Goal: Information Seeking & Learning: Find contact information

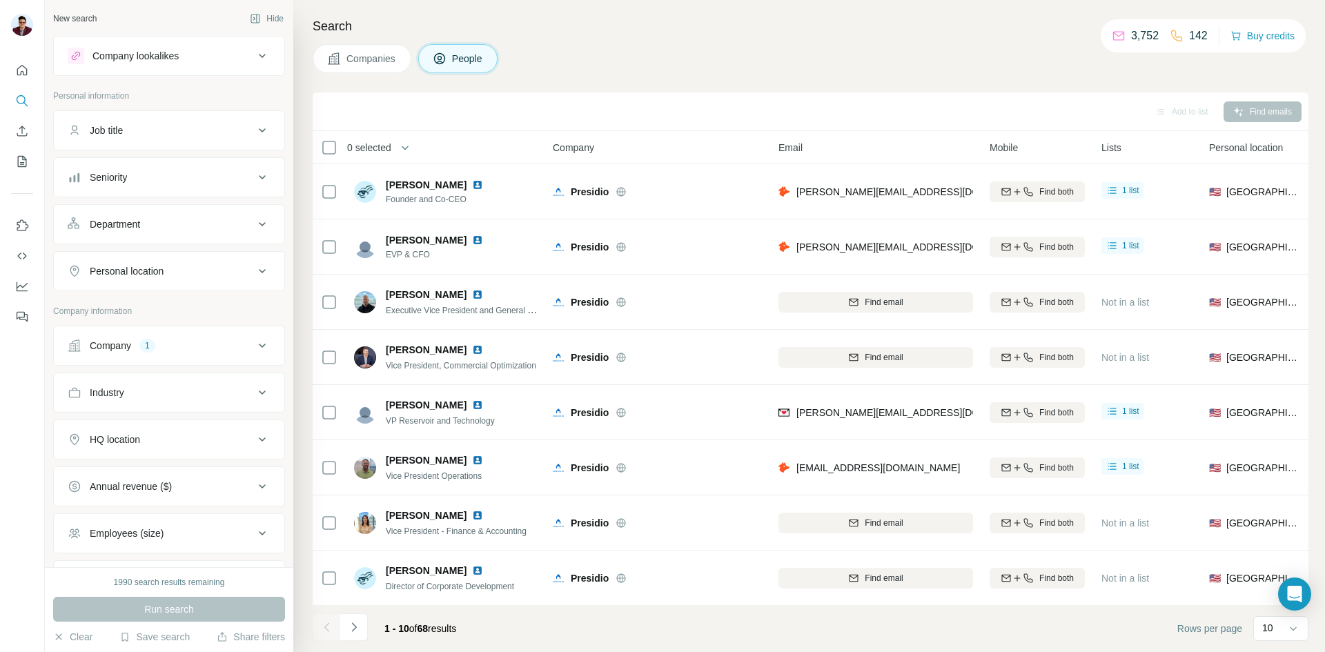
click at [145, 343] on div "1" at bounding box center [147, 345] width 16 height 12
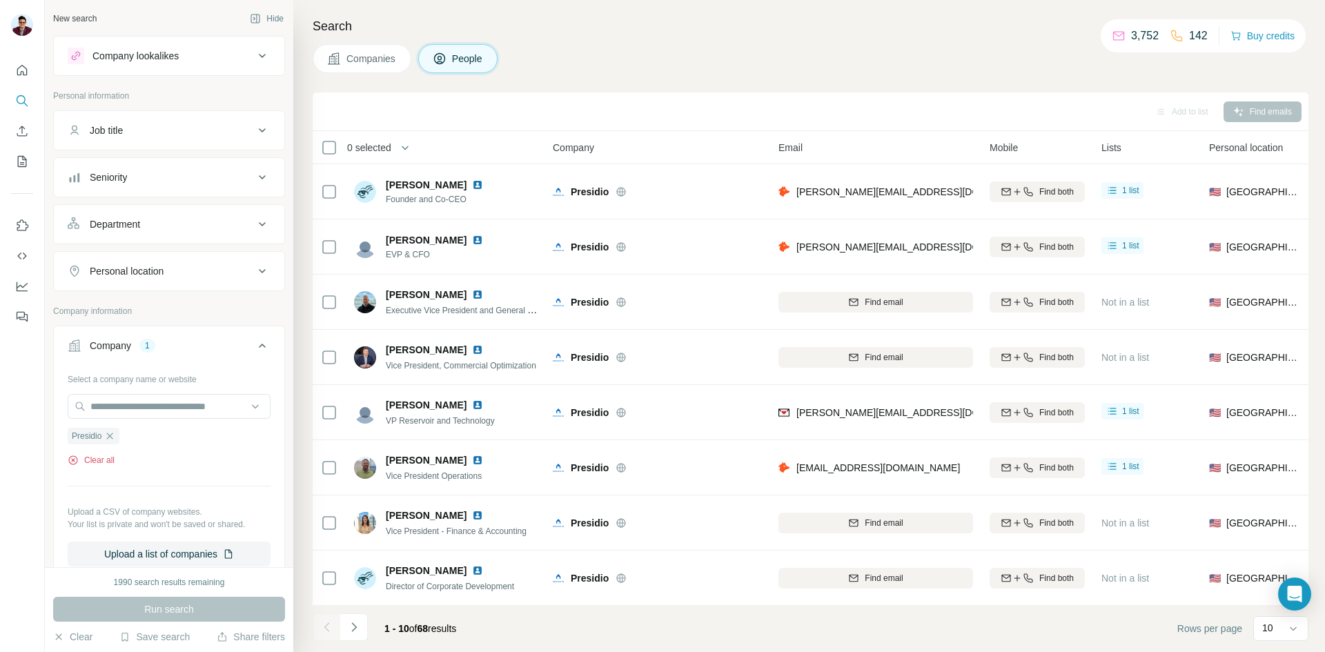
click at [107, 464] on button "Clear all" at bounding box center [91, 460] width 47 height 12
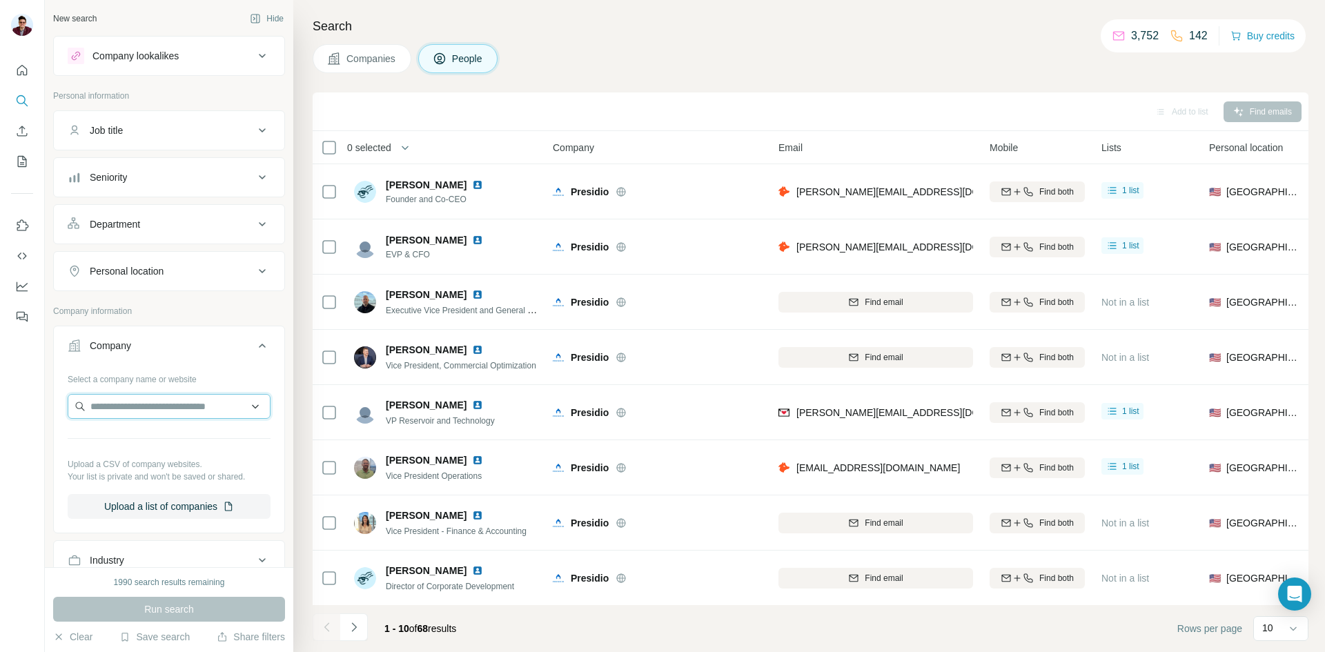
click at [135, 410] on input "text" at bounding box center [169, 406] width 203 height 25
type input "**********"
click at [161, 440] on p "[PERSON_NAME] Oil" at bounding box center [154, 438] width 94 height 14
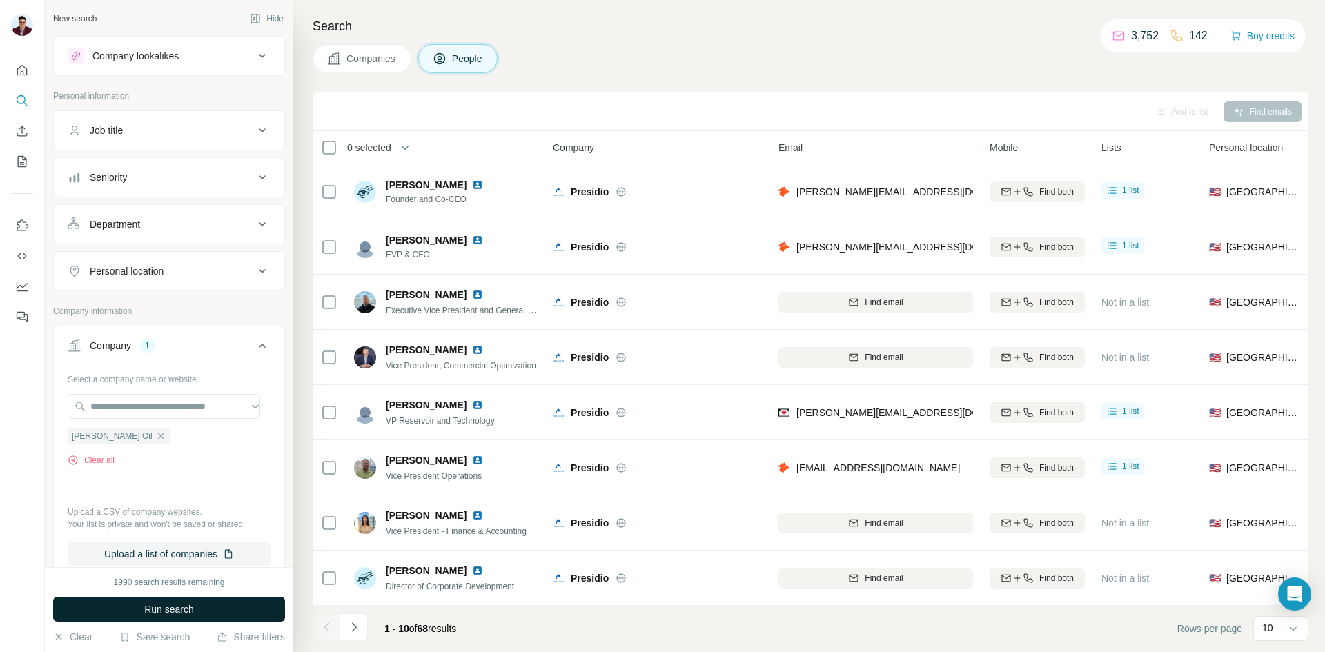
click at [188, 606] on span "Run search" at bounding box center [169, 609] width 50 height 14
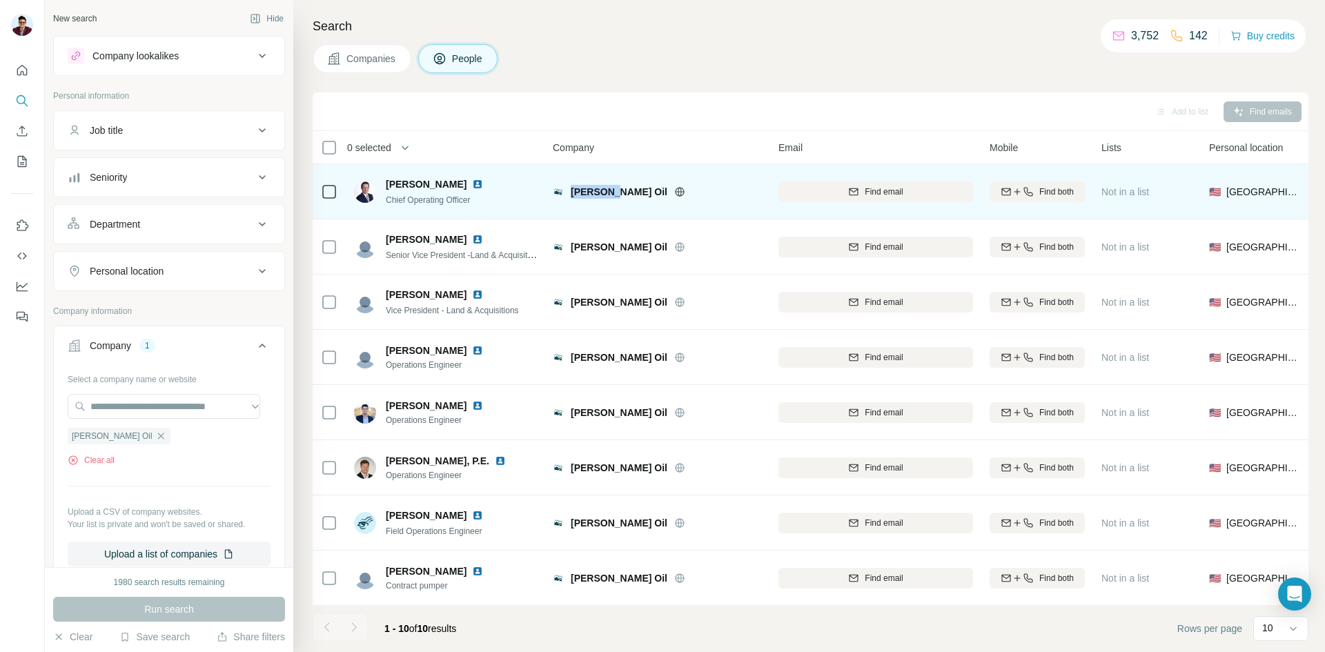
drag, startPoint x: 571, startPoint y: 190, endPoint x: 629, endPoint y: 208, distance: 61.3
click at [607, 190] on span "[PERSON_NAME] Oil" at bounding box center [619, 192] width 97 height 14
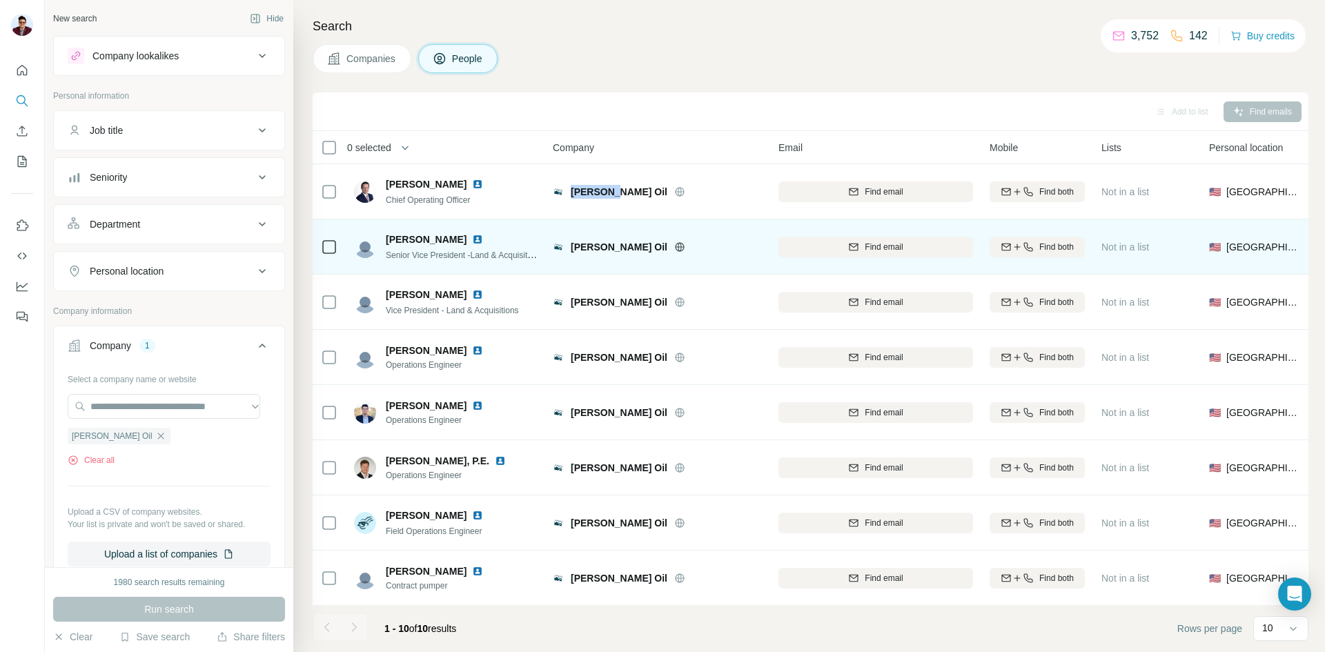
copy span "[PERSON_NAME] Oil"
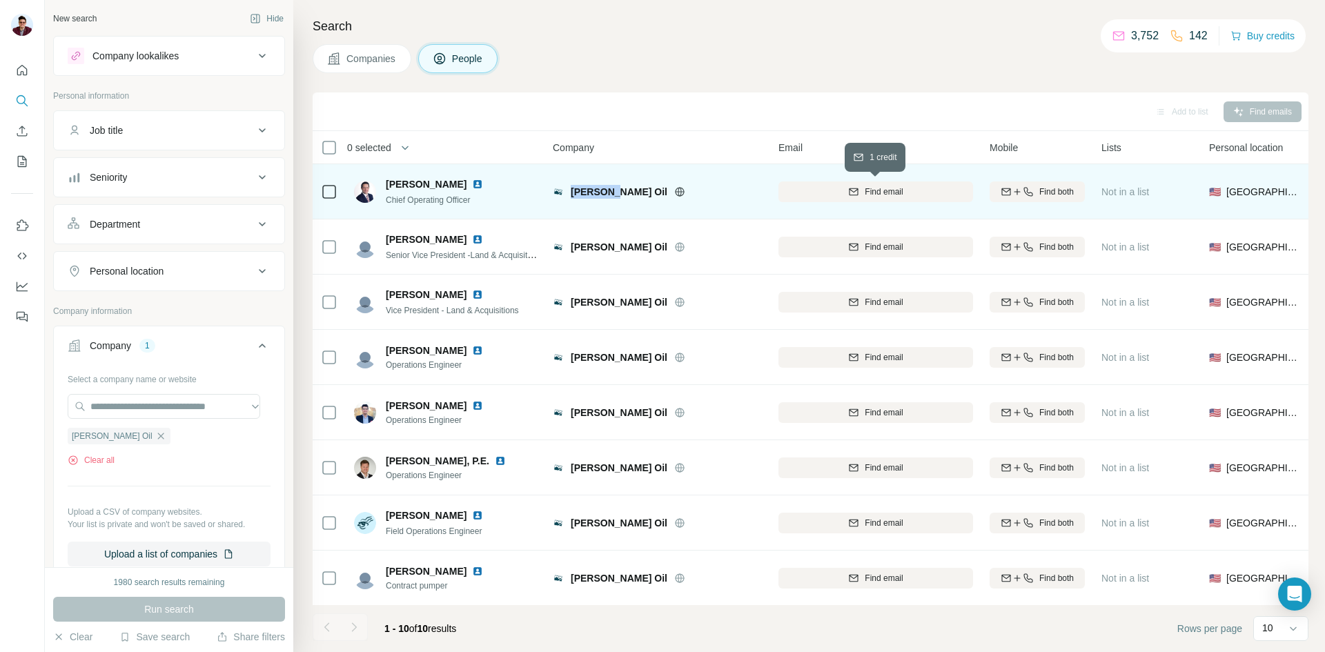
click at [920, 197] on div "Find email" at bounding box center [875, 192] width 195 height 12
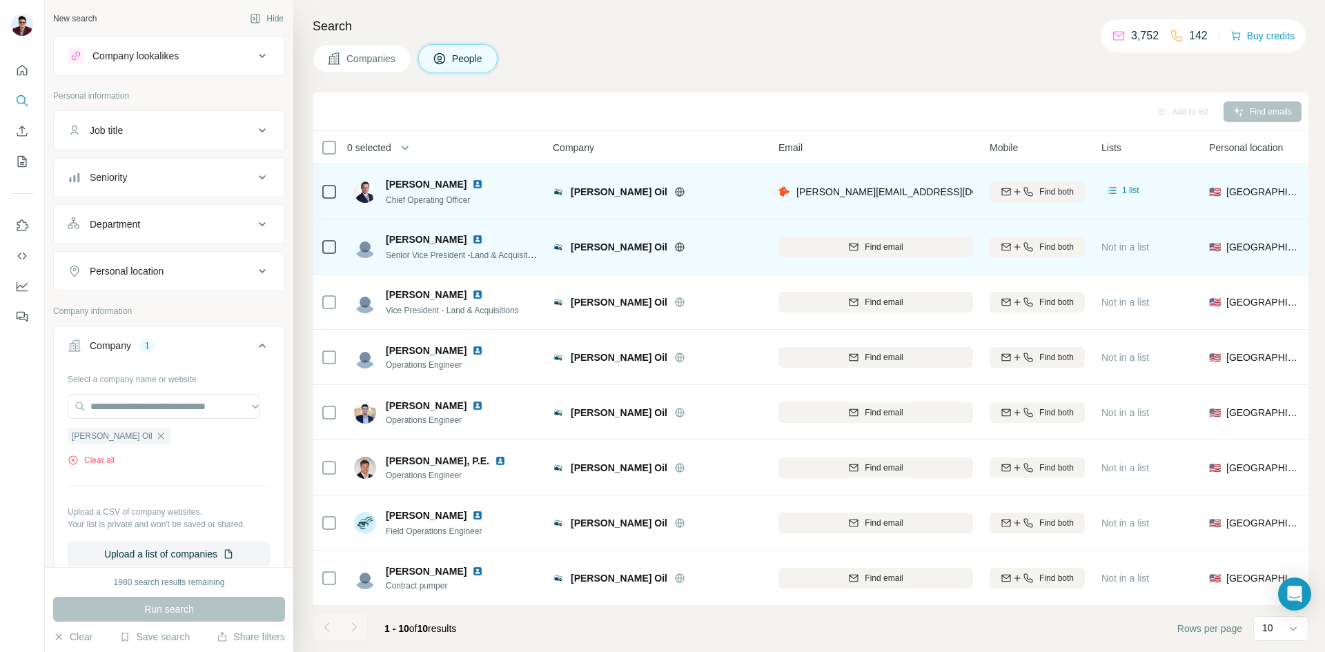
click at [891, 259] on div "Find email" at bounding box center [875, 247] width 195 height 38
click at [880, 245] on span "Find email" at bounding box center [884, 247] width 38 height 12
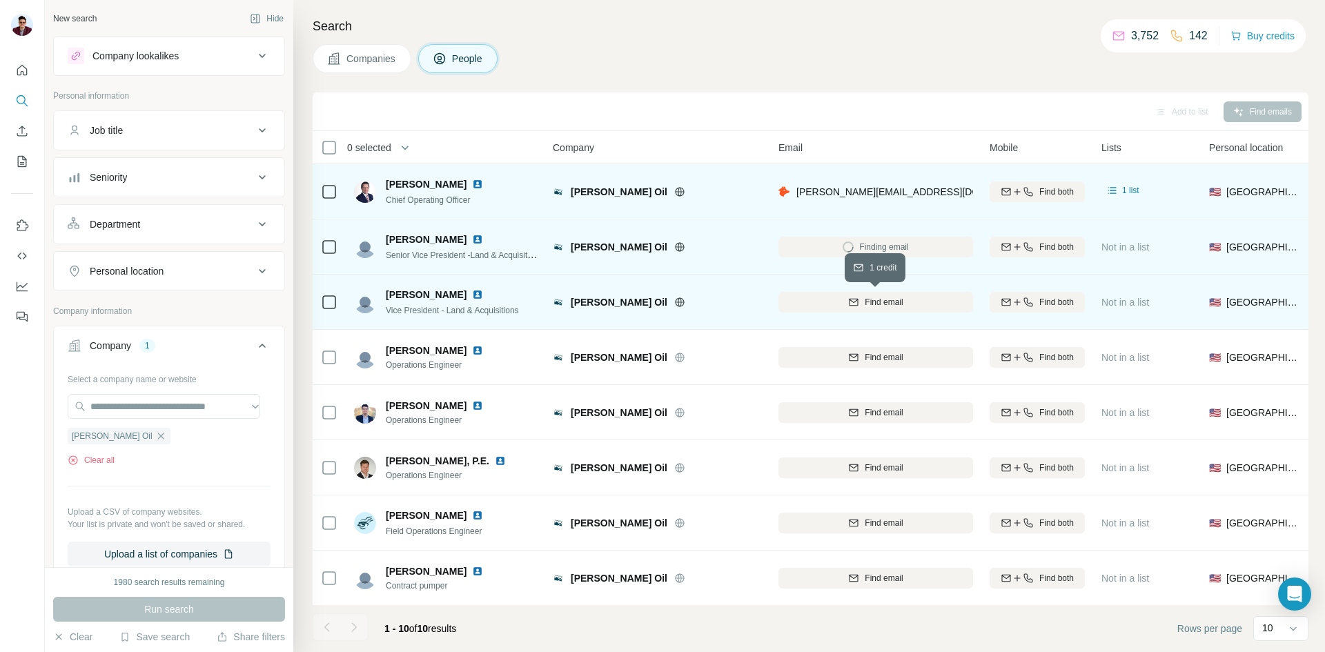
click at [865, 306] on span "Find email" at bounding box center [884, 302] width 38 height 12
click at [472, 183] on img at bounding box center [477, 184] width 11 height 11
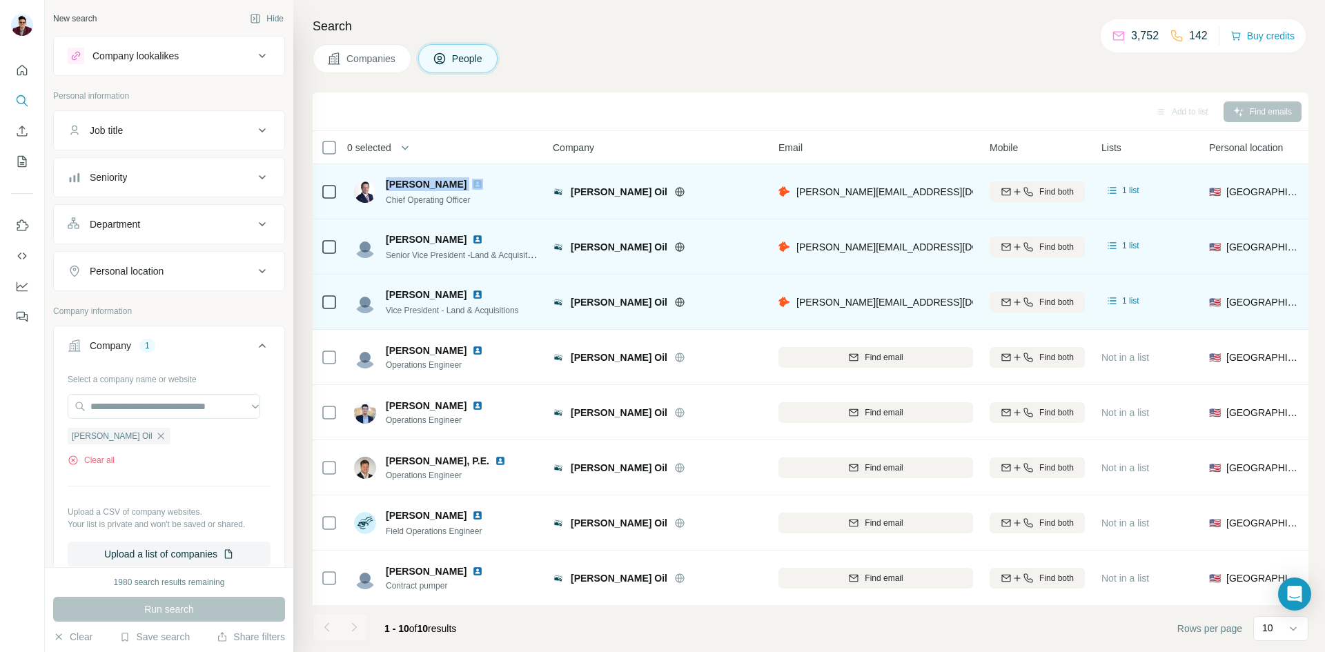
drag, startPoint x: 385, startPoint y: 181, endPoint x: 461, endPoint y: 179, distance: 75.9
click at [461, 179] on div "[PERSON_NAME] Chief Operating Officer" at bounding box center [427, 191] width 146 height 29
copy span "[PERSON_NAME]"
drag, startPoint x: 384, startPoint y: 200, endPoint x: 479, endPoint y: 197, distance: 95.3
click at [479, 197] on div "[PERSON_NAME] Chief Operating Officer" at bounding box center [427, 191] width 146 height 29
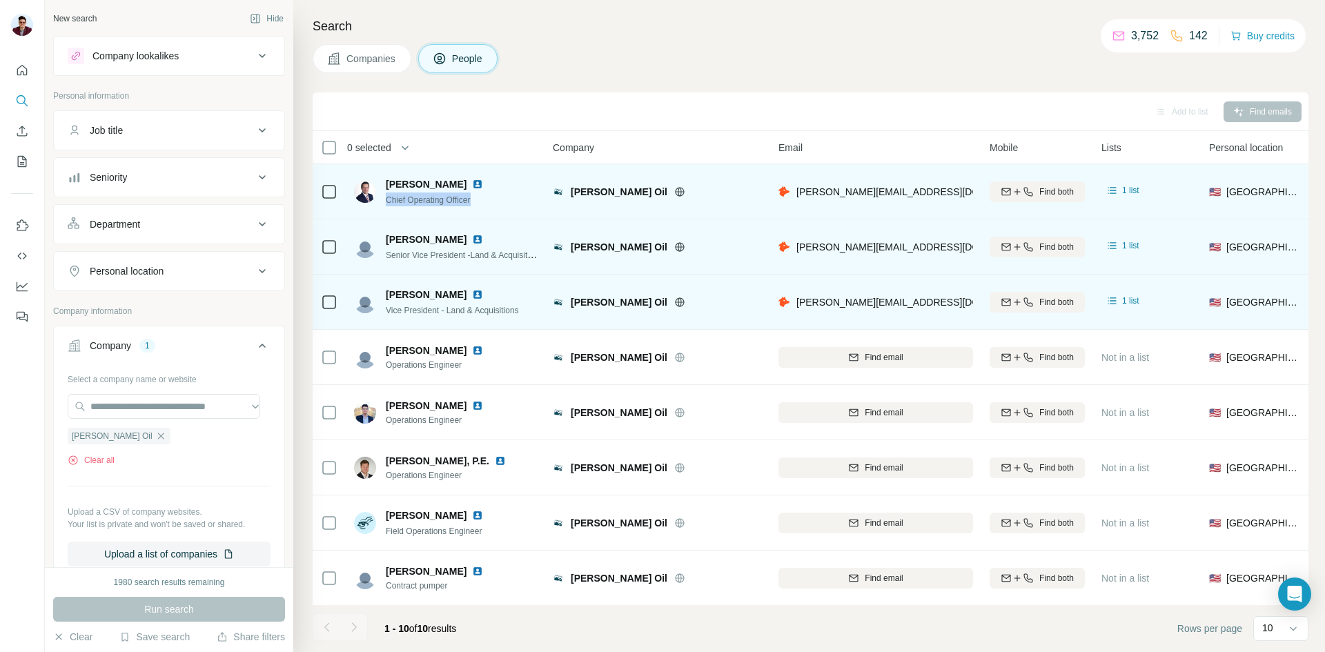
copy span "Chief Operating Officer"
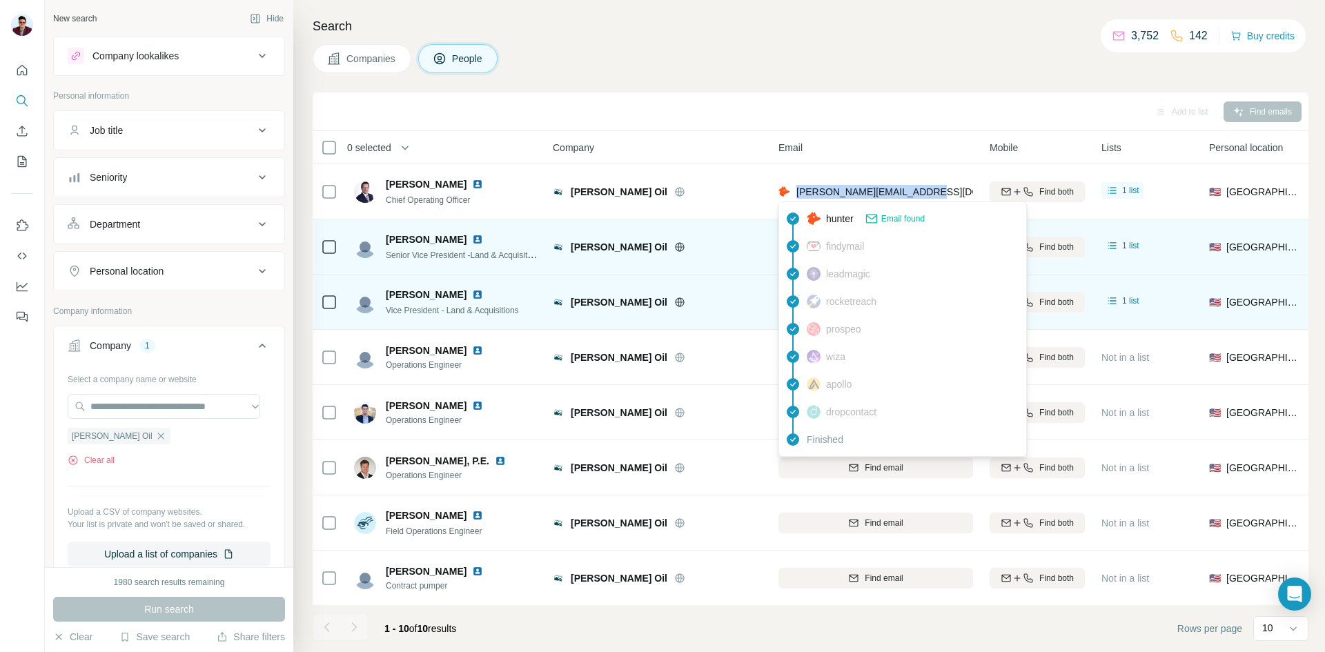
drag, startPoint x: 940, startPoint y: 189, endPoint x: 795, endPoint y: 199, distance: 145.2
click at [795, 199] on div "[PERSON_NAME][EMAIL_ADDRESS][DOMAIN_NAME]" at bounding box center [875, 191] width 195 height 38
copy span "[PERSON_NAME][EMAIL_ADDRESS][DOMAIN_NAME]"
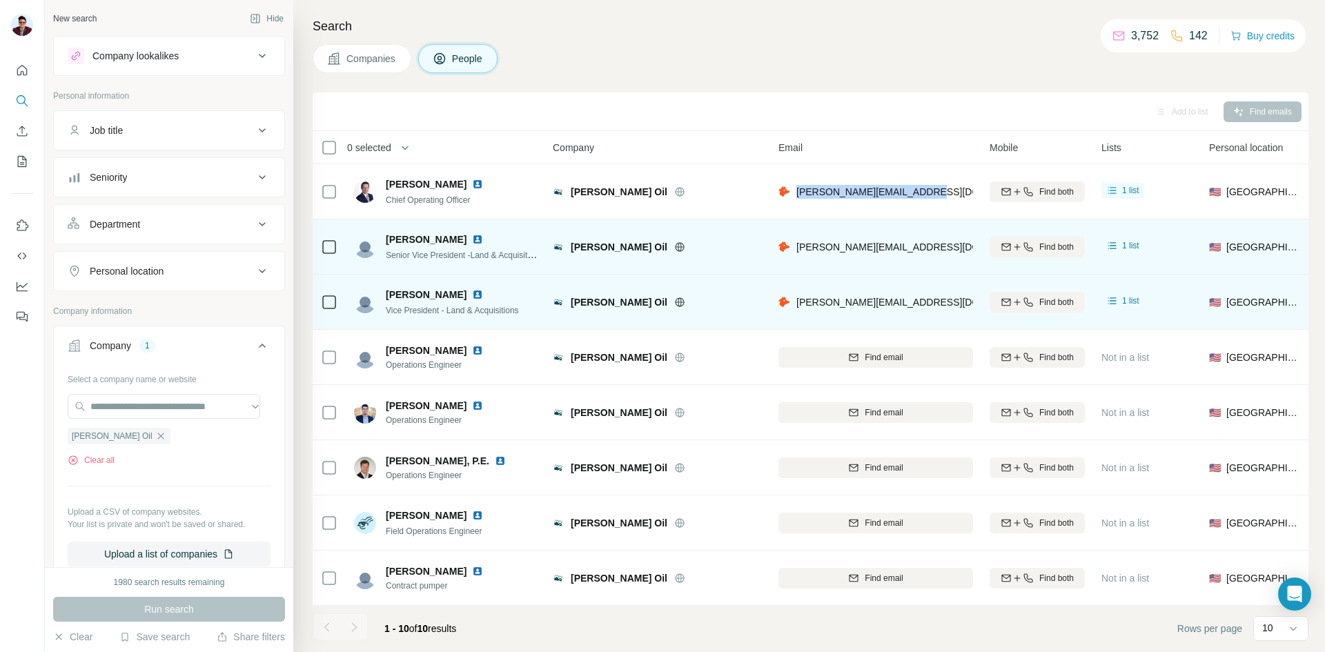
click at [472, 181] on img at bounding box center [477, 184] width 11 height 11
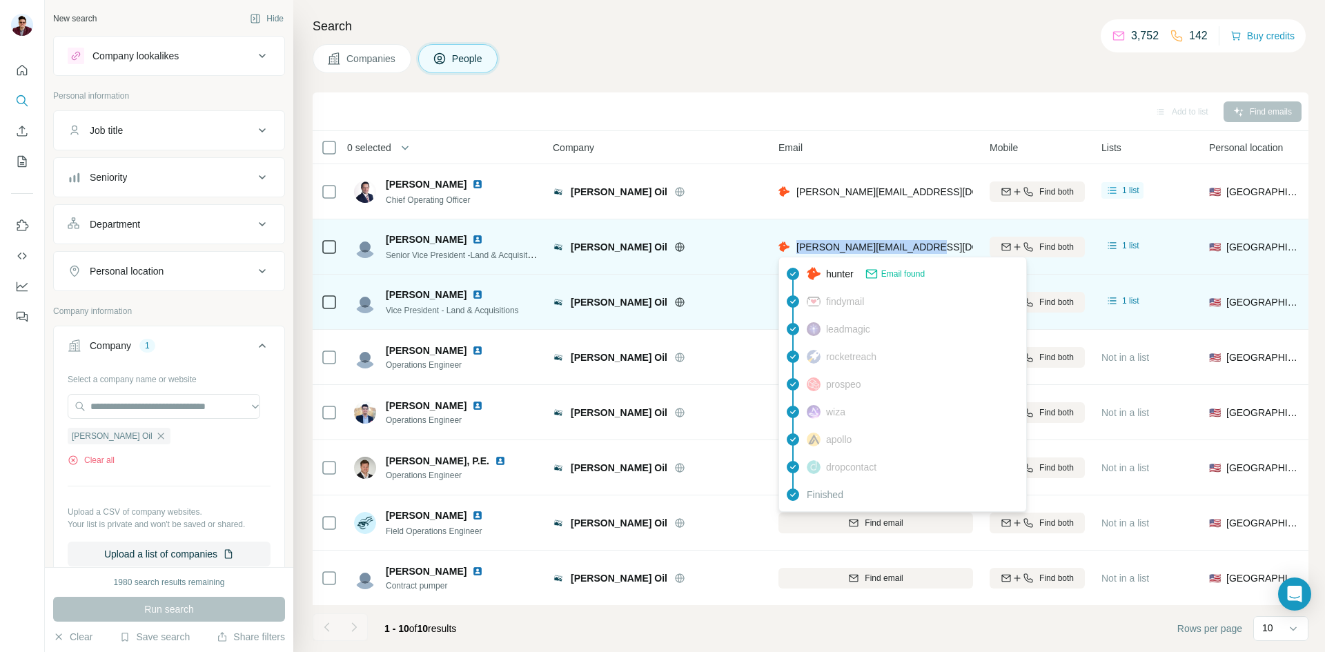
drag, startPoint x: 937, startPoint y: 246, endPoint x: 796, endPoint y: 246, distance: 140.8
click at [796, 246] on div "[PERSON_NAME][EMAIL_ADDRESS][DOMAIN_NAME]" at bounding box center [875, 247] width 195 height 38
copy span "[PERSON_NAME][EMAIL_ADDRESS][DOMAIN_NAME]"
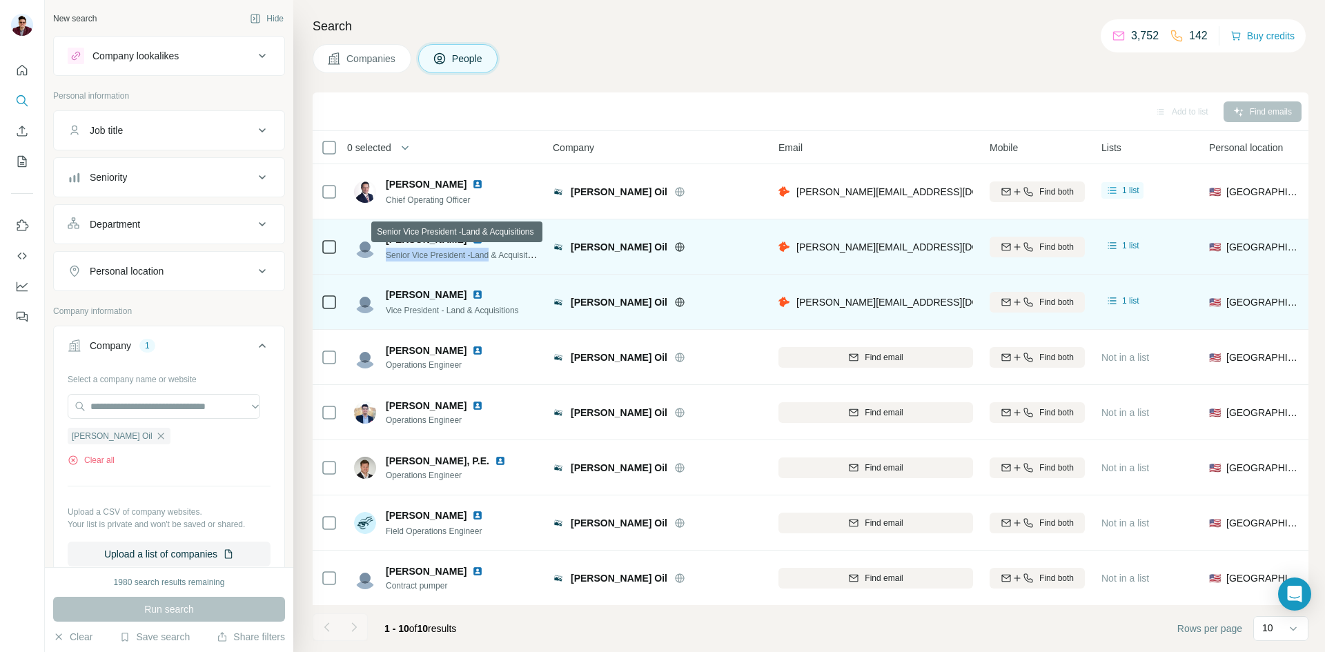
drag, startPoint x: 384, startPoint y: 255, endPoint x: 493, endPoint y: 259, distance: 109.1
click at [493, 259] on div "[PERSON_NAME] Senior Vice President -Land & Acquisitions" at bounding box center [446, 247] width 184 height 29
copy span "Senior Vice President -Land"
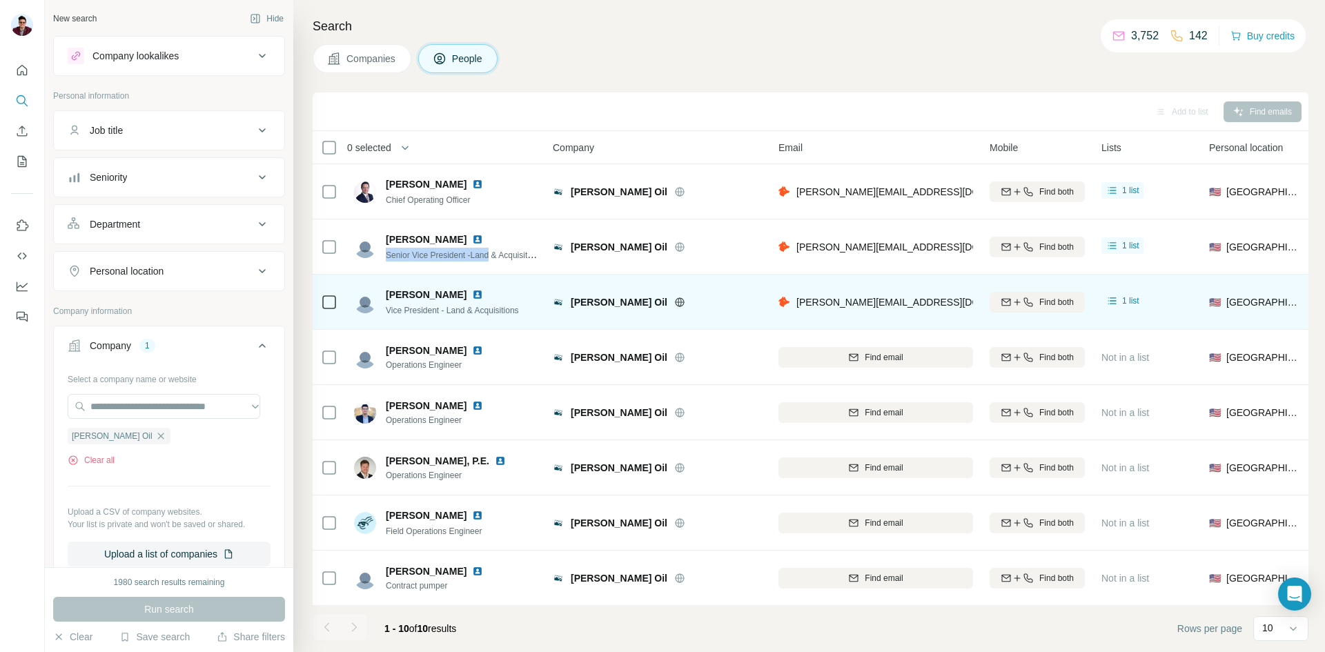
copy span "Senior Vice President -Land"
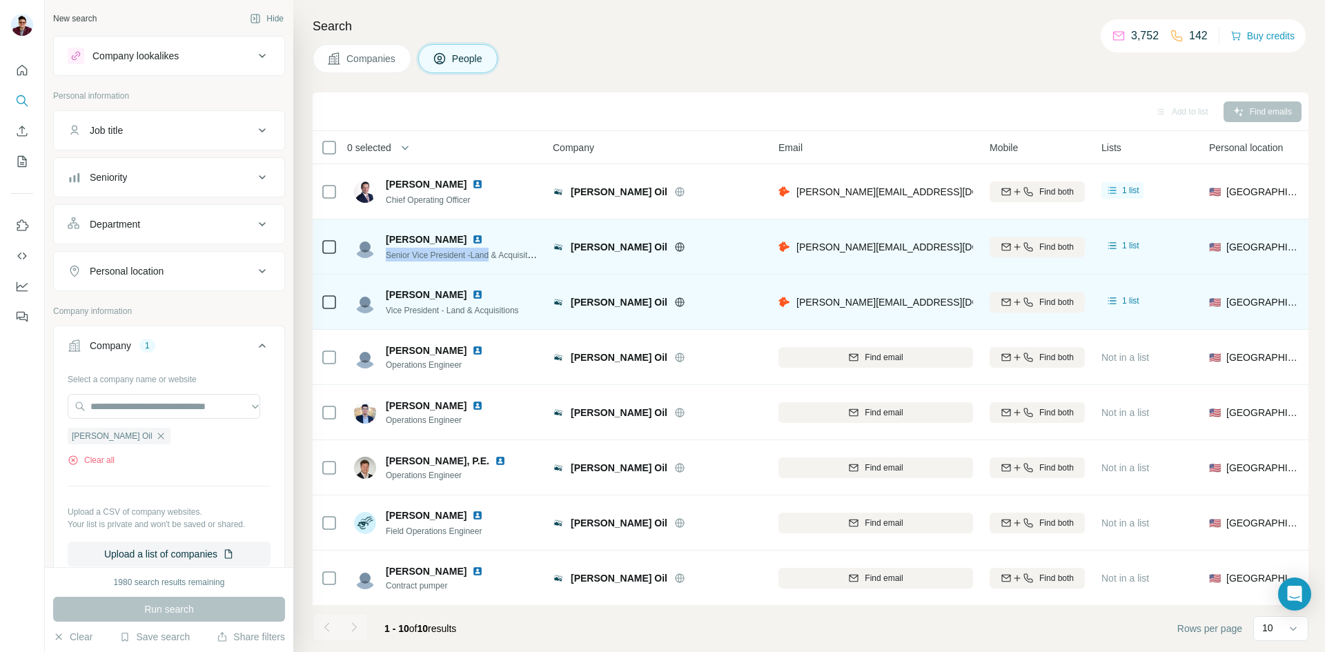
drag, startPoint x: 386, startPoint y: 240, endPoint x: 467, endPoint y: 232, distance: 81.2
click at [466, 233] on span "[PERSON_NAME]" at bounding box center [426, 240] width 81 height 14
copy span "[PERSON_NAME]"
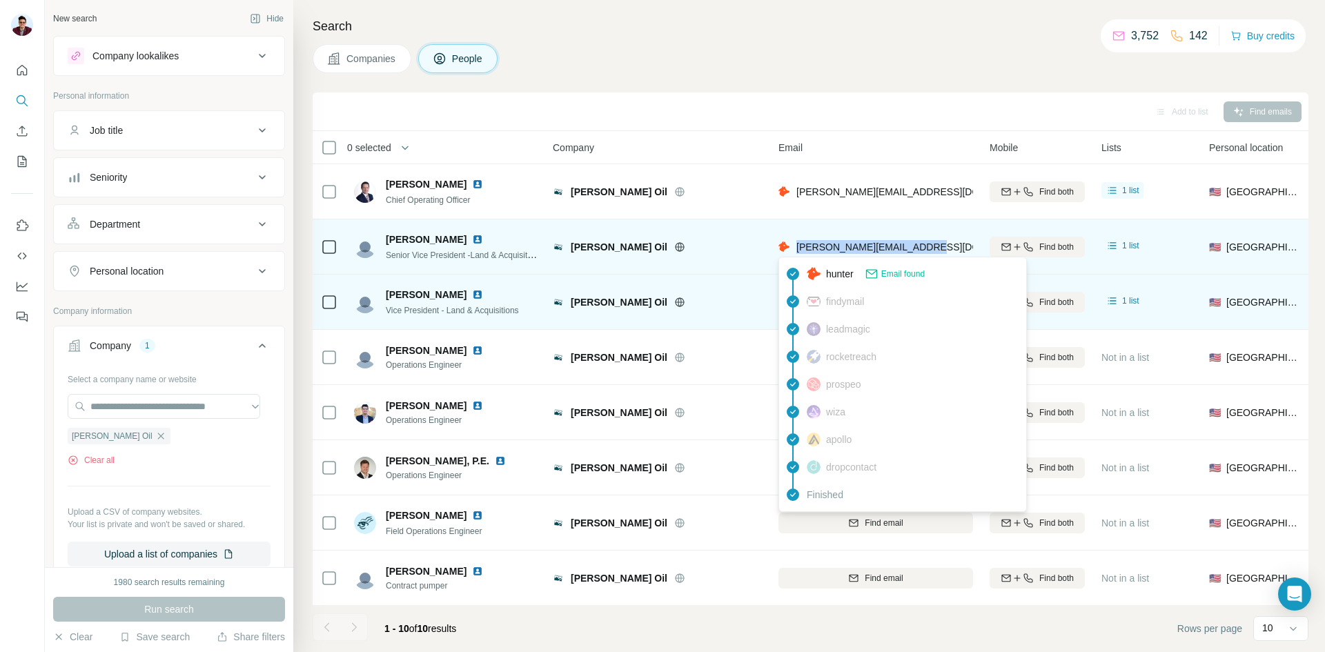
drag, startPoint x: 931, startPoint y: 248, endPoint x: 796, endPoint y: 250, distance: 134.6
click at [796, 250] on div "[PERSON_NAME][EMAIL_ADDRESS][DOMAIN_NAME]" at bounding box center [875, 247] width 195 height 38
copy span "[PERSON_NAME][EMAIL_ADDRESS][DOMAIN_NAME]"
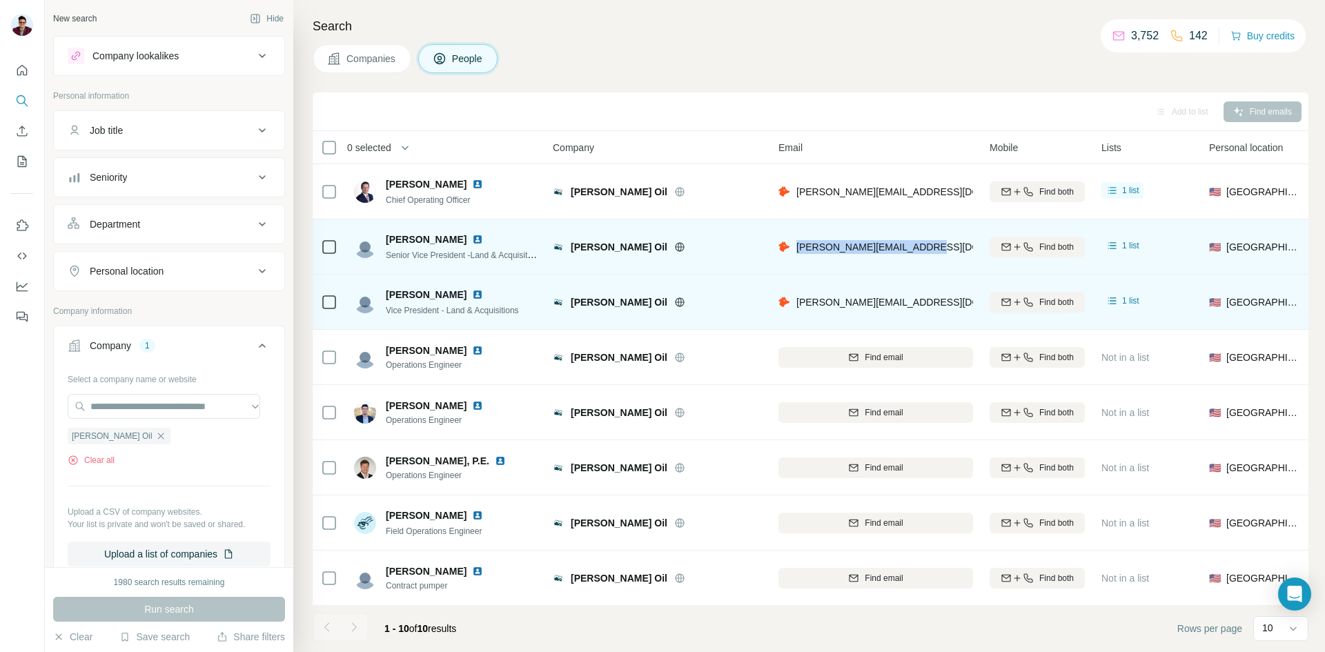
click at [480, 244] on img at bounding box center [477, 239] width 11 height 11
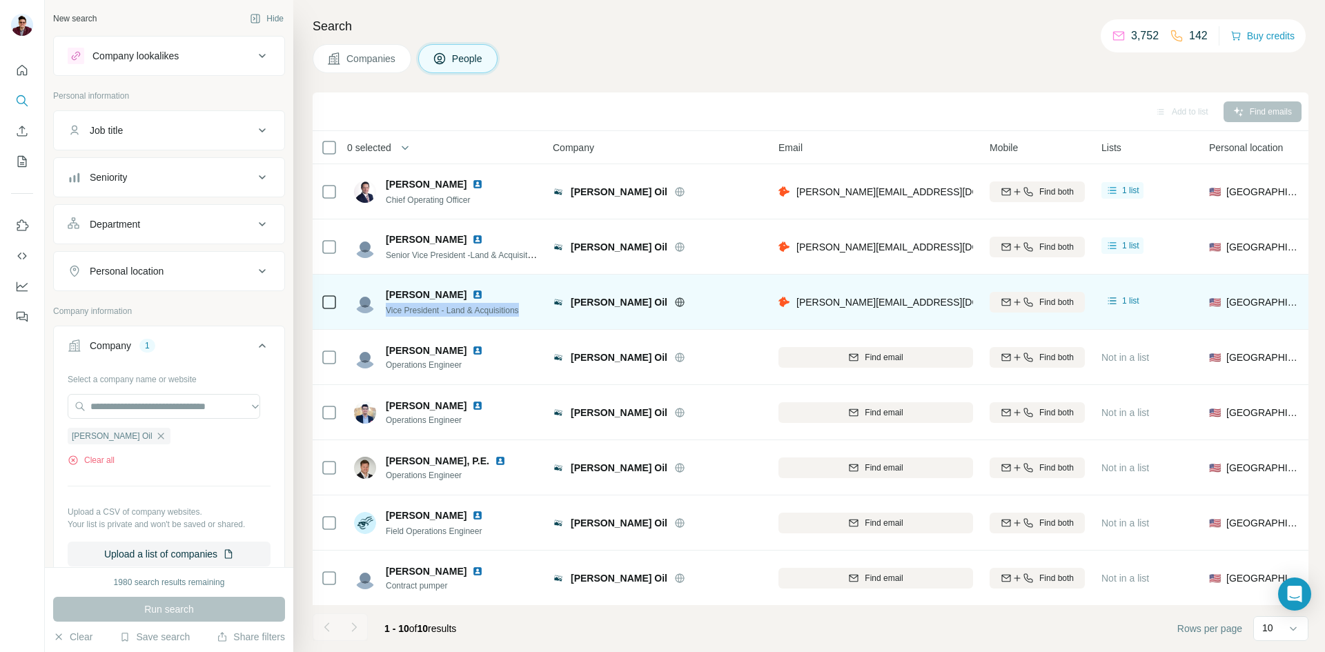
drag, startPoint x: 386, startPoint y: 315, endPoint x: 533, endPoint y: 313, distance: 147.0
click at [533, 313] on div "[PERSON_NAME] Vice President - Land & Acquisitions" at bounding box center [446, 302] width 184 height 38
copy span "Vice President - Land & Acquisitions"
drag, startPoint x: 384, startPoint y: 293, endPoint x: 439, endPoint y: 296, distance: 55.3
click at [439, 296] on div "[PERSON_NAME] Vice President - Land & Acquisitions" at bounding box center [436, 302] width 165 height 29
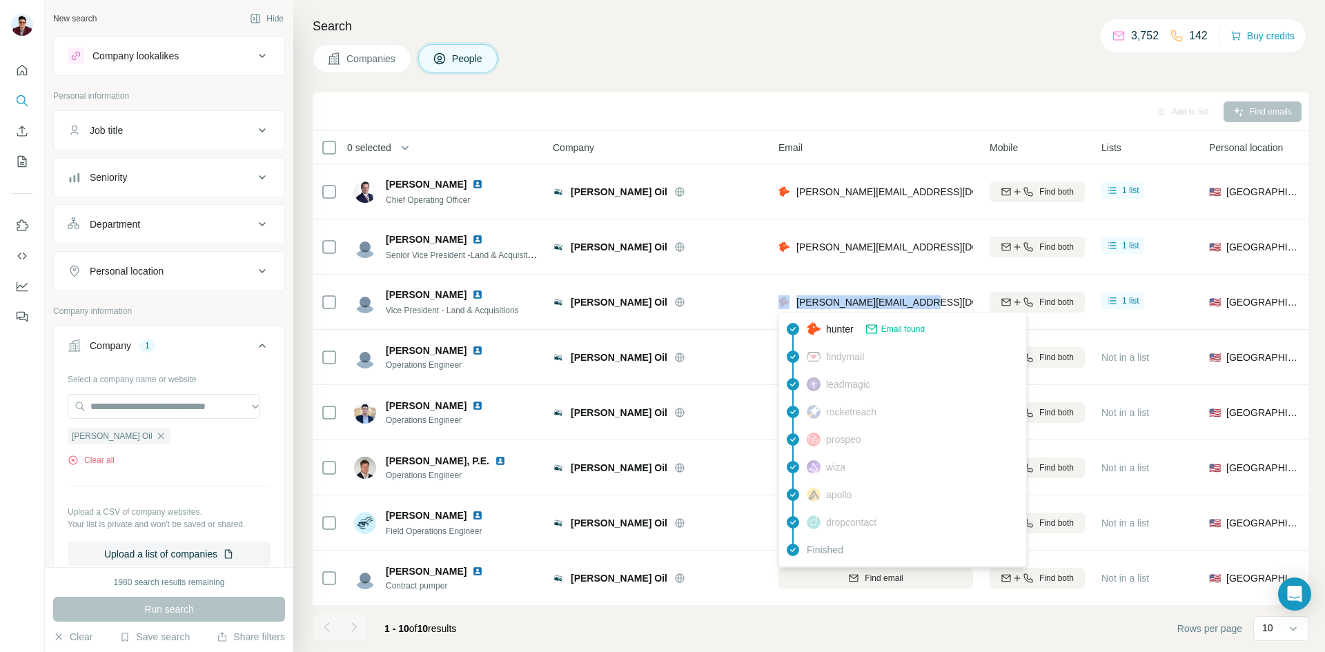
drag, startPoint x: 928, startPoint y: 297, endPoint x: 788, endPoint y: 299, distance: 140.1
click at [788, 299] on div "[PERSON_NAME][EMAIL_ADDRESS][DOMAIN_NAME]" at bounding box center [875, 302] width 195 height 38
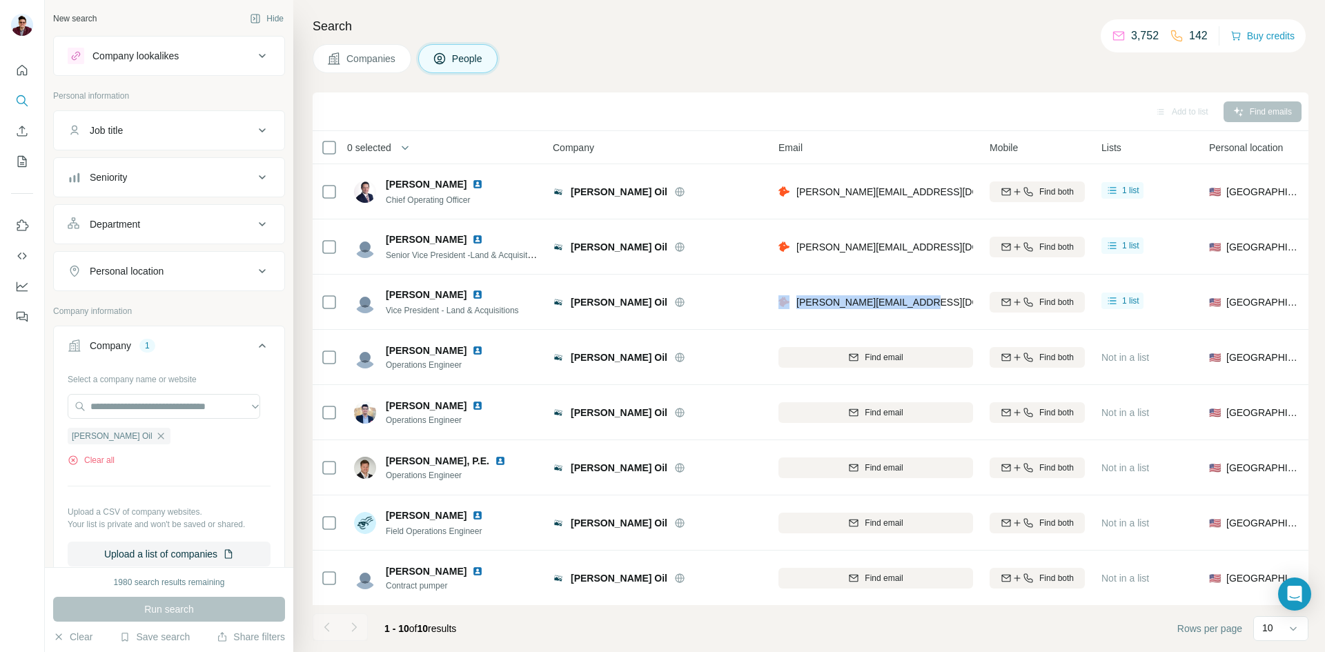
click at [472, 293] on img at bounding box center [477, 294] width 11 height 11
click at [86, 440] on span "[PERSON_NAME] Oil" at bounding box center [112, 436] width 81 height 12
click at [112, 445] on div "[PERSON_NAME] Oil Clear all" at bounding box center [169, 443] width 203 height 48
click at [155, 440] on icon "button" at bounding box center [160, 436] width 11 height 11
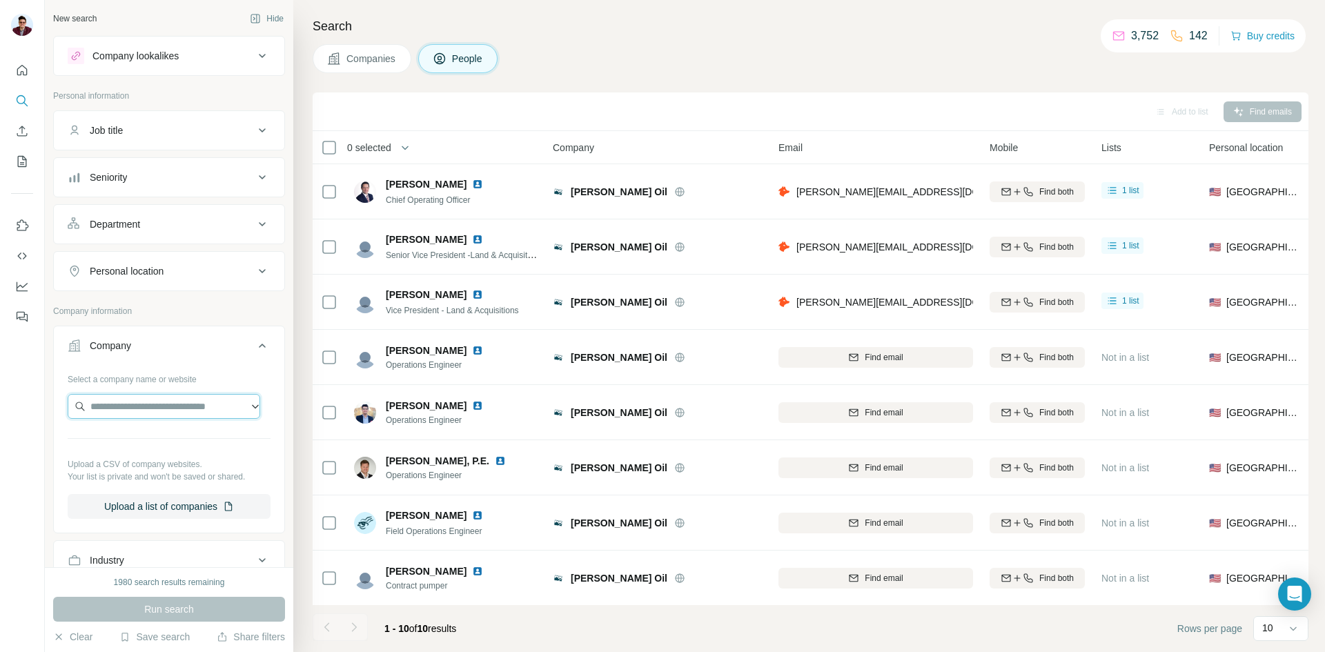
click at [133, 414] on input "text" at bounding box center [164, 406] width 193 height 25
click at [355, 71] on button "Companies" at bounding box center [362, 58] width 99 height 29
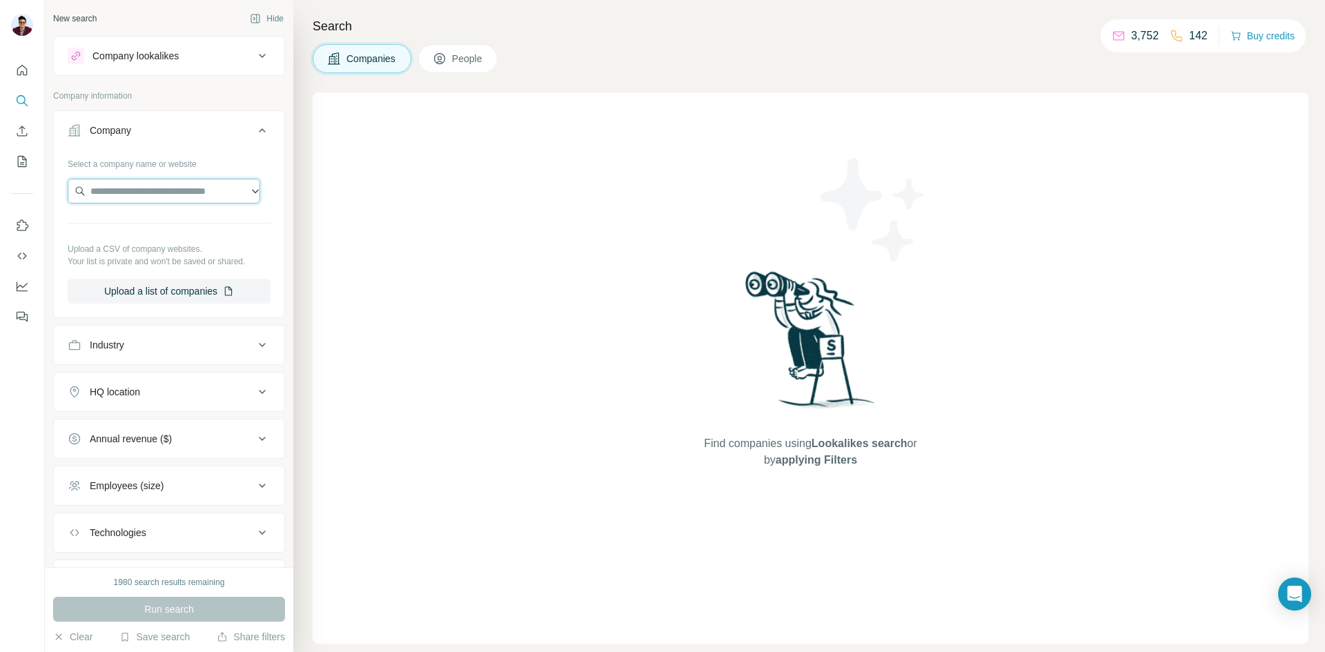
click at [142, 199] on input "text" at bounding box center [164, 191] width 193 height 25
paste input "**********"
type input "**********"
click at [148, 224] on p "Merit Energy Company" at bounding box center [156, 222] width 99 height 14
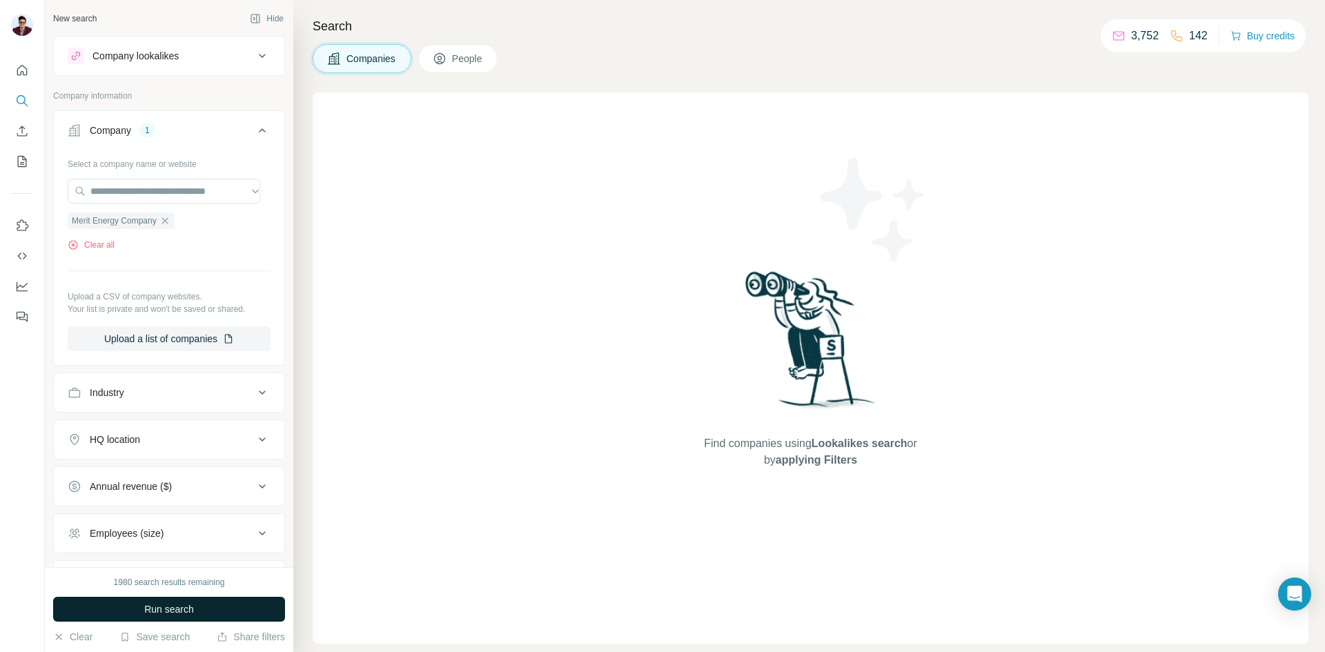
click at [165, 614] on span "Run search" at bounding box center [169, 609] width 50 height 14
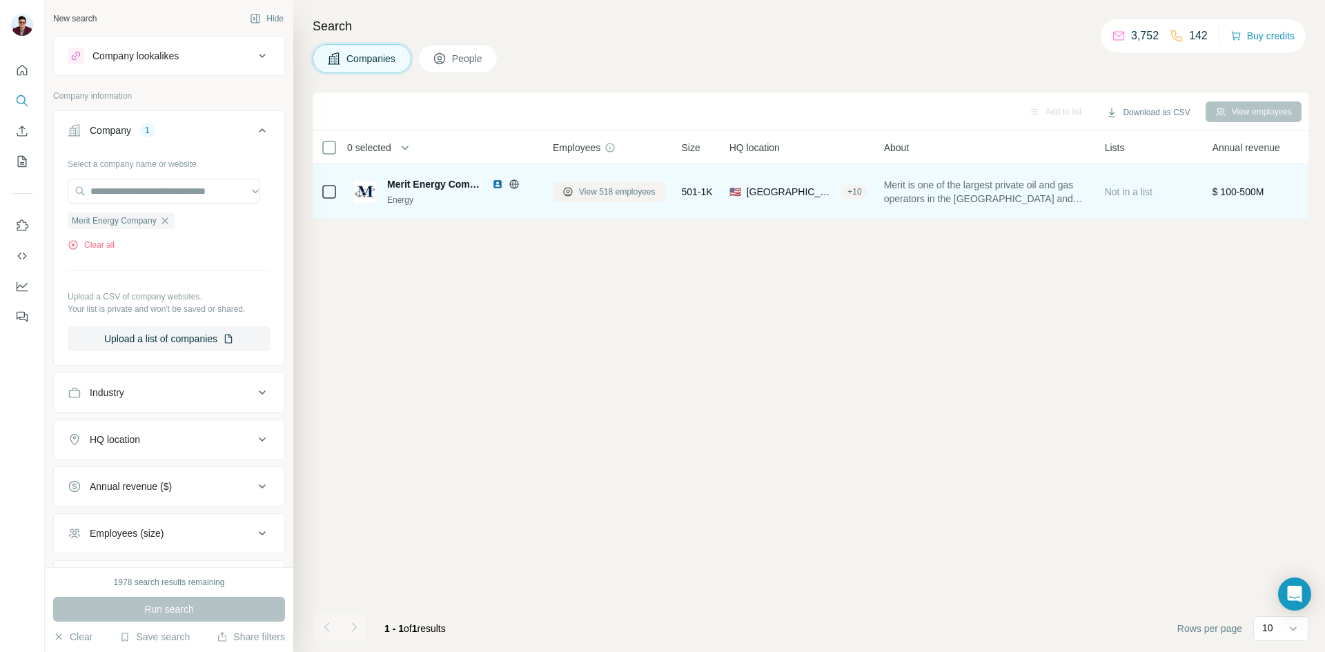
click at [592, 195] on span "View 518 employees" at bounding box center [617, 192] width 77 height 12
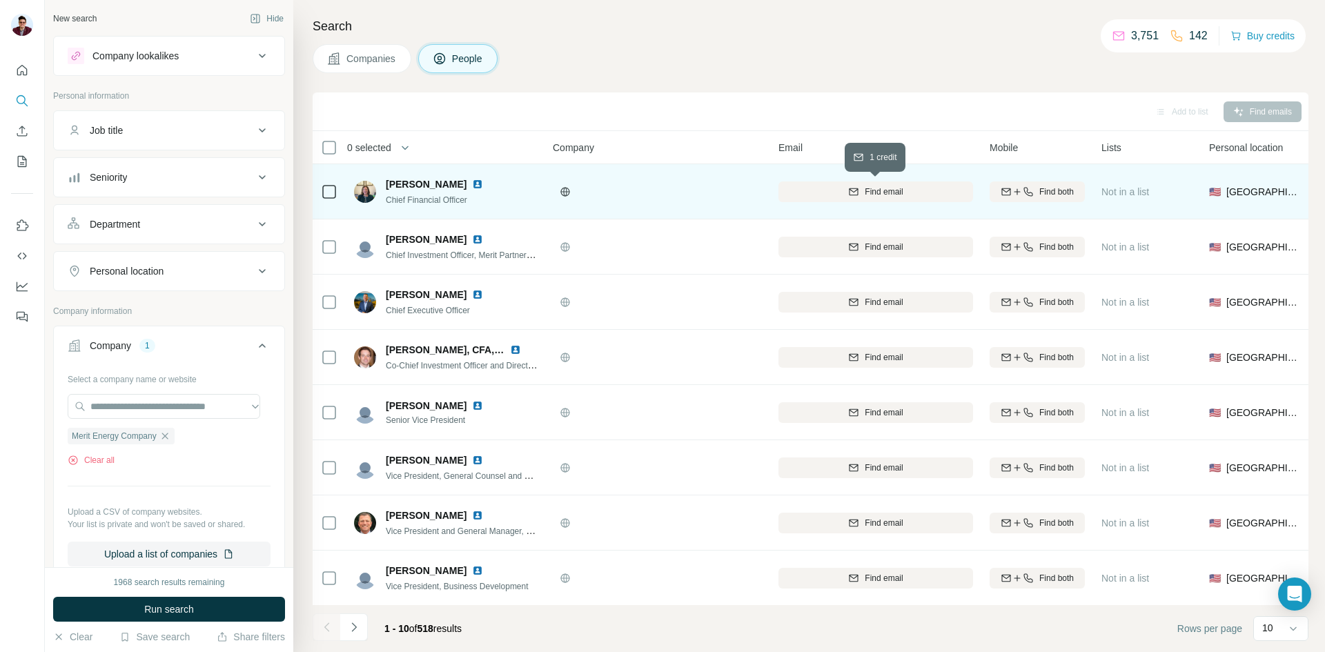
click at [878, 190] on span "Find email" at bounding box center [884, 192] width 38 height 12
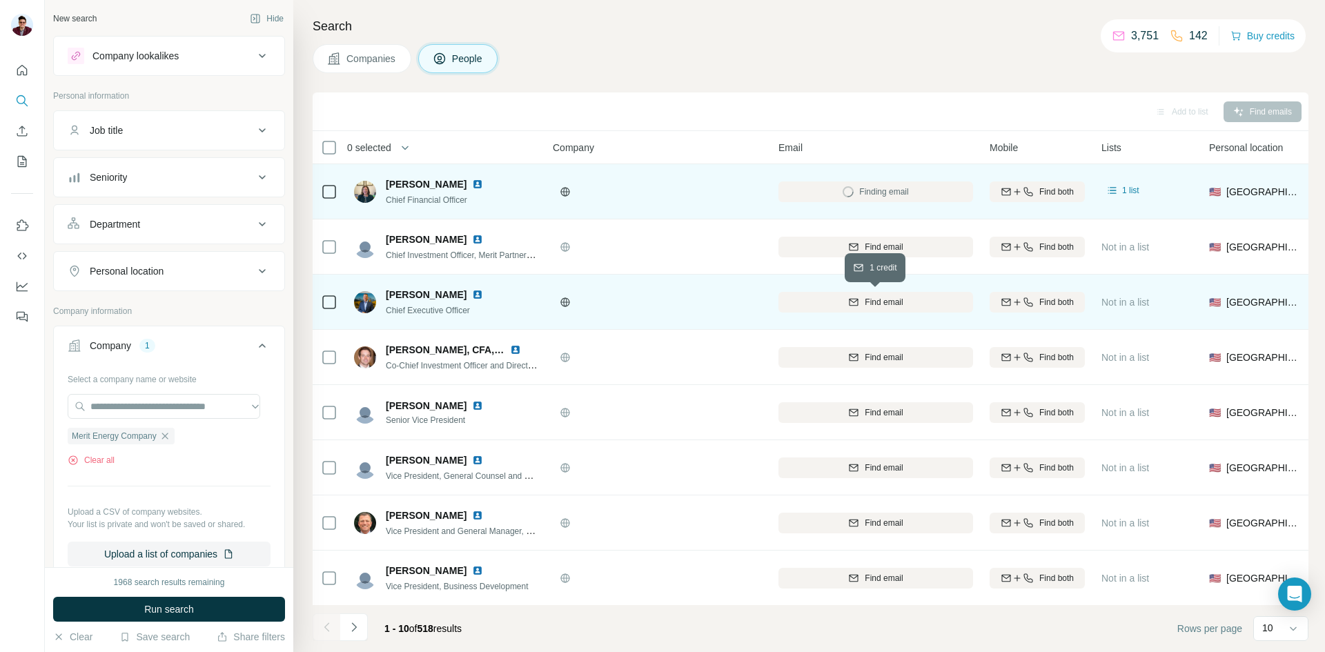
click at [876, 301] on span "Find email" at bounding box center [884, 302] width 38 height 12
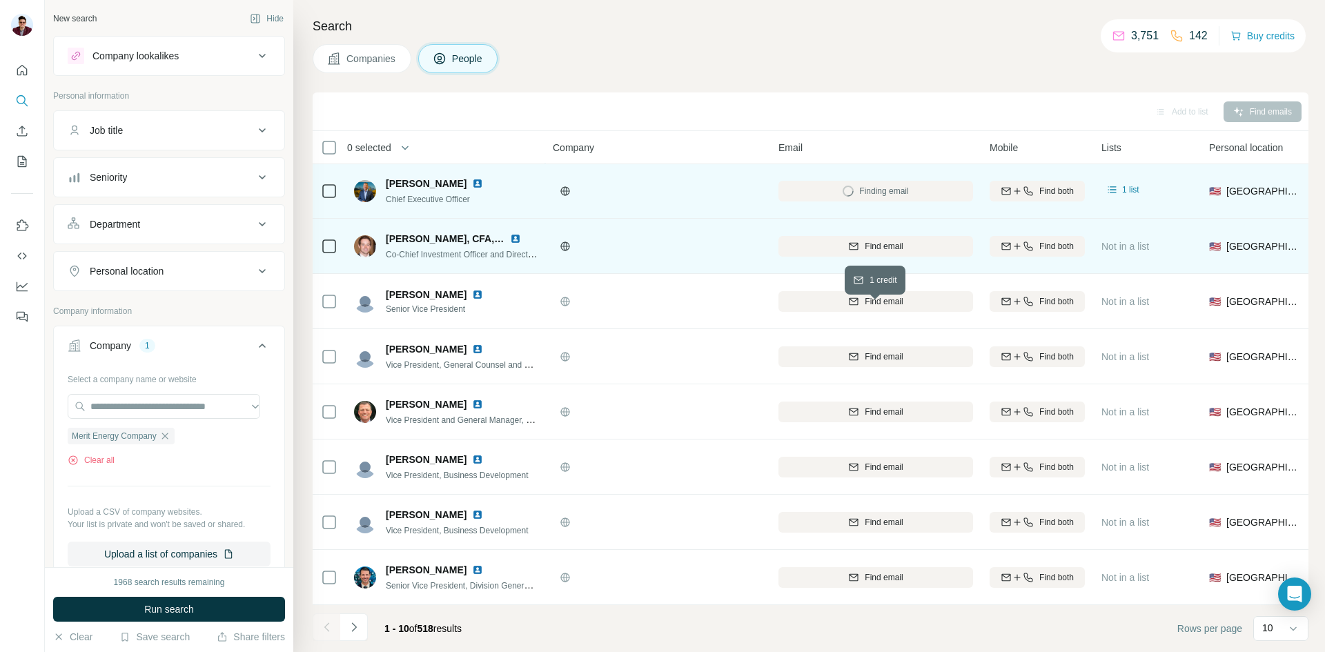
scroll to position [118, 0]
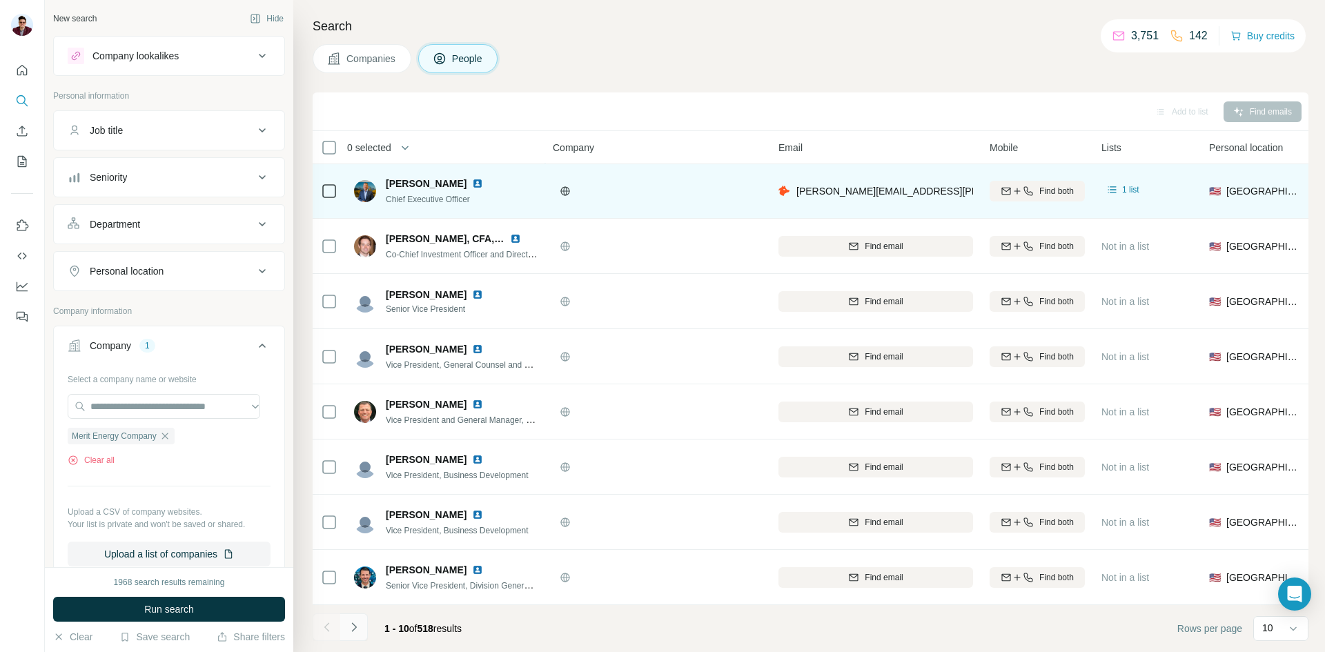
click at [355, 626] on icon "Navigate to next page" at bounding box center [353, 626] width 5 height 9
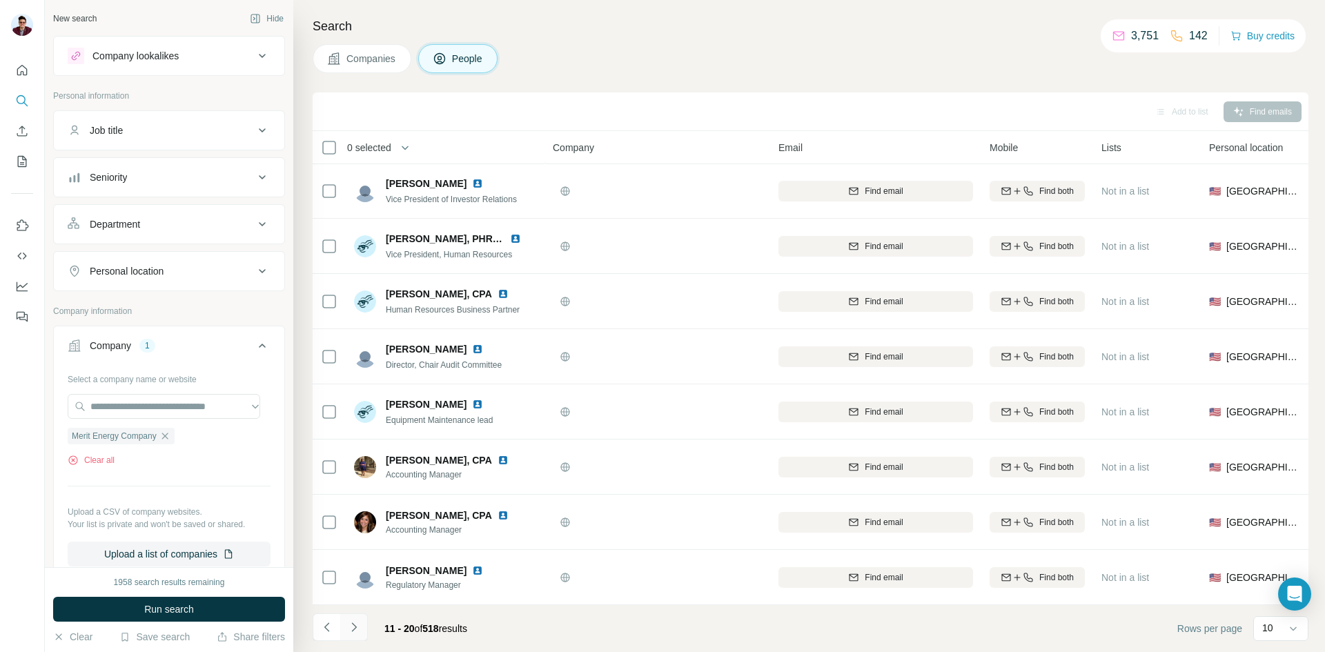
click at [358, 626] on icon "Navigate to next page" at bounding box center [354, 627] width 14 height 14
click at [357, 630] on icon "Navigate to next page" at bounding box center [354, 627] width 14 height 14
click at [330, 623] on icon "Navigate to previous page" at bounding box center [327, 627] width 14 height 14
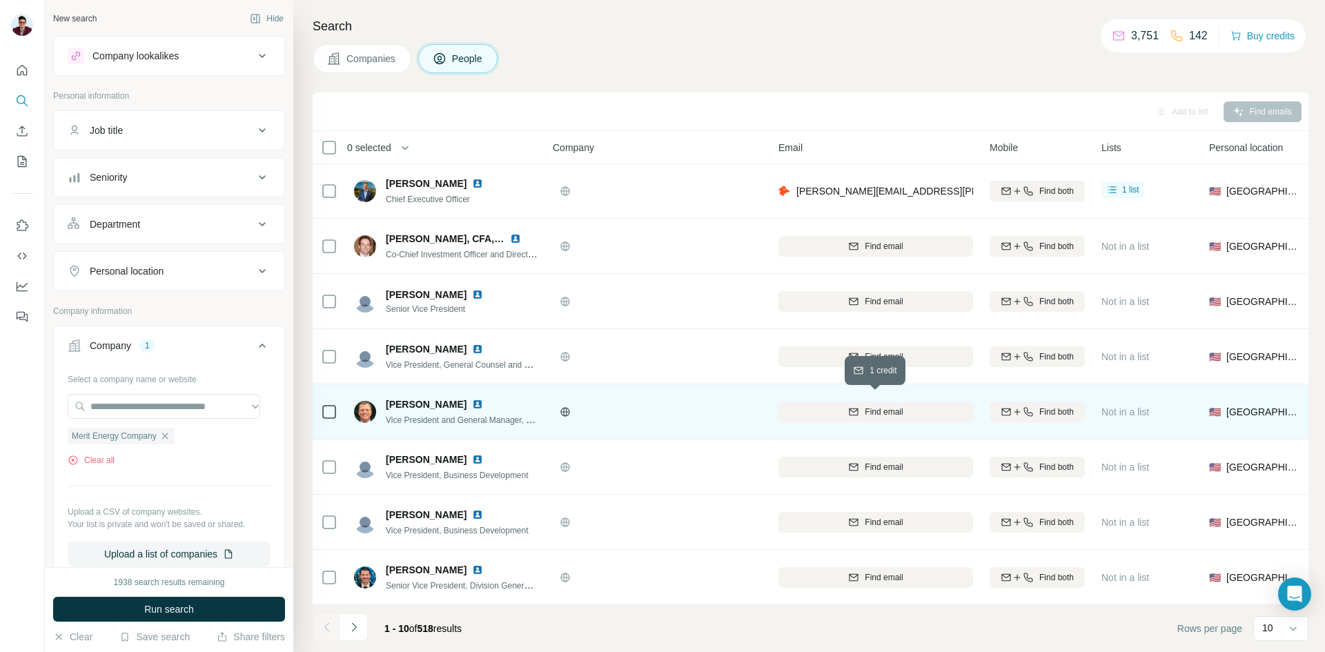
click at [889, 408] on span "Find email" at bounding box center [884, 412] width 38 height 12
click at [351, 626] on icon "Navigate to next page" at bounding box center [354, 627] width 14 height 14
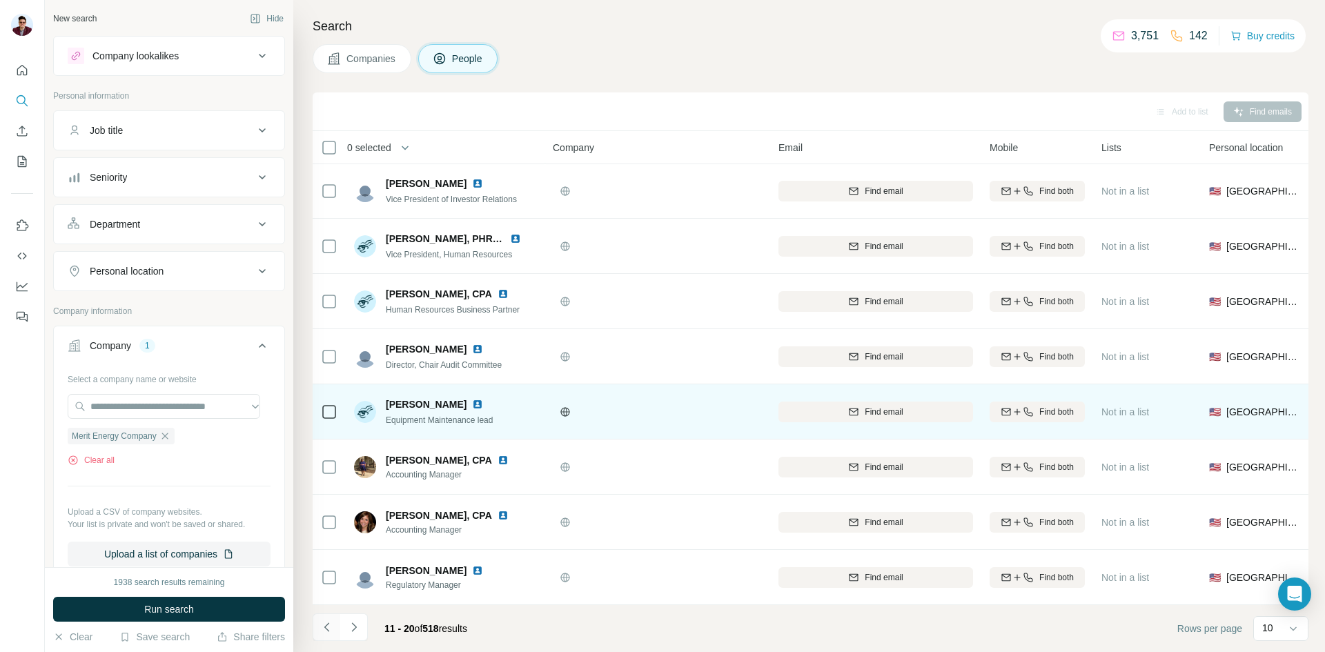
click at [332, 629] on icon "Navigate to previous page" at bounding box center [327, 627] width 14 height 14
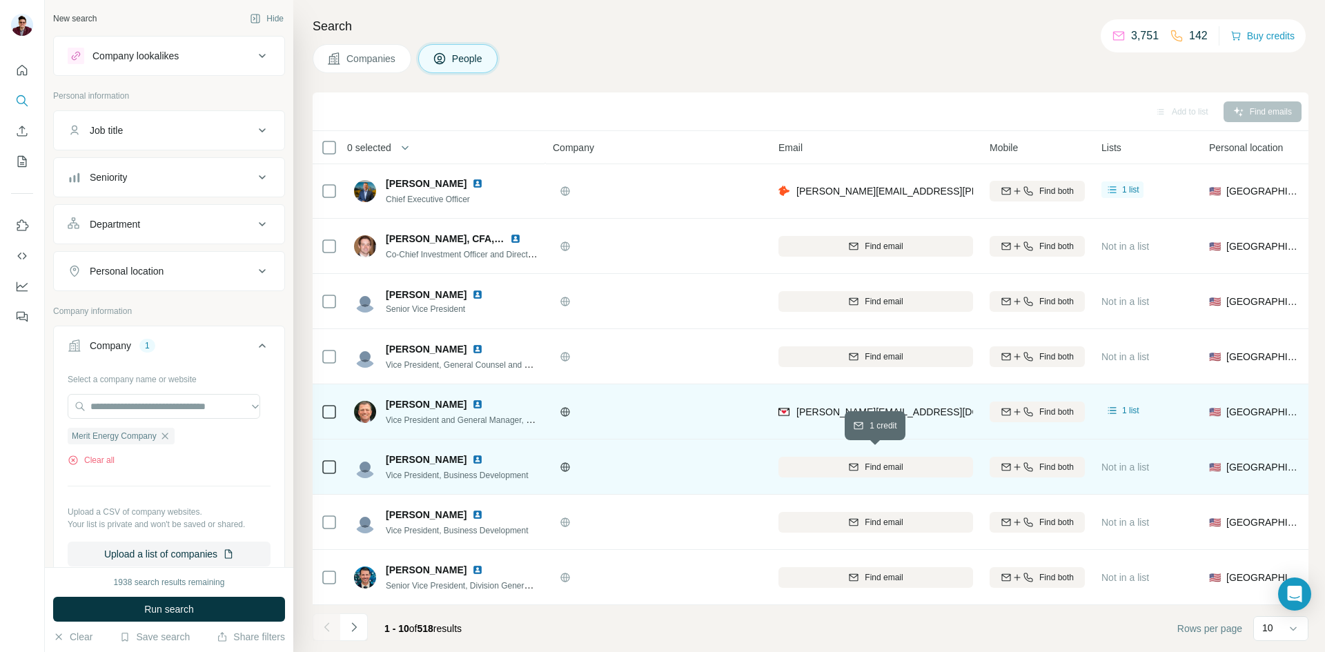
click at [843, 461] on div "Find email" at bounding box center [875, 467] width 195 height 12
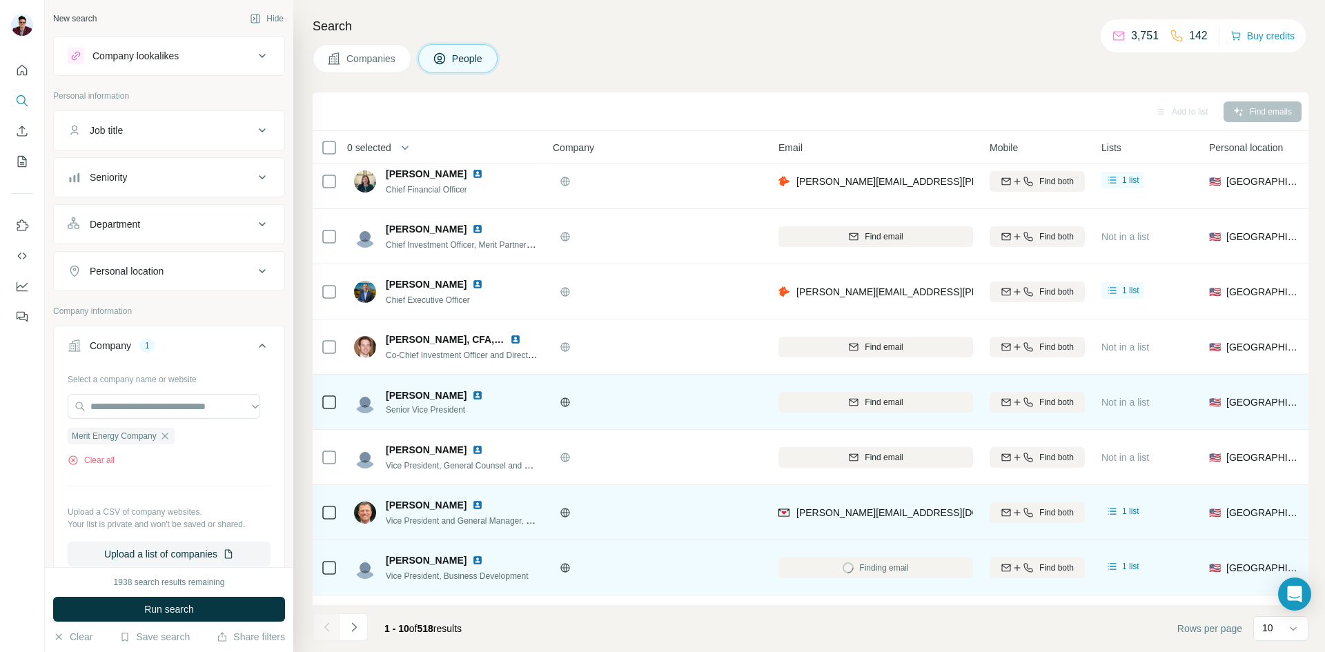
scroll to position [0, 0]
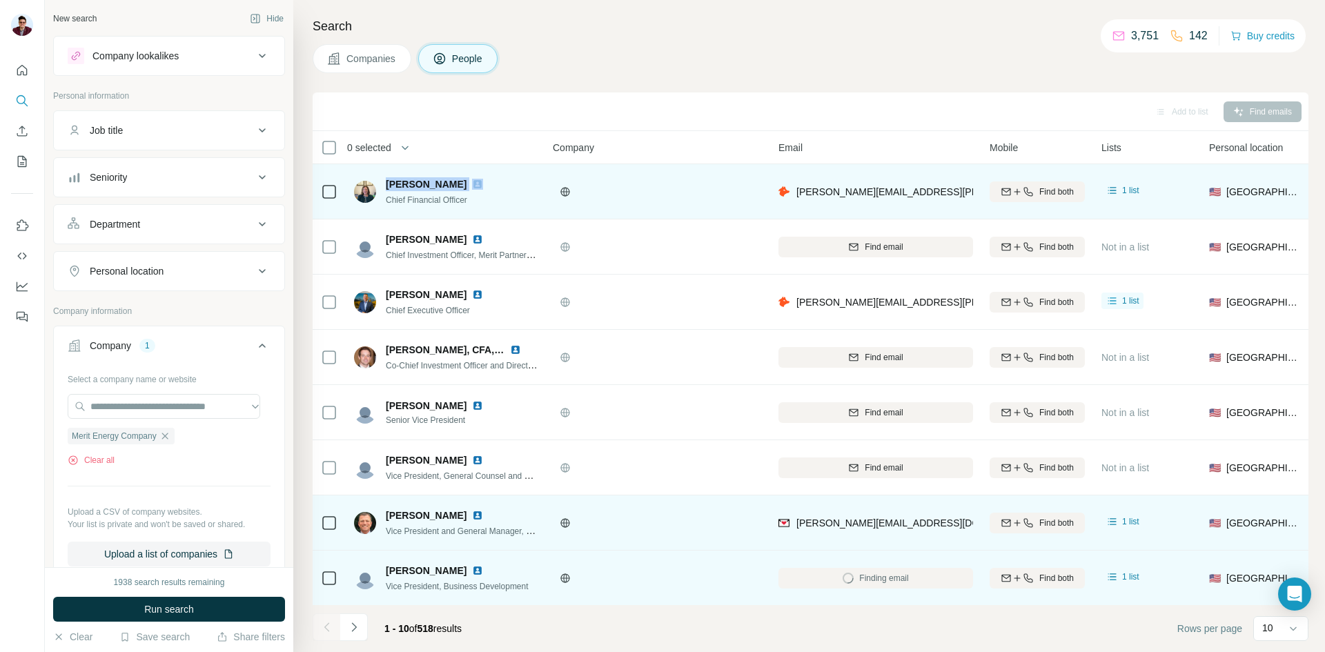
drag, startPoint x: 389, startPoint y: 185, endPoint x: 445, endPoint y: 184, distance: 55.9
click at [445, 184] on div "[PERSON_NAME]" at bounding box center [443, 184] width 114 height 14
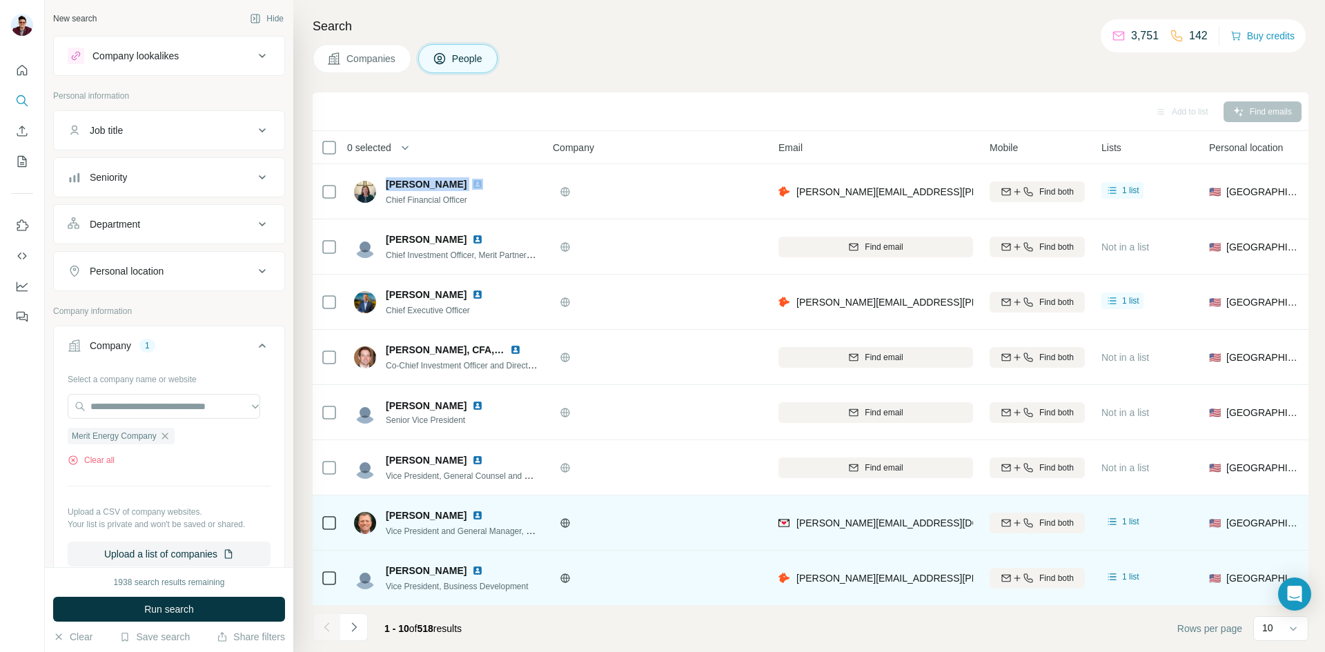
click at [389, 68] on button "Companies" at bounding box center [362, 58] width 99 height 29
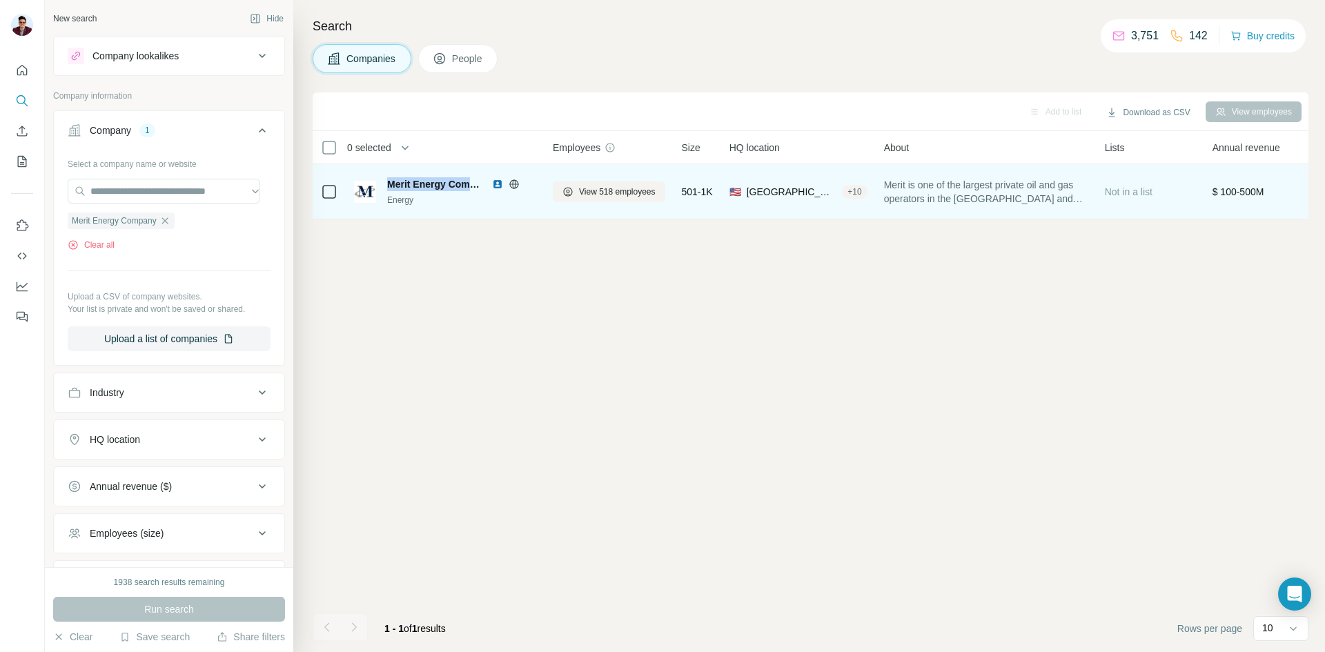
drag, startPoint x: 388, startPoint y: 182, endPoint x: 475, endPoint y: 180, distance: 87.0
click at [475, 180] on span "Merit Energy Company" at bounding box center [436, 184] width 98 height 14
click at [618, 195] on span "View 518 employees" at bounding box center [617, 192] width 77 height 12
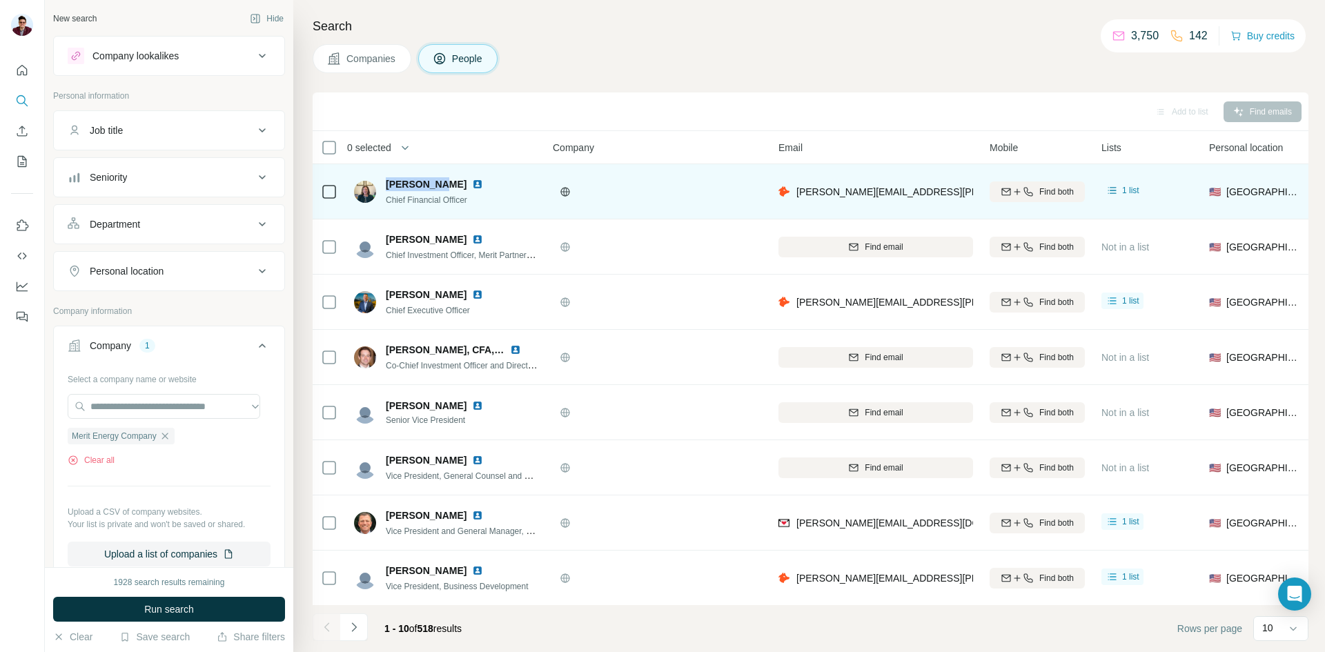
drag, startPoint x: 386, startPoint y: 184, endPoint x: 442, endPoint y: 181, distance: 55.3
click at [442, 181] on div "[PERSON_NAME]" at bounding box center [443, 184] width 114 height 14
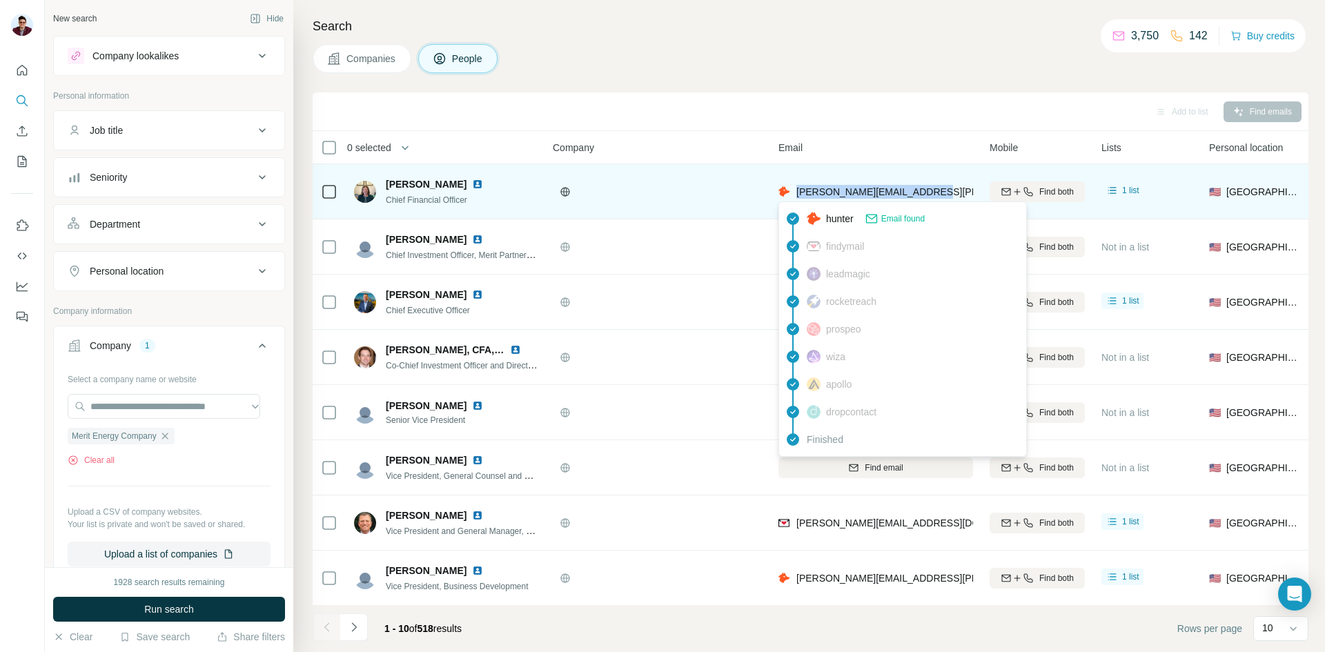
drag, startPoint x: 938, startPoint y: 195, endPoint x: 798, endPoint y: 194, distance: 140.1
click at [798, 194] on div "[PERSON_NAME][EMAIL_ADDRESS][PERSON_NAME][DOMAIN_NAME]" at bounding box center [875, 191] width 195 height 38
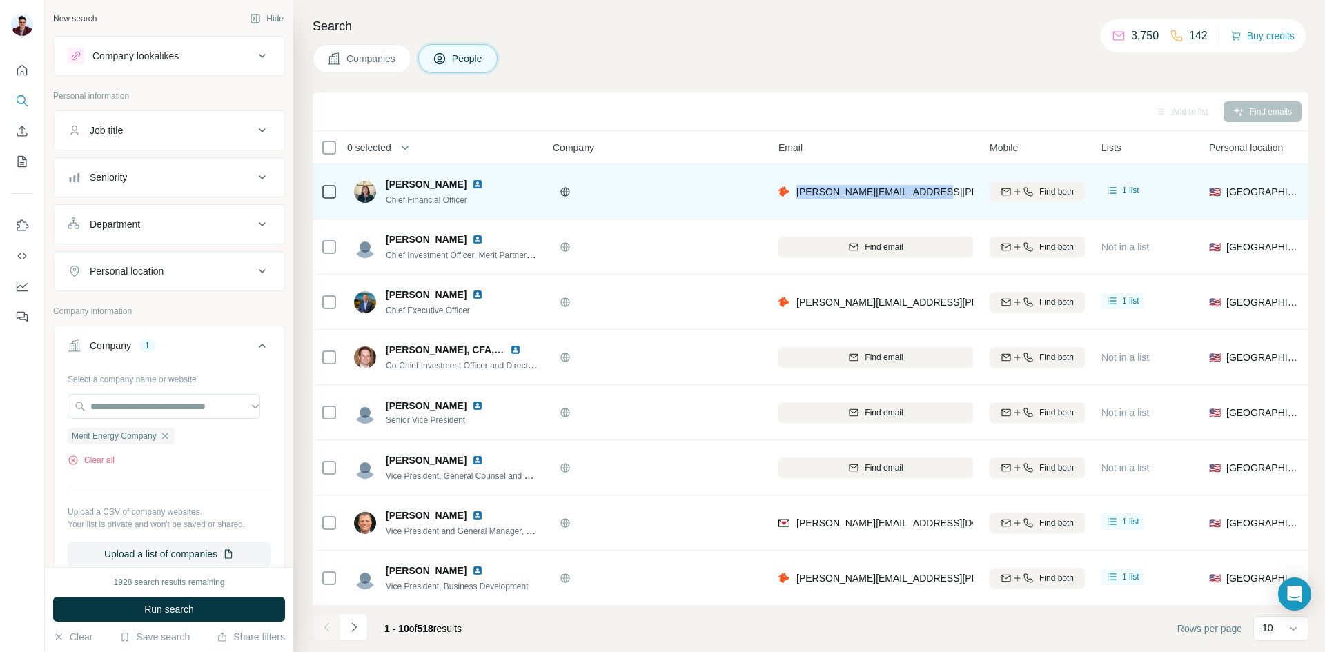
click at [472, 186] on img at bounding box center [477, 184] width 11 height 11
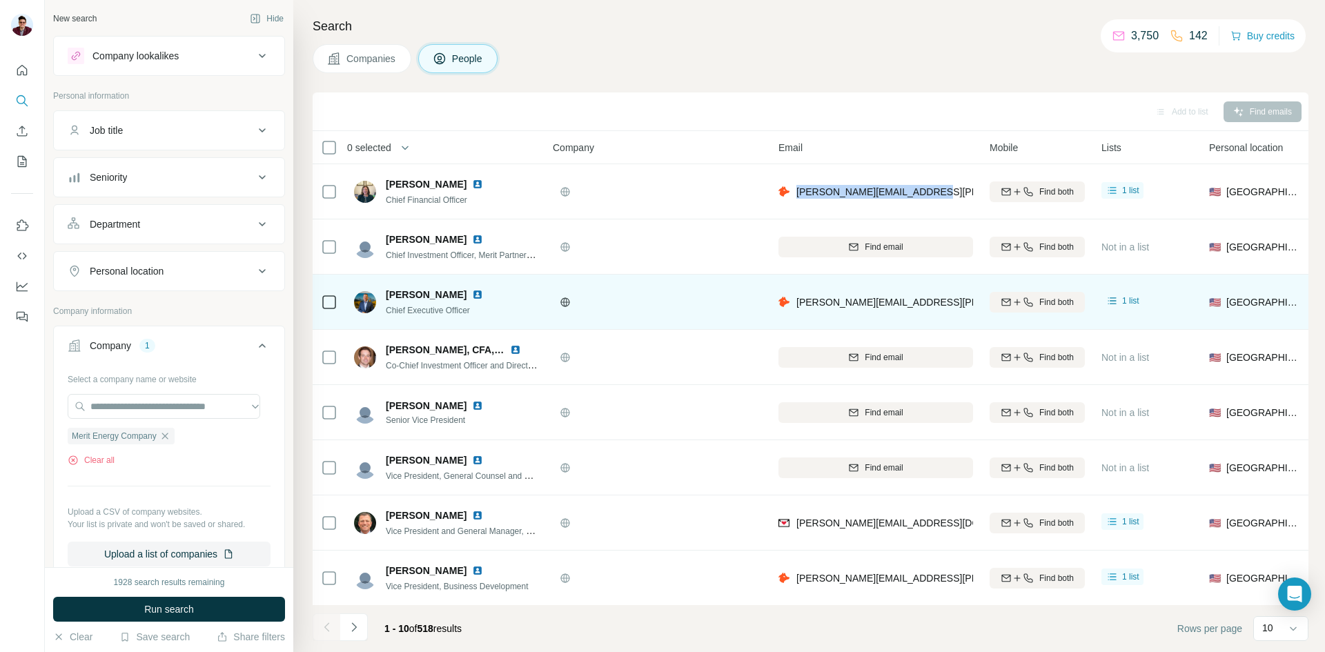
drag, startPoint x: 386, startPoint y: 295, endPoint x: 456, endPoint y: 300, distance: 70.6
click at [456, 300] on div "[PERSON_NAME]" at bounding box center [443, 295] width 114 height 14
click at [472, 292] on img at bounding box center [477, 294] width 11 height 11
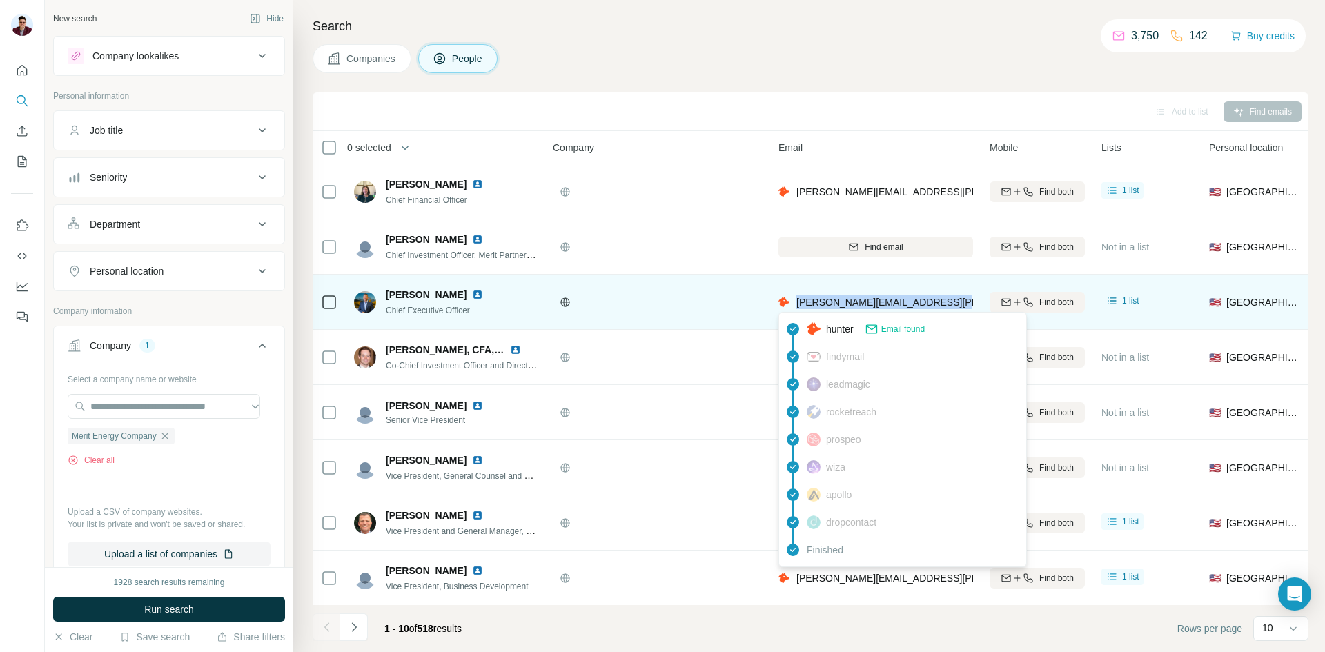
drag, startPoint x: 908, startPoint y: 306, endPoint x: 796, endPoint y: 309, distance: 111.8
click at [796, 309] on div "[PERSON_NAME][EMAIL_ADDRESS][PERSON_NAME][DOMAIN_NAME]" at bounding box center [875, 302] width 195 height 38
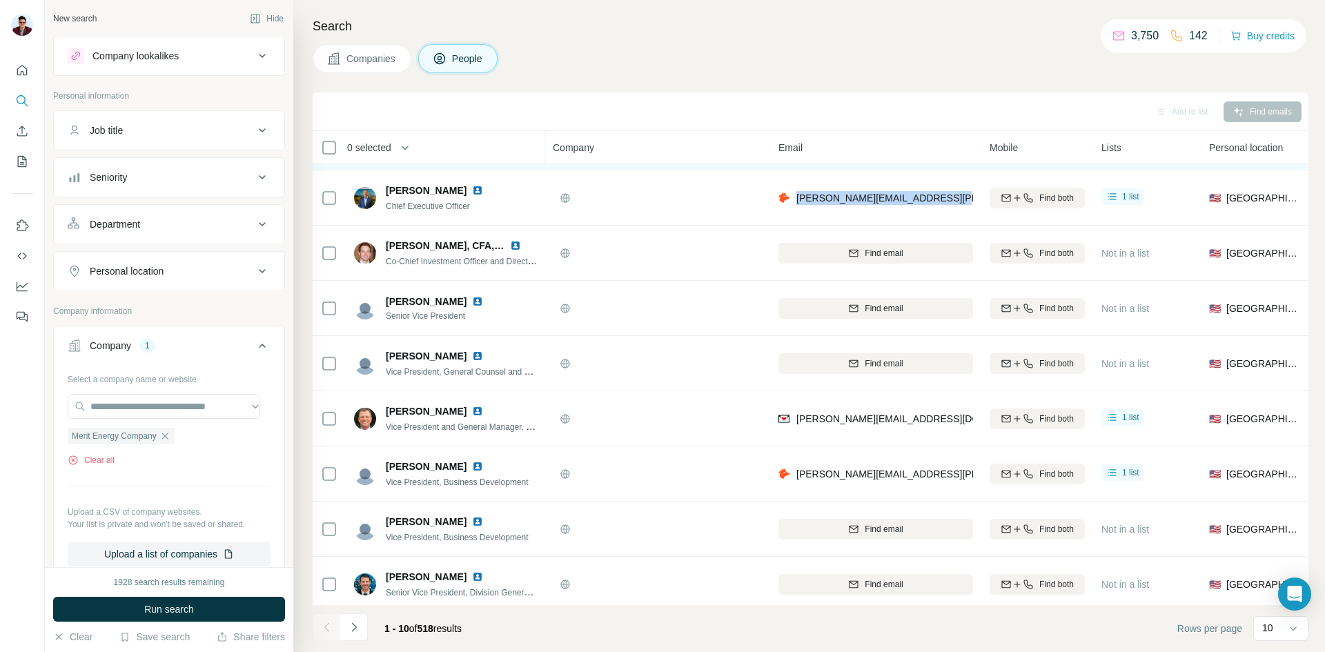
scroll to position [118, 0]
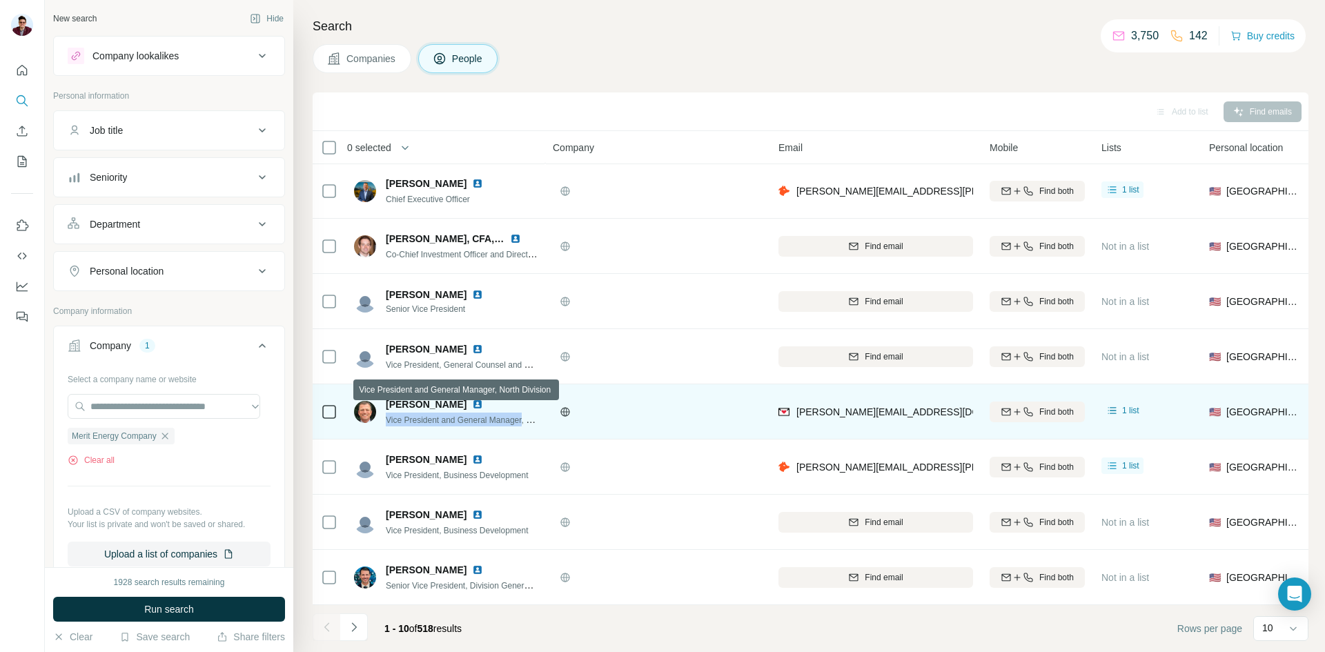
drag, startPoint x: 386, startPoint y: 414, endPoint x: 528, endPoint y: 413, distance: 142.1
click at [528, 414] on span "Vice President and General Manager, North Division" at bounding box center [482, 419] width 192 height 11
click at [472, 399] on img at bounding box center [477, 404] width 11 height 11
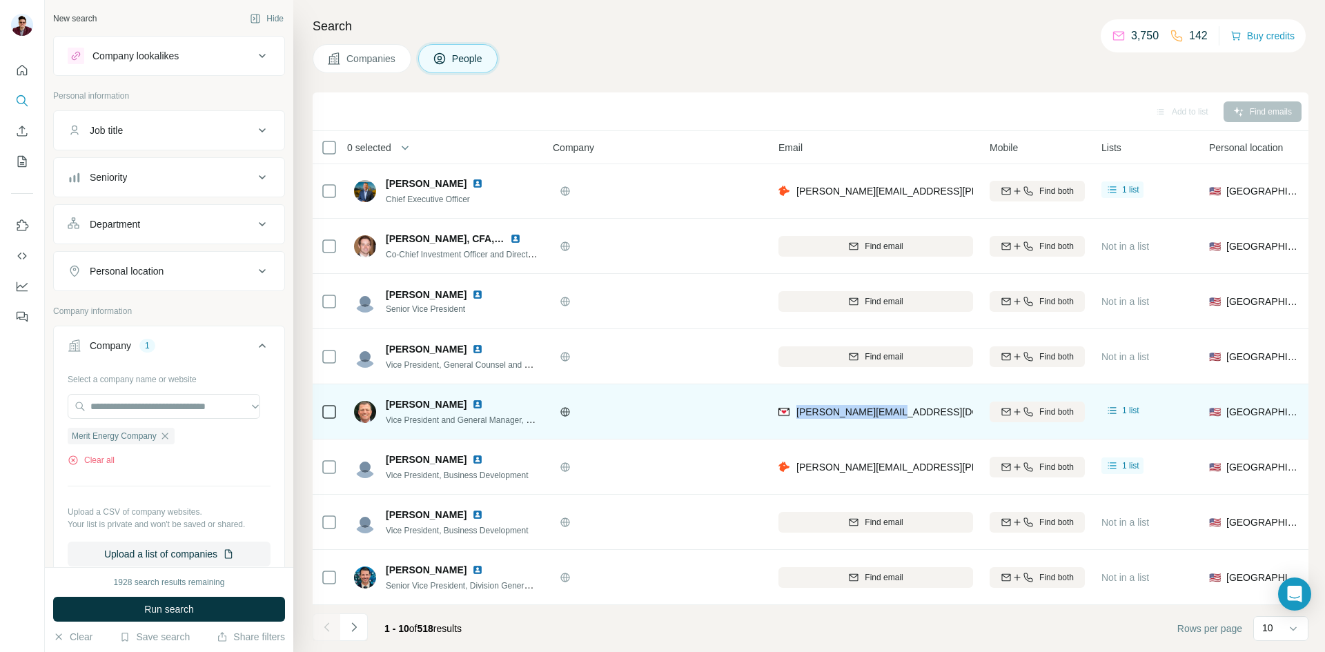
drag, startPoint x: 909, startPoint y: 406, endPoint x: 798, endPoint y: 419, distance: 112.5
click at [798, 419] on div "[PERSON_NAME][EMAIL_ADDRESS][DOMAIN_NAME]" at bounding box center [875, 412] width 195 height 38
drag, startPoint x: 384, startPoint y: 395, endPoint x: 415, endPoint y: 396, distance: 30.4
click at [415, 397] on div "[PERSON_NAME] Vice President and General Manager, North Division" at bounding box center [446, 411] width 184 height 29
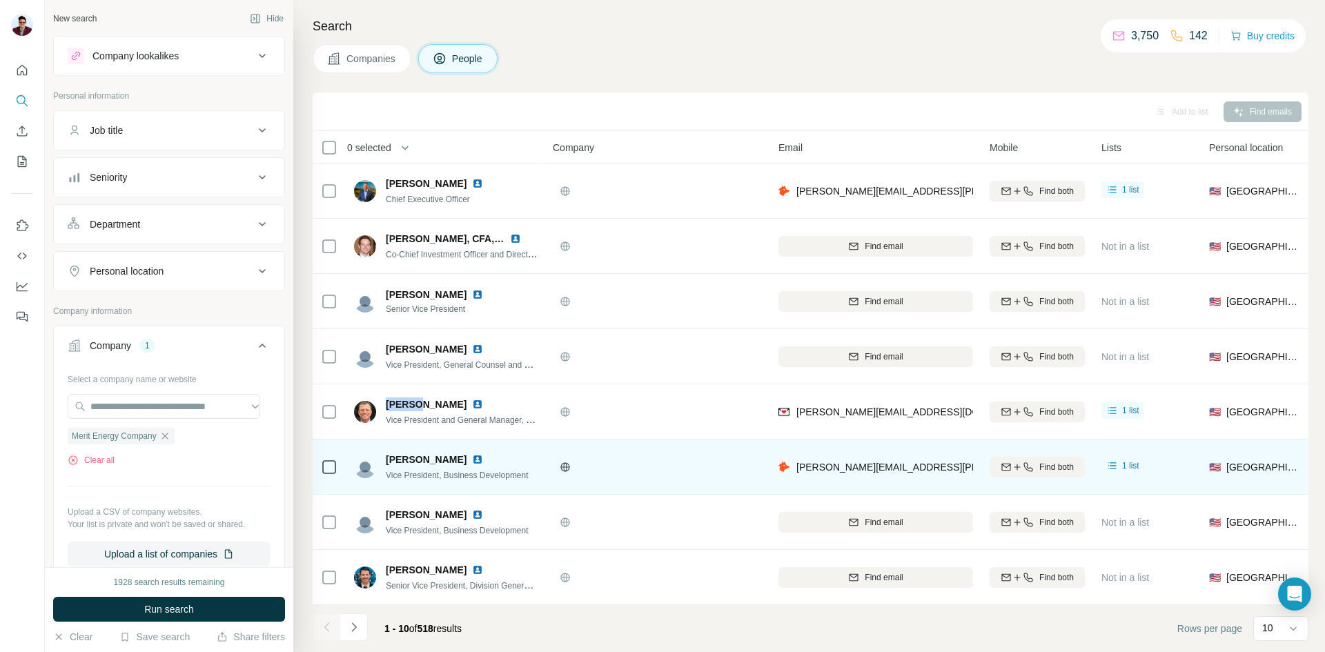
drag, startPoint x: 384, startPoint y: 452, endPoint x: 460, endPoint y: 455, distance: 75.9
click at [460, 455] on div "[PERSON_NAME] Vice President, Business Development" at bounding box center [441, 467] width 175 height 29
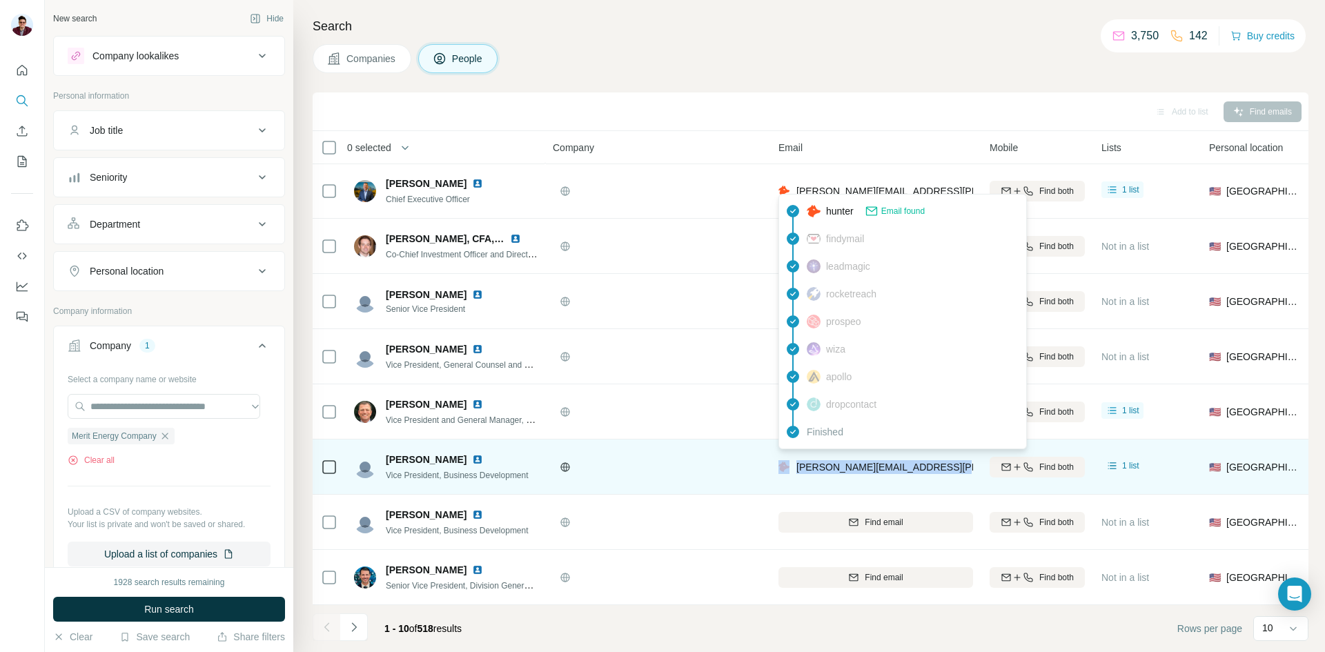
drag, startPoint x: 949, startPoint y: 462, endPoint x: 790, endPoint y: 462, distance: 158.7
click at [790, 462] on div "[PERSON_NAME][EMAIL_ADDRESS][PERSON_NAME][DOMAIN_NAME]" at bounding box center [875, 467] width 195 height 38
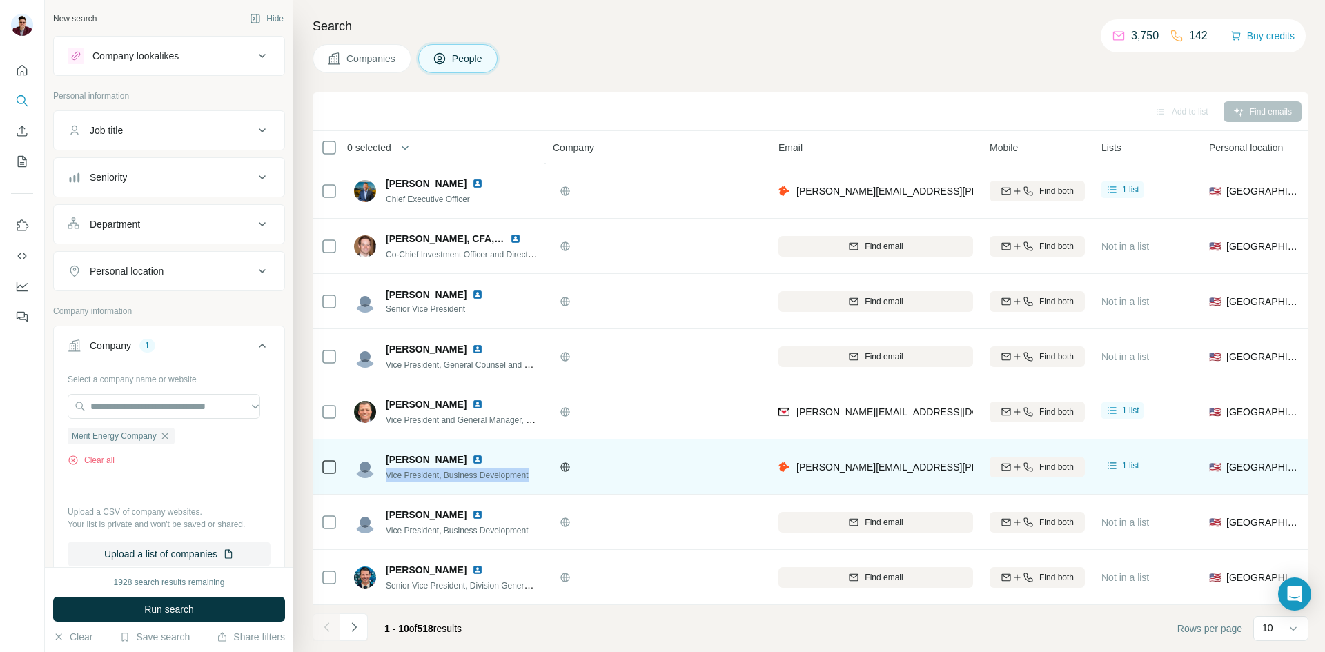
drag, startPoint x: 385, startPoint y: 470, endPoint x: 537, endPoint y: 475, distance: 152.6
click at [537, 475] on td "[PERSON_NAME] Vice President, Business Development" at bounding box center [446, 467] width 200 height 55
click at [472, 454] on img at bounding box center [477, 459] width 11 height 11
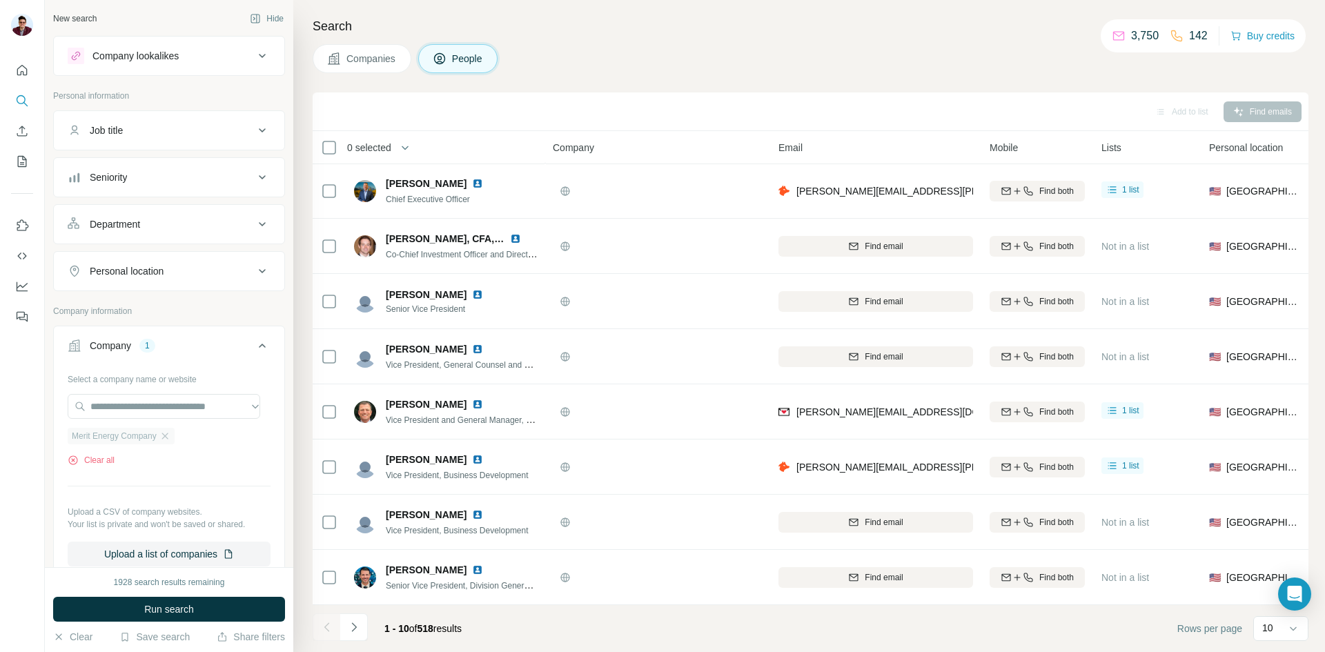
click at [157, 437] on span "Merit Energy Company" at bounding box center [114, 436] width 85 height 12
click at [166, 436] on icon "button" at bounding box center [164, 436] width 11 height 11
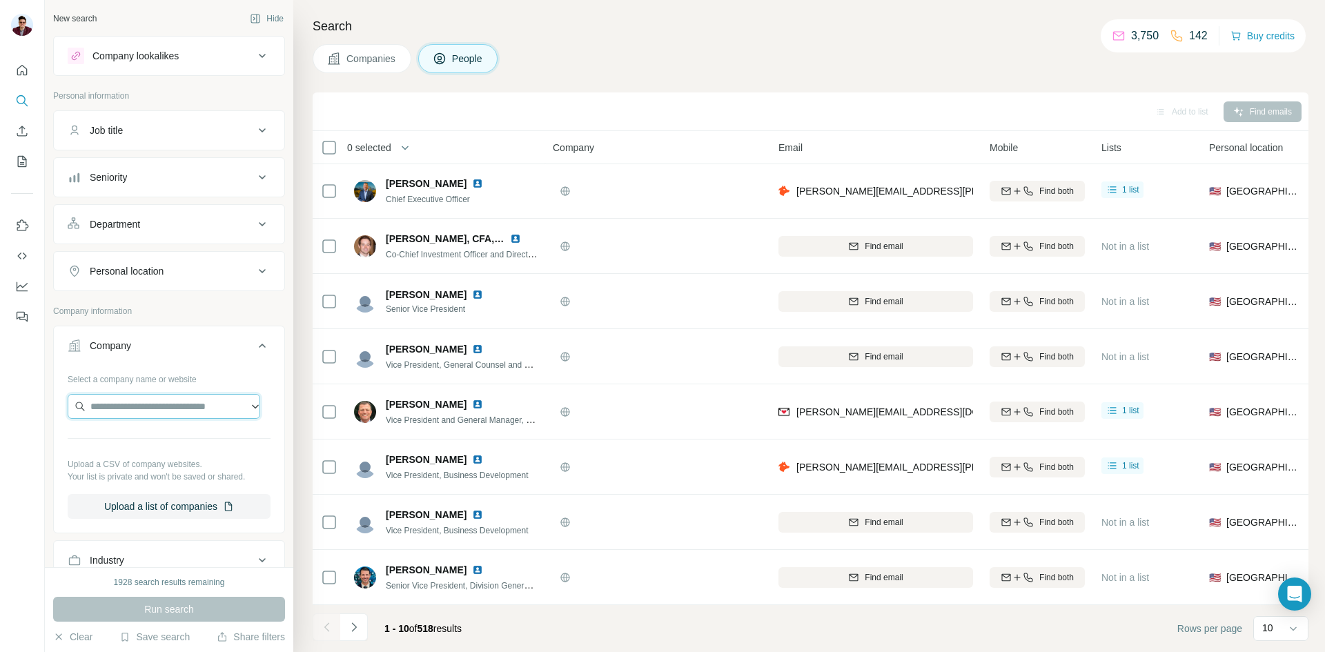
click at [132, 410] on input "text" at bounding box center [164, 406] width 193 height 25
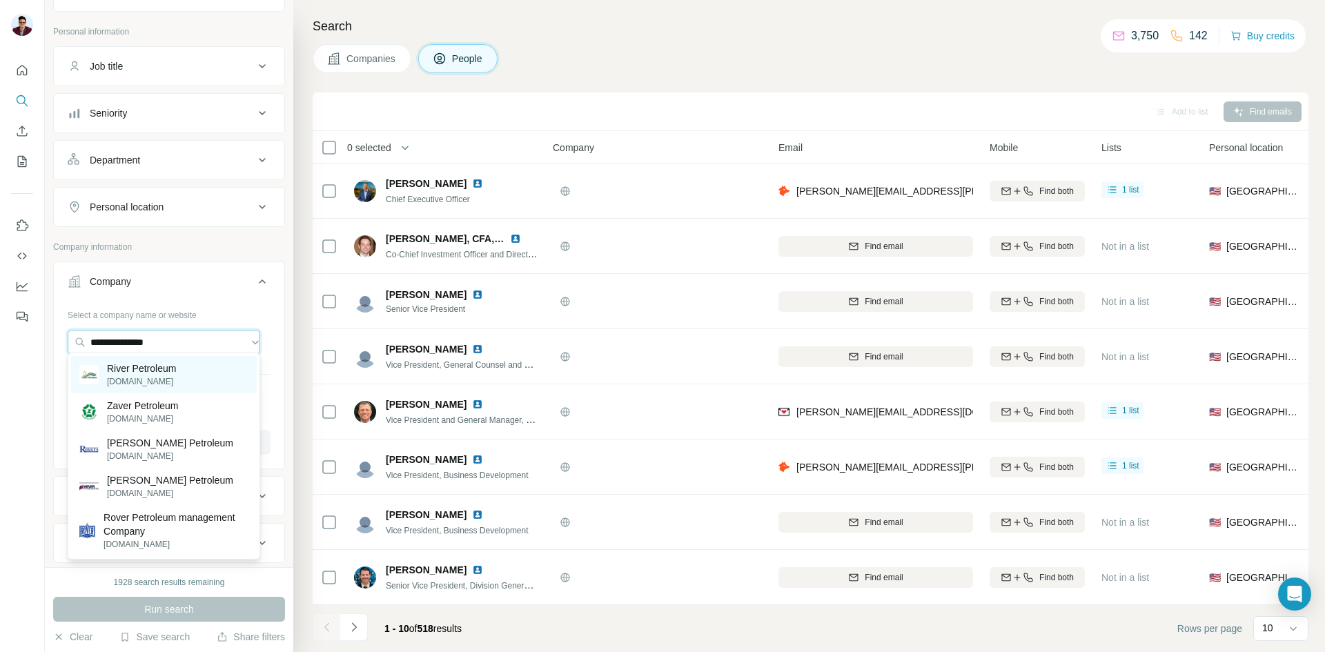
scroll to position [69, 0]
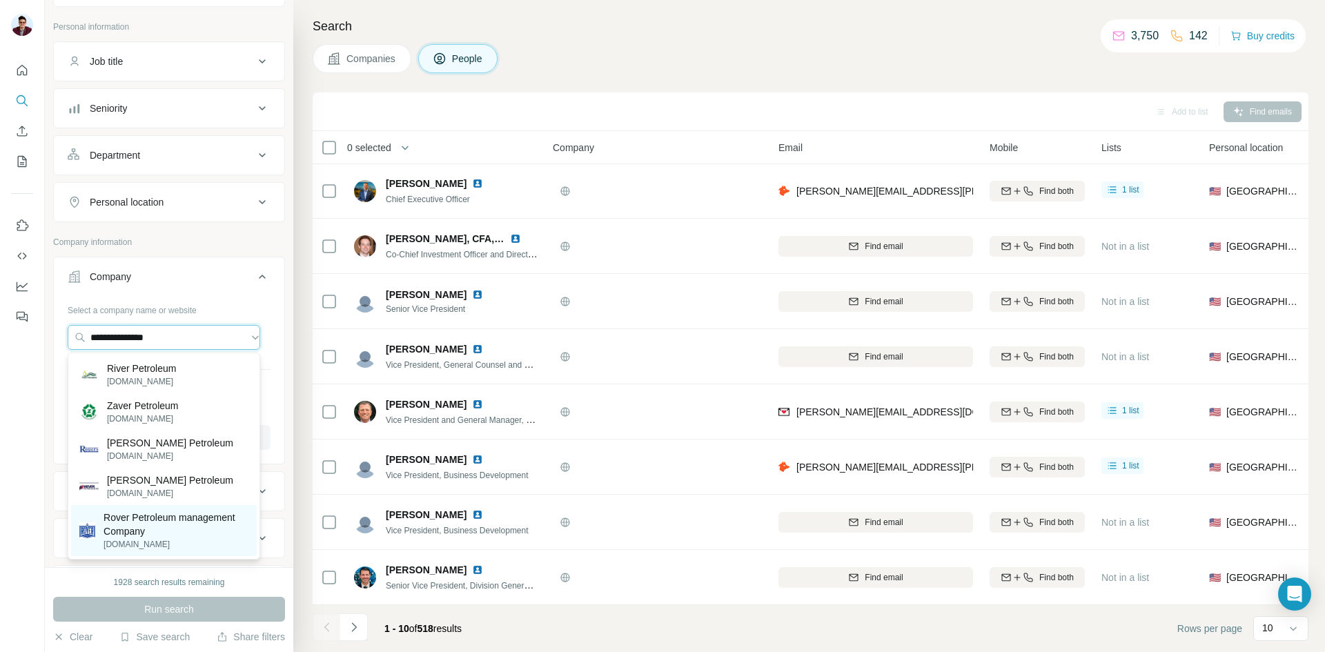
type input "**********"
click at [174, 541] on p "[DOMAIN_NAME]" at bounding box center [175, 544] width 145 height 12
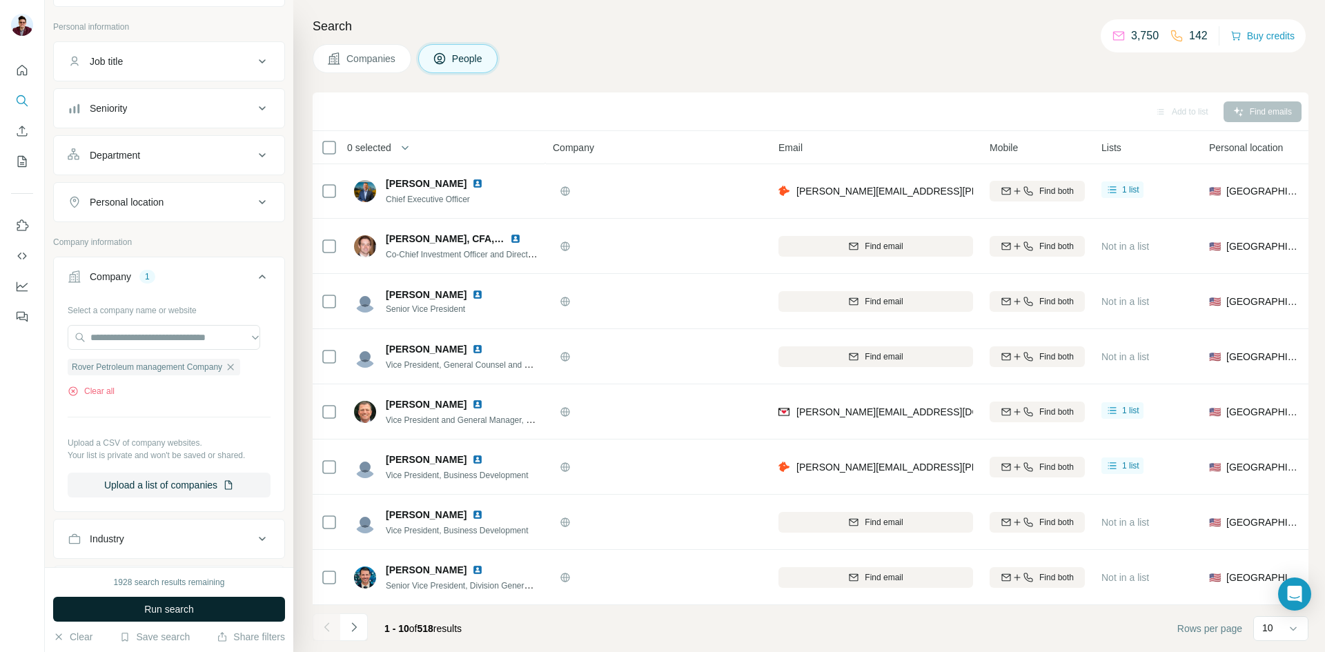
click at [173, 606] on span "Run search" at bounding box center [169, 609] width 50 height 14
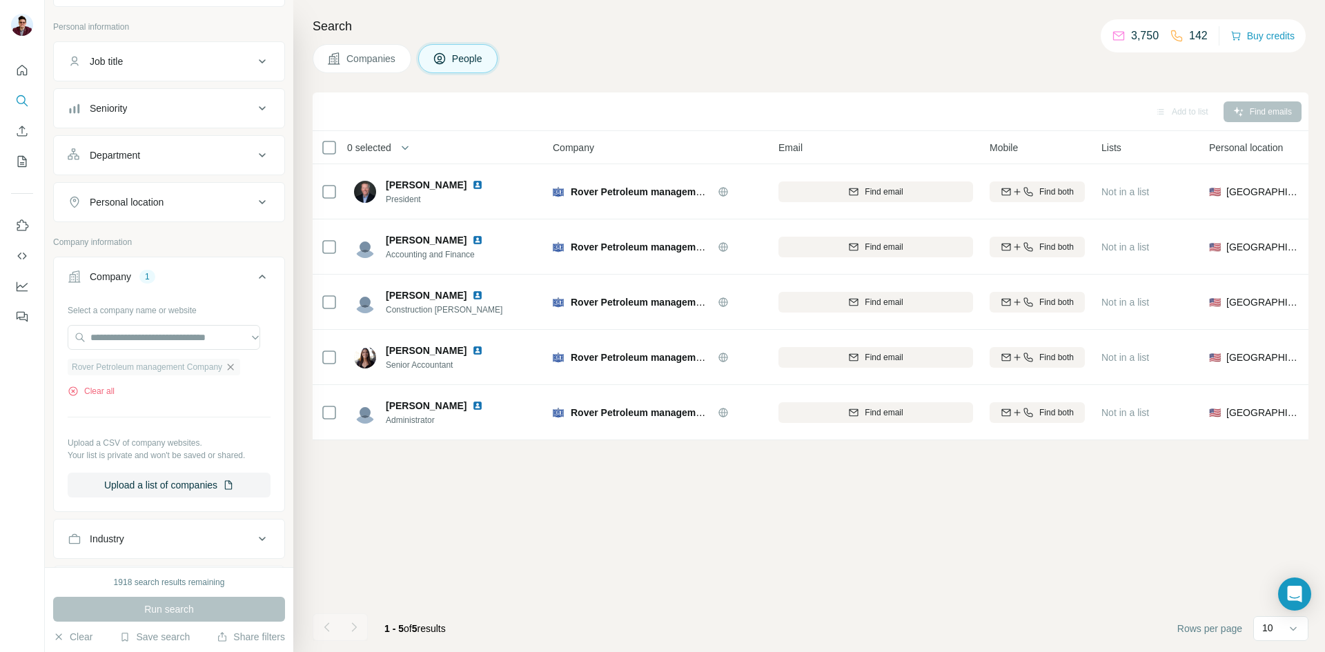
click at [236, 368] on icon "button" at bounding box center [230, 367] width 11 height 11
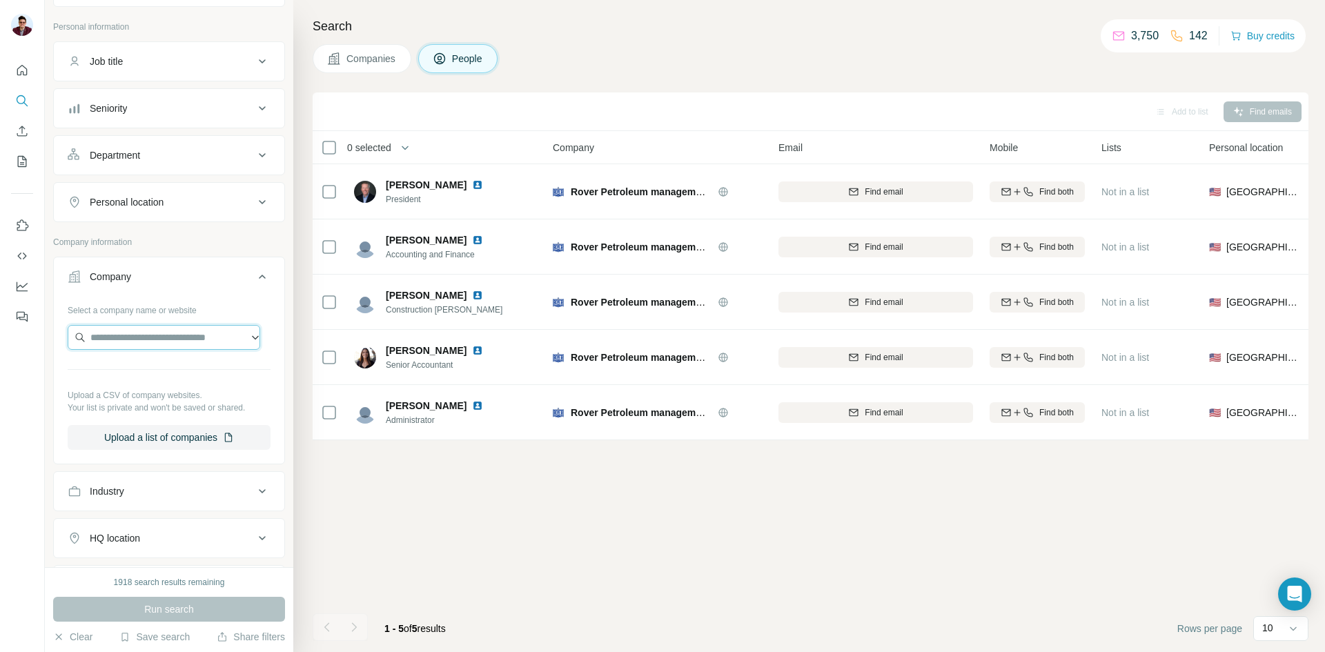
click at [147, 339] on input "text" at bounding box center [164, 337] width 193 height 25
type input "**********"
click at [155, 381] on p "[DOMAIN_NAME]" at bounding box center [151, 381] width 88 height 12
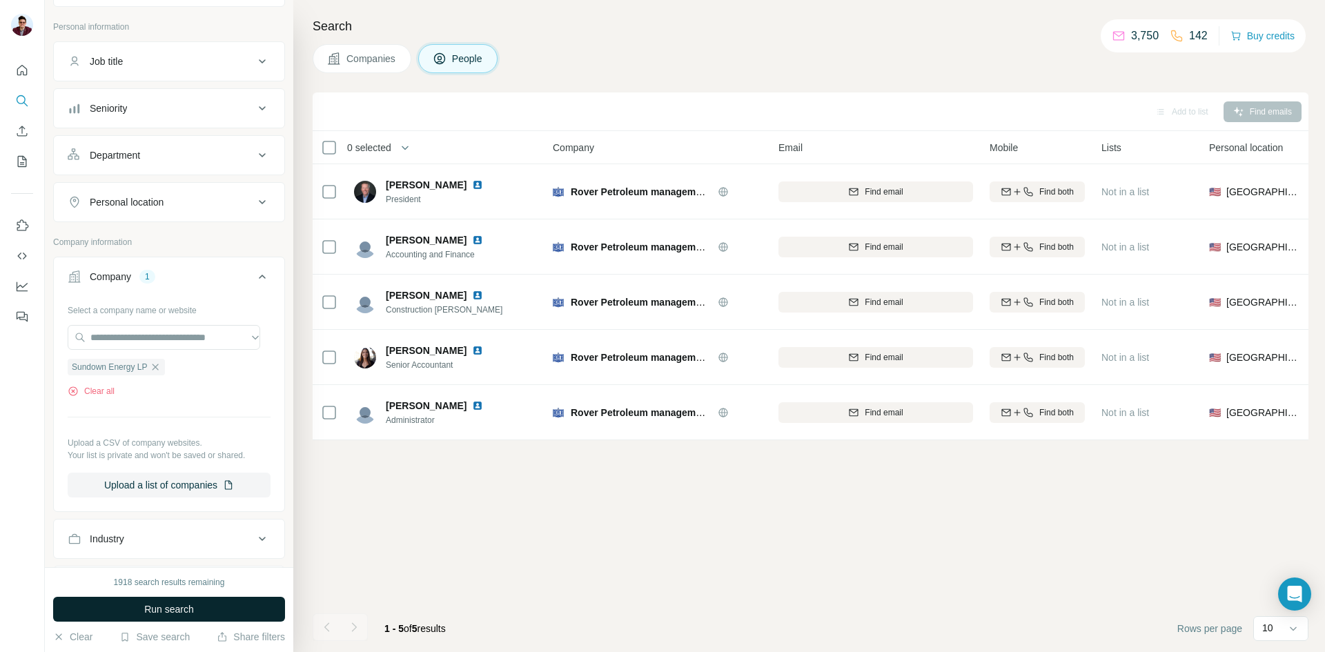
click at [166, 605] on span "Run search" at bounding box center [169, 609] width 50 height 14
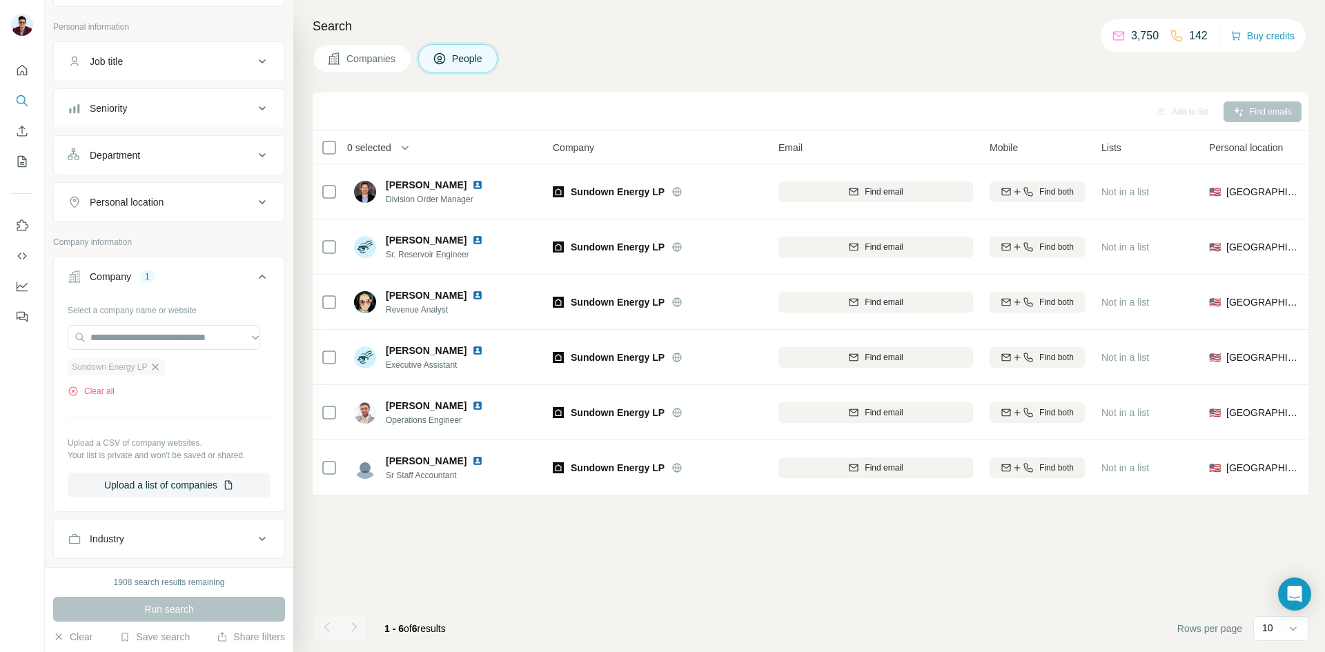
click at [153, 368] on icon "button" at bounding box center [155, 367] width 11 height 11
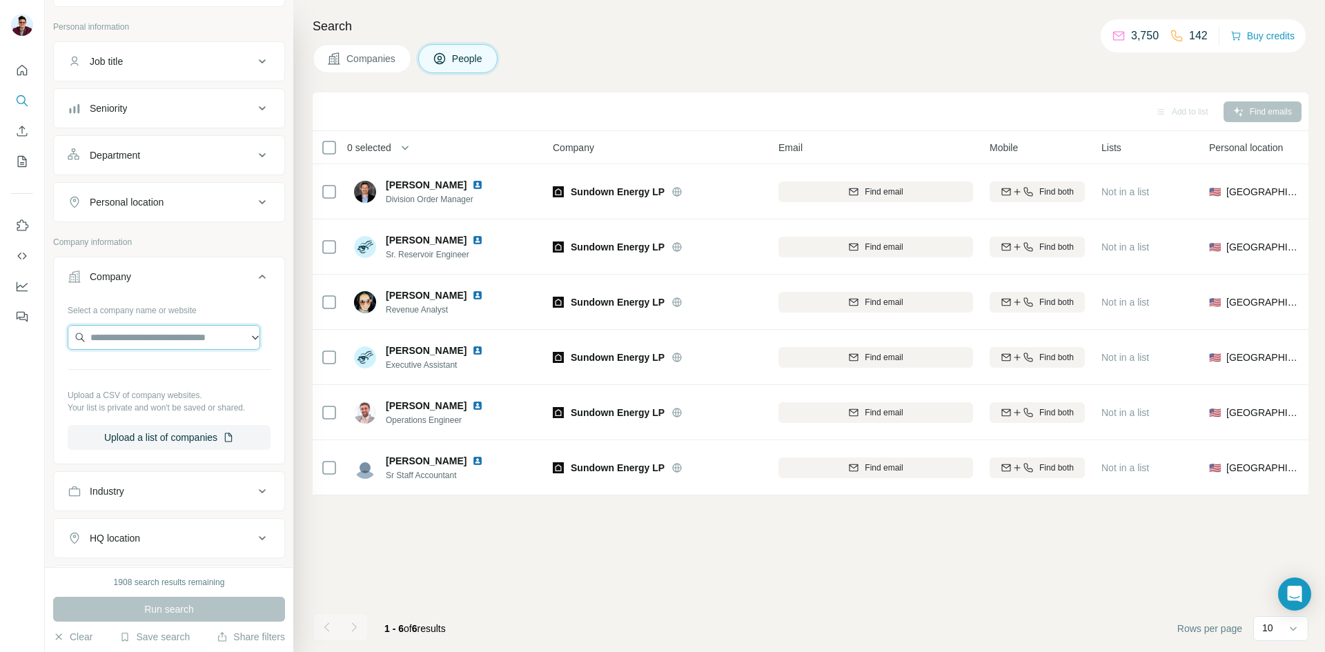
click at [155, 345] on input "text" at bounding box center [164, 337] width 193 height 25
type input "**********"
click at [142, 384] on p "[DOMAIN_NAME]" at bounding box center [156, 381] width 98 height 12
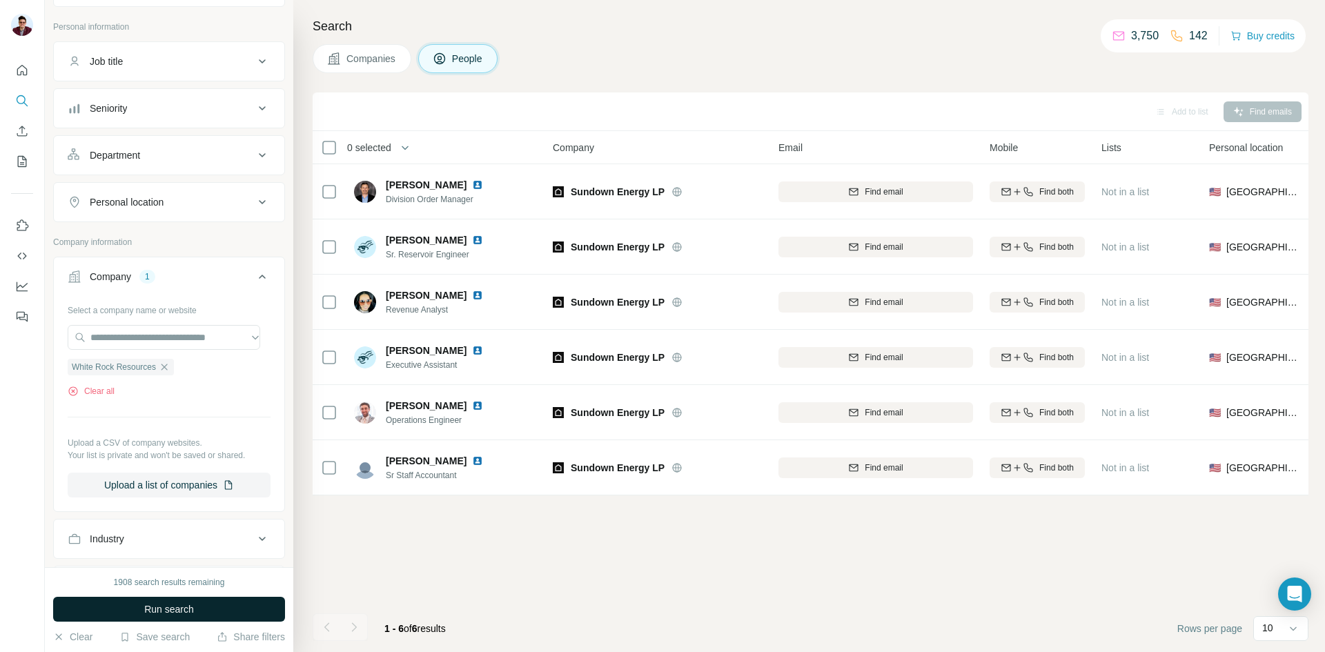
click at [175, 614] on span "Run search" at bounding box center [169, 609] width 50 height 14
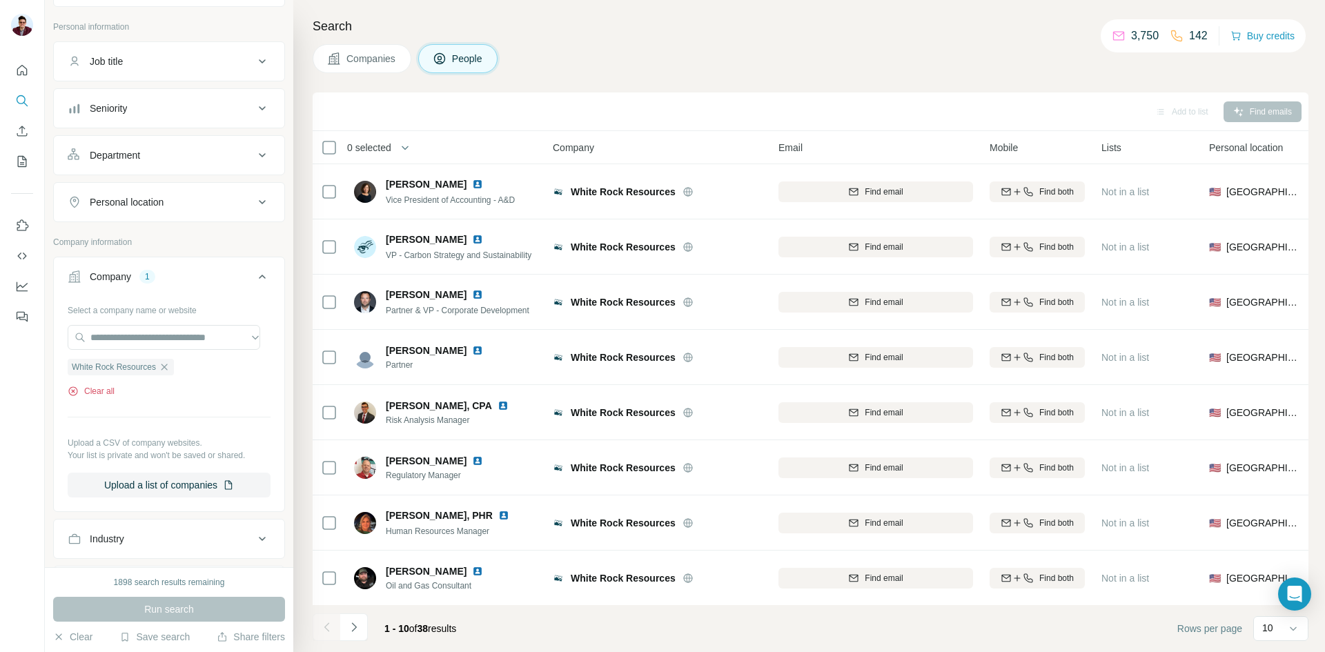
click at [93, 392] on button "Clear all" at bounding box center [91, 391] width 47 height 12
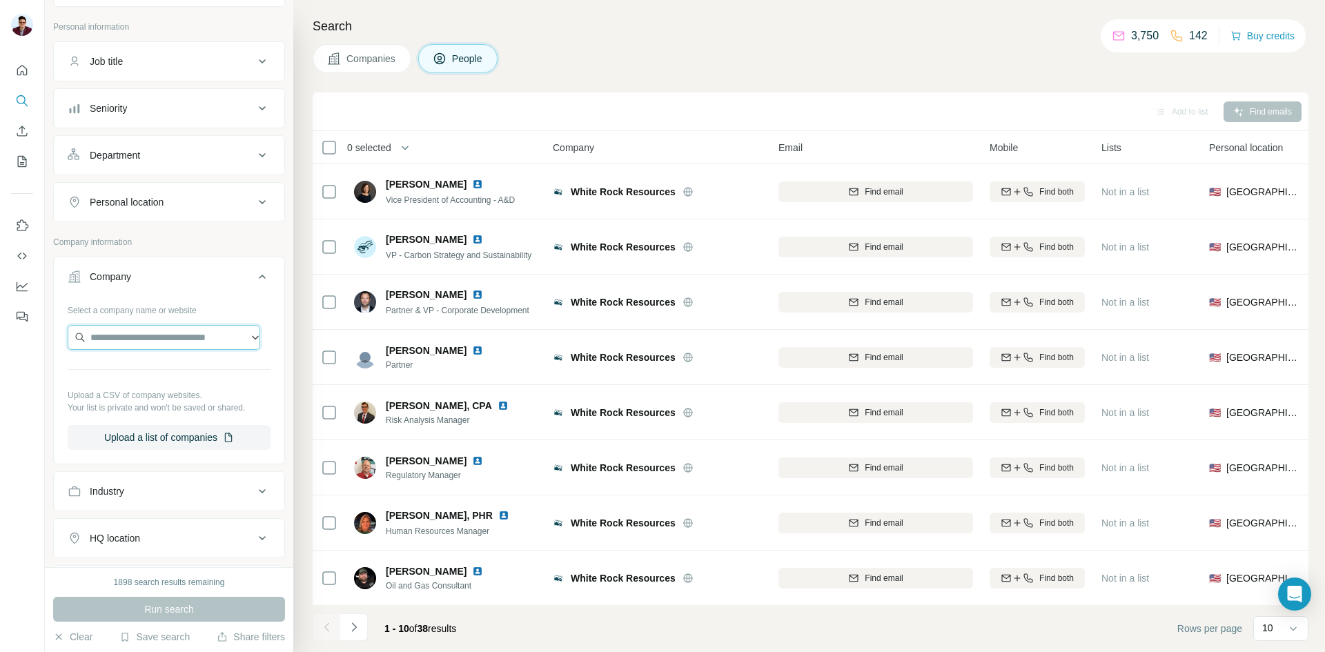
click at [141, 338] on input "text" at bounding box center [164, 337] width 193 height 25
type input "**********"
click at [159, 377] on p "[DOMAIN_NAME]" at bounding box center [145, 381] width 76 height 12
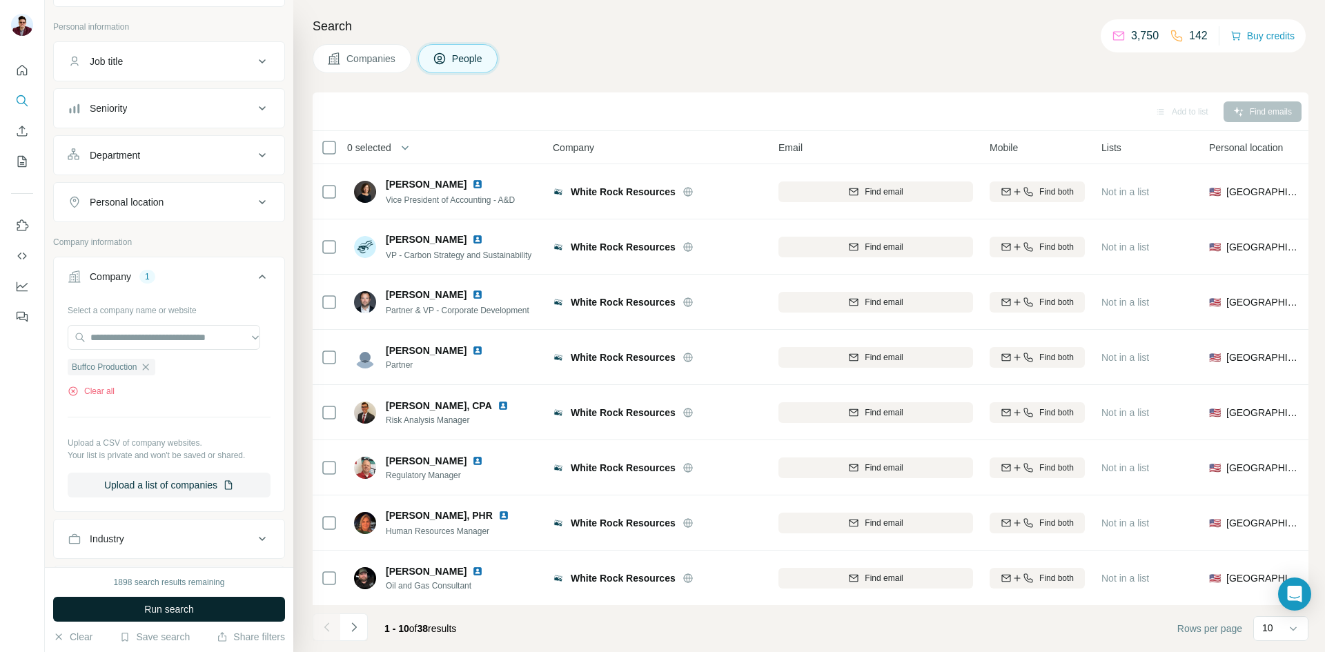
click at [186, 616] on button "Run search" at bounding box center [169, 609] width 232 height 25
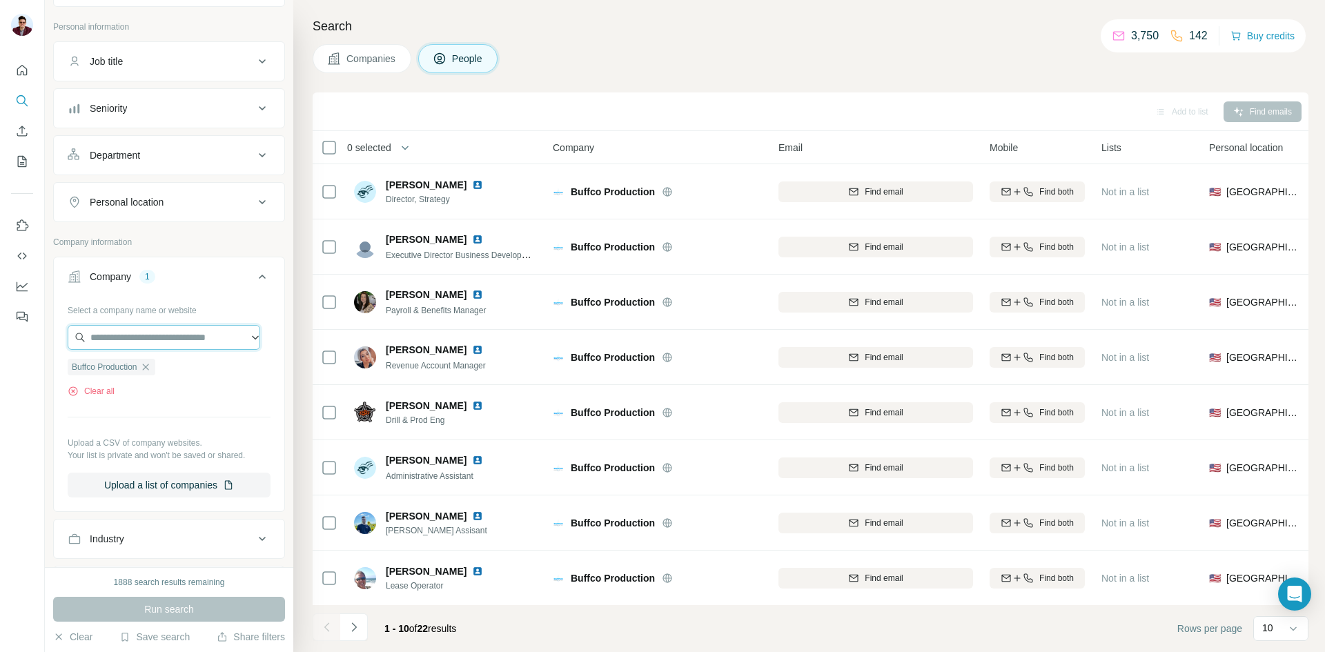
click at [144, 340] on input "text" at bounding box center [164, 337] width 193 height 25
paste input "**********"
type input "**********"
click at [145, 372] on p "Rose City Resources" at bounding box center [152, 369] width 91 height 14
click at [145, 602] on span "Run search" at bounding box center [169, 609] width 50 height 14
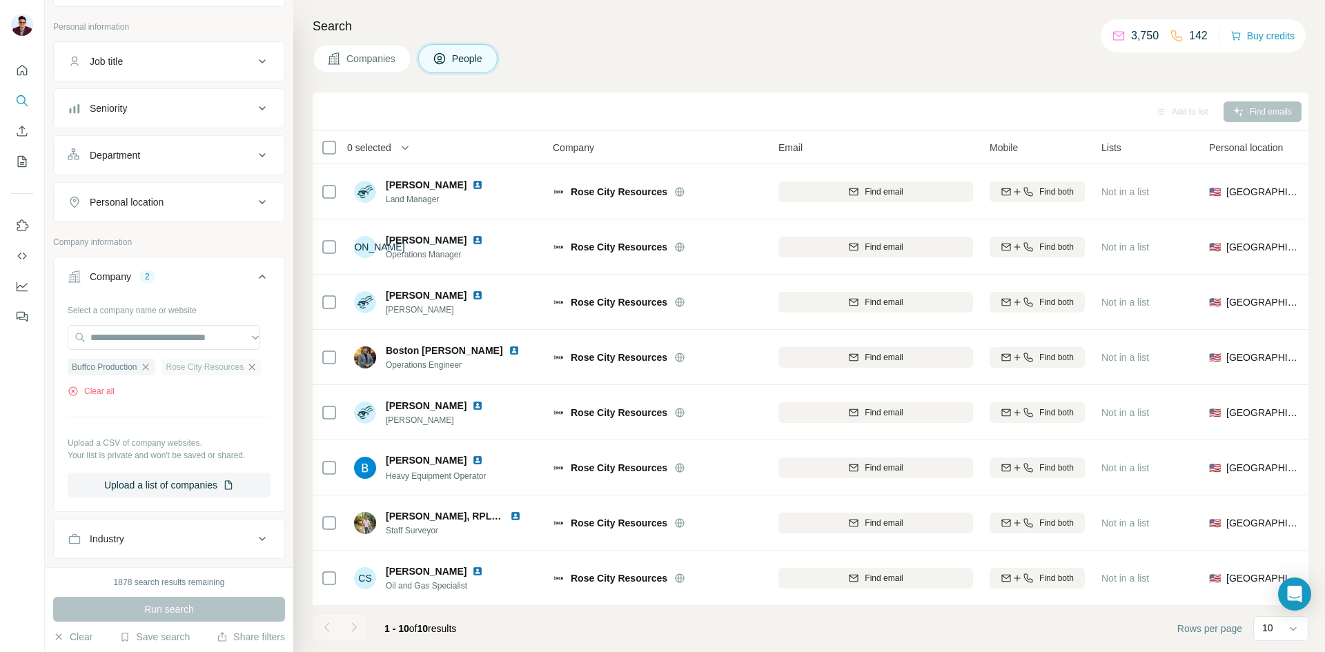
click at [246, 373] on icon "button" at bounding box center [251, 367] width 11 height 11
drag, startPoint x: 150, startPoint y: 371, endPoint x: 149, endPoint y: 363, distance: 8.3
click at [150, 371] on icon "button" at bounding box center [145, 367] width 11 height 11
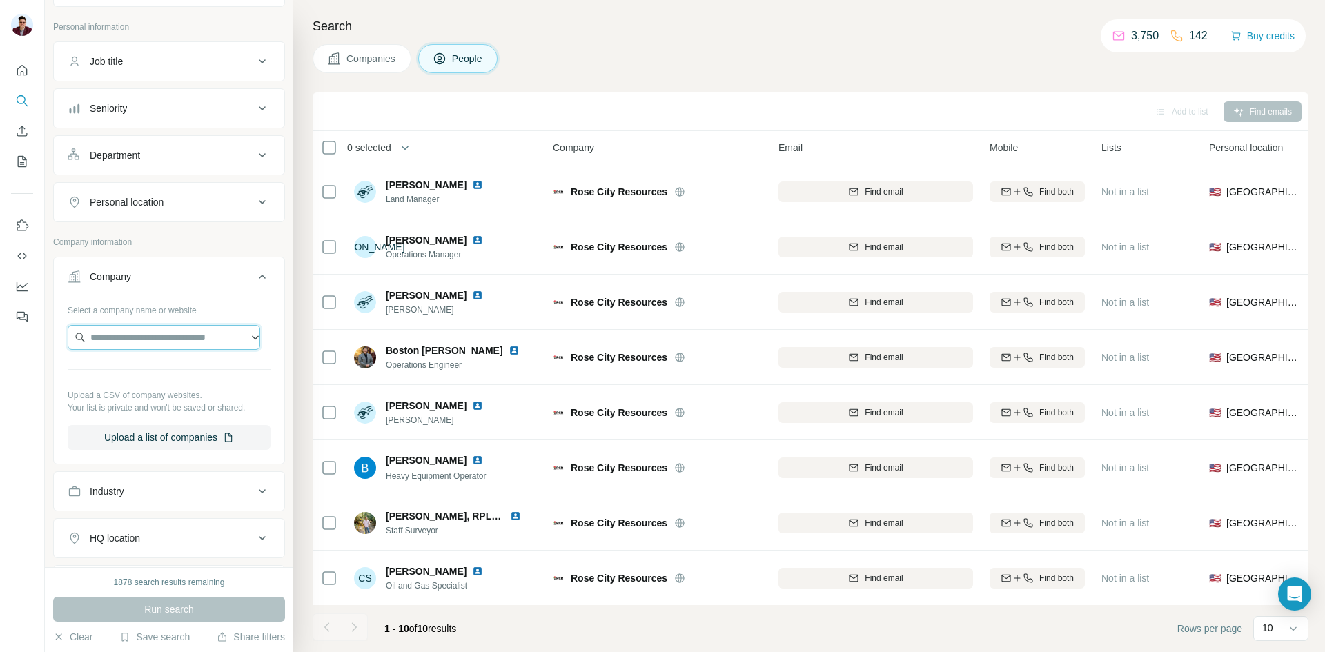
click at [145, 341] on input "text" at bounding box center [164, 337] width 193 height 25
type input "**********"
click at [165, 370] on p "T-C Oil Company" at bounding box center [144, 369] width 74 height 14
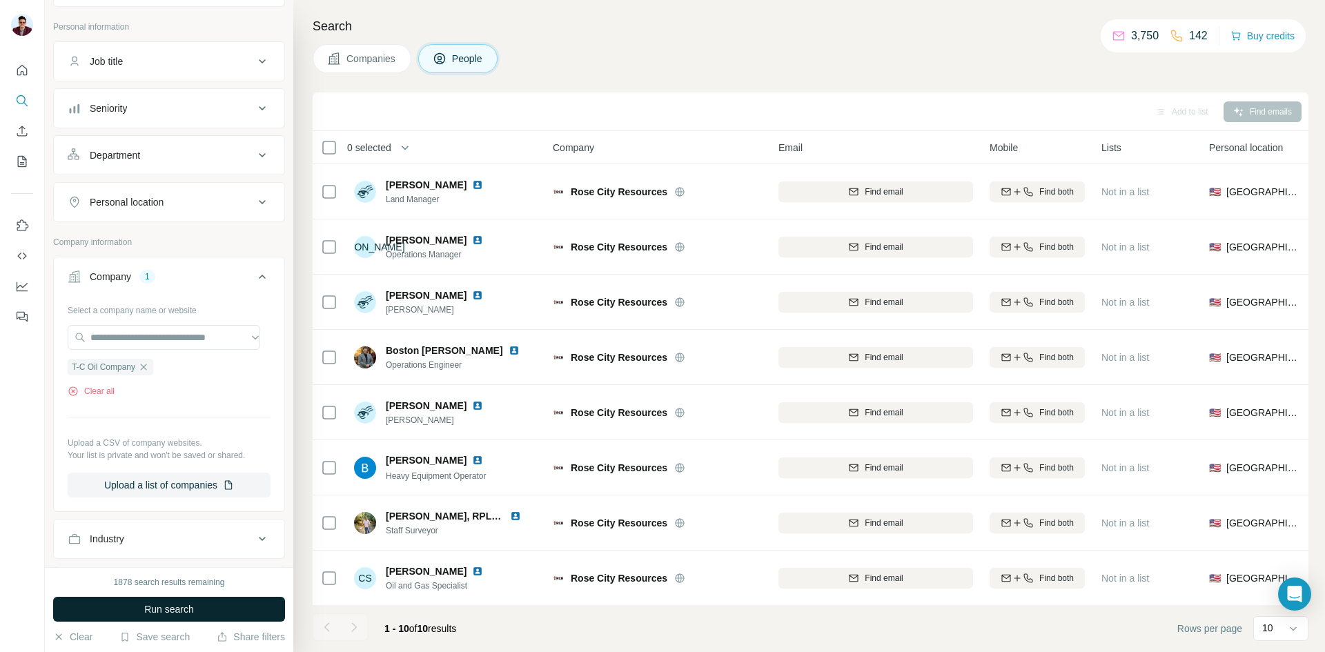
click at [152, 610] on span "Run search" at bounding box center [169, 609] width 50 height 14
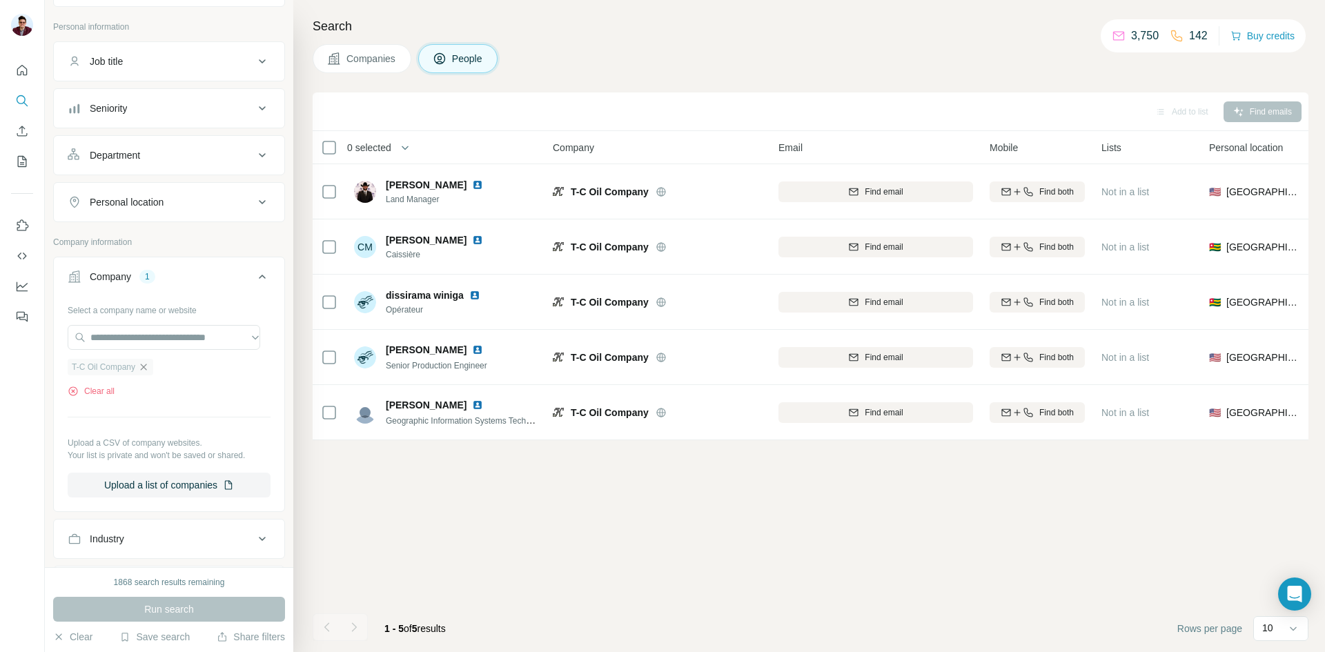
click at [148, 368] on icon "button" at bounding box center [143, 367] width 11 height 11
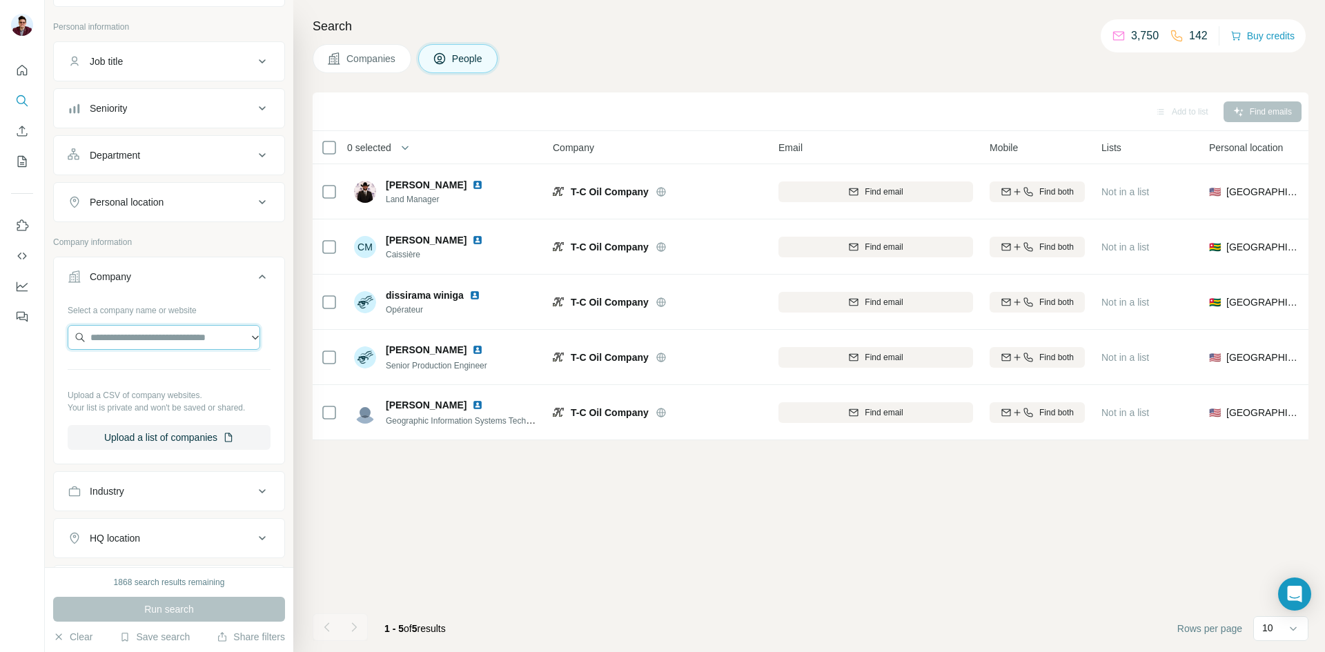
click at [104, 337] on input "text" at bounding box center [164, 337] width 193 height 25
paste input "**********"
type input "**********"
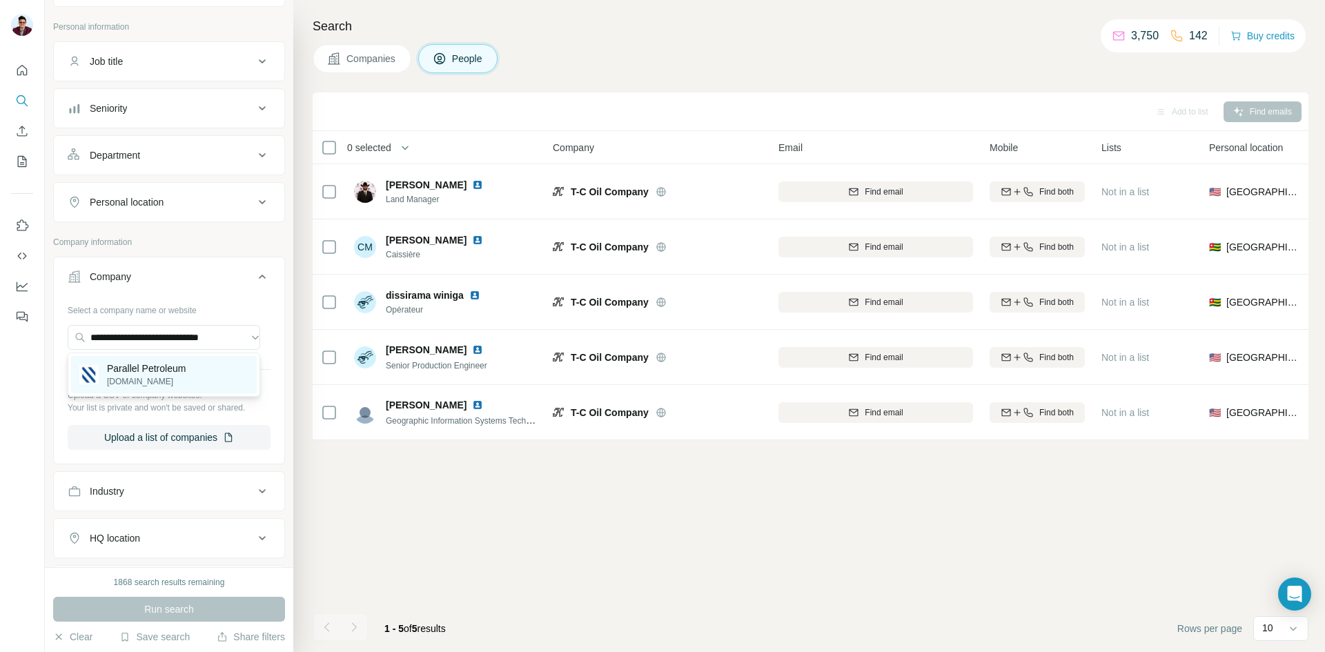
click at [141, 373] on p "Parallel Petroleum" at bounding box center [146, 369] width 79 height 14
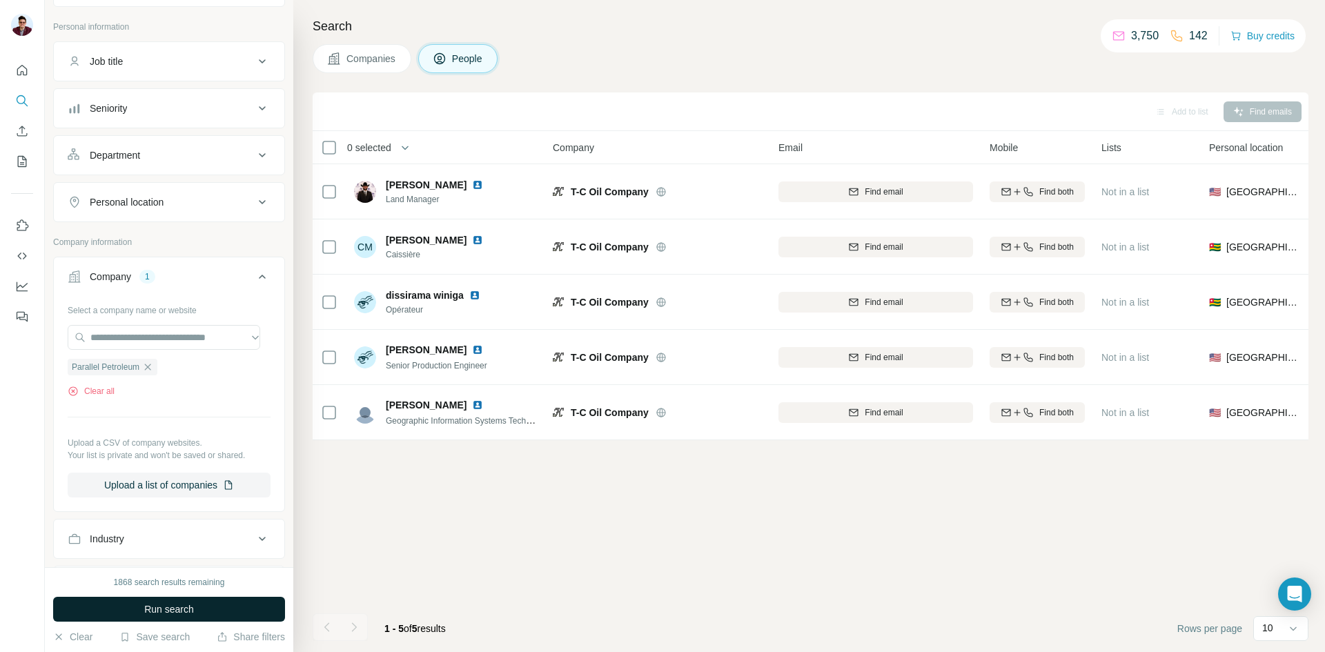
click at [161, 612] on span "Run search" at bounding box center [169, 609] width 50 height 14
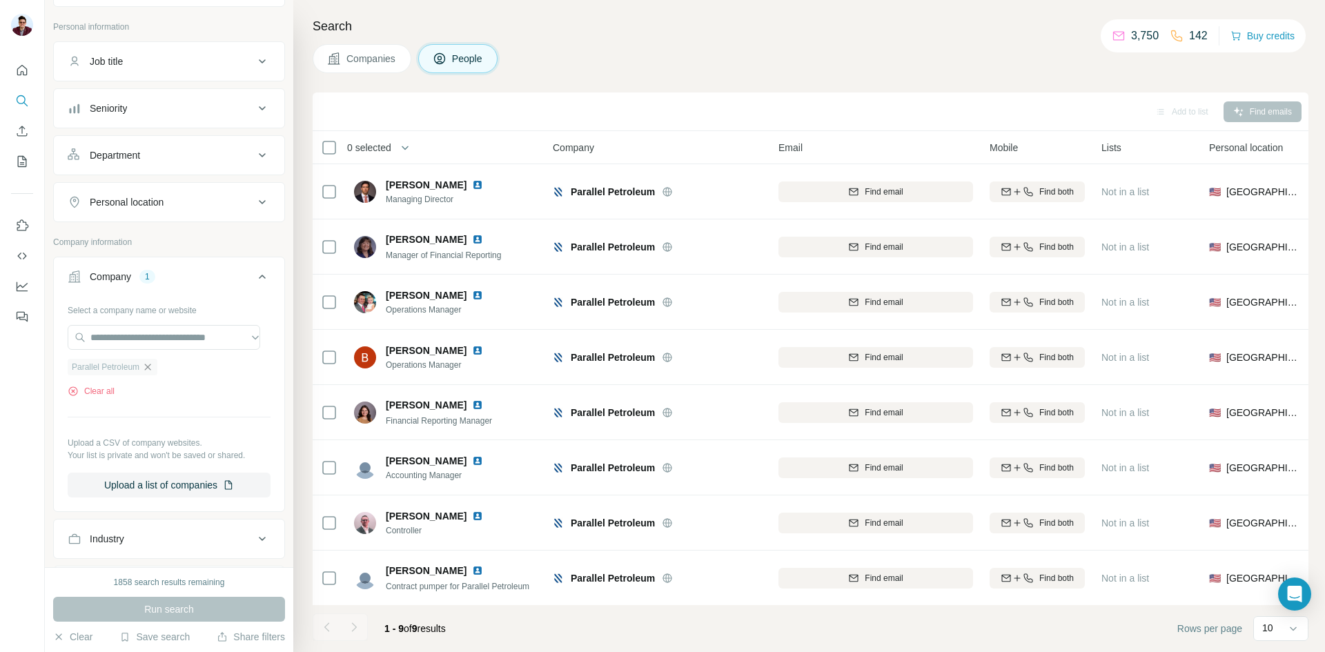
click at [152, 364] on icon "button" at bounding box center [147, 367] width 11 height 11
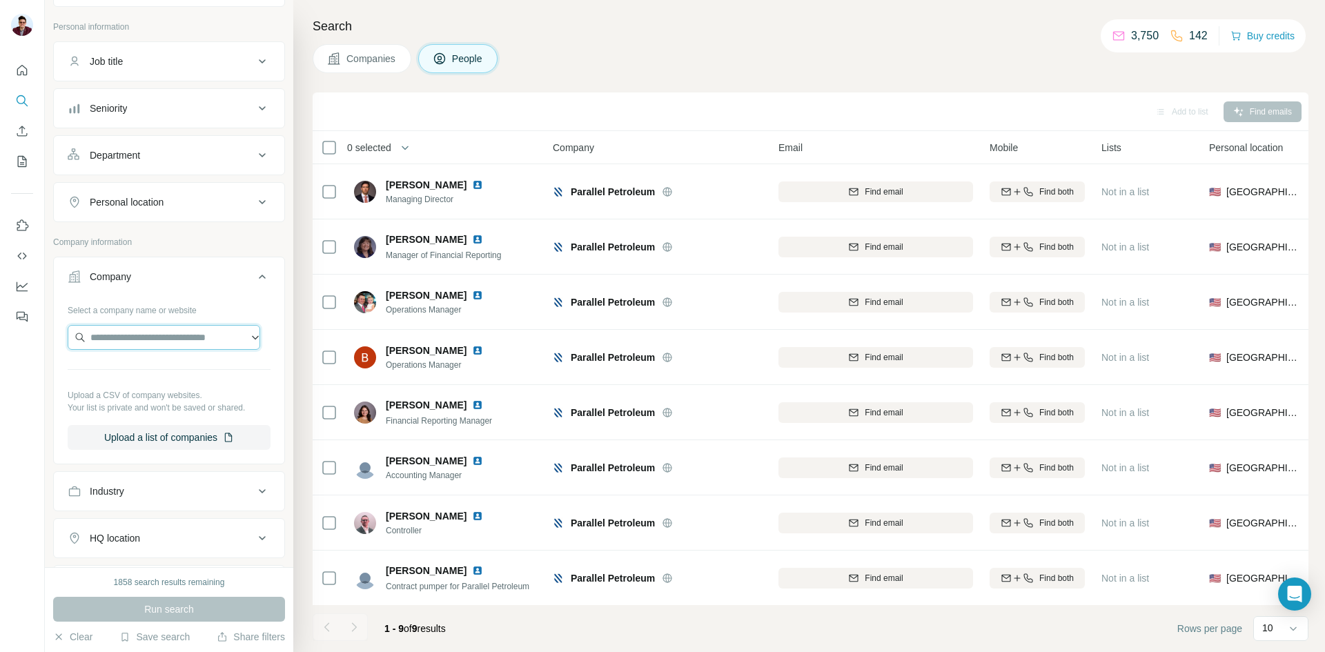
click at [155, 346] on input "text" at bounding box center [164, 337] width 193 height 25
paste input "**********"
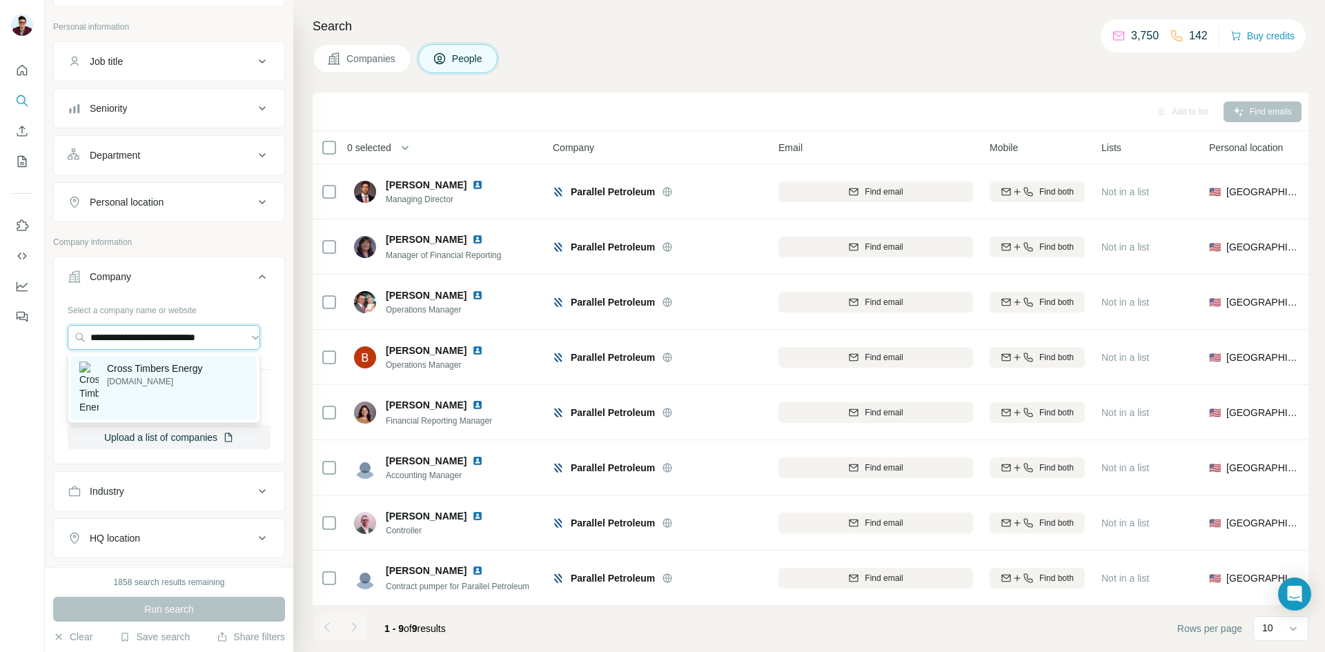
type input "**********"
click at [164, 383] on p "[DOMAIN_NAME]" at bounding box center [154, 381] width 95 height 12
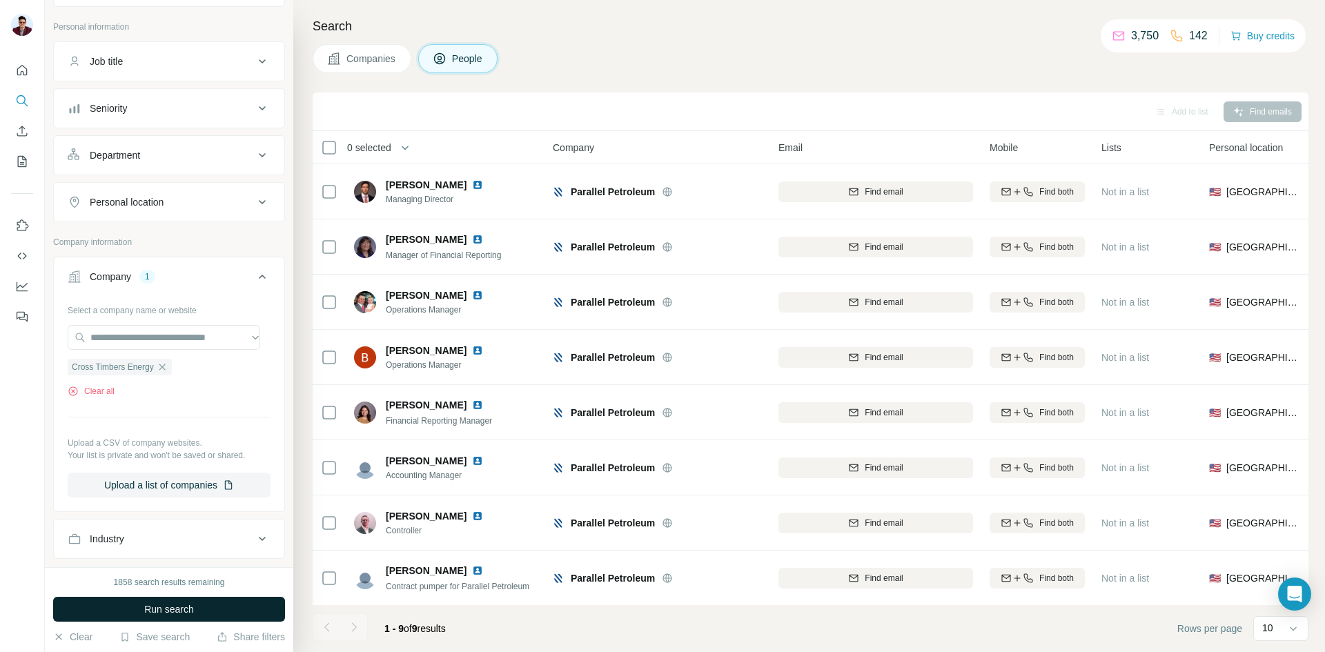
click at [148, 614] on span "Run search" at bounding box center [169, 609] width 50 height 14
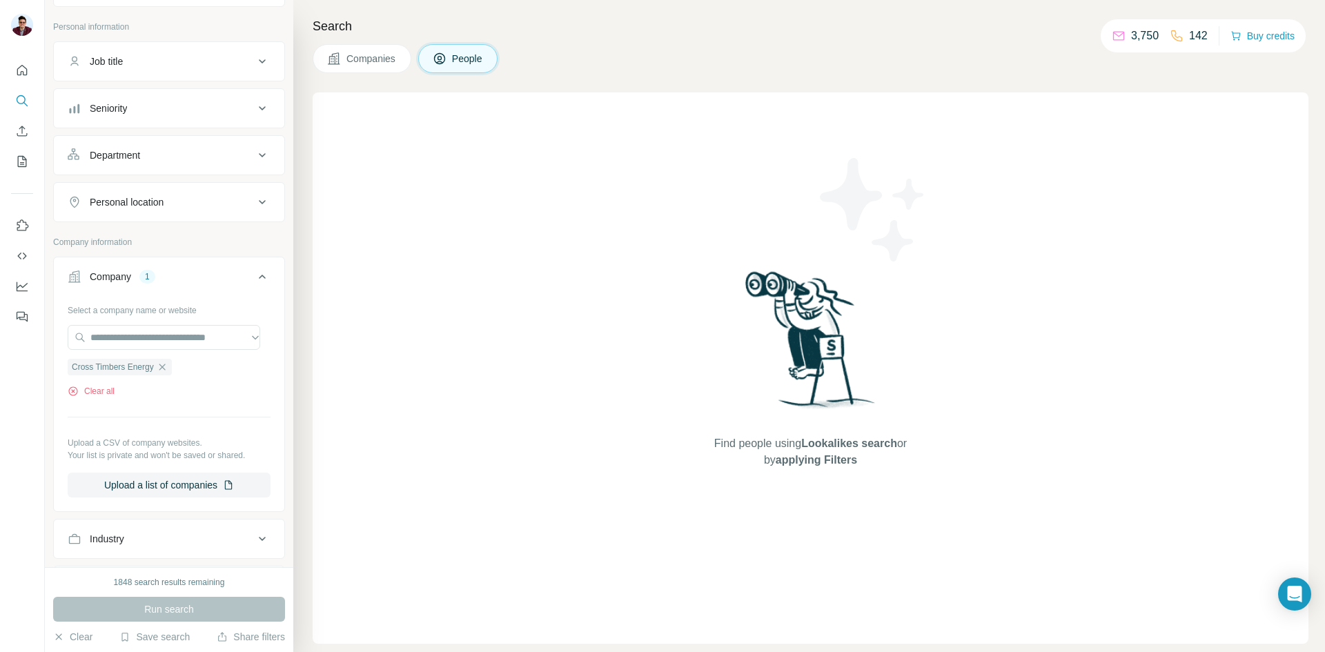
click at [383, 70] on button "Companies" at bounding box center [362, 58] width 99 height 29
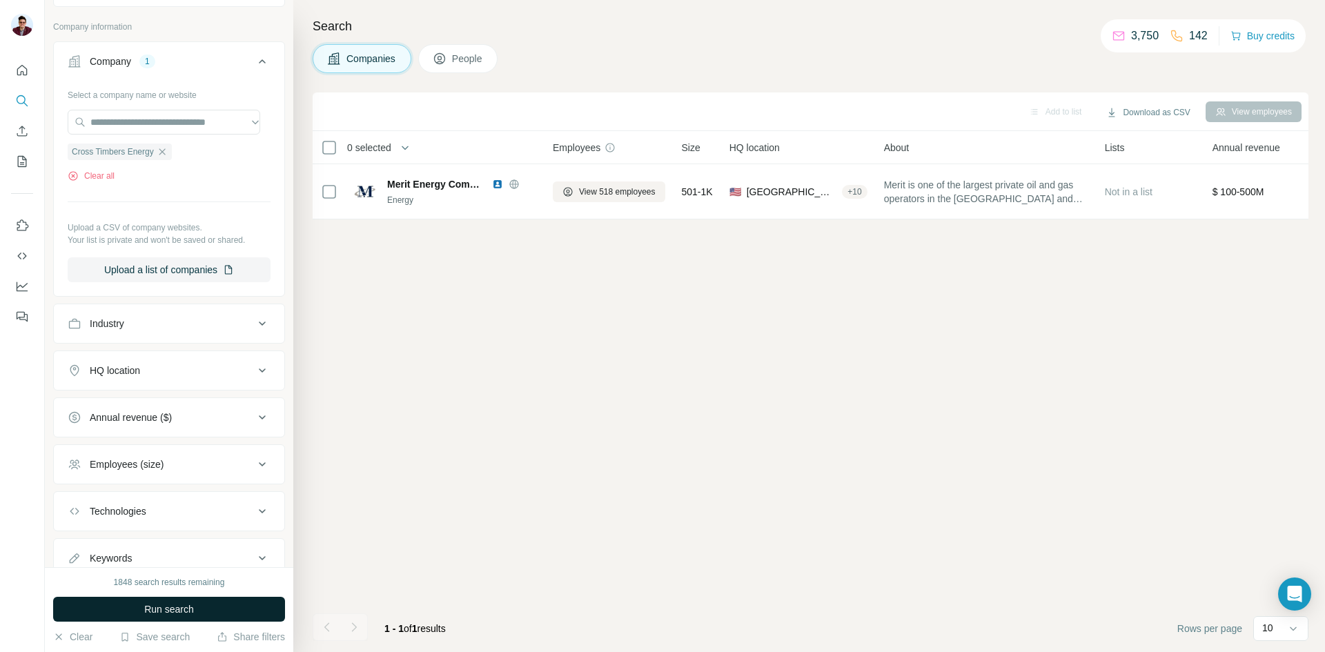
click at [152, 613] on span "Run search" at bounding box center [169, 609] width 50 height 14
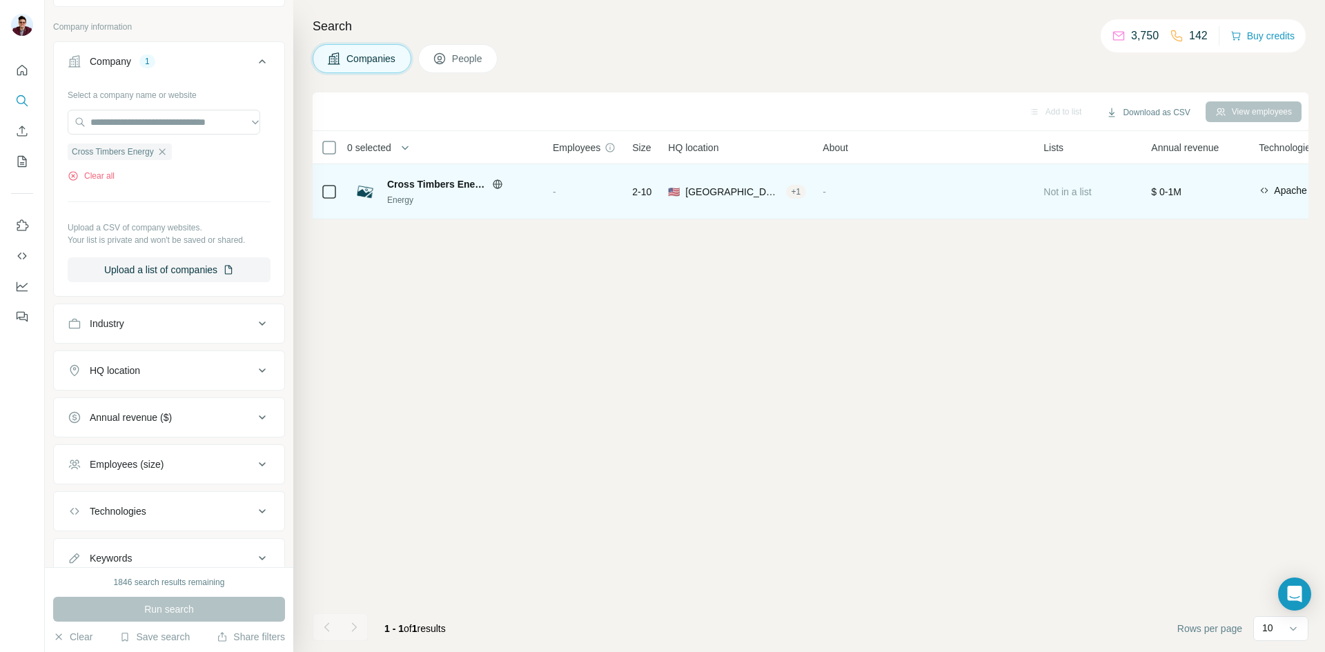
click at [440, 190] on span "Cross Timbers Energy" at bounding box center [436, 184] width 98 height 14
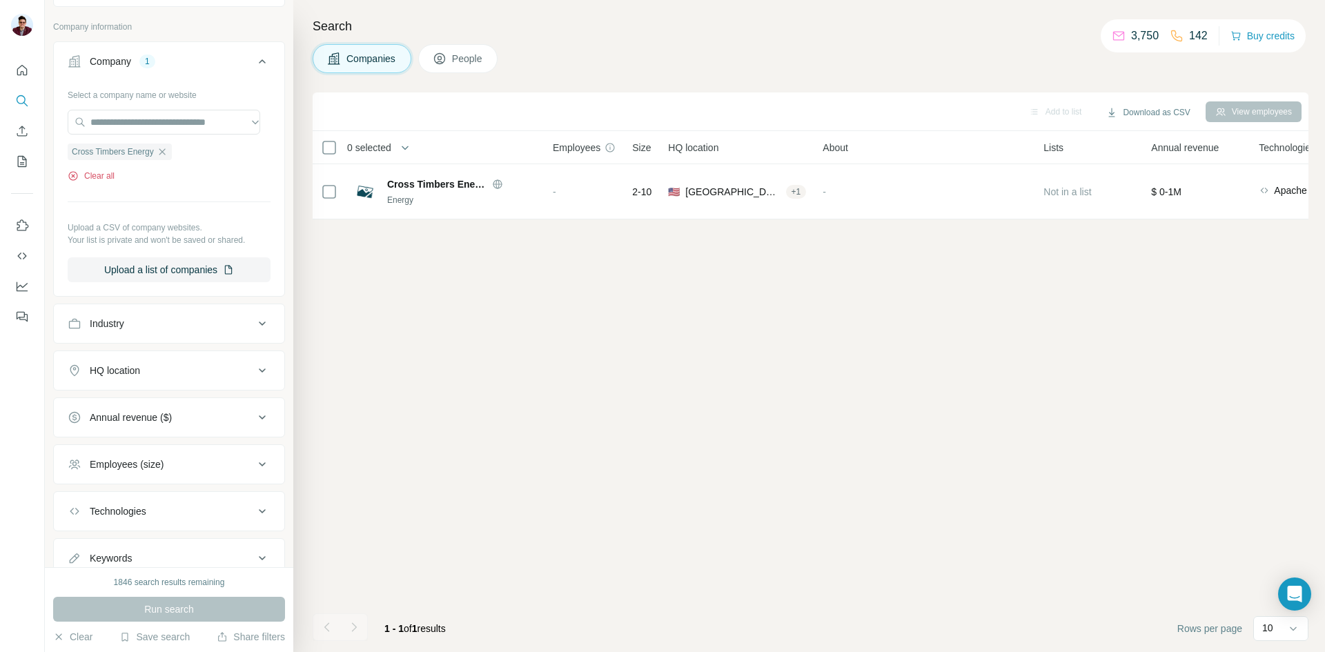
click at [103, 172] on button "Clear all" at bounding box center [91, 176] width 47 height 12
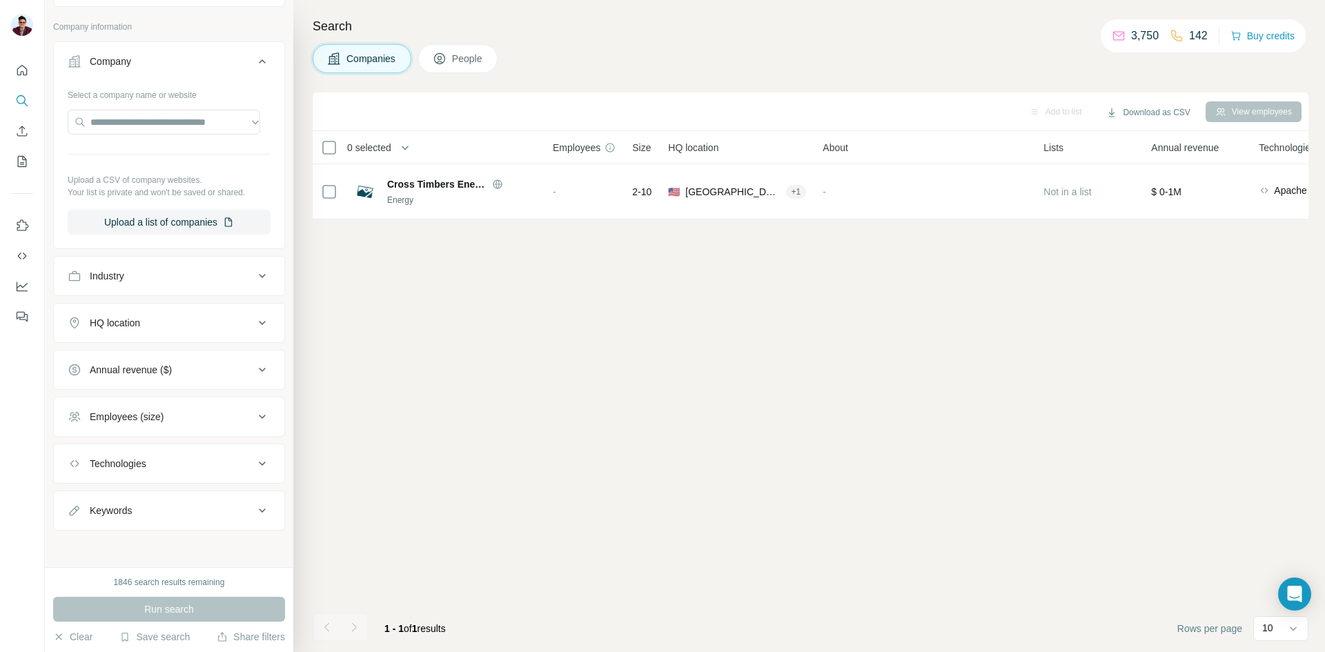
click at [340, 51] on button "Companies" at bounding box center [362, 58] width 99 height 29
click at [130, 126] on input "text" at bounding box center [164, 122] width 193 height 25
paste input "**********"
type input "**********"
click at [133, 163] on p "[DOMAIN_NAME]" at bounding box center [149, 166] width 85 height 12
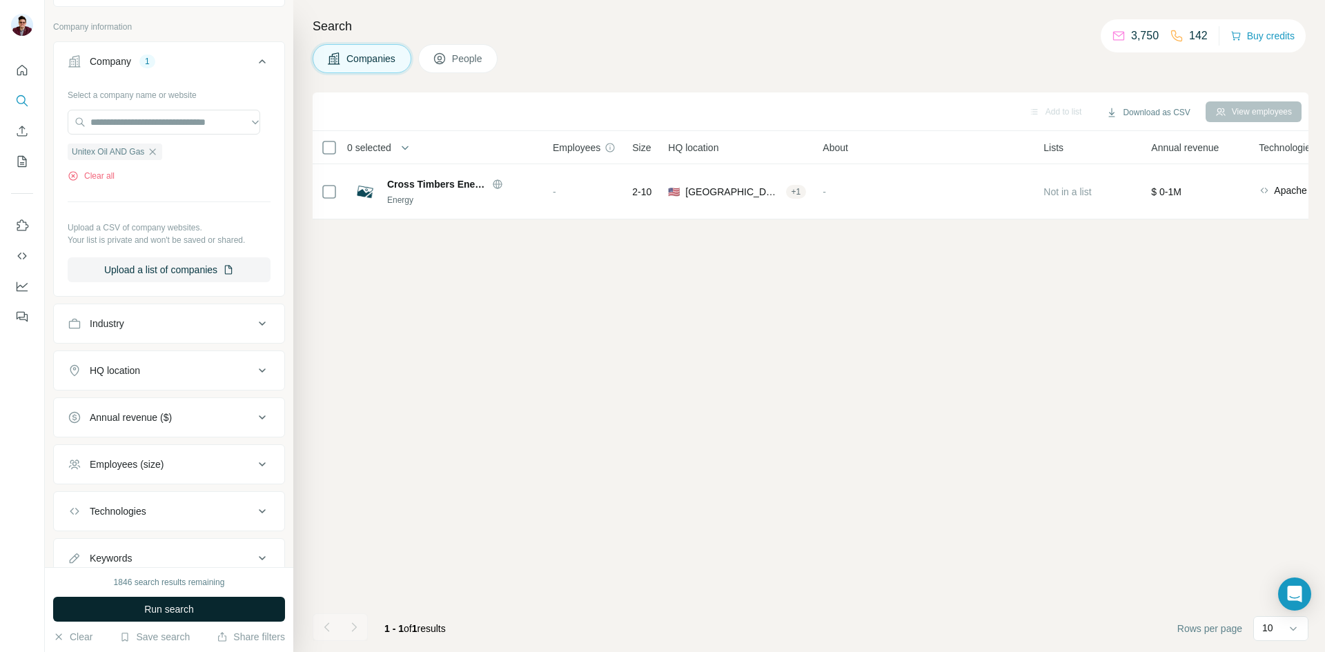
click at [142, 610] on button "Run search" at bounding box center [169, 609] width 232 height 25
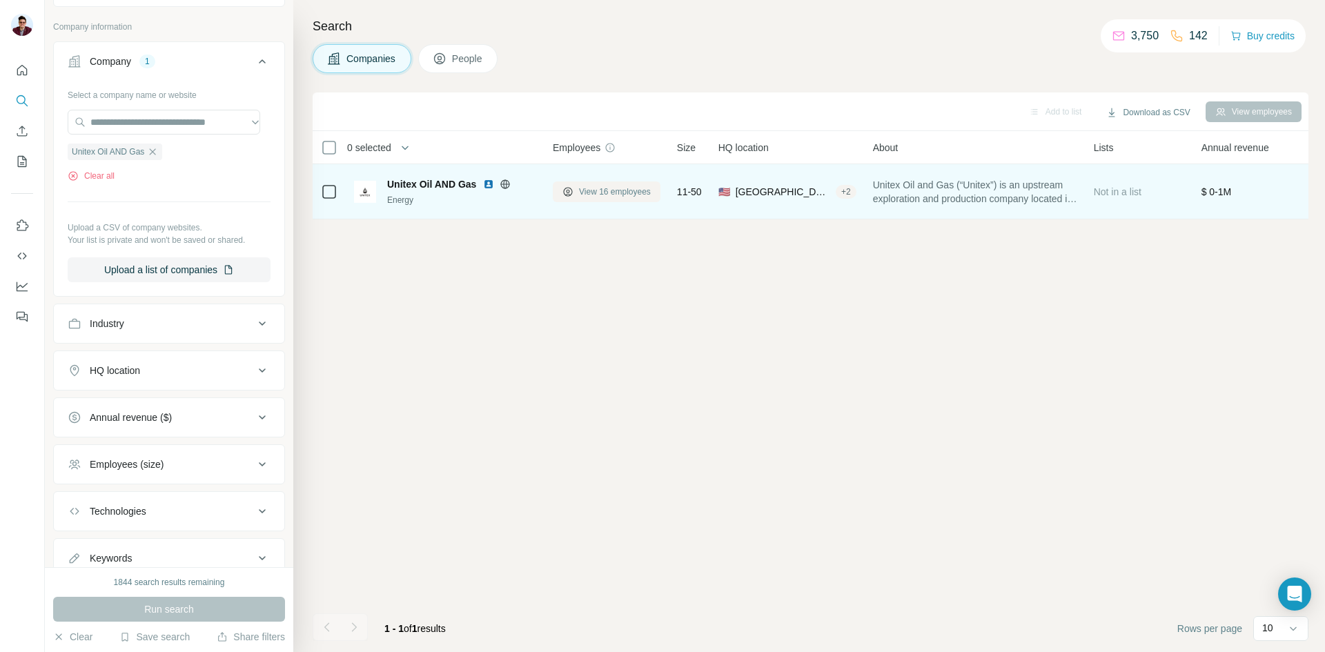
click at [635, 190] on span "View 16 employees" at bounding box center [615, 192] width 72 height 12
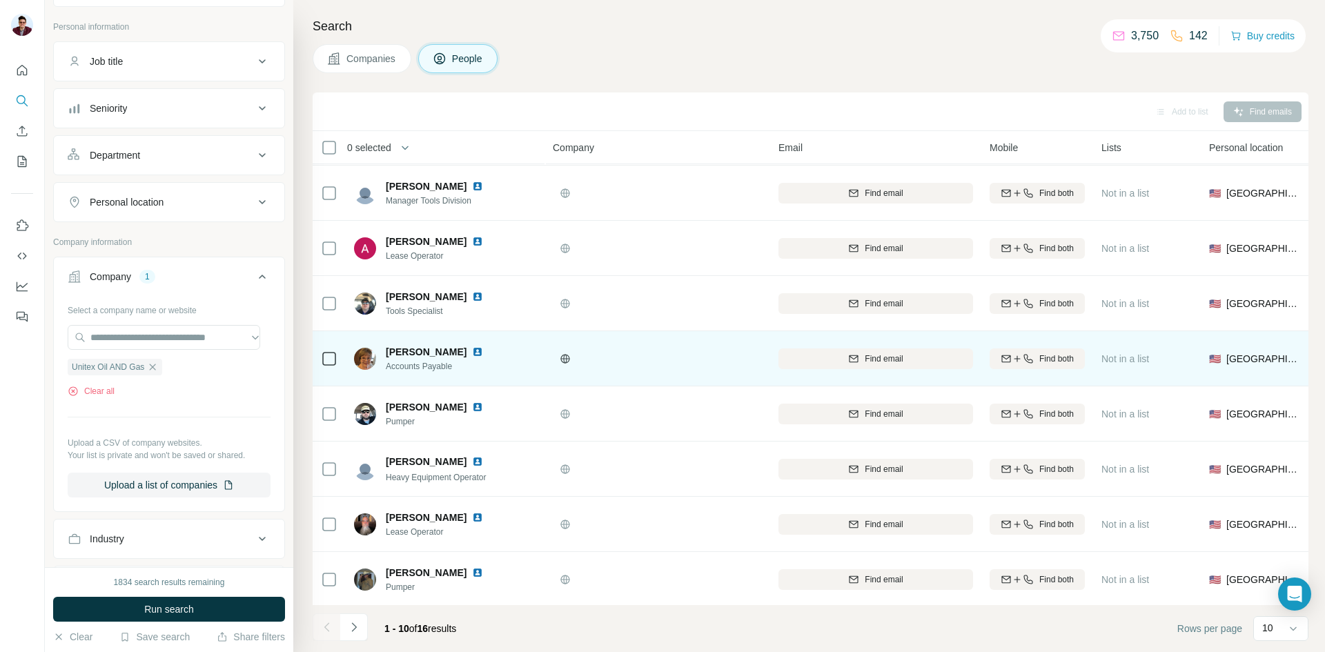
scroll to position [118, 0]
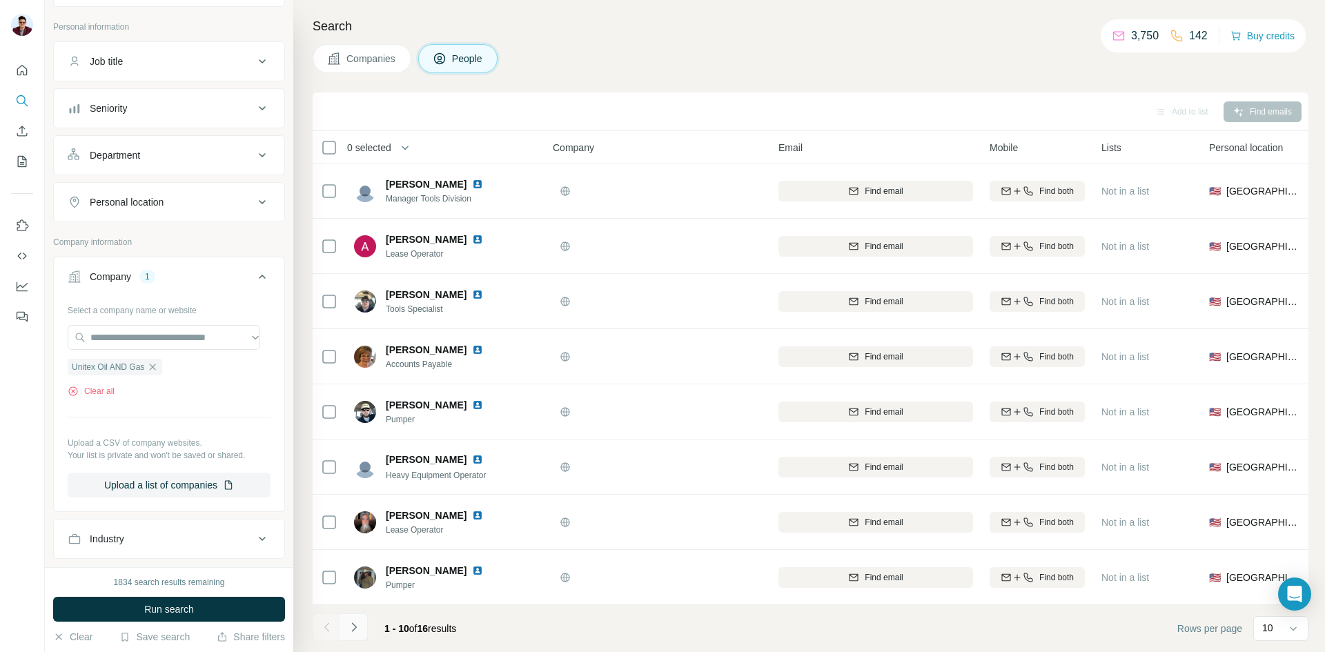
click at [354, 631] on icon "Navigate to next page" at bounding box center [354, 627] width 14 height 14
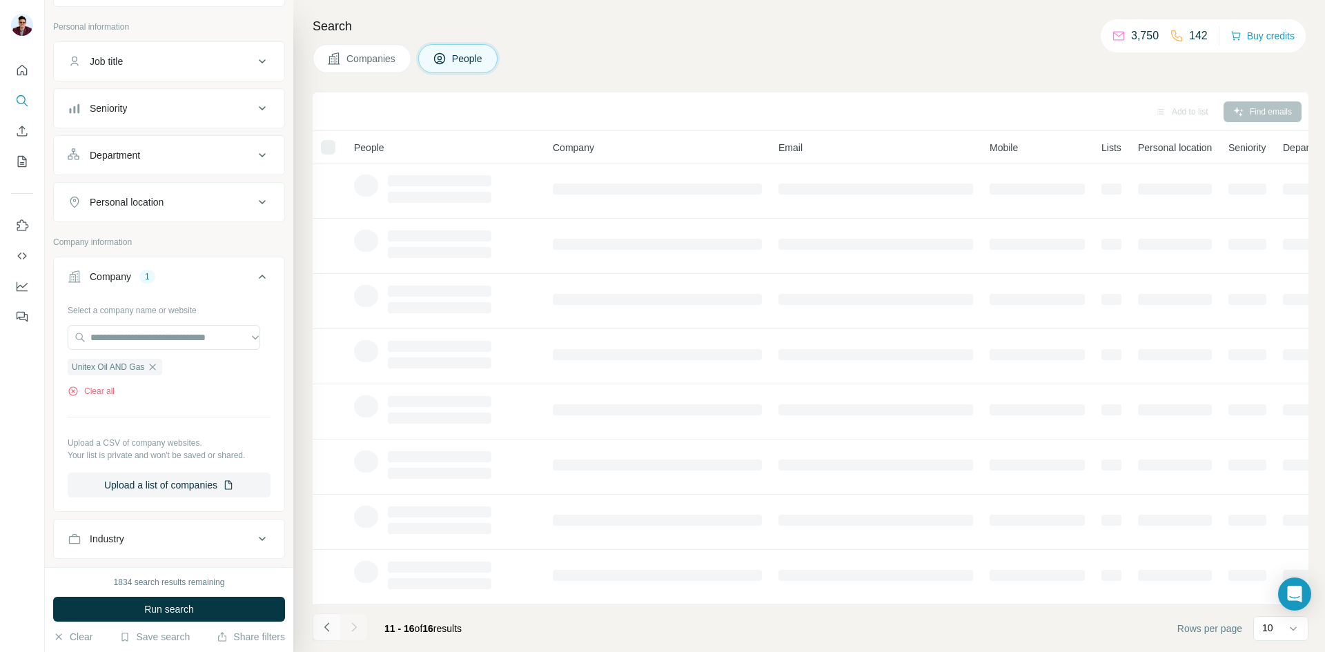
scroll to position [0, 0]
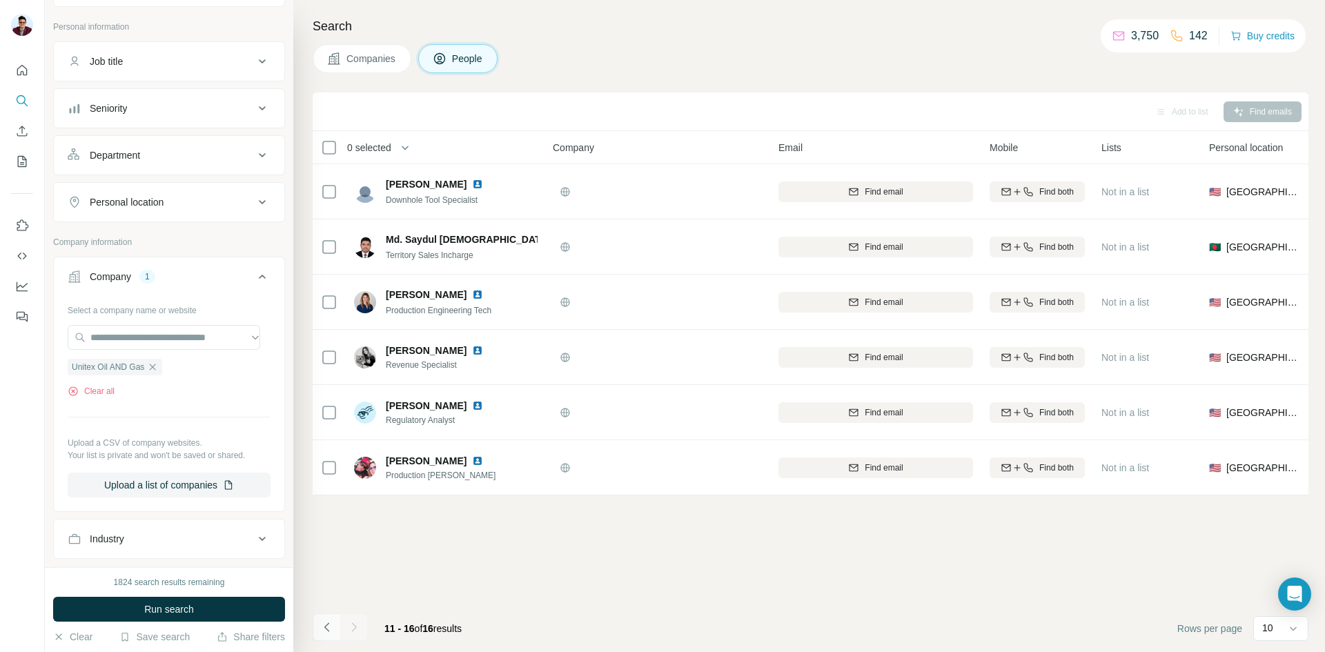
click at [321, 633] on icon "Navigate to previous page" at bounding box center [327, 627] width 14 height 14
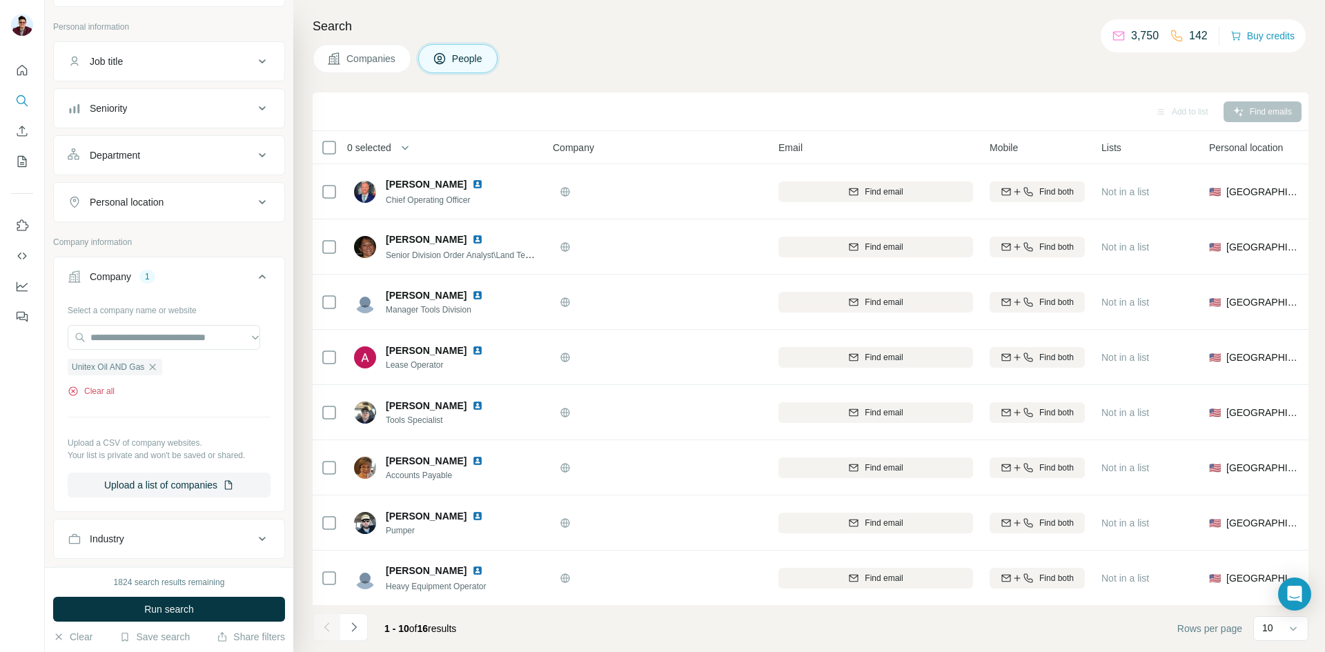
click at [81, 395] on button "Clear all" at bounding box center [91, 391] width 47 height 12
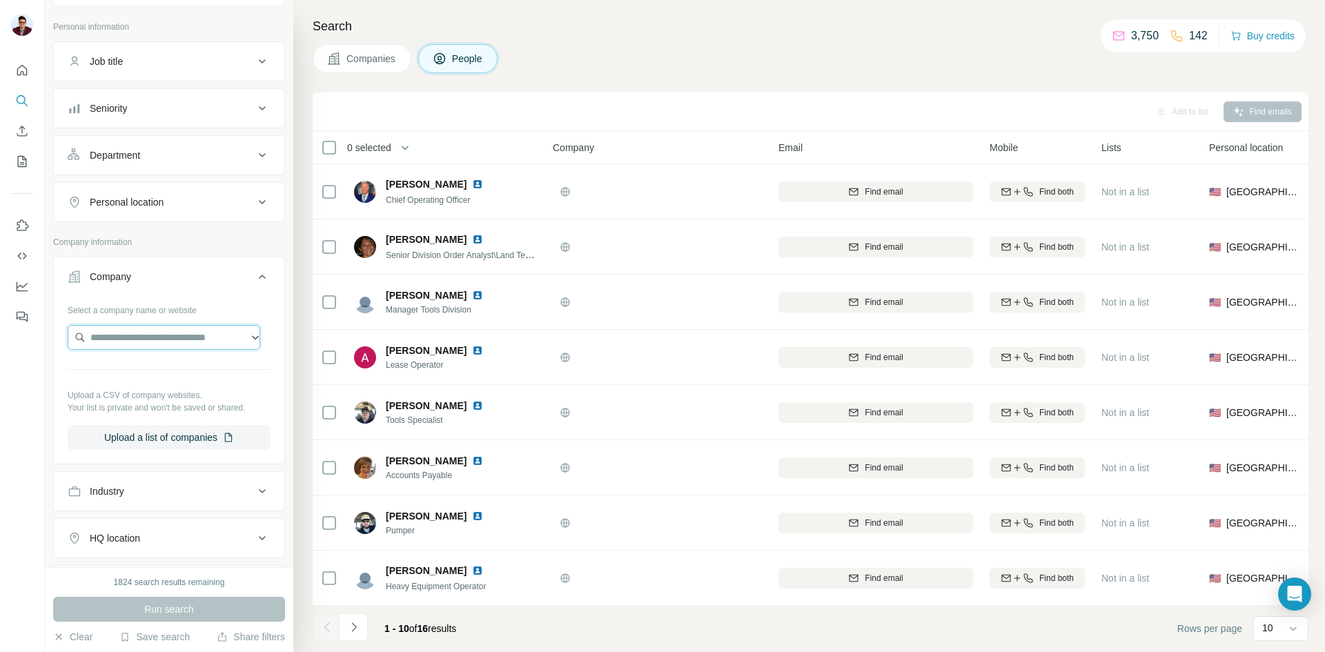
click at [137, 334] on input "text" at bounding box center [164, 337] width 193 height 25
type input "**********"
click at [143, 376] on div "Type to search" at bounding box center [164, 370] width 186 height 28
click at [139, 350] on div at bounding box center [169, 339] width 203 height 28
click at [143, 339] on input "text" at bounding box center [164, 337] width 193 height 25
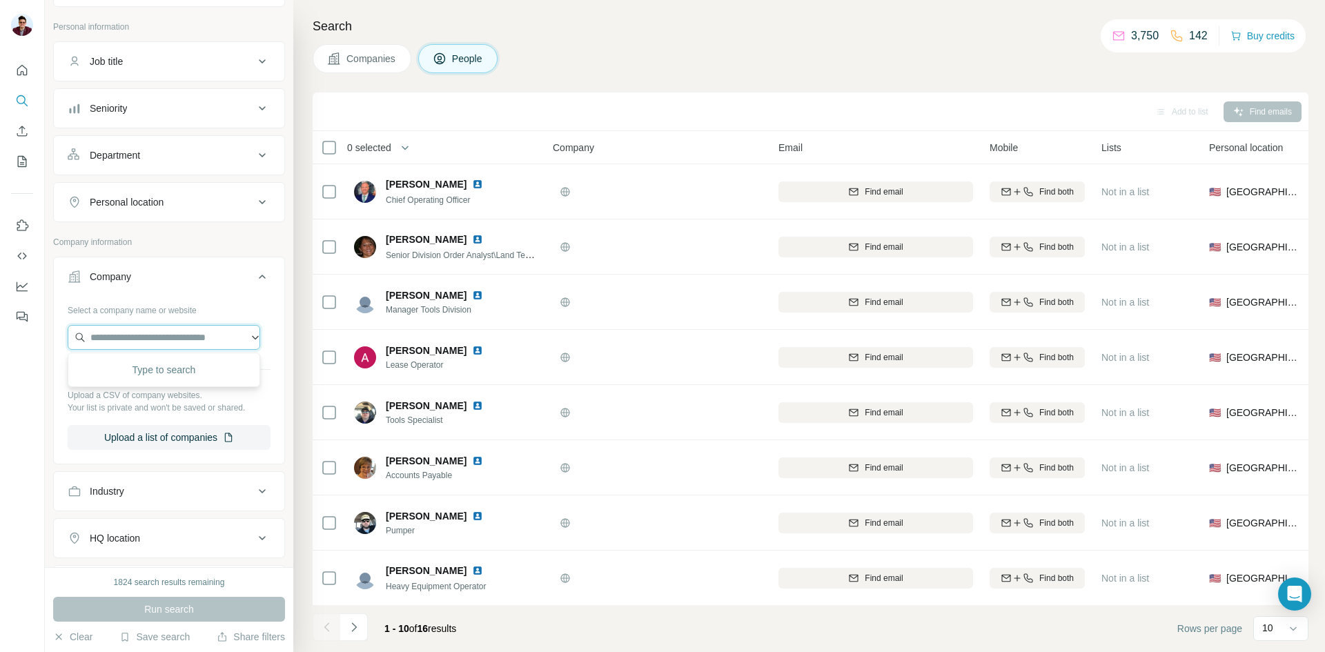
paste input "**********"
type input "**********"
click at [144, 384] on p "[DOMAIN_NAME]" at bounding box center [143, 381] width 72 height 12
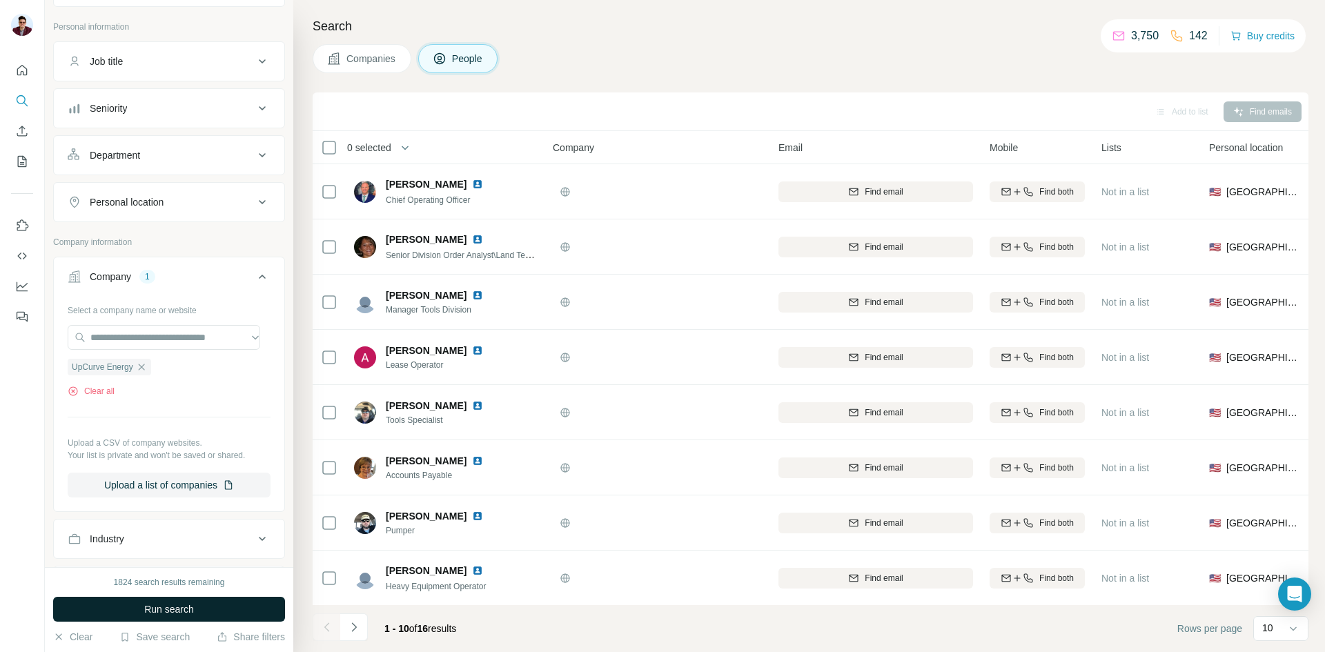
click at [198, 606] on button "Run search" at bounding box center [169, 609] width 232 height 25
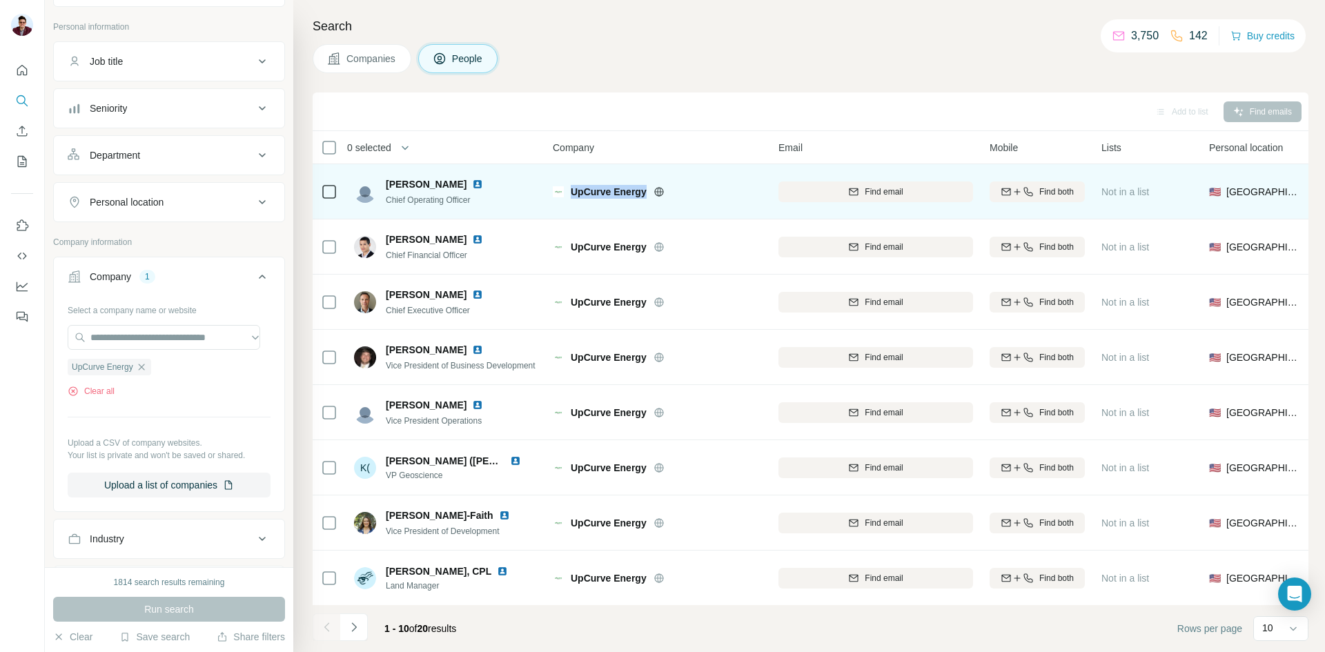
drag, startPoint x: 572, startPoint y: 189, endPoint x: 645, endPoint y: 188, distance: 73.1
click at [645, 188] on span "UpCurve Energy" at bounding box center [609, 192] width 76 height 14
click at [878, 186] on span "Find email" at bounding box center [884, 192] width 38 height 12
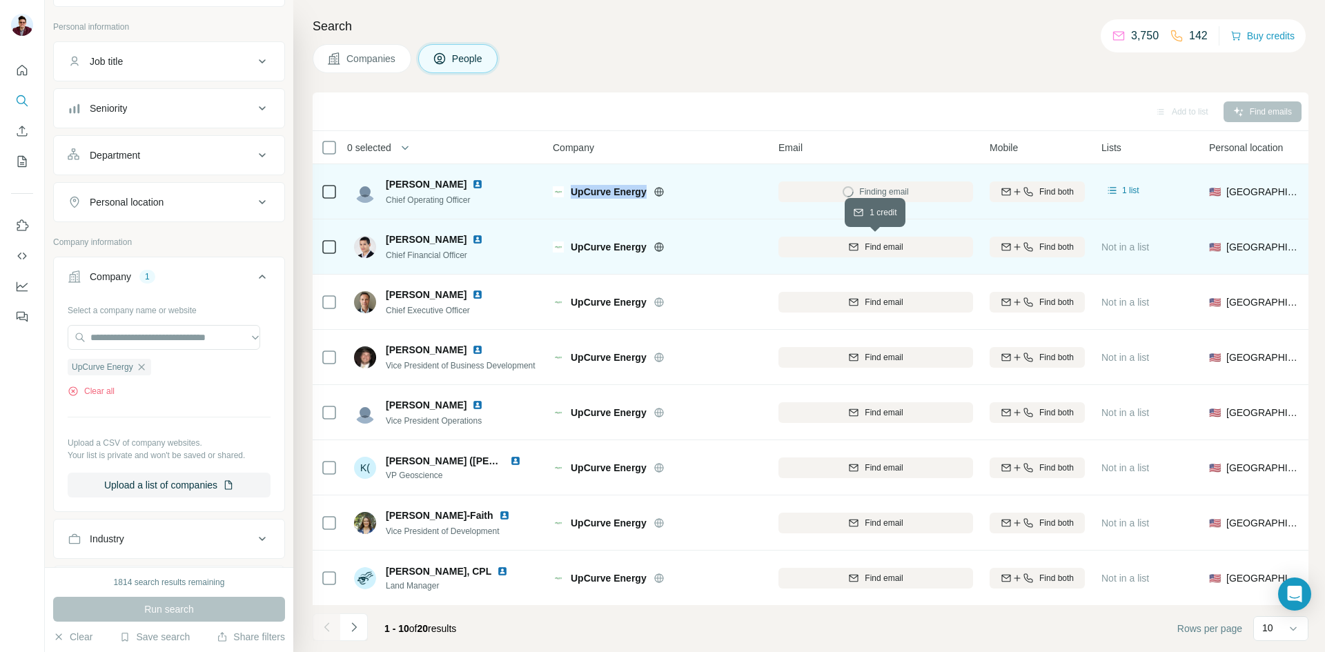
click at [853, 252] on icon "button" at bounding box center [853, 246] width 11 height 11
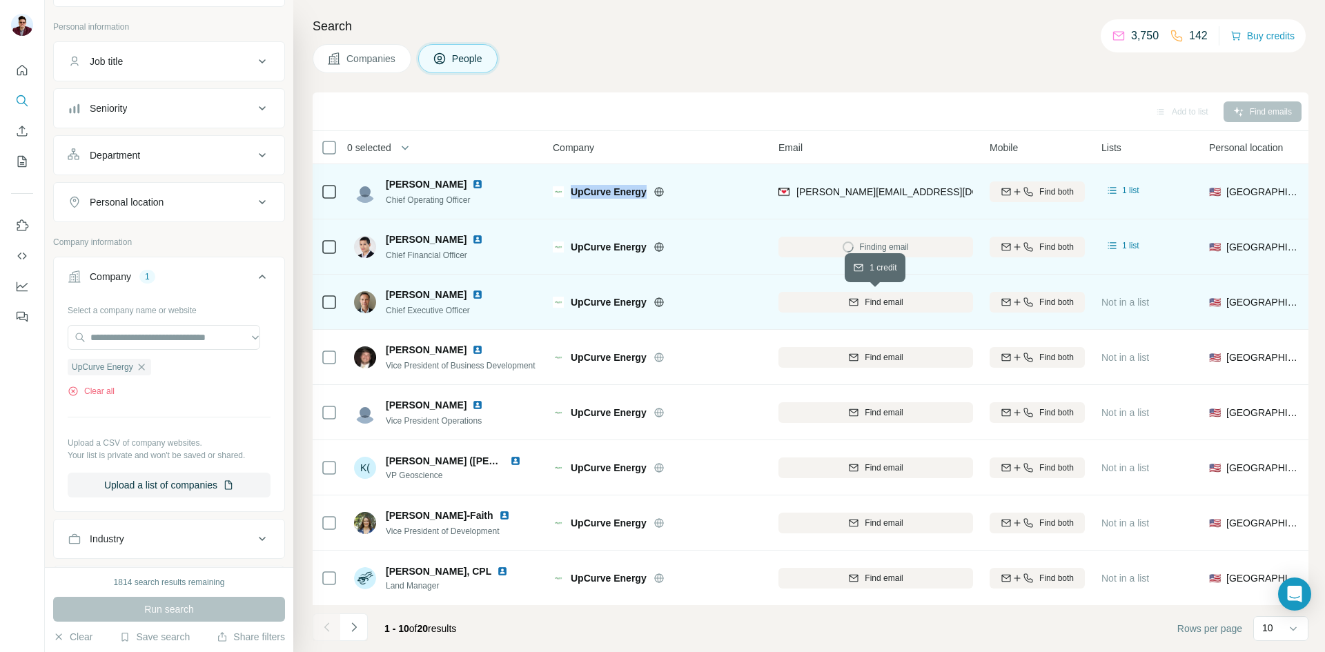
click at [837, 302] on div "Find email" at bounding box center [875, 302] width 195 height 12
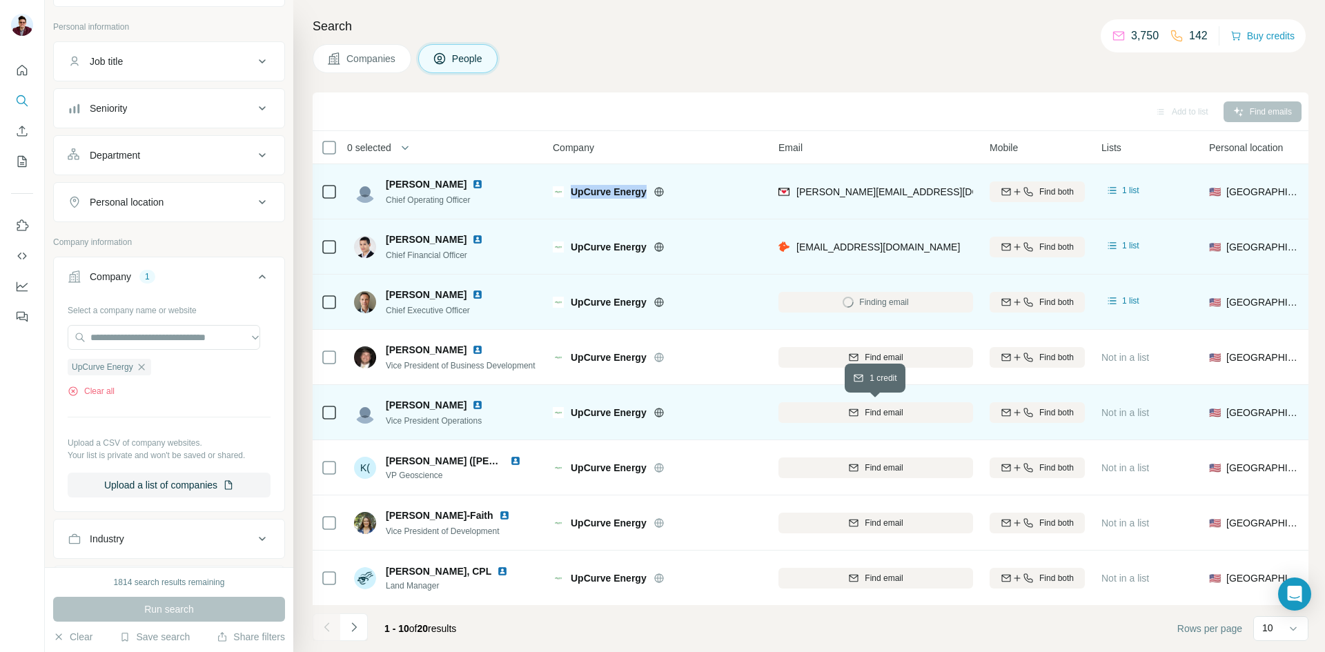
click at [872, 412] on span "Find email" at bounding box center [884, 412] width 38 height 12
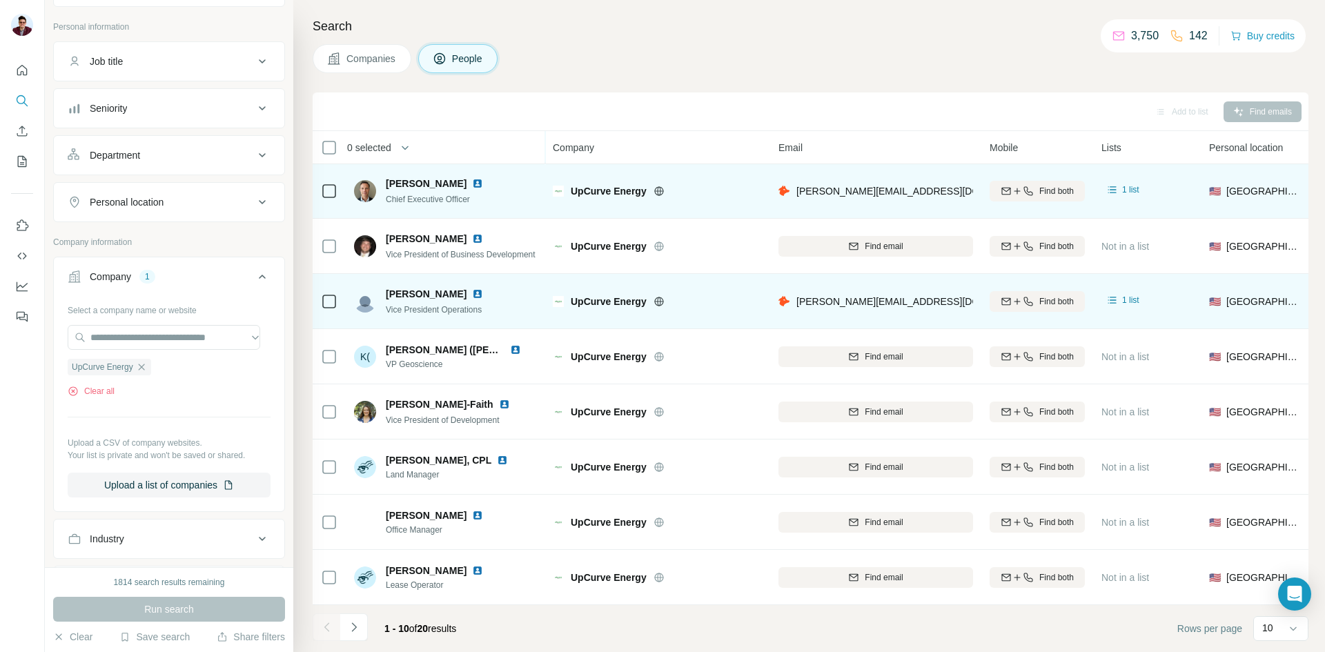
scroll to position [118, 0]
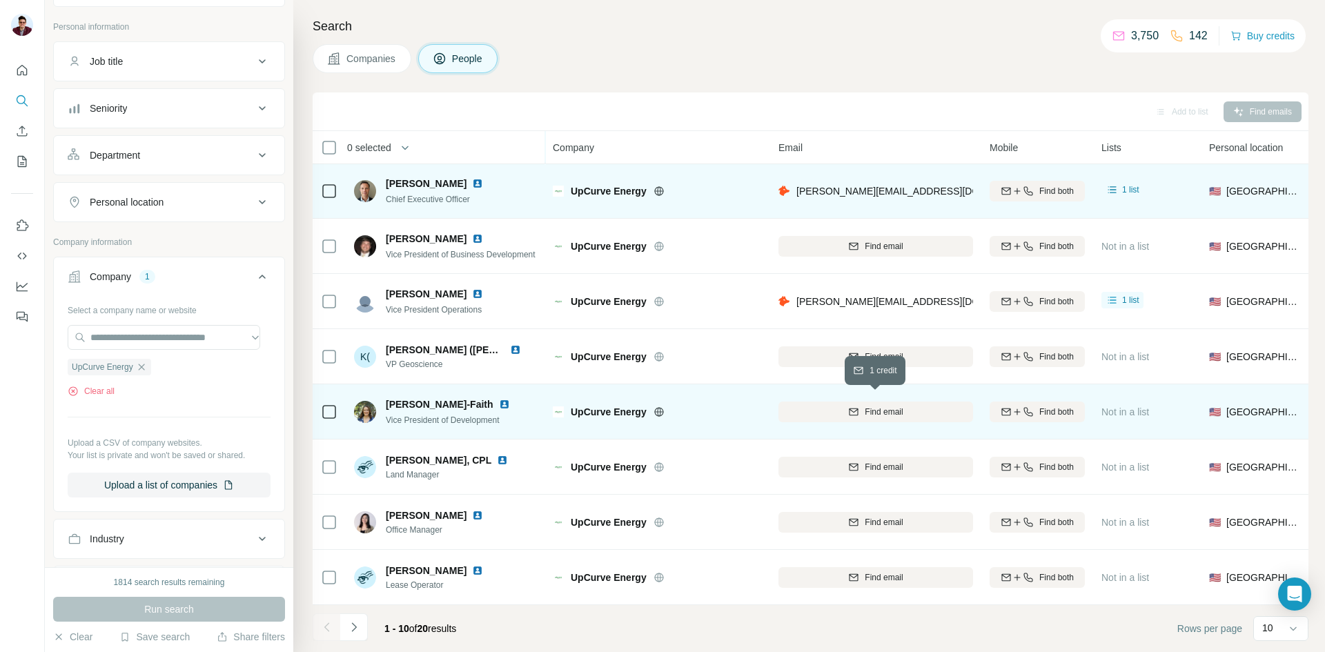
click at [861, 409] on div "Find email" at bounding box center [875, 412] width 195 height 12
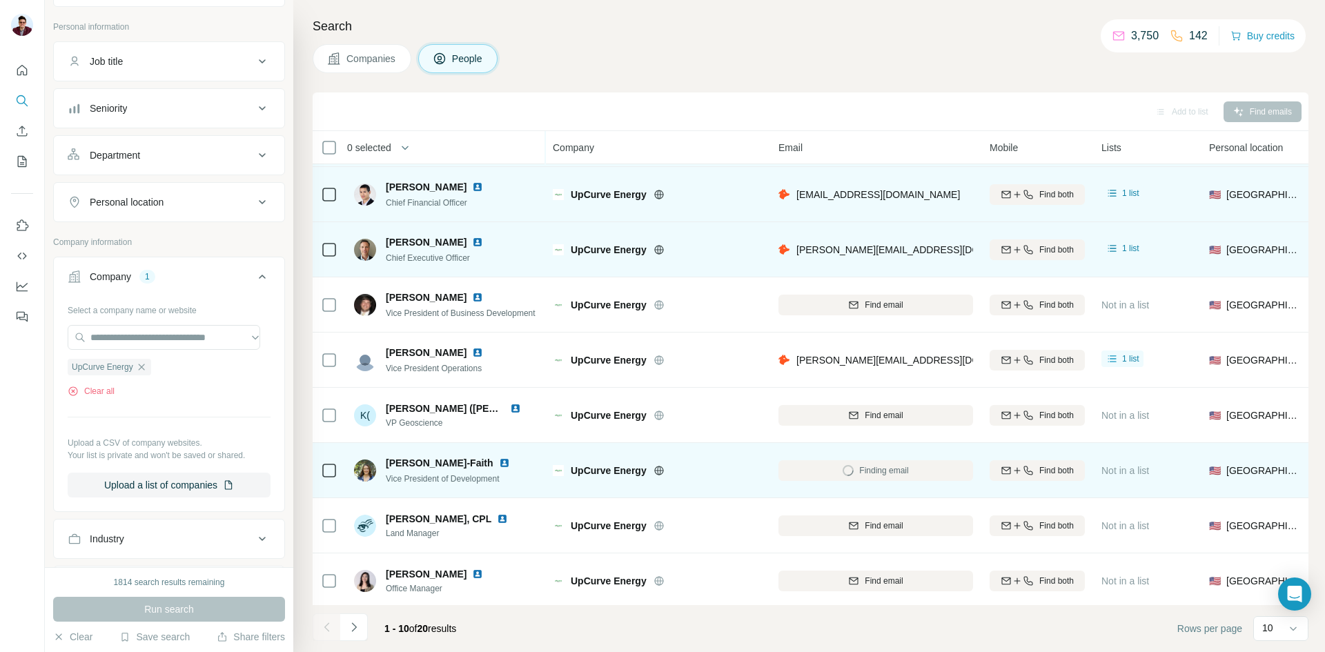
scroll to position [0, 0]
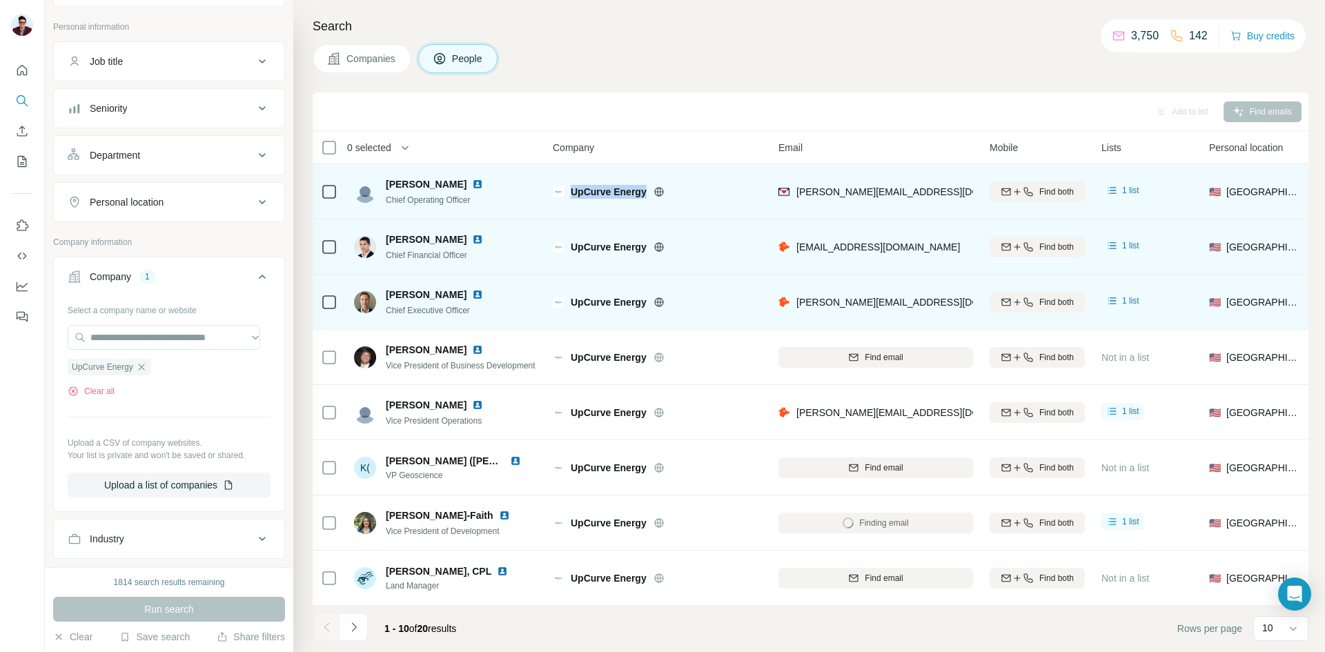
click at [472, 181] on img at bounding box center [477, 184] width 11 height 11
drag, startPoint x: 378, startPoint y: 184, endPoint x: 426, endPoint y: 181, distance: 47.7
click at [426, 181] on div "[PERSON_NAME] Chief Operating Officer" at bounding box center [427, 191] width 146 height 29
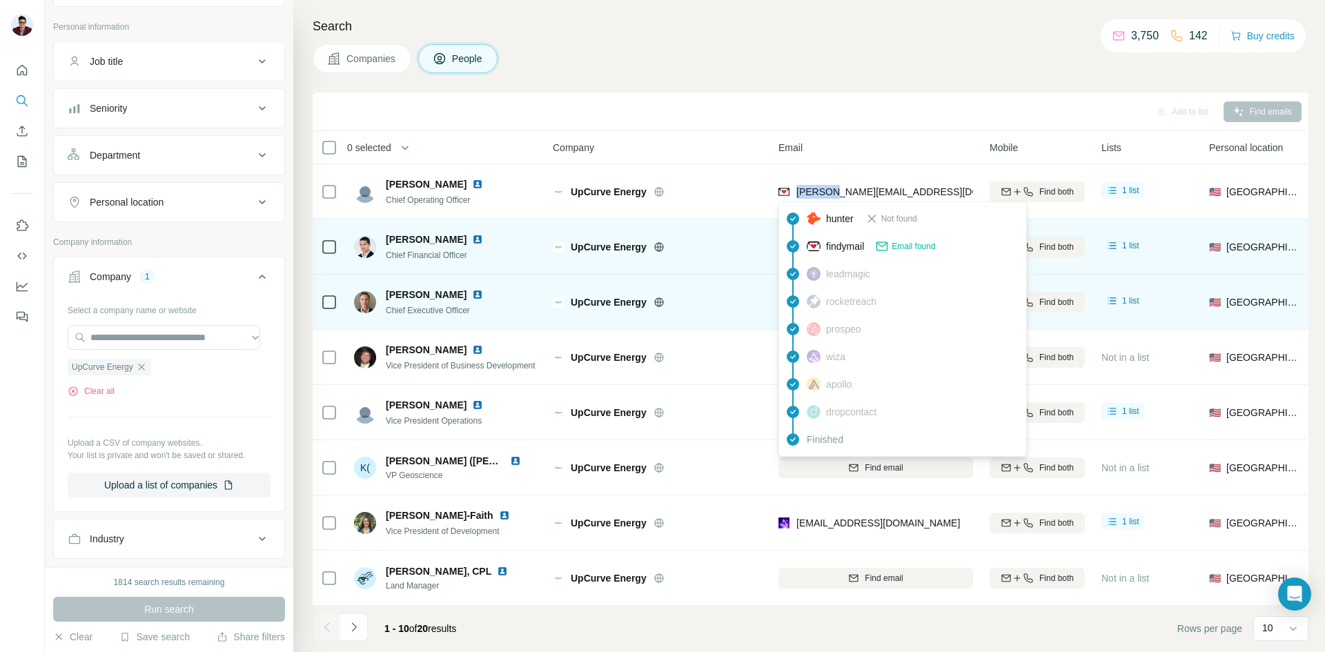
drag, startPoint x: 796, startPoint y: 188, endPoint x: 837, endPoint y: 194, distance: 41.8
click at [837, 194] on div "[PERSON_NAME][EMAIL_ADDRESS][DOMAIN_NAME]" at bounding box center [903, 192] width 250 height 14
click at [934, 186] on div "[PERSON_NAME][EMAIL_ADDRESS][DOMAIN_NAME]" at bounding box center [875, 191] width 195 height 38
drag, startPoint x: 940, startPoint y: 193, endPoint x: 797, endPoint y: 199, distance: 143.0
click at [797, 199] on div "[PERSON_NAME][EMAIL_ADDRESS][DOMAIN_NAME]" at bounding box center [875, 191] width 195 height 38
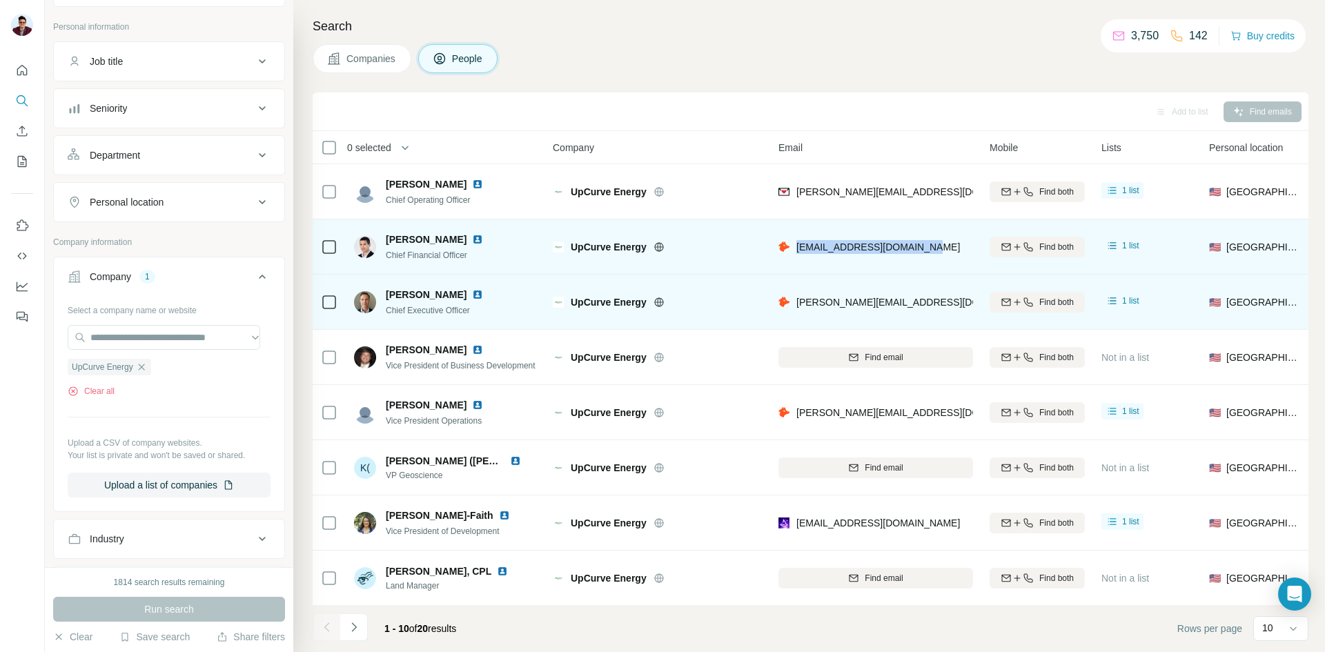
drag, startPoint x: 796, startPoint y: 245, endPoint x: 930, endPoint y: 250, distance: 134.7
click at [930, 250] on div "[EMAIL_ADDRESS][DOMAIN_NAME]" at bounding box center [875, 247] width 195 height 38
click at [472, 241] on img at bounding box center [477, 239] width 11 height 11
drag, startPoint x: 378, startPoint y: 237, endPoint x: 454, endPoint y: 244, distance: 76.3
click at [454, 244] on div "[PERSON_NAME] Chief Financial Officer" at bounding box center [427, 247] width 146 height 29
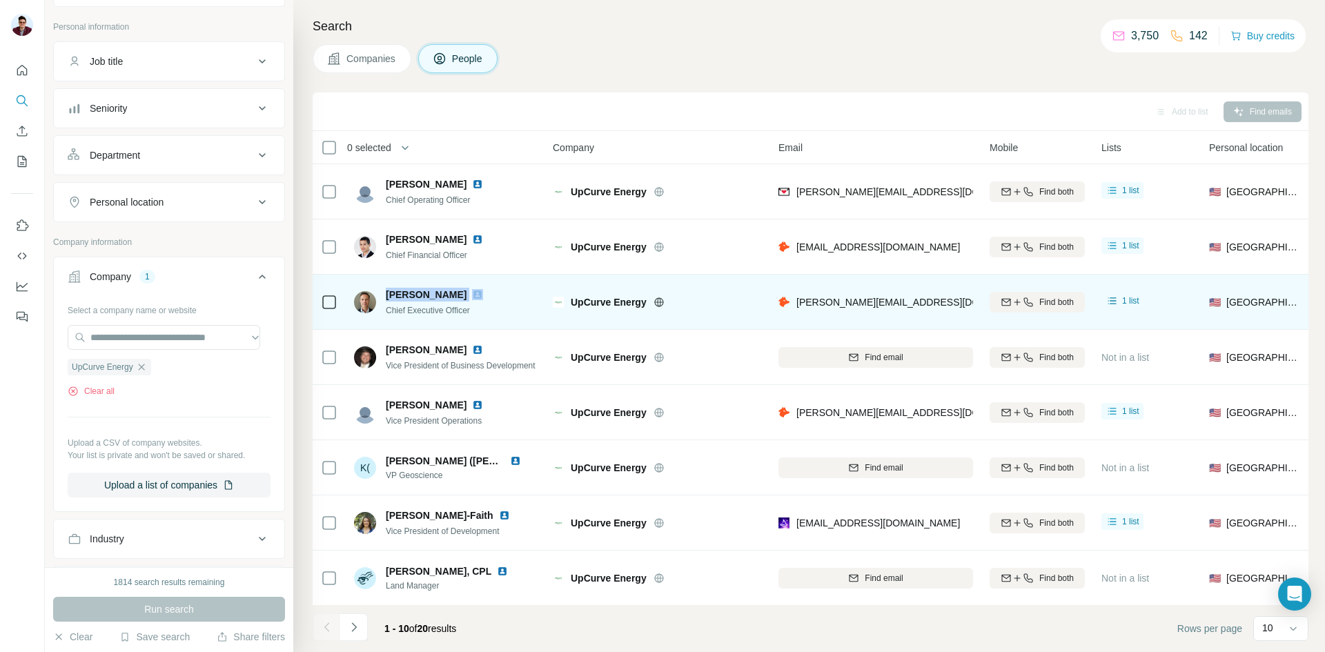
drag, startPoint x: 387, startPoint y: 292, endPoint x: 450, endPoint y: 297, distance: 63.0
click at [450, 297] on div "[PERSON_NAME]" at bounding box center [443, 295] width 114 height 14
click at [472, 293] on img at bounding box center [477, 294] width 11 height 11
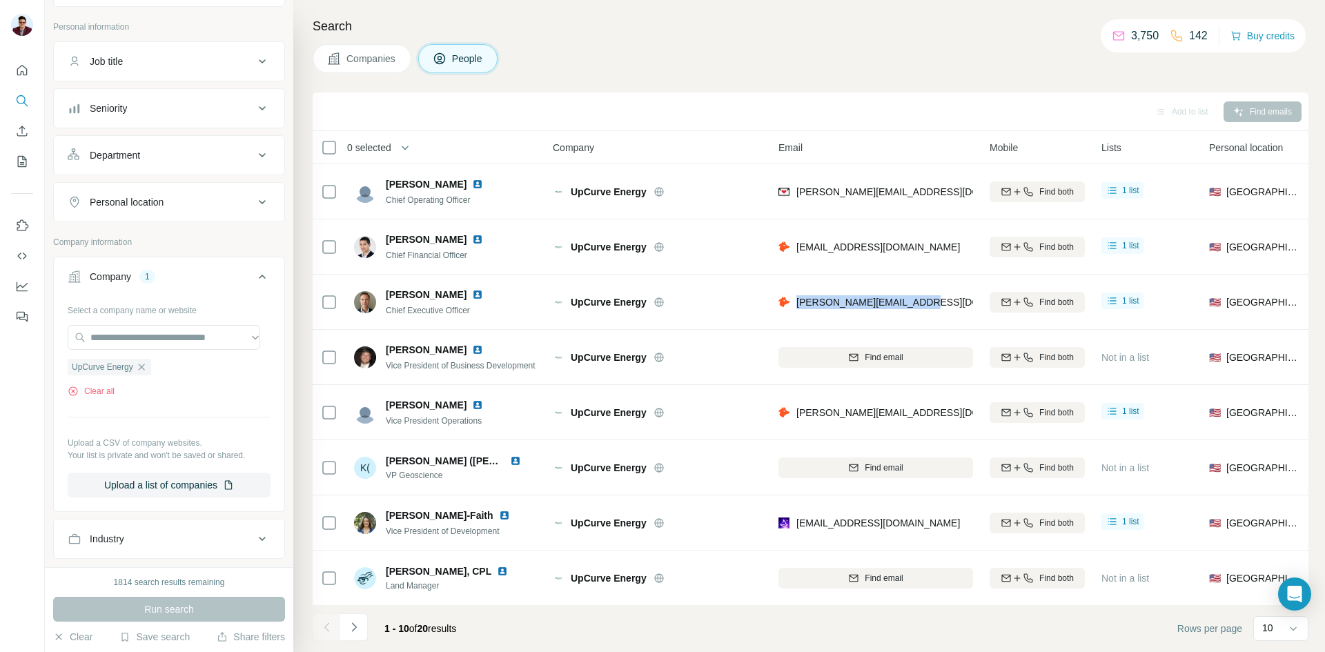
drag, startPoint x: 797, startPoint y: 302, endPoint x: 933, endPoint y: 304, distance: 135.9
click at [933, 304] on div "[PERSON_NAME][EMAIL_ADDRESS][DOMAIN_NAME]" at bounding box center [875, 302] width 195 height 38
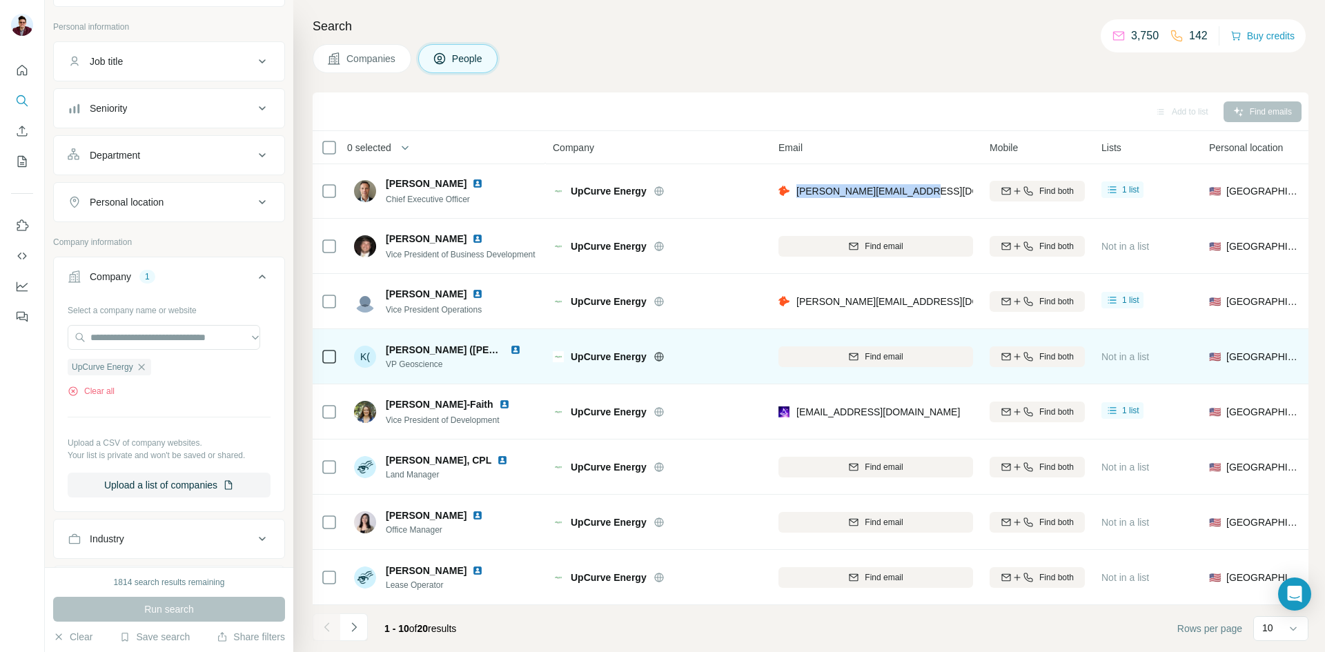
scroll to position [118, 0]
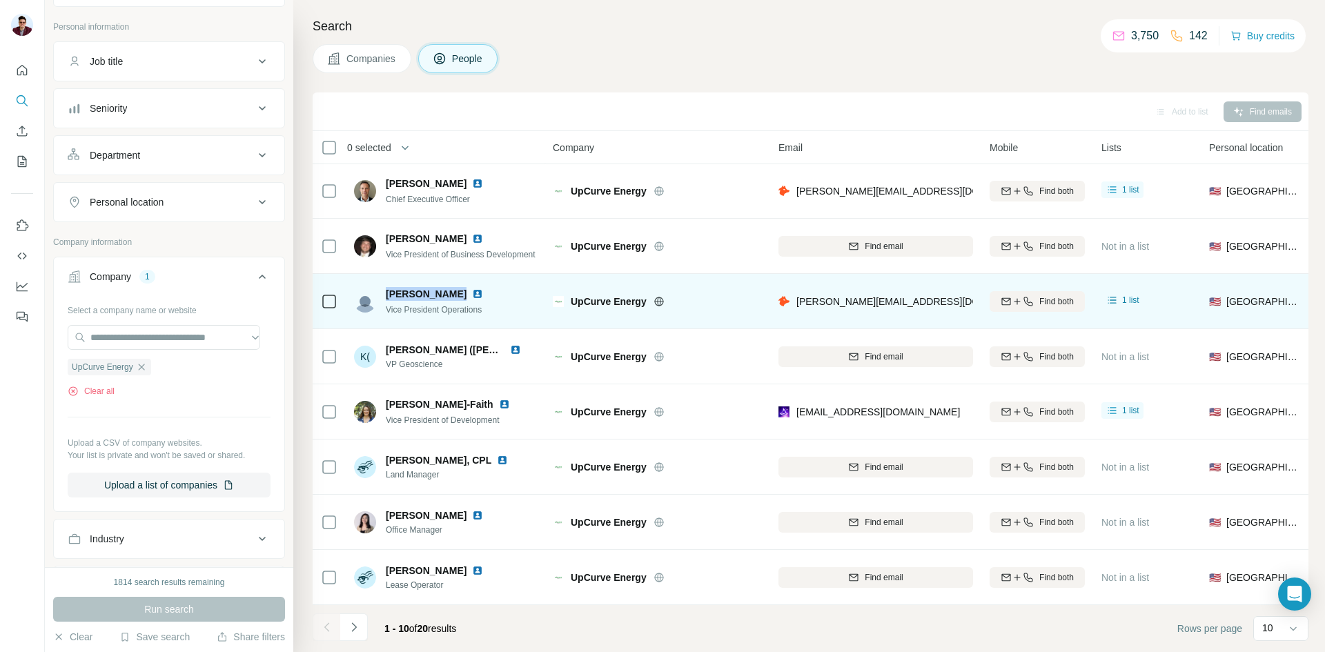
drag, startPoint x: 384, startPoint y: 285, endPoint x: 459, endPoint y: 287, distance: 74.5
click at [459, 287] on div "[PERSON_NAME] Vice President Operations" at bounding box center [427, 301] width 146 height 29
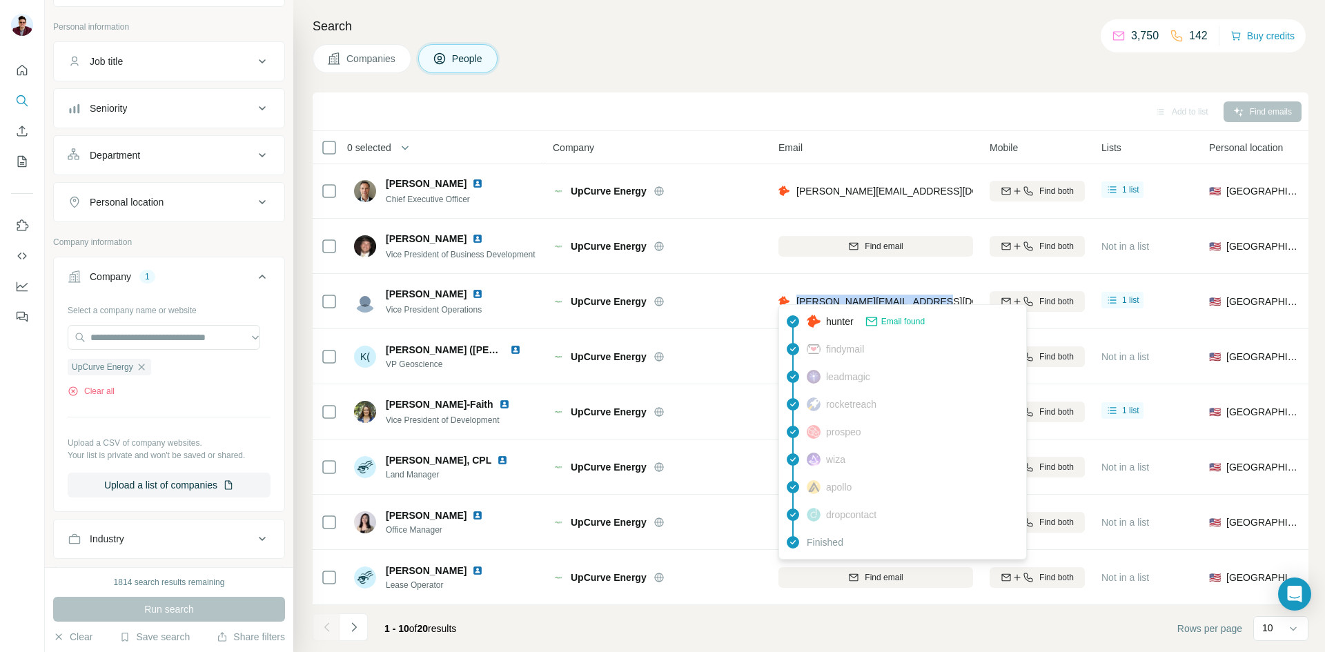
drag, startPoint x: 799, startPoint y: 295, endPoint x: 940, endPoint y: 294, distance: 141.4
click at [940, 294] on div "[PERSON_NAME][EMAIL_ADDRESS][DOMAIN_NAME]" at bounding box center [875, 301] width 195 height 38
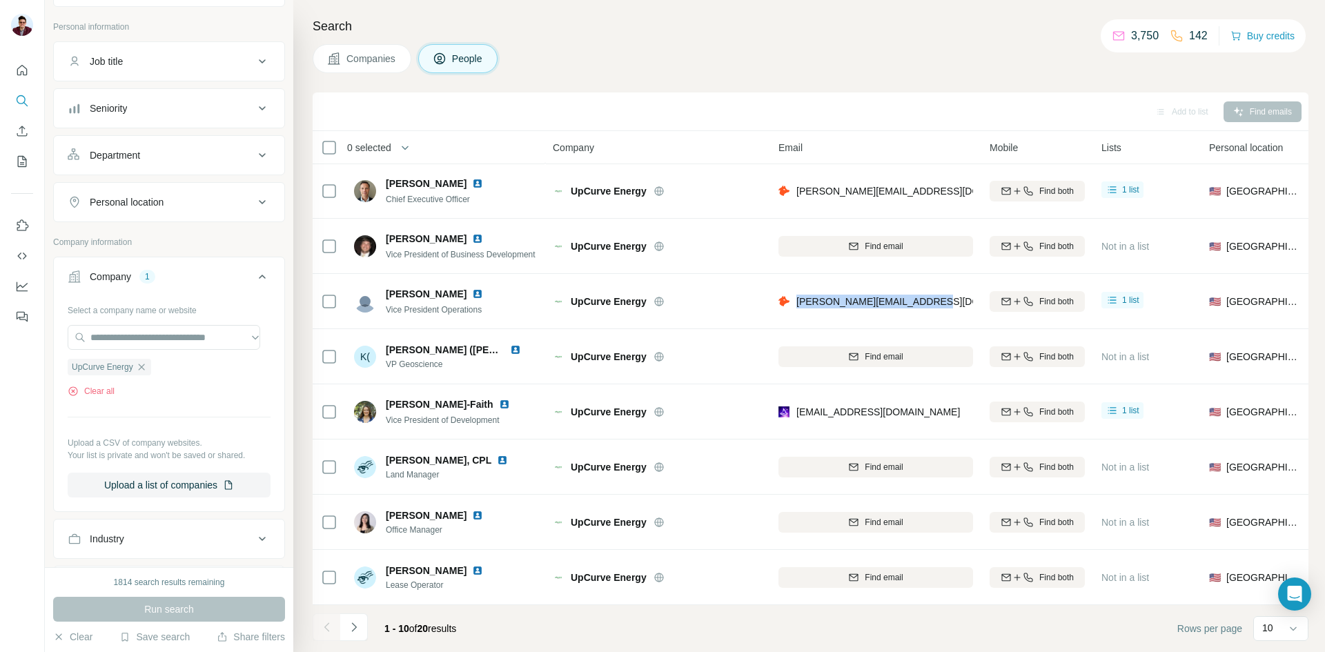
click at [472, 292] on img at bounding box center [477, 293] width 11 height 11
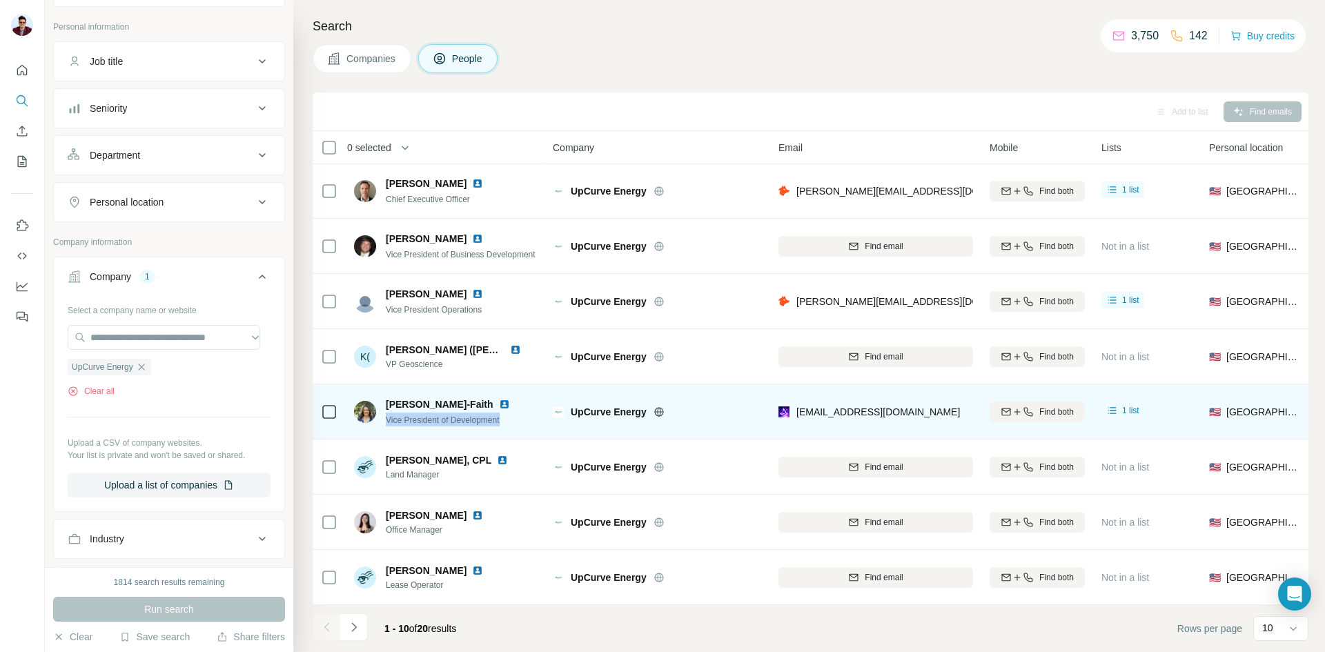
drag, startPoint x: 385, startPoint y: 413, endPoint x: 506, endPoint y: 420, distance: 121.6
click at [506, 420] on div "[PERSON_NAME]-Faith Vice President of Development" at bounding box center [446, 412] width 184 height 38
drag, startPoint x: 384, startPoint y: 397, endPoint x: 465, endPoint y: 393, distance: 81.5
click at [465, 397] on div "[PERSON_NAME]-Faith Vice President of Development" at bounding box center [440, 411] width 172 height 29
drag, startPoint x: 795, startPoint y: 402, endPoint x: 918, endPoint y: 403, distance: 123.5
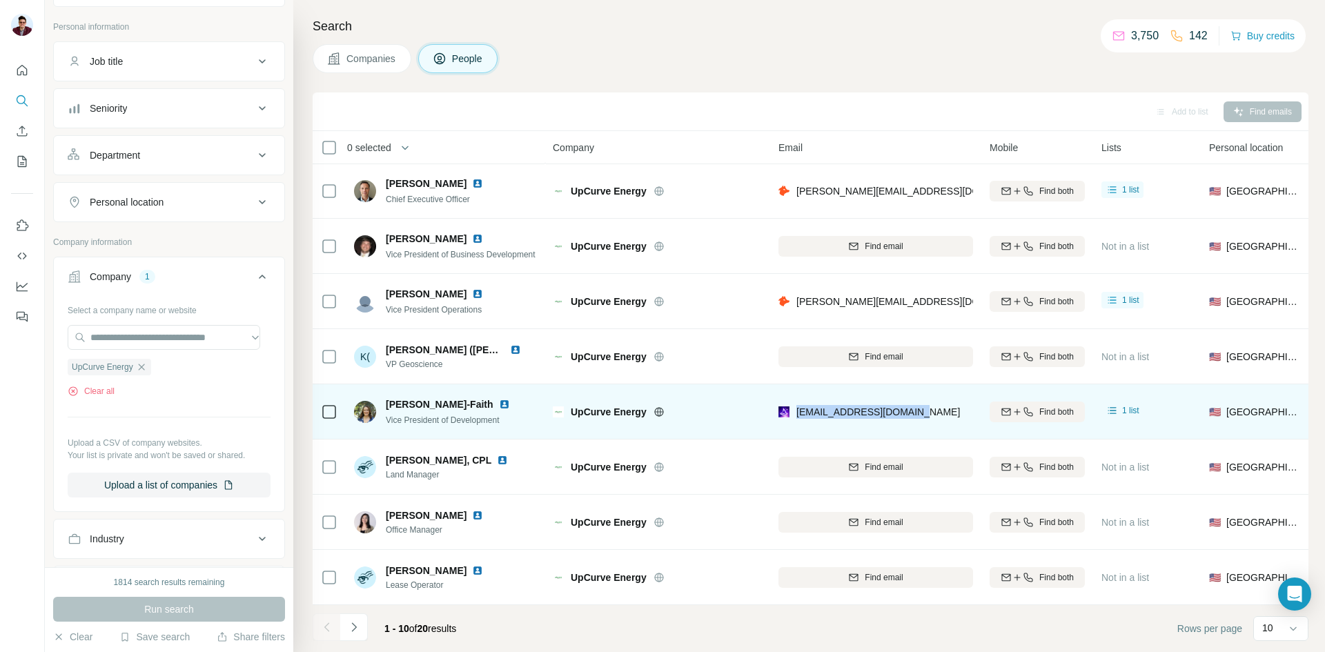
click at [918, 403] on div "[EMAIL_ADDRESS][DOMAIN_NAME]" at bounding box center [875, 412] width 195 height 38
click at [499, 399] on img at bounding box center [504, 404] width 11 height 11
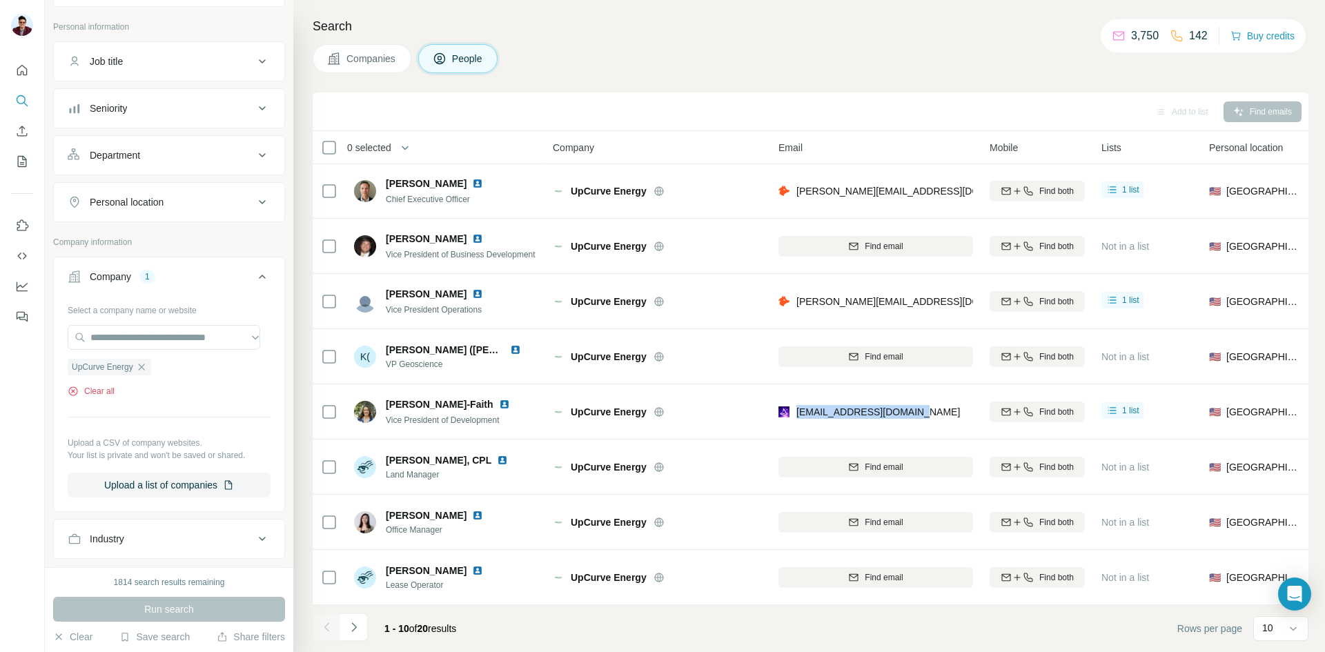
click at [111, 391] on button "Clear all" at bounding box center [91, 391] width 47 height 12
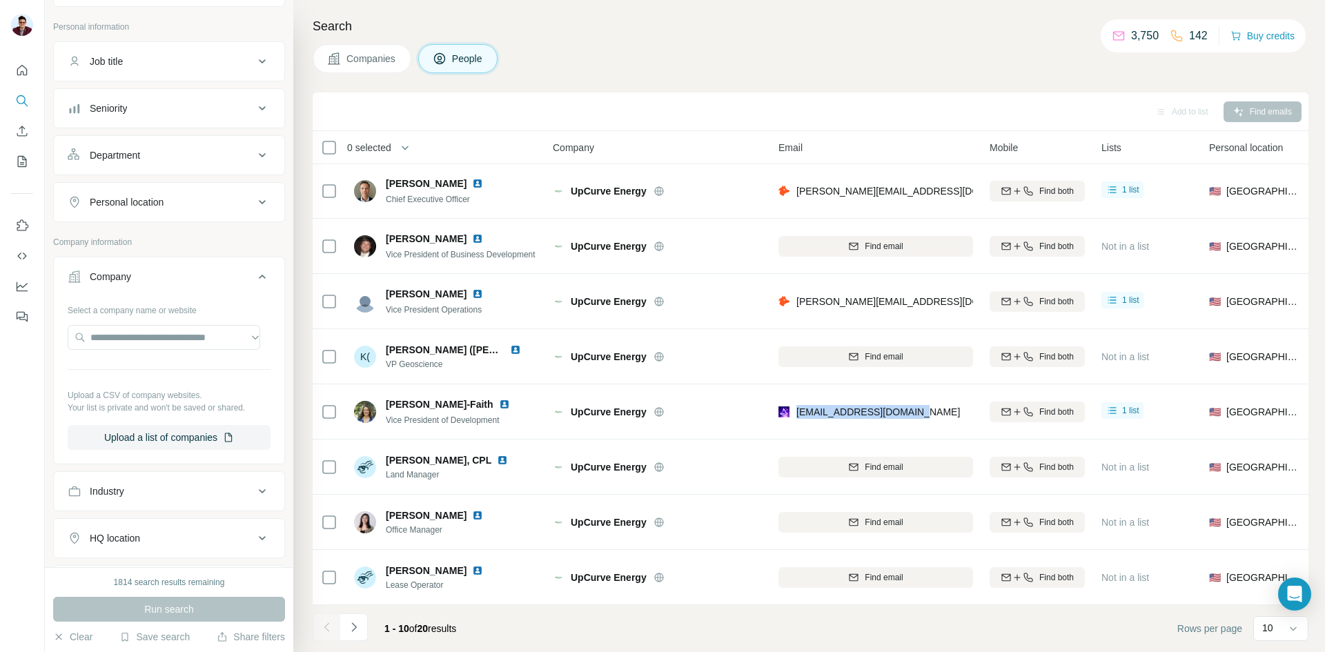
click at [366, 53] on span "Companies" at bounding box center [371, 59] width 50 height 14
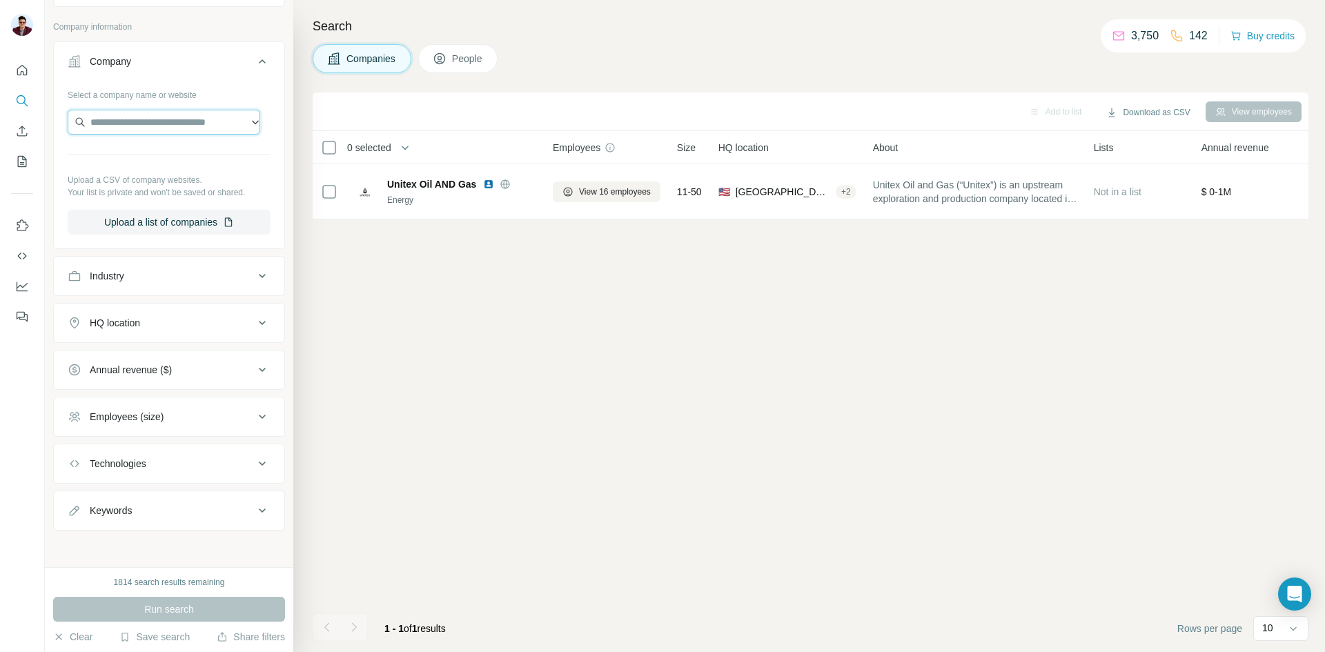
click at [126, 121] on input "text" at bounding box center [164, 122] width 193 height 25
paste input "**********"
type input "**********"
click at [150, 164] on p "[DOMAIN_NAME]" at bounding box center [140, 166] width 66 height 12
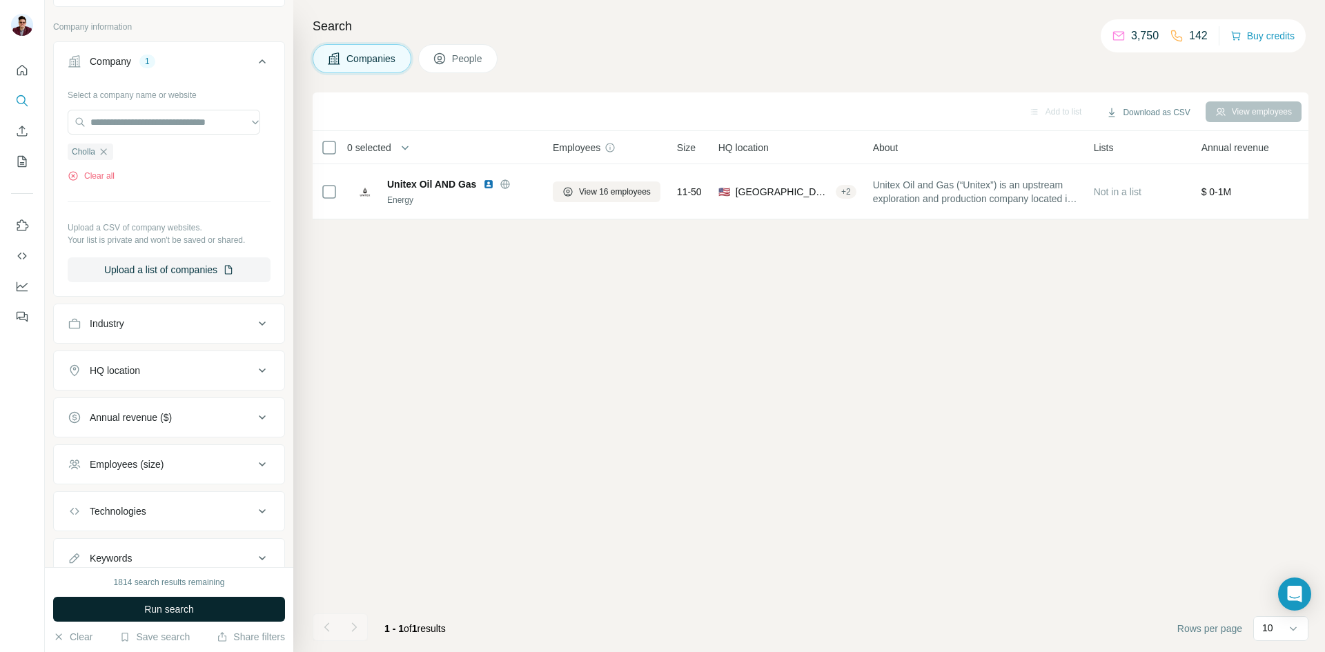
click at [162, 611] on span "Run search" at bounding box center [169, 609] width 50 height 14
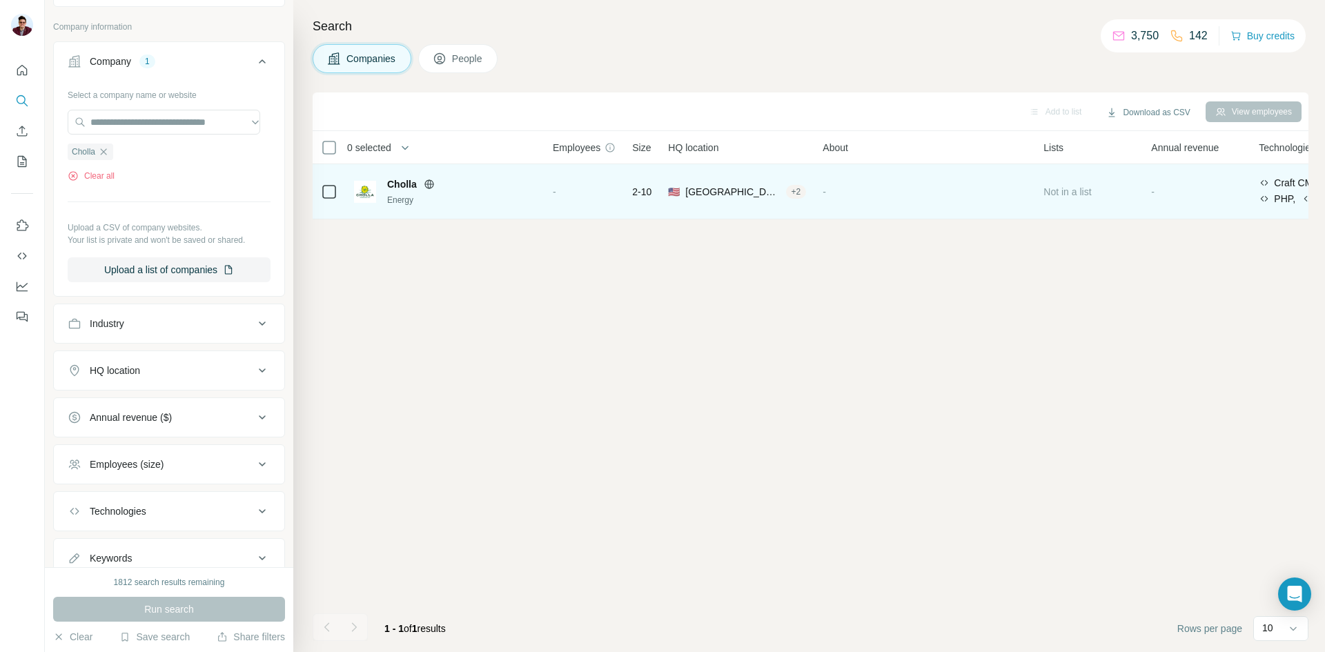
click at [695, 181] on div "🇺🇸 [GEOGRAPHIC_DATA], [US_STATE] + 2" at bounding box center [737, 191] width 138 height 38
click at [677, 193] on span "🇺🇸" at bounding box center [674, 192] width 12 height 14
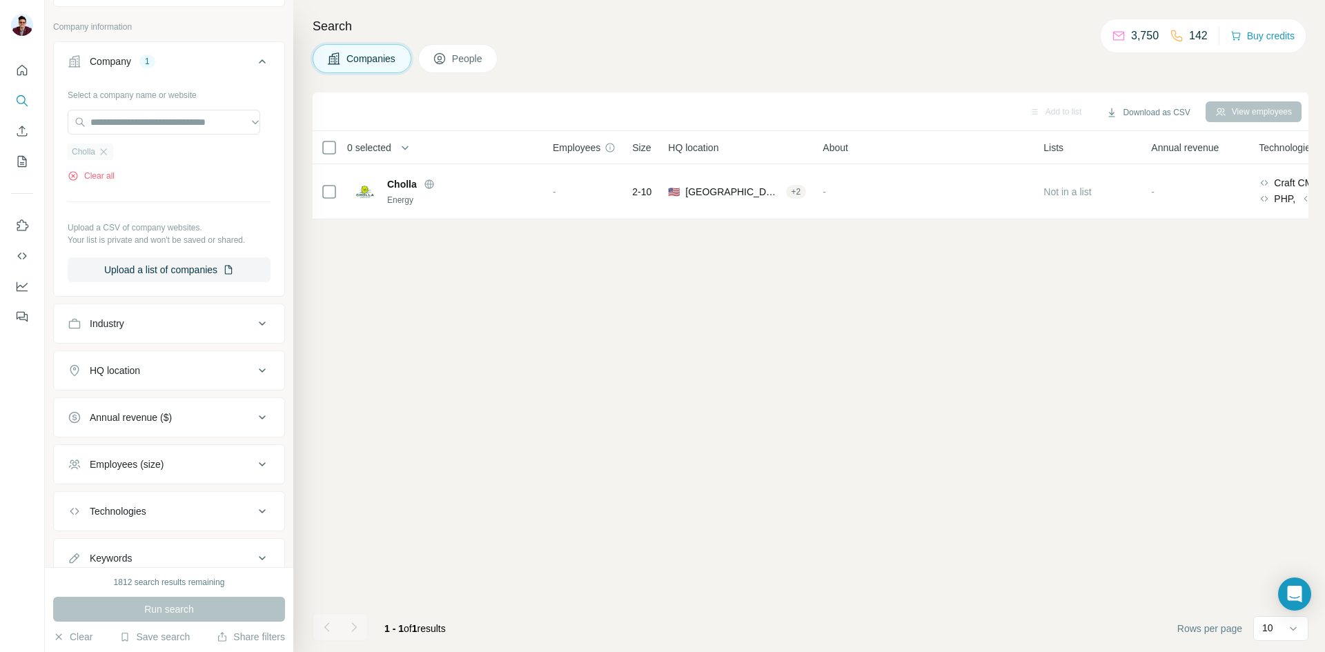
click at [90, 156] on span "Cholla" at bounding box center [83, 152] width 23 height 12
click at [104, 153] on icon "button" at bounding box center [104, 151] width 6 height 6
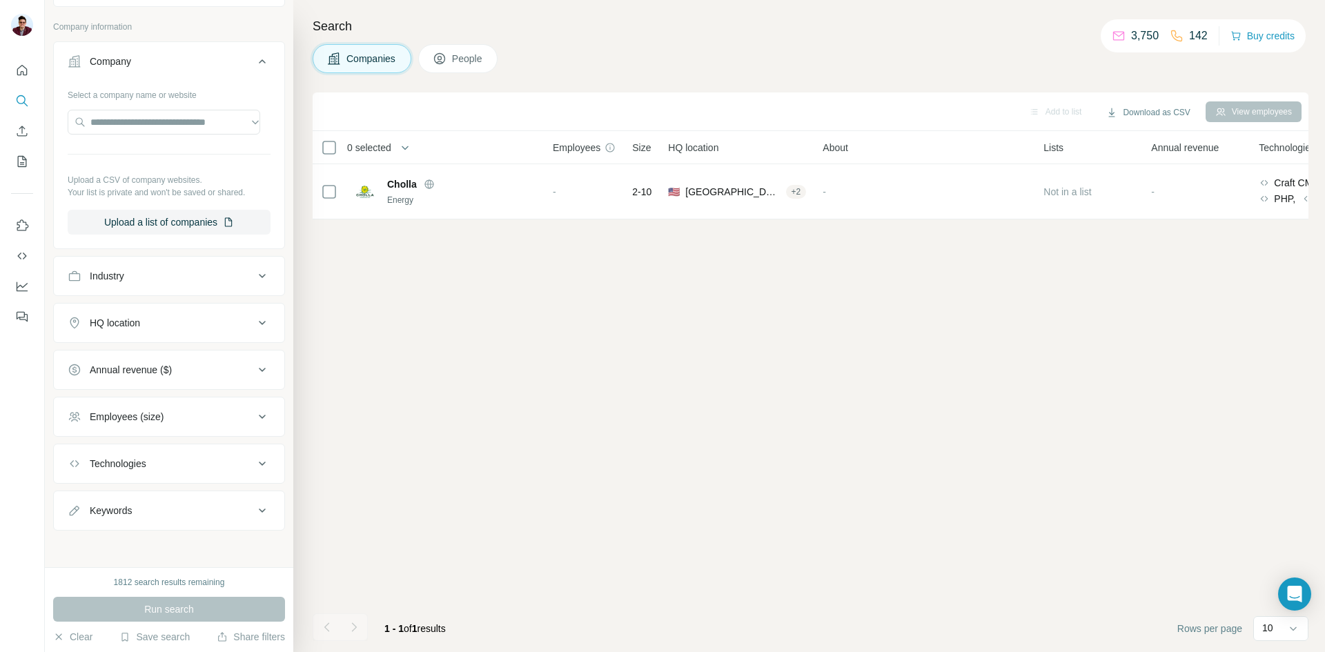
click at [375, 48] on button "Companies" at bounding box center [362, 58] width 99 height 29
click at [142, 123] on input "text" at bounding box center [164, 122] width 193 height 25
paste input "**********"
drag, startPoint x: 219, startPoint y: 122, endPoint x: 0, endPoint y: 141, distance: 219.6
click at [0, 141] on div "**********" at bounding box center [662, 326] width 1325 height 652
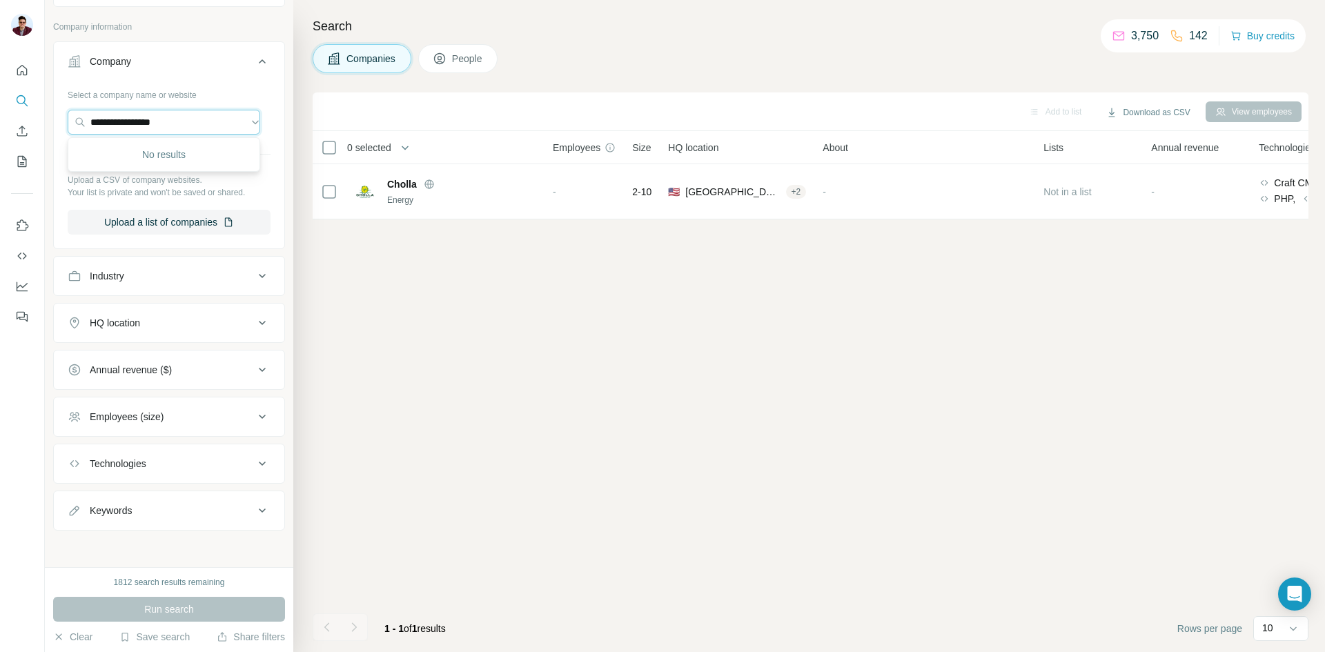
paste input "**********"
type input "**********"
click at [154, 156] on p "Foundation Energy Management" at bounding box center [177, 153] width 141 height 14
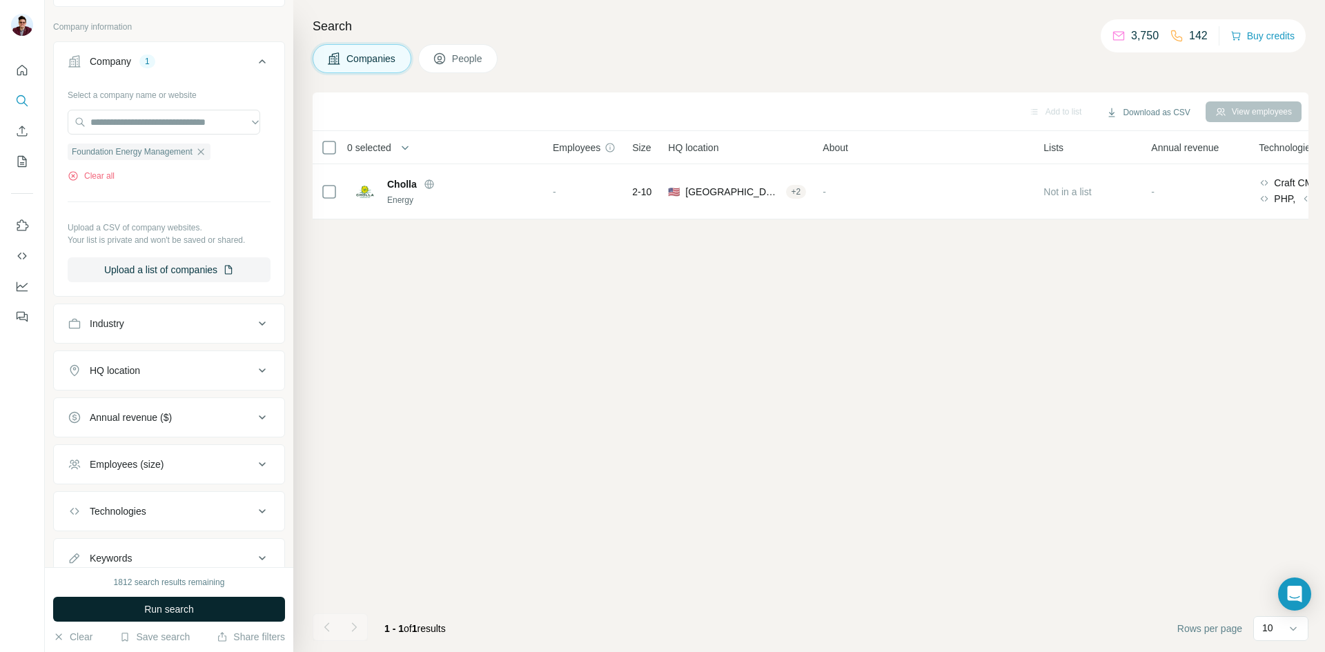
click at [173, 603] on span "Run search" at bounding box center [169, 609] width 50 height 14
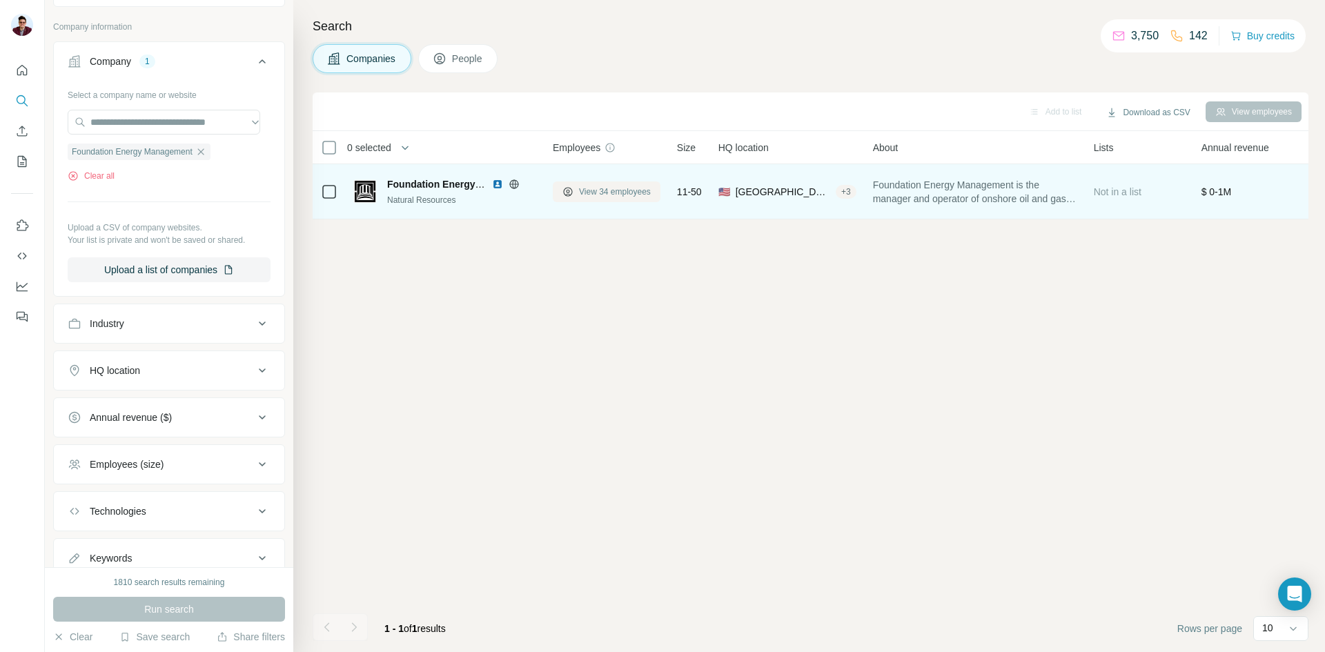
click at [601, 195] on span "View 34 employees" at bounding box center [615, 192] width 72 height 12
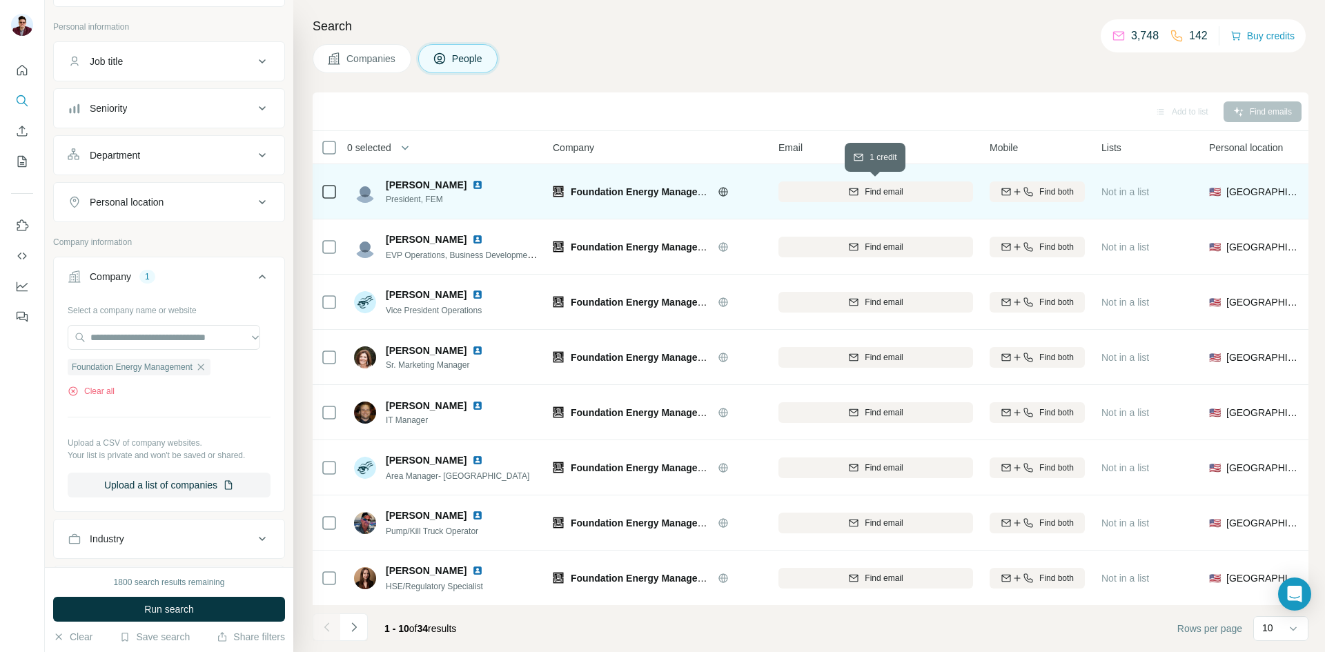
click at [846, 193] on div "Find email" at bounding box center [875, 192] width 195 height 12
drag, startPoint x: 569, startPoint y: 190, endPoint x: 658, endPoint y: 190, distance: 89.0
click at [658, 190] on div "Foundation Energy Management" at bounding box center [657, 192] width 209 height 14
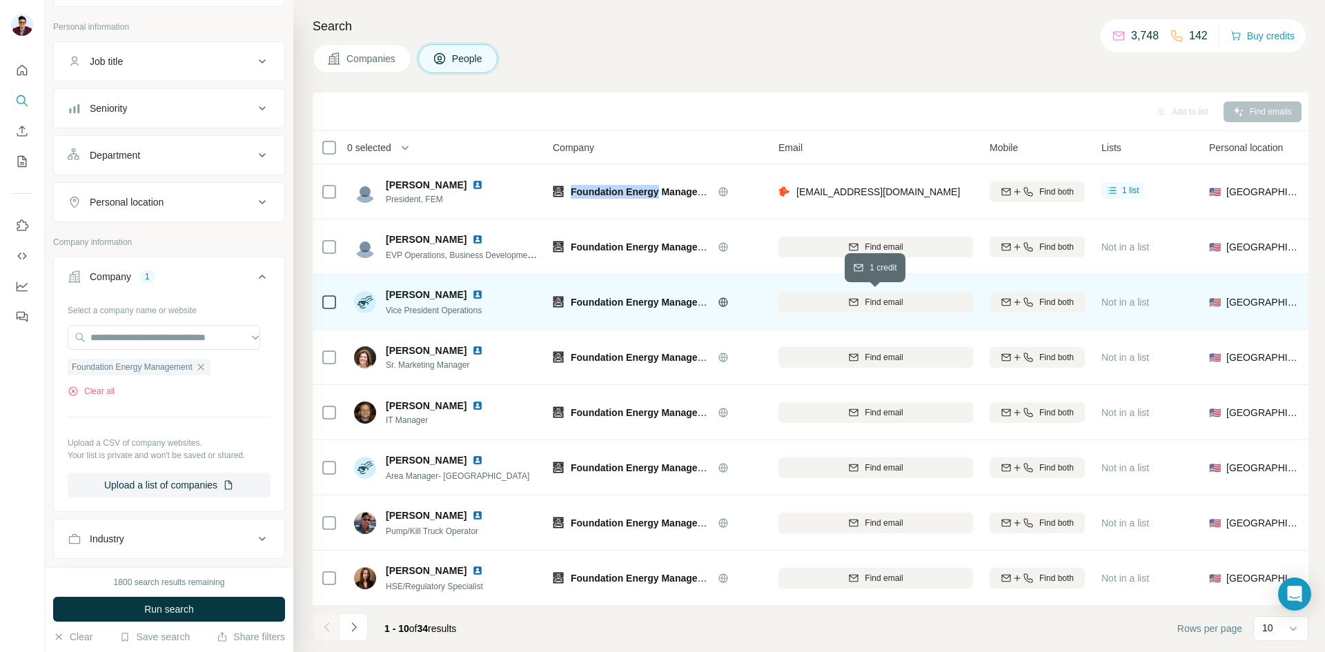
click at [907, 304] on div "Find email" at bounding box center [875, 302] width 195 height 12
drag, startPoint x: 796, startPoint y: 304, endPoint x: 955, endPoint y: 304, distance: 159.4
click at [955, 304] on div "[EMAIL_ADDRESS][DOMAIN_NAME]" at bounding box center [875, 302] width 195 height 38
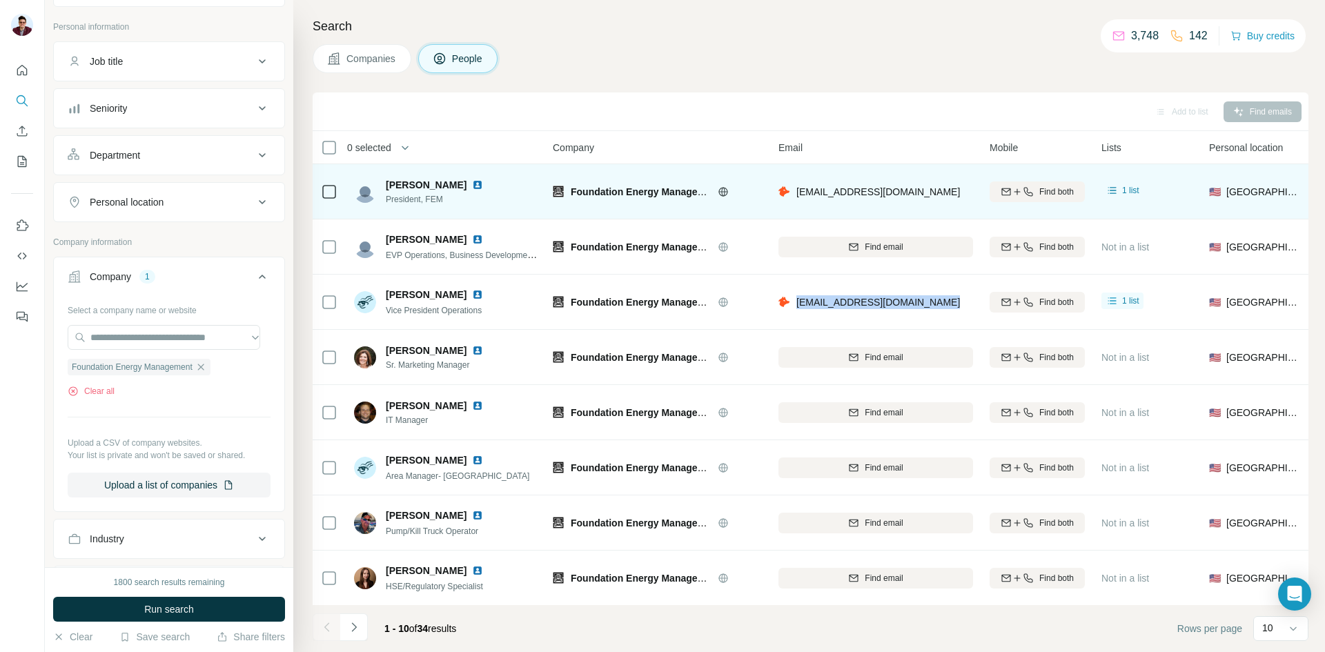
click at [472, 184] on img at bounding box center [477, 184] width 11 height 11
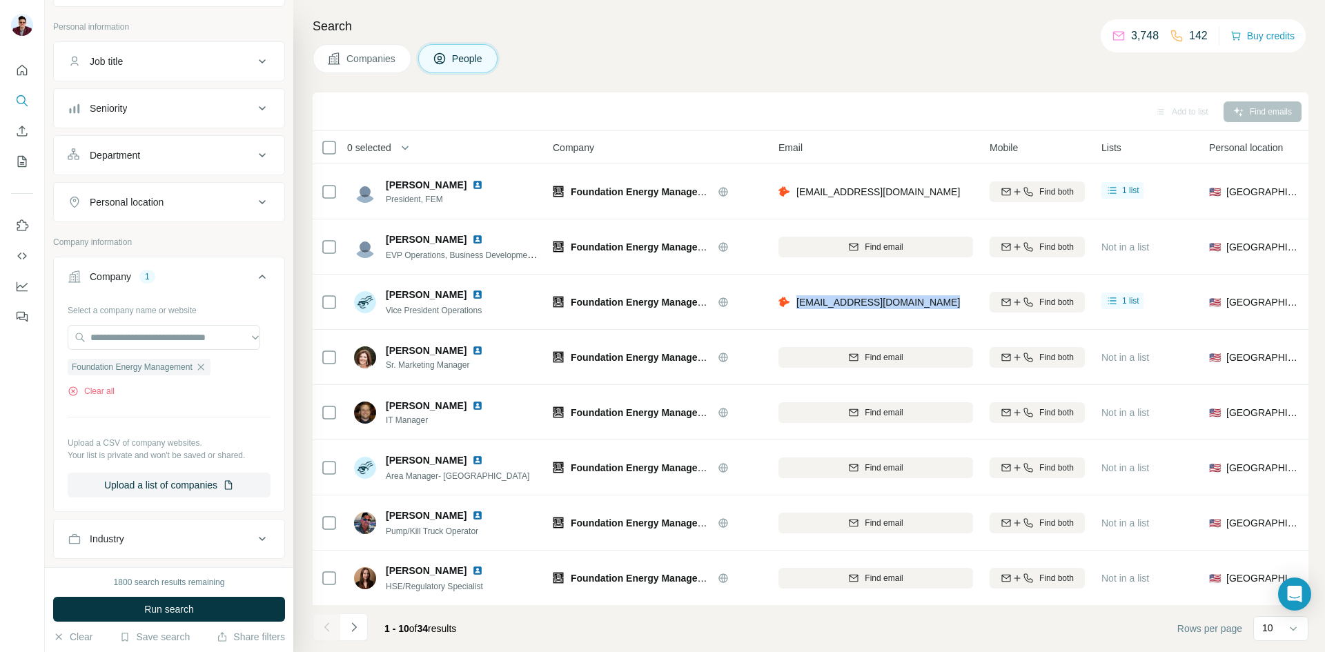
drag, startPoint x: 795, startPoint y: 191, endPoint x: 946, endPoint y: 186, distance: 151.2
click at [946, 186] on div "[EMAIL_ADDRESS][DOMAIN_NAME]" at bounding box center [875, 191] width 195 height 38
click at [85, 389] on button "Clear all" at bounding box center [91, 391] width 47 height 12
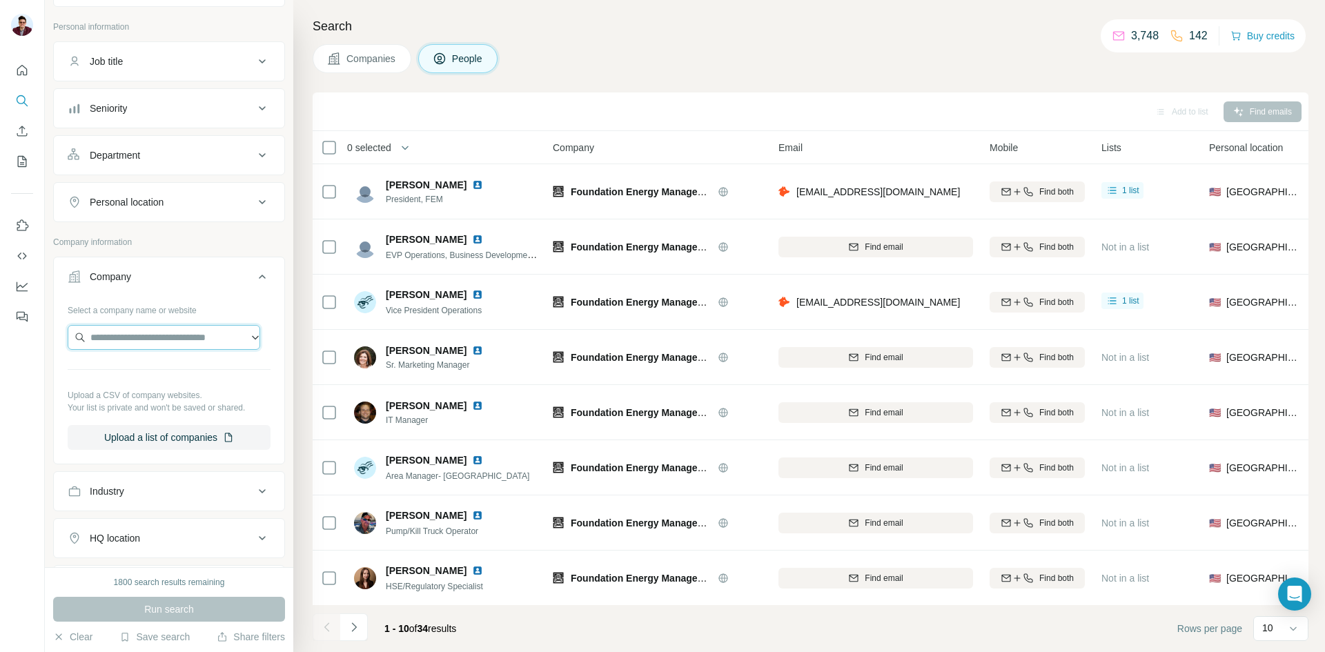
click at [128, 339] on input "text" at bounding box center [164, 337] width 193 height 25
type input "**********"
click at [146, 381] on p "[DOMAIN_NAME]" at bounding box center [140, 381] width 66 height 12
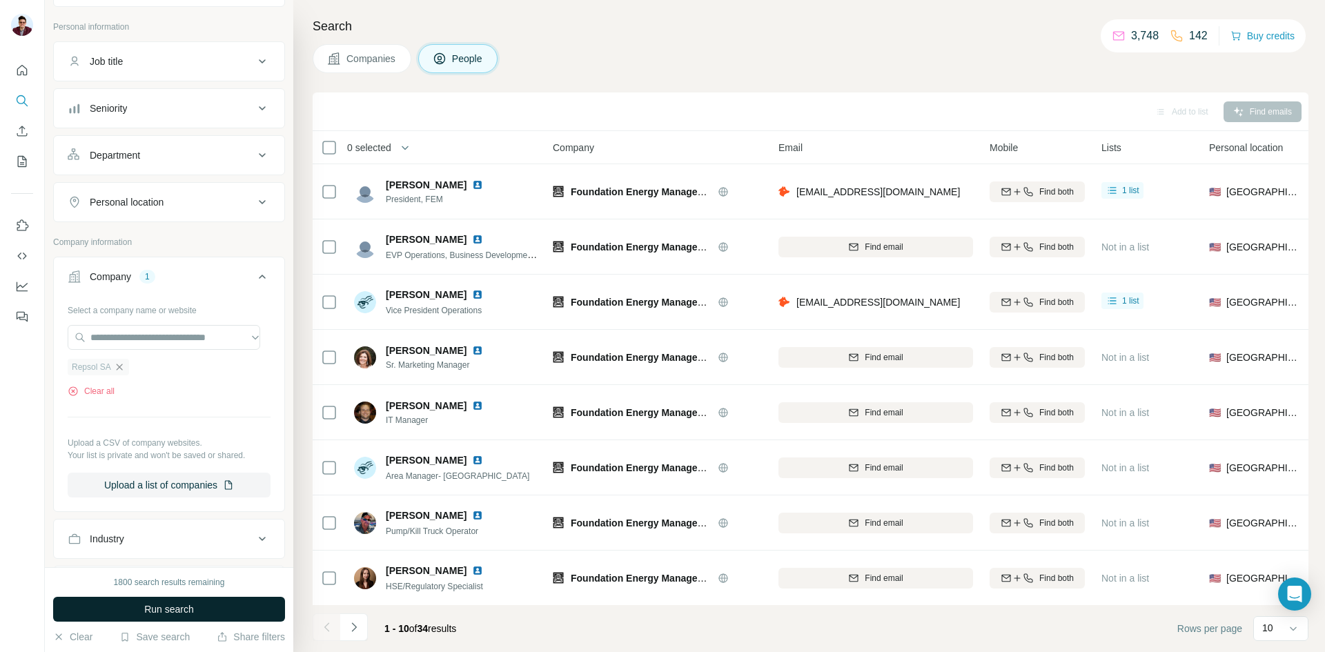
click at [120, 371] on icon "button" at bounding box center [119, 367] width 11 height 11
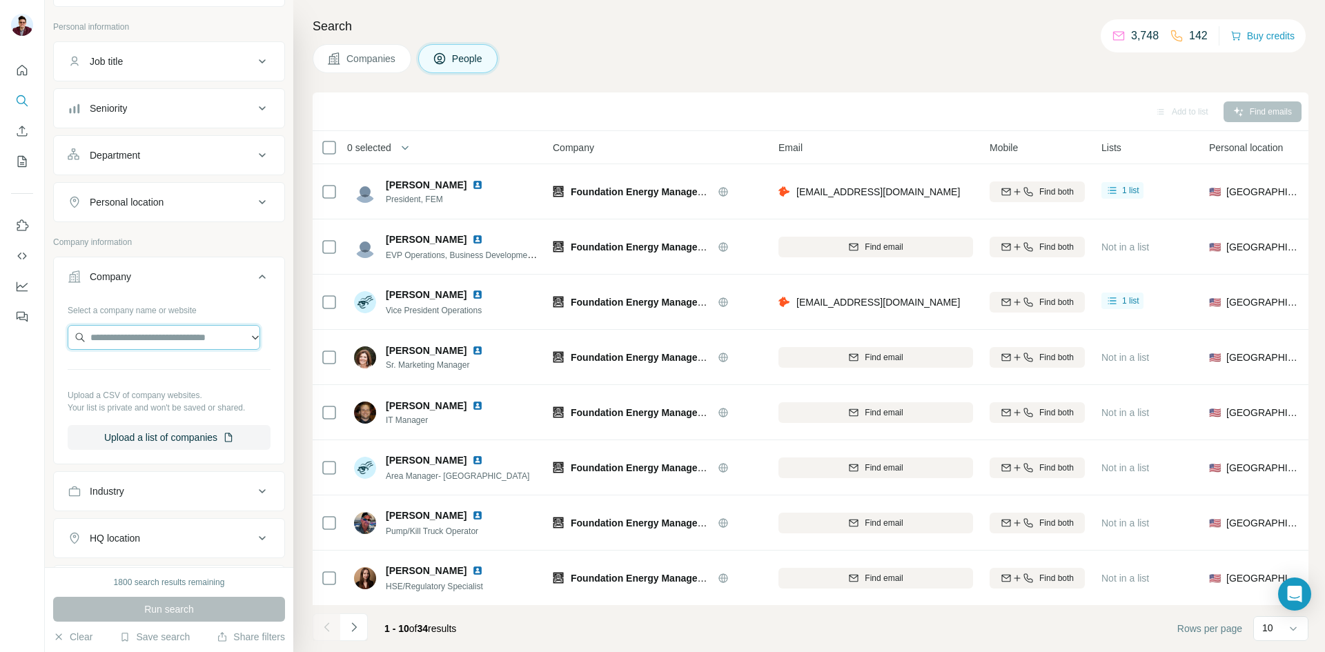
click at [122, 335] on input "text" at bounding box center [164, 337] width 193 height 25
click at [119, 342] on input "text" at bounding box center [164, 337] width 193 height 25
paste input "**********"
type input "**********"
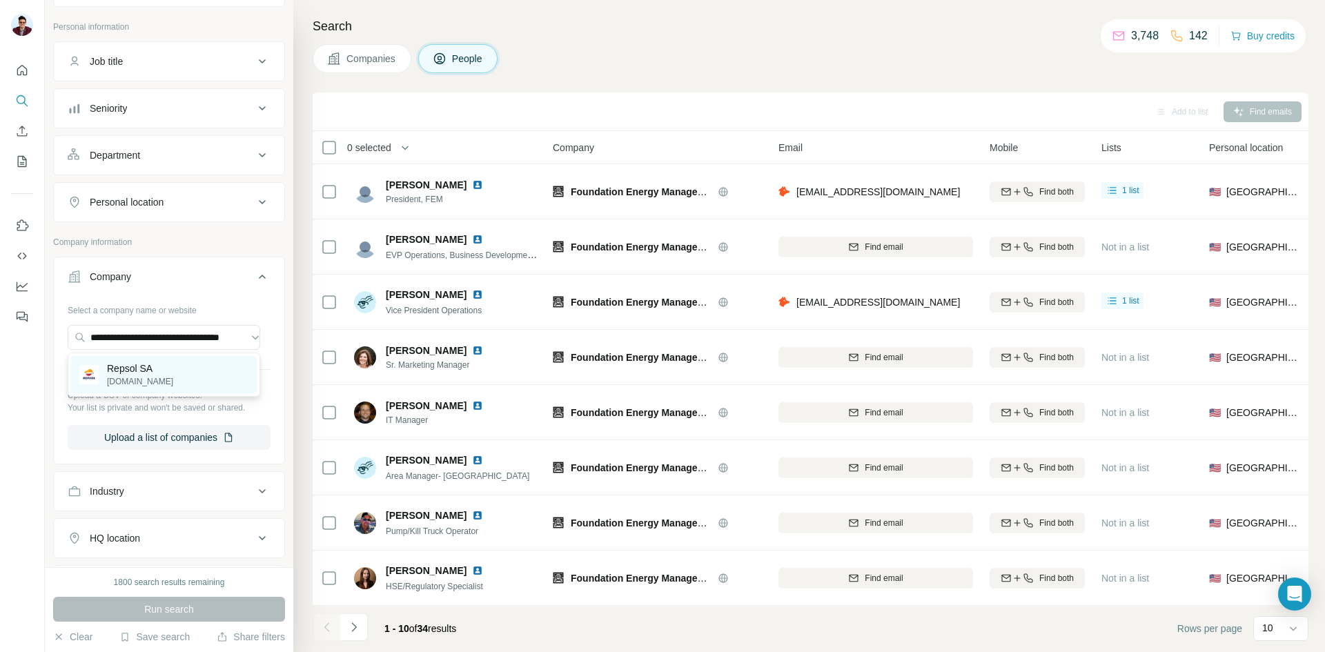
click at [159, 372] on div "Repsol SA [DOMAIN_NAME]" at bounding box center [164, 374] width 186 height 37
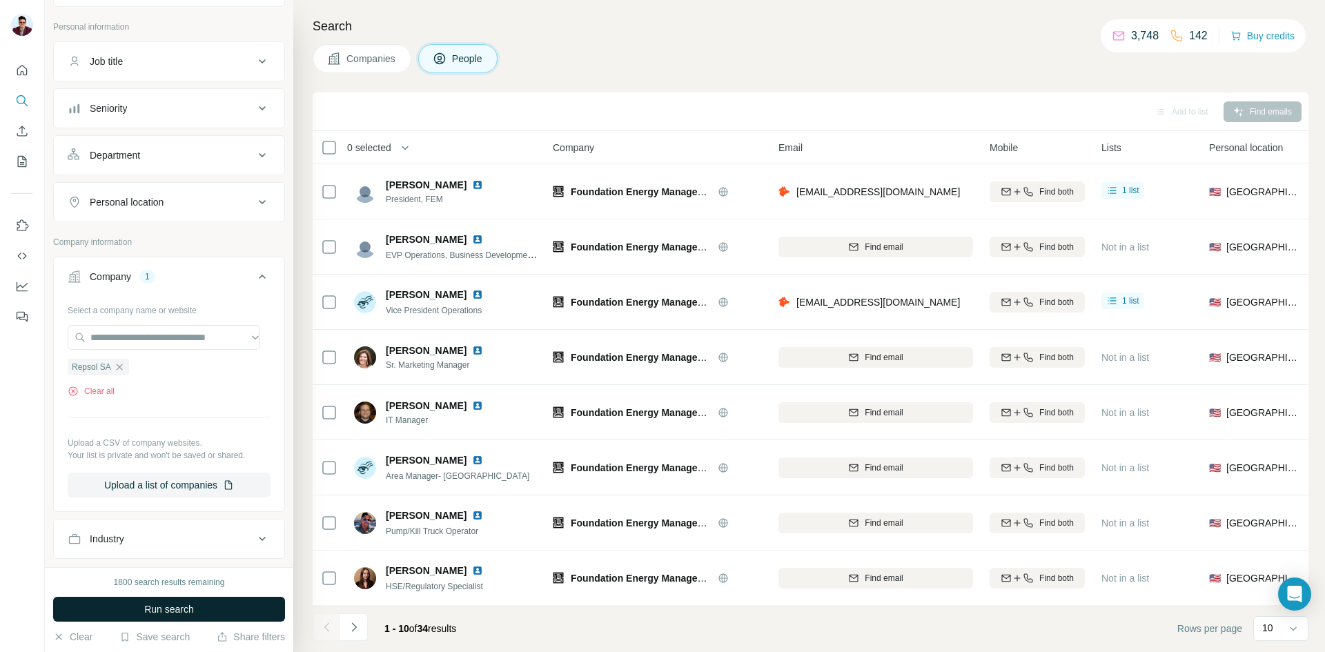
click at [170, 616] on button "Run search" at bounding box center [169, 609] width 232 height 25
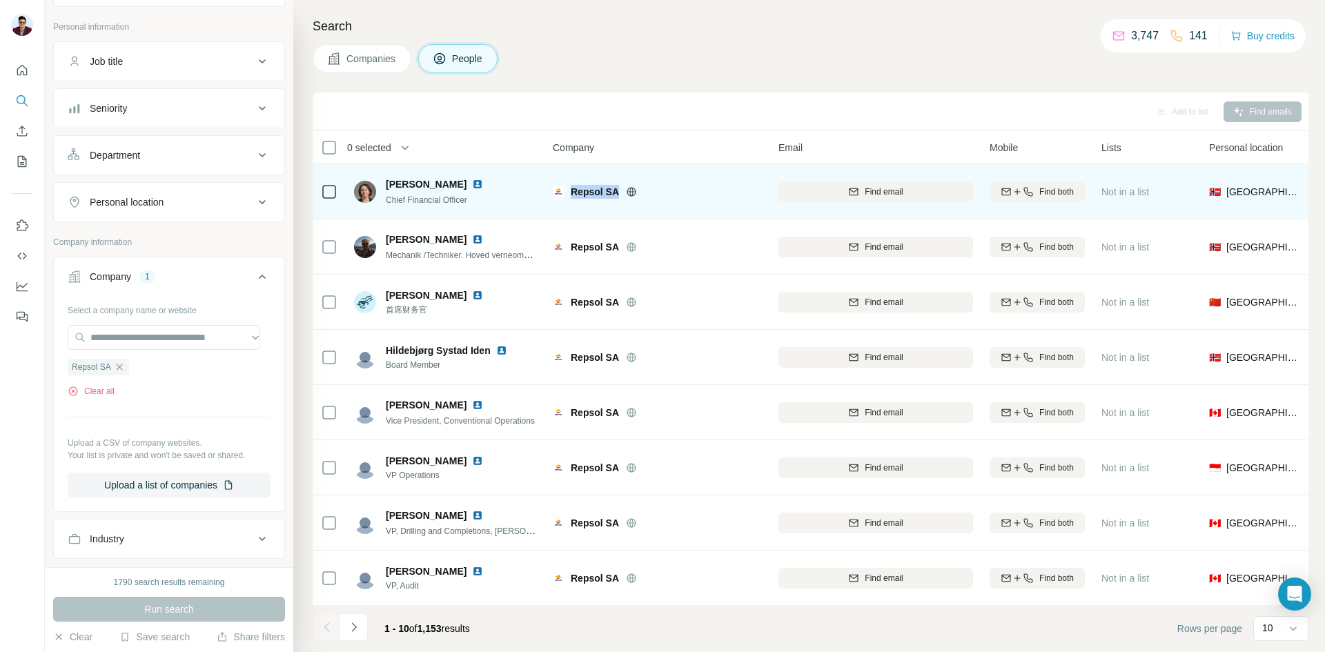
drag, startPoint x: 571, startPoint y: 190, endPoint x: 615, endPoint y: 190, distance: 43.5
click at [615, 190] on span "Repsol SA" at bounding box center [595, 192] width 48 height 14
click at [900, 195] on span "Find email" at bounding box center [884, 192] width 38 height 12
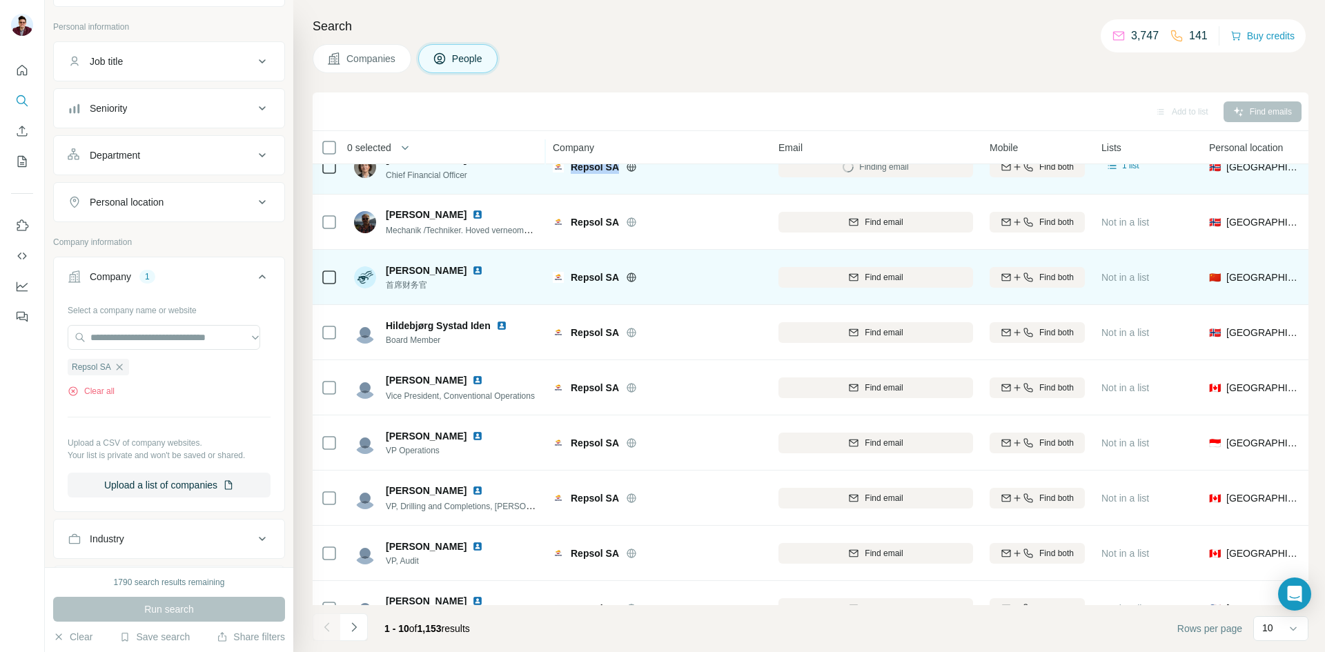
scroll to position [69, 0]
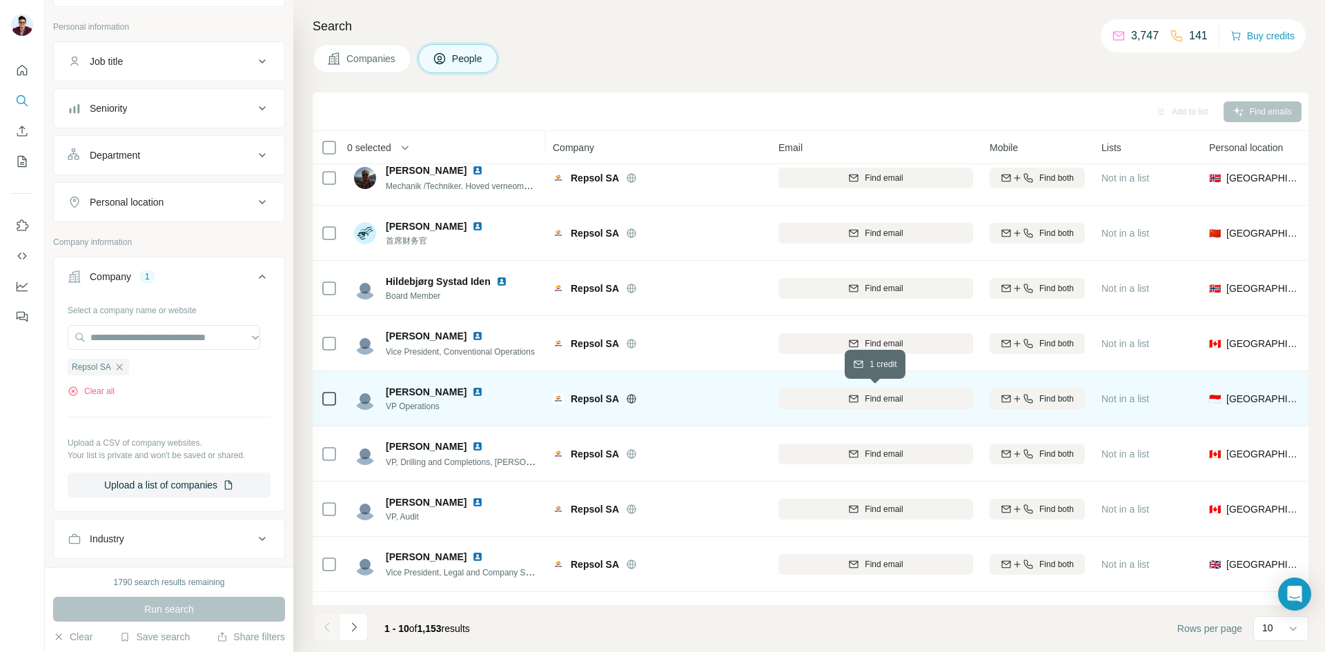
click at [868, 398] on span "Find email" at bounding box center [884, 399] width 38 height 12
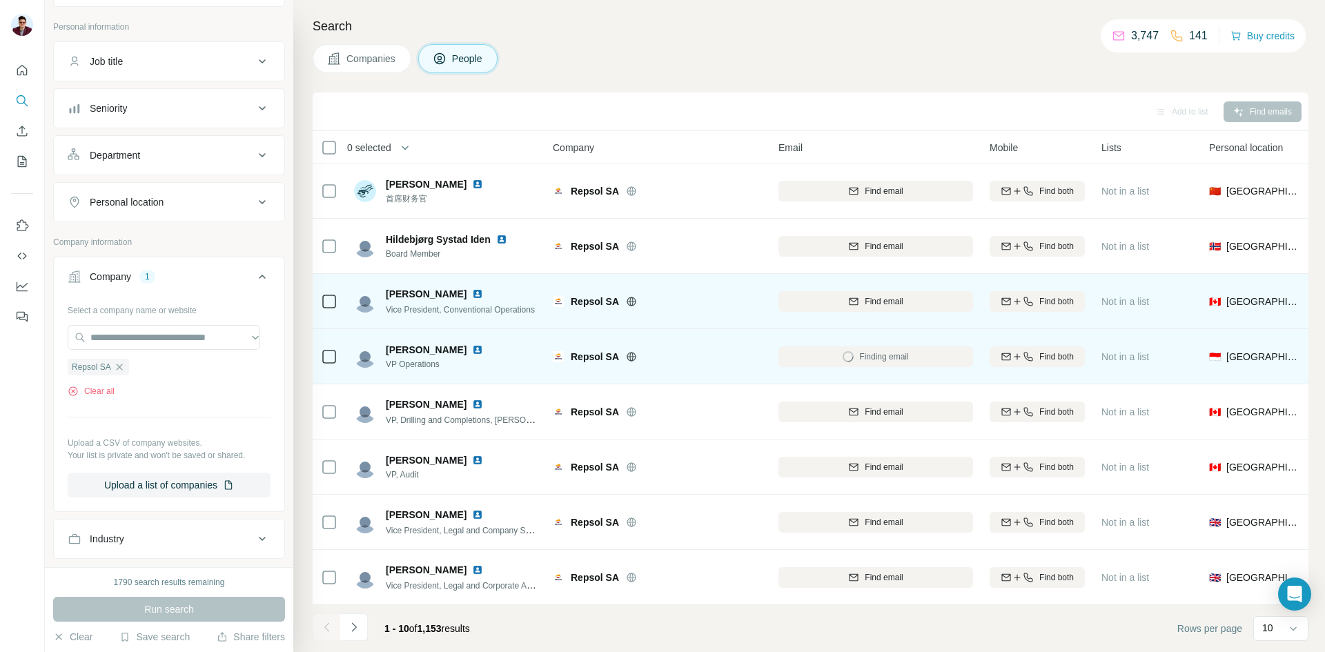
scroll to position [118, 0]
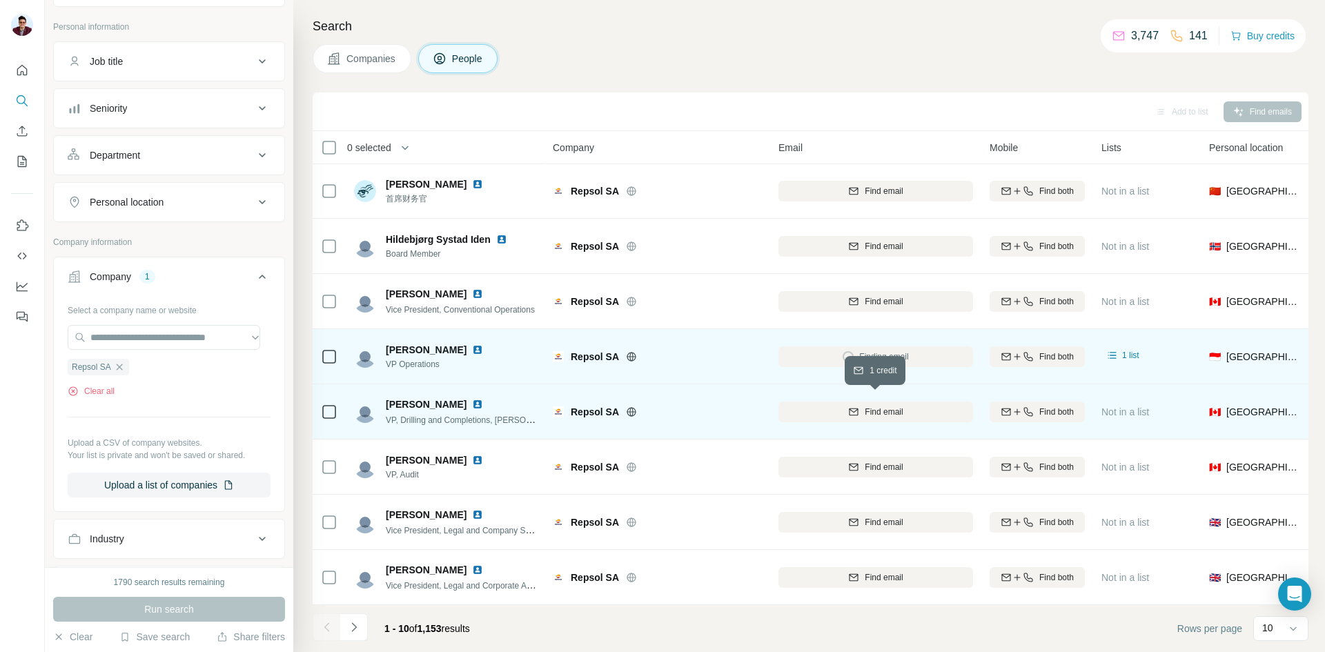
click at [870, 408] on span "Find email" at bounding box center [884, 412] width 38 height 12
click at [359, 625] on icon "Navigate to next page" at bounding box center [354, 627] width 14 height 14
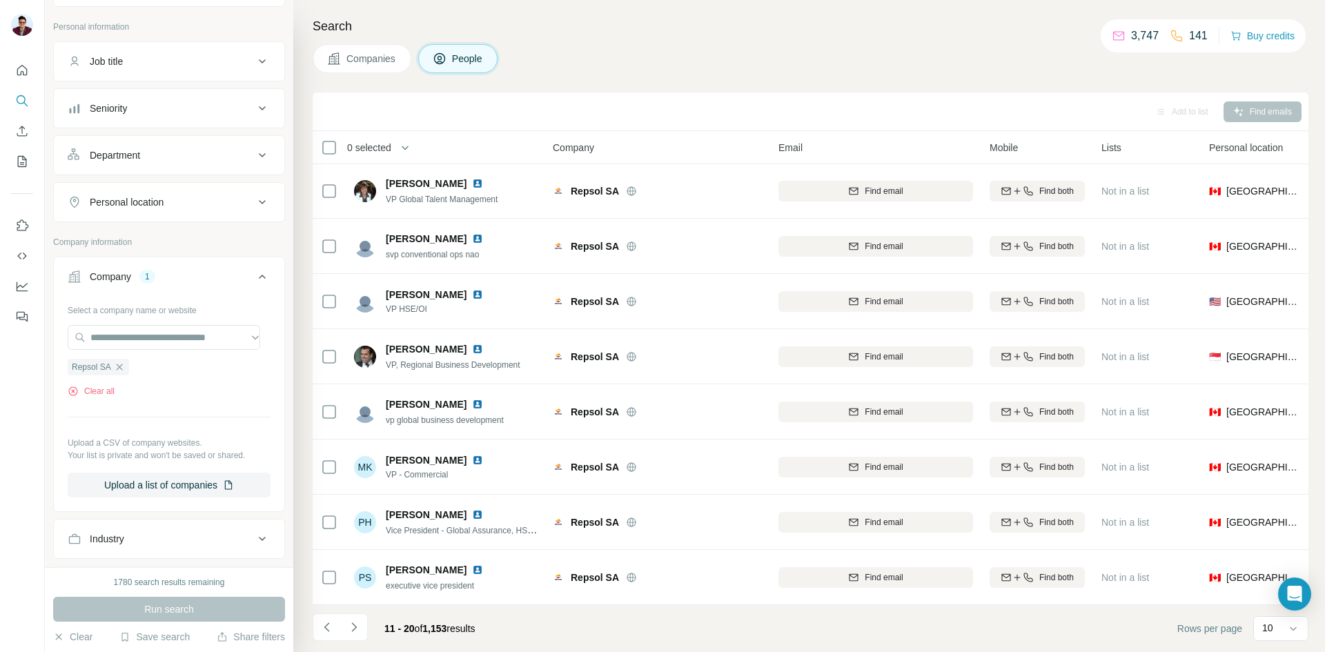
click at [351, 629] on icon "Navigate to next page" at bounding box center [354, 627] width 14 height 14
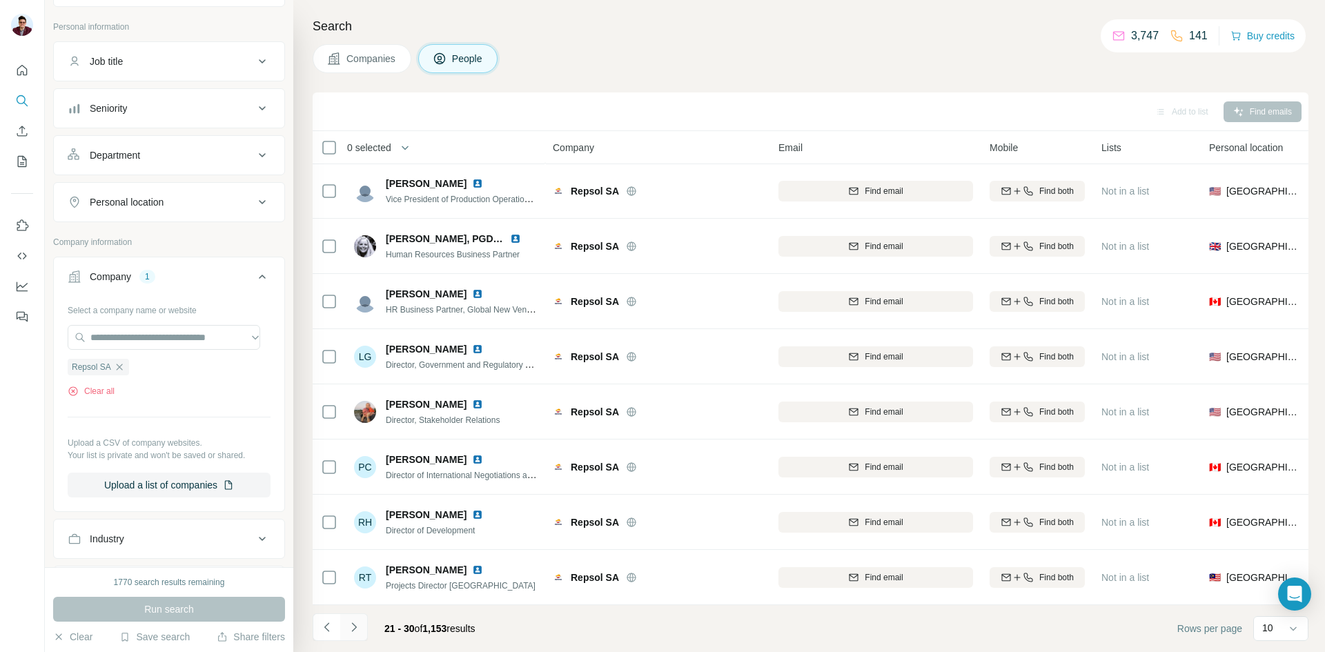
click at [351, 629] on icon "Navigate to next page" at bounding box center [354, 627] width 14 height 14
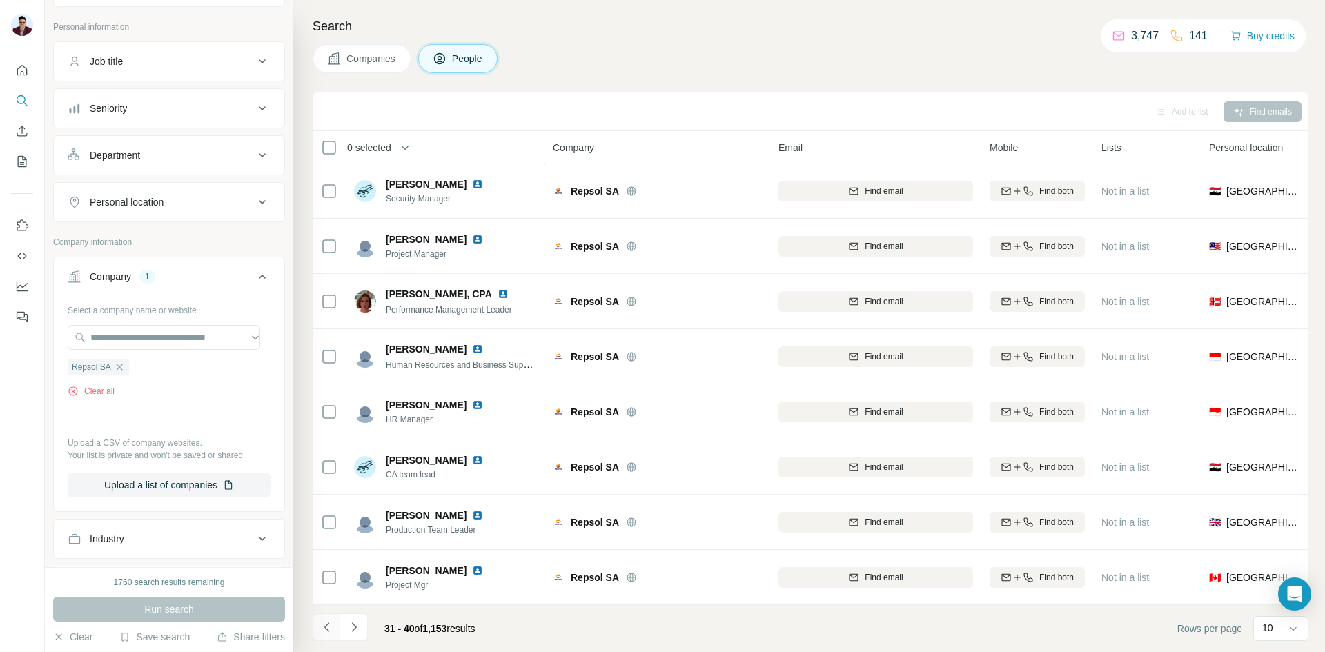
click at [332, 630] on icon "Navigate to previous page" at bounding box center [327, 627] width 14 height 14
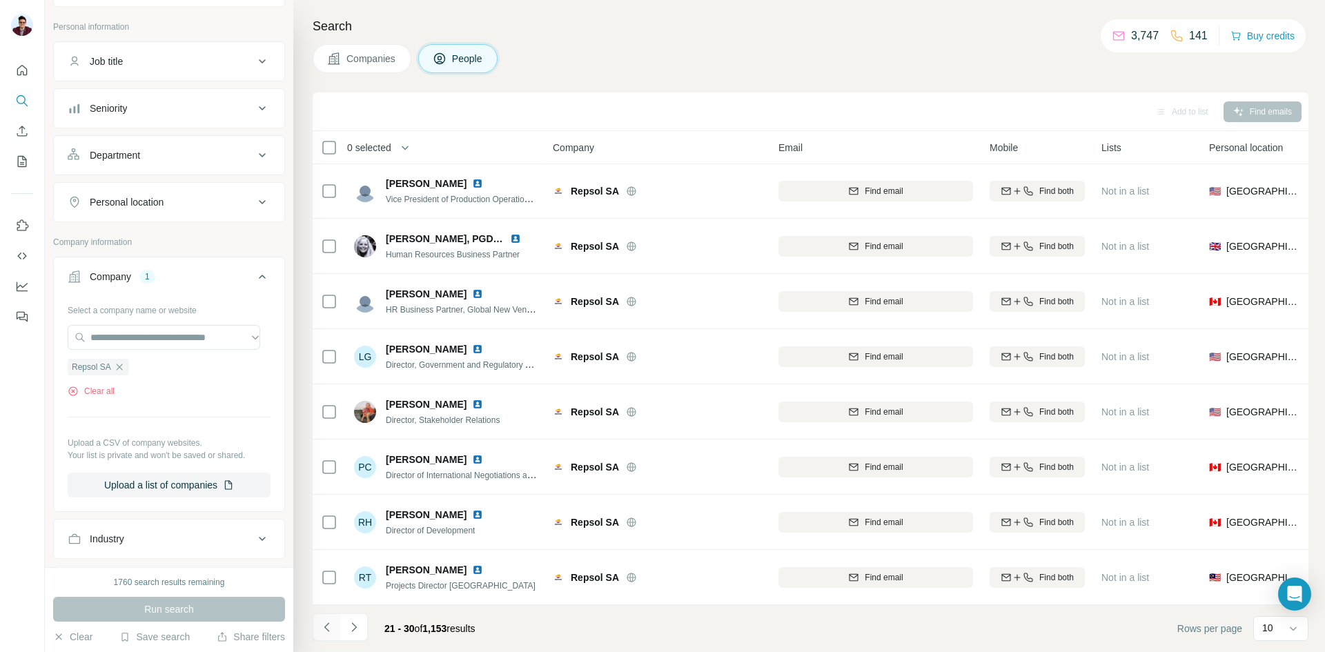
click at [332, 630] on icon "Navigate to previous page" at bounding box center [327, 627] width 14 height 14
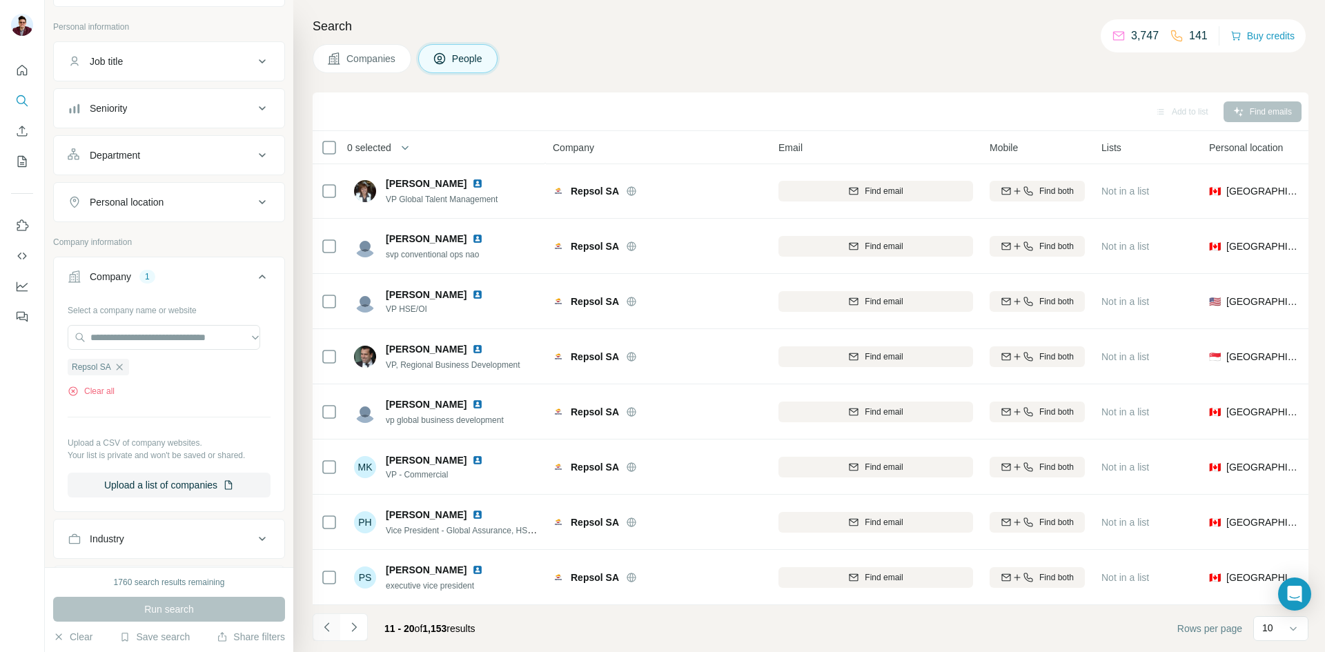
click at [332, 630] on icon "Navigate to previous page" at bounding box center [327, 627] width 14 height 14
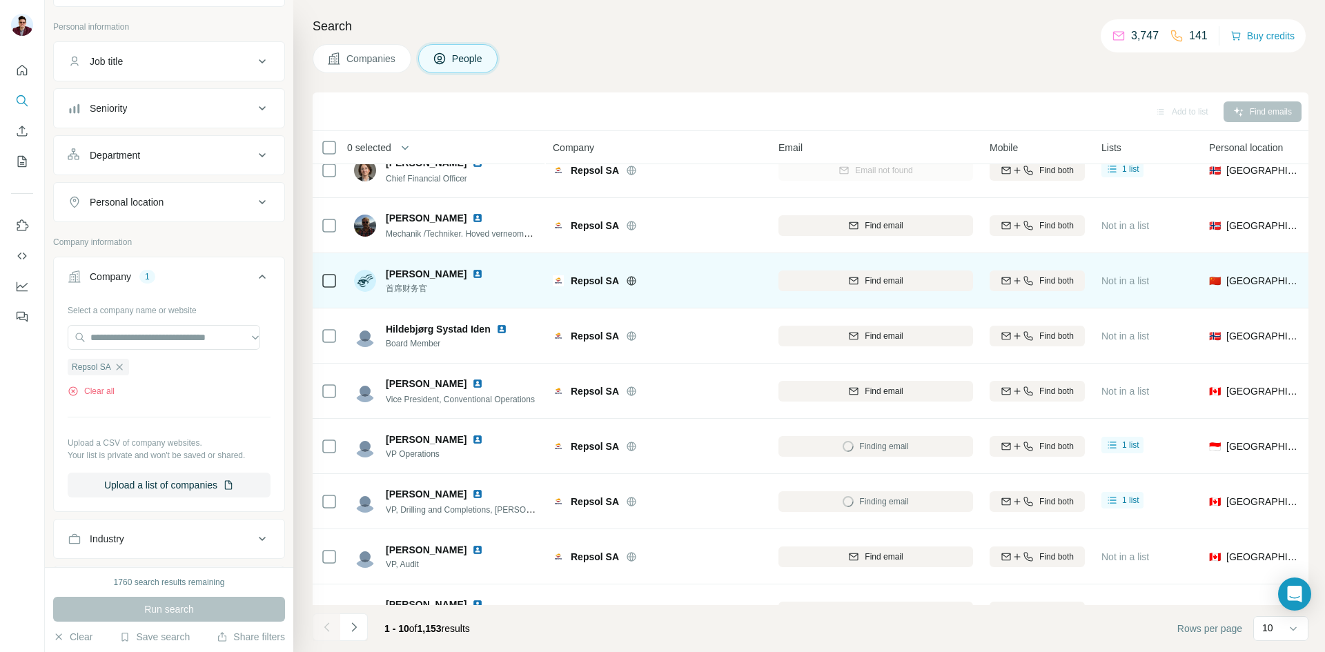
scroll to position [0, 0]
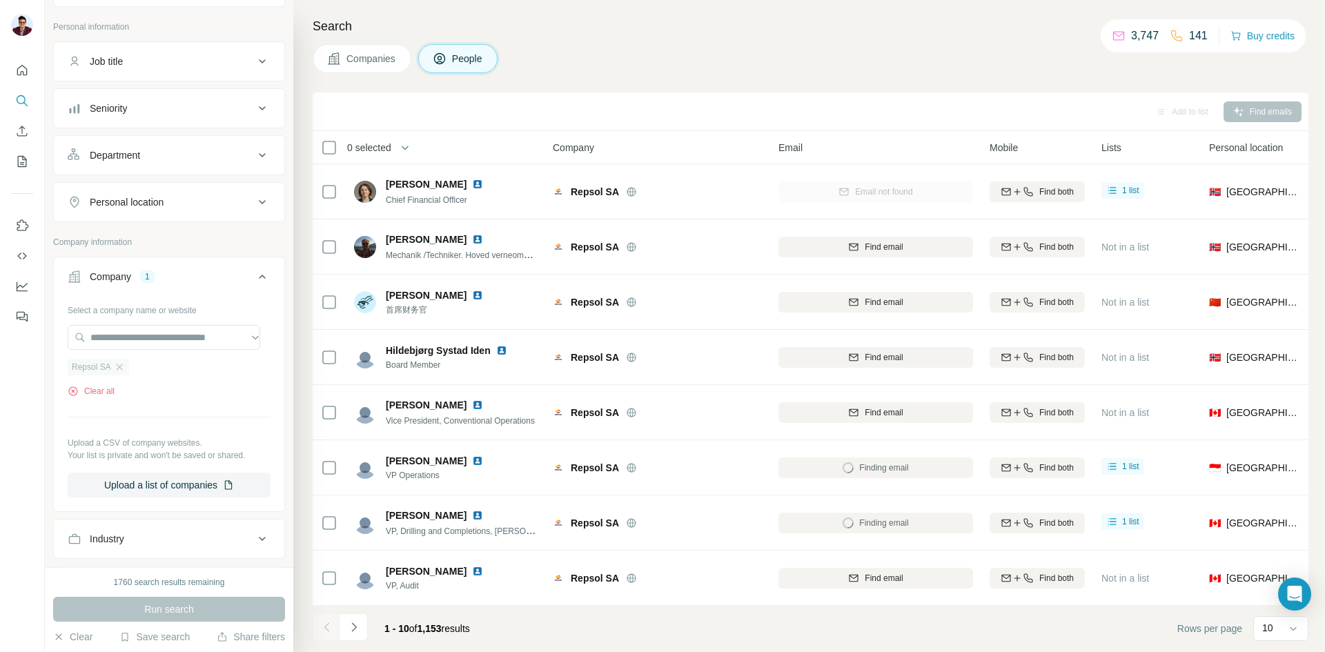
click at [106, 371] on span "Repsol SA" at bounding box center [91, 367] width 39 height 12
click at [115, 368] on icon "button" at bounding box center [119, 367] width 11 height 11
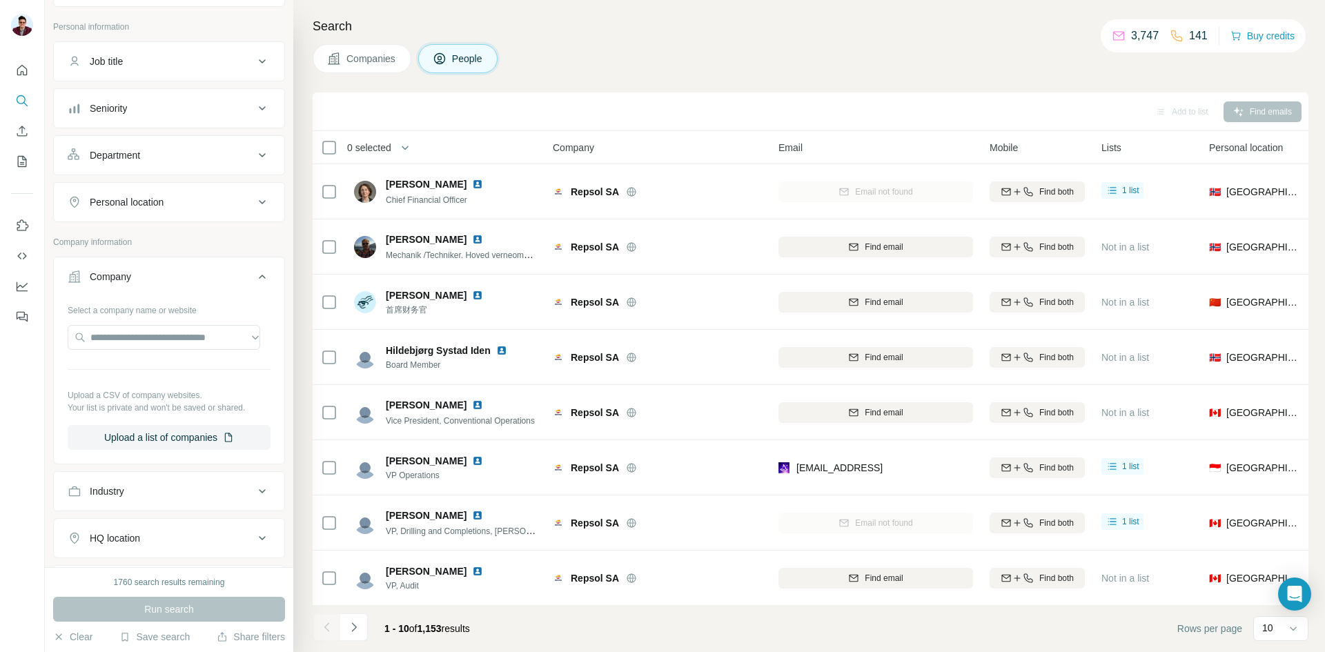
click at [370, 67] on button "Companies" at bounding box center [362, 58] width 99 height 29
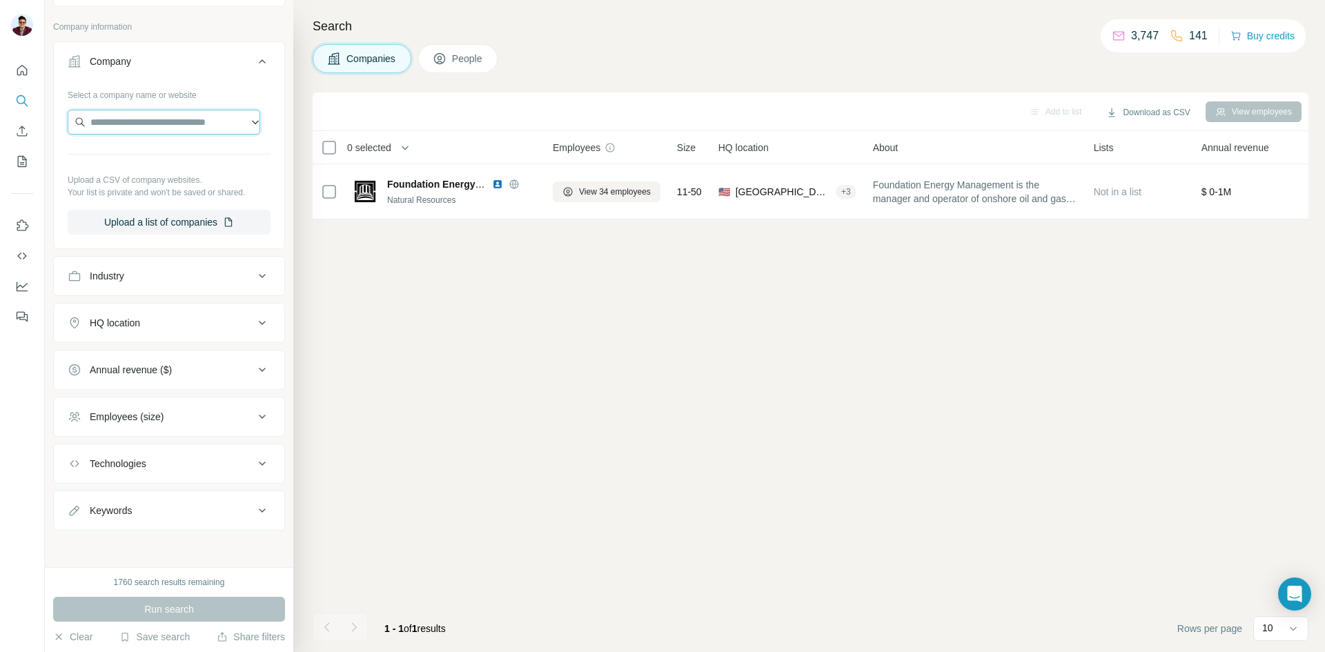
click at [140, 124] on input "text" at bounding box center [164, 122] width 193 height 25
paste input "**********"
type input "**********"
click at [146, 166] on p "[DOMAIN_NAME]" at bounding box center [145, 166] width 77 height 12
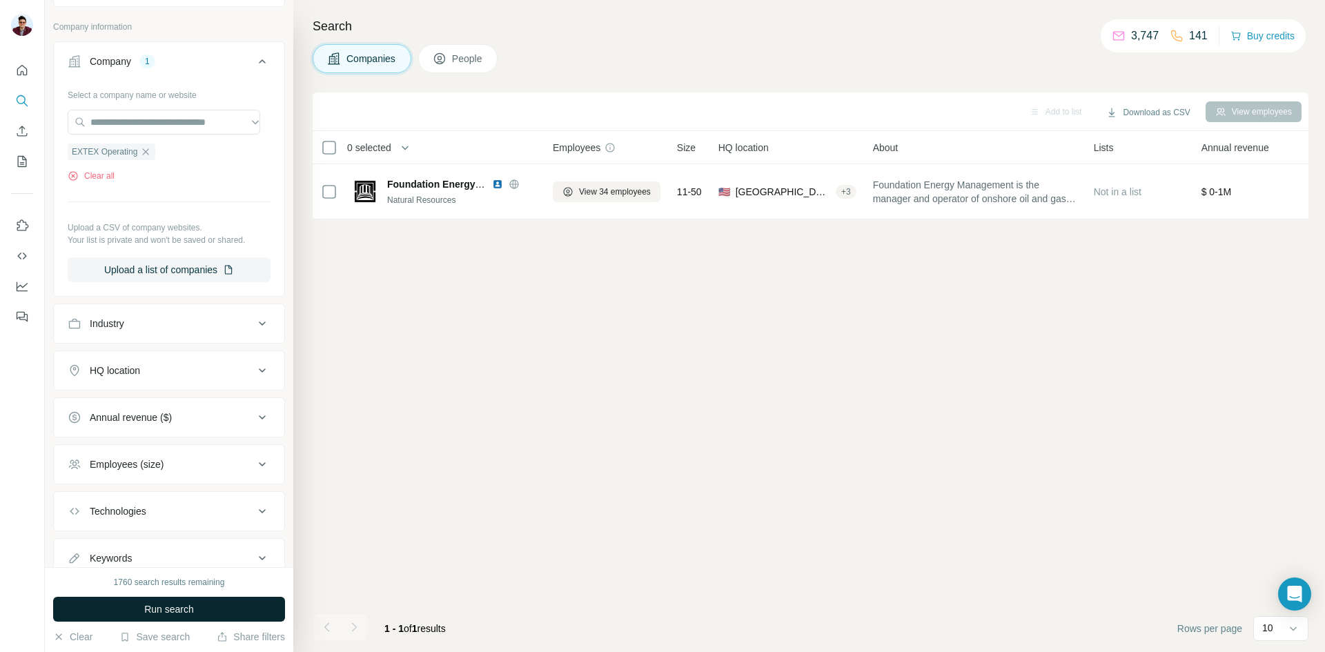
click at [159, 613] on span "Run search" at bounding box center [169, 609] width 50 height 14
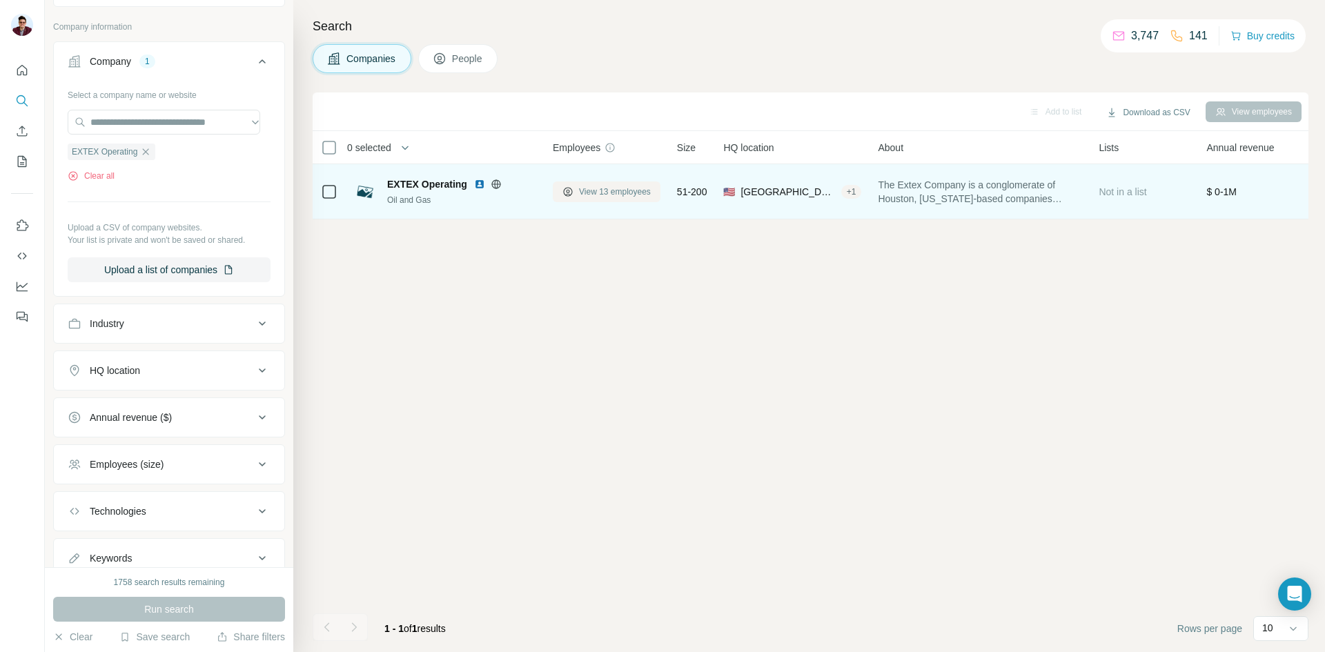
click at [613, 197] on span "View 13 employees" at bounding box center [615, 192] width 72 height 12
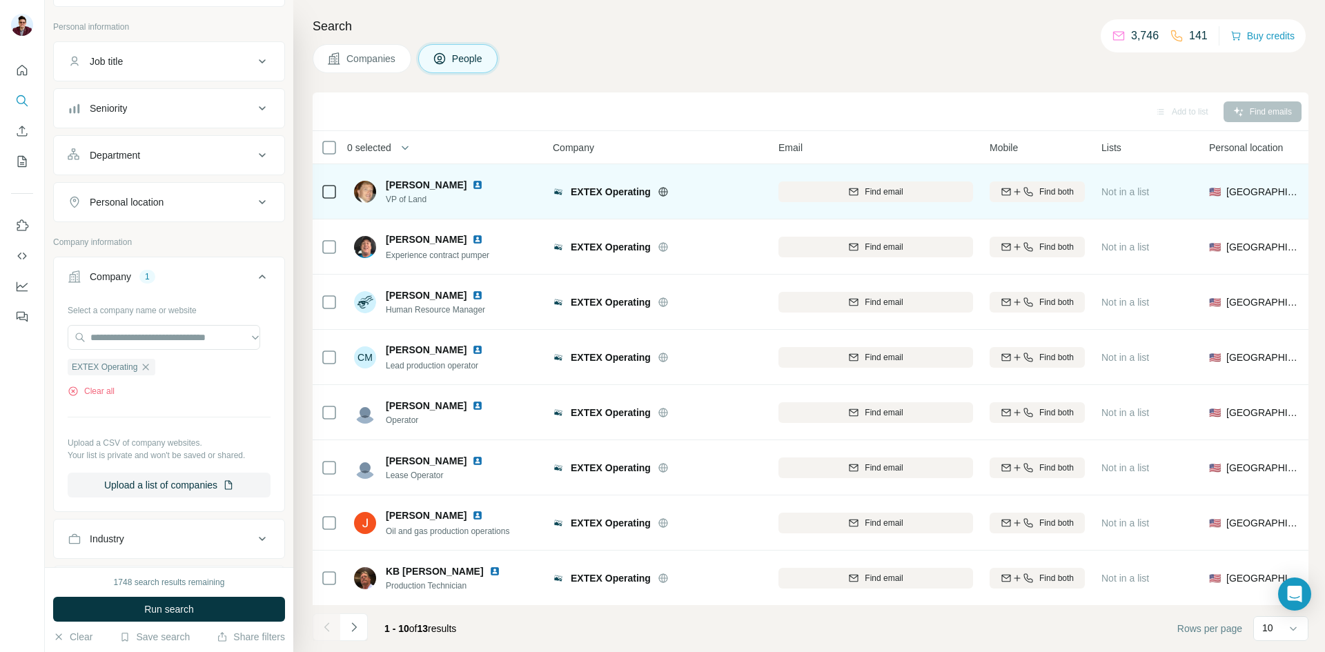
click at [472, 184] on img at bounding box center [477, 184] width 11 height 11
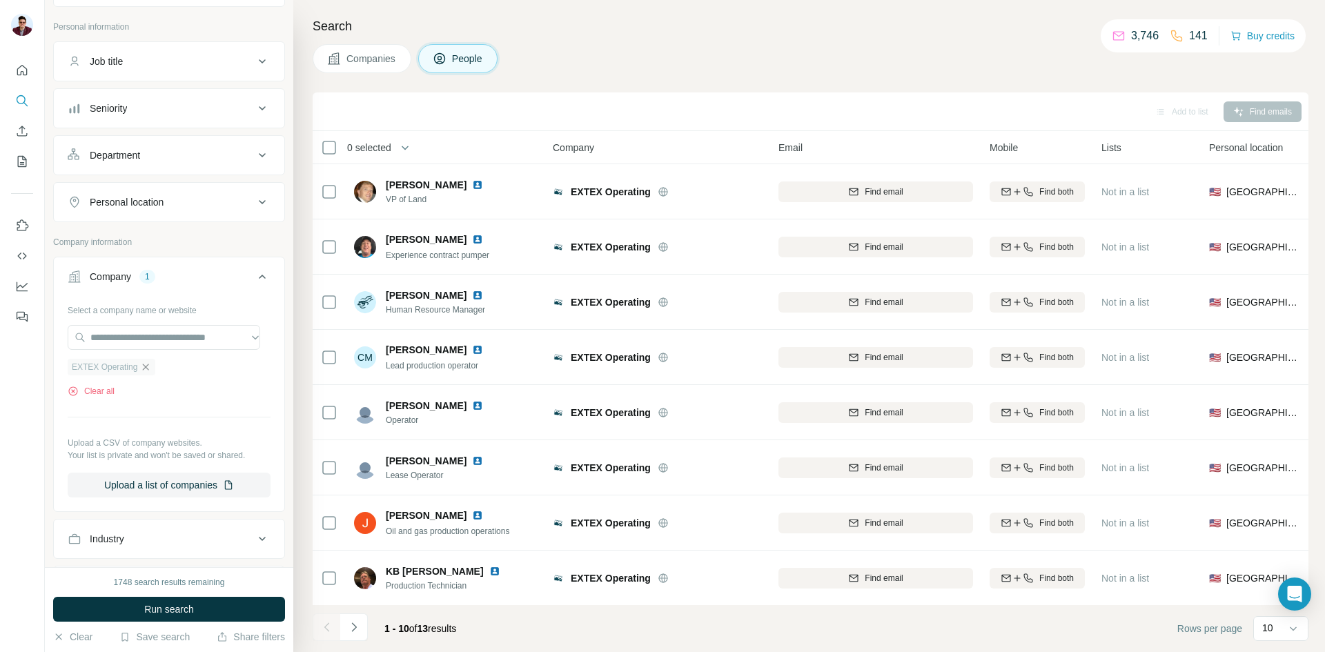
click at [145, 367] on icon "button" at bounding box center [145, 367] width 11 height 11
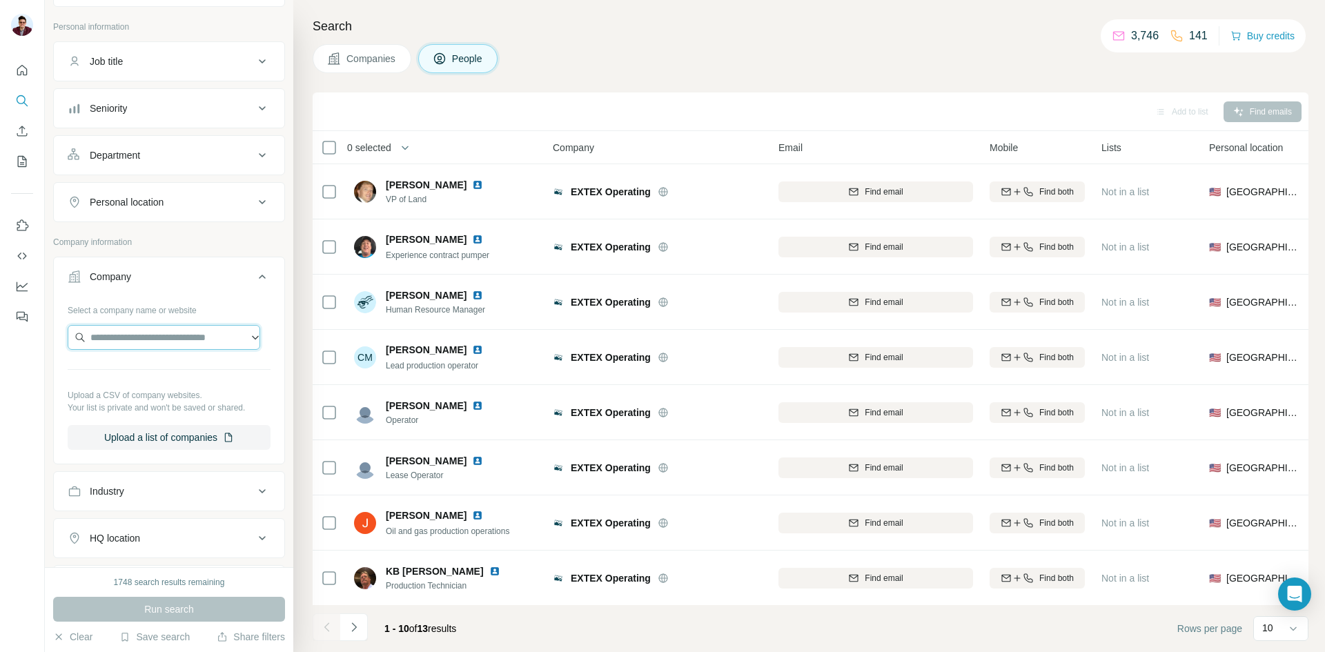
click at [137, 346] on input "text" at bounding box center [164, 337] width 193 height 25
type input "**********"
click at [159, 371] on p "Cinco Energy Management Group" at bounding box center [177, 376] width 142 height 28
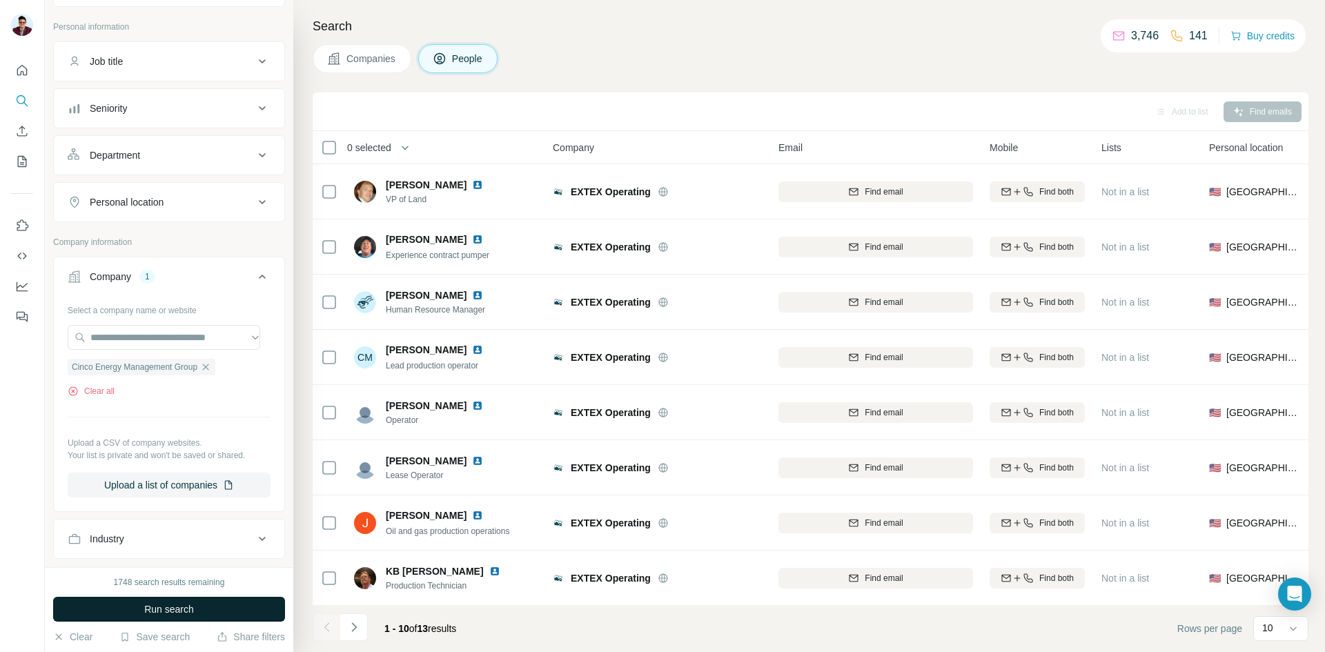
click at [152, 611] on span "Run search" at bounding box center [169, 609] width 50 height 14
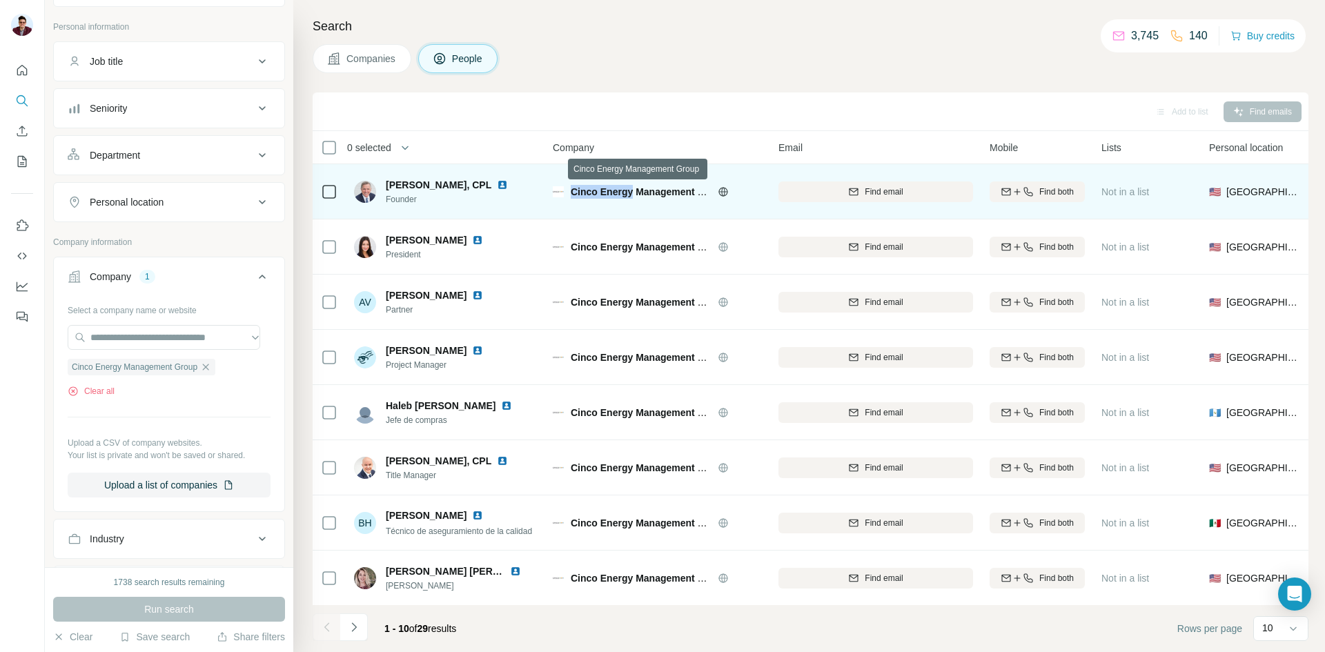
drag, startPoint x: 571, startPoint y: 186, endPoint x: 633, endPoint y: 186, distance: 62.1
click at [633, 186] on span "Cinco Energy Management Group" at bounding box center [649, 191] width 156 height 11
drag, startPoint x: 384, startPoint y: 200, endPoint x: 423, endPoint y: 196, distance: 38.9
click at [423, 196] on div "[PERSON_NAME], CPL Founder" at bounding box center [439, 192] width 170 height 28
click at [852, 192] on icon "button" at bounding box center [853, 190] width 9 height 4
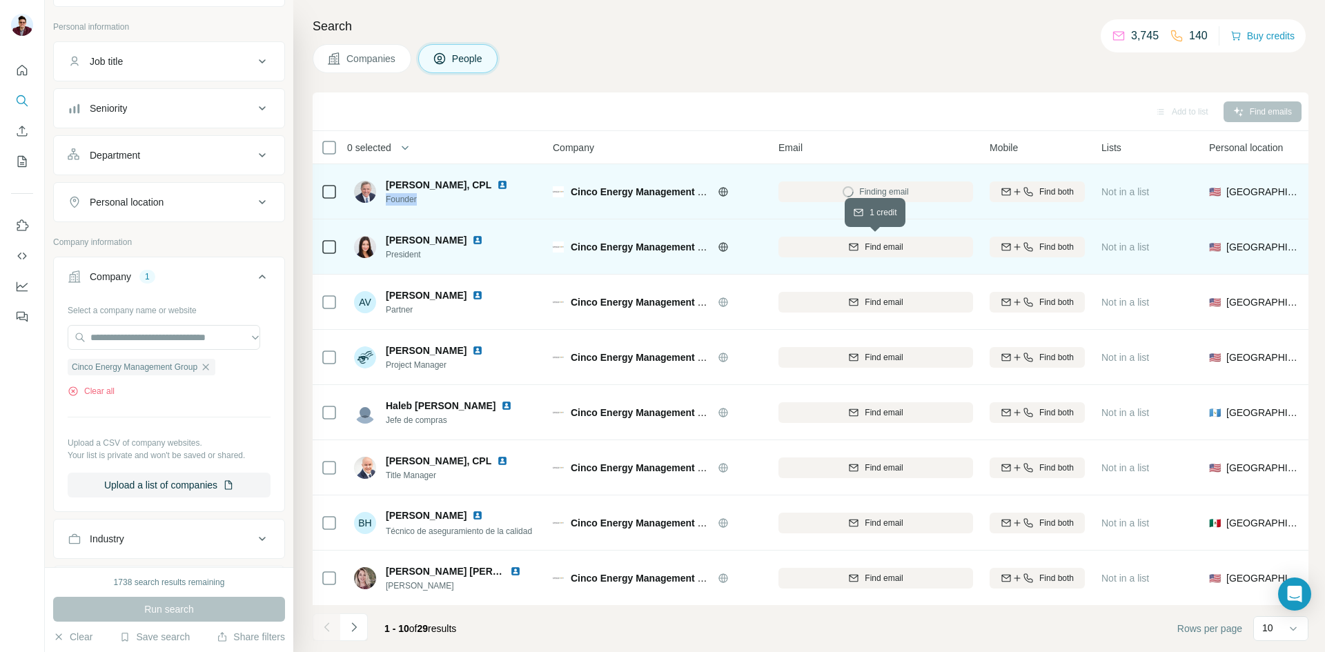
click at [848, 251] on icon "button" at bounding box center [853, 246] width 11 height 11
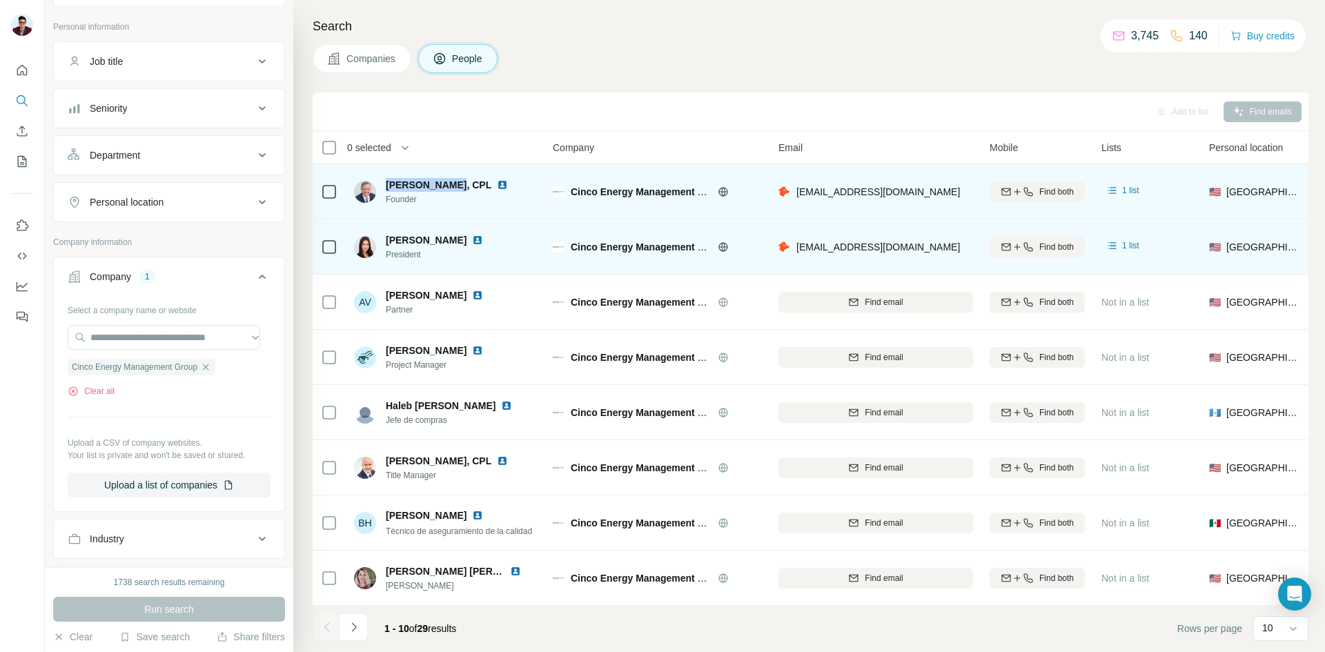
drag, startPoint x: 387, startPoint y: 182, endPoint x: 452, endPoint y: 180, distance: 64.9
click at [452, 180] on span "[PERSON_NAME], CPL" at bounding box center [439, 185] width 106 height 14
click at [497, 181] on div at bounding box center [511, 184] width 28 height 11
click at [497, 181] on img at bounding box center [502, 184] width 11 height 11
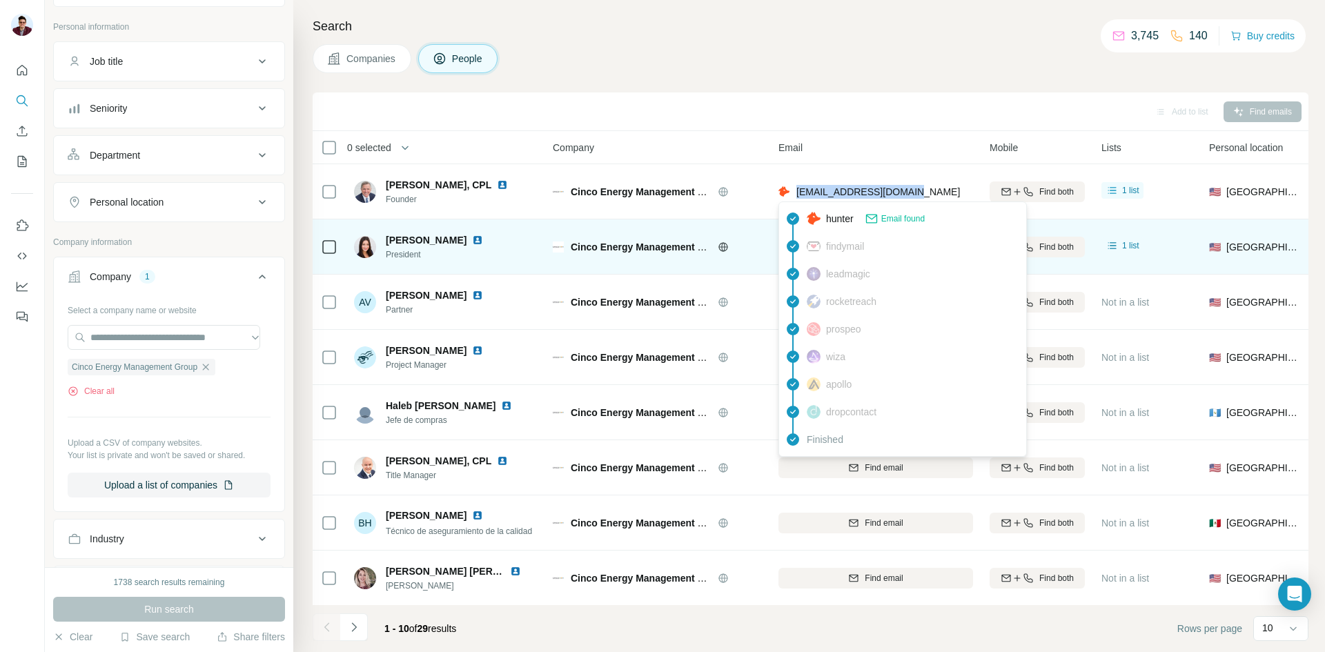
drag, startPoint x: 909, startPoint y: 192, endPoint x: 796, endPoint y: 196, distance: 113.2
click at [796, 196] on div "[EMAIL_ADDRESS][DOMAIN_NAME]" at bounding box center [875, 191] width 195 height 38
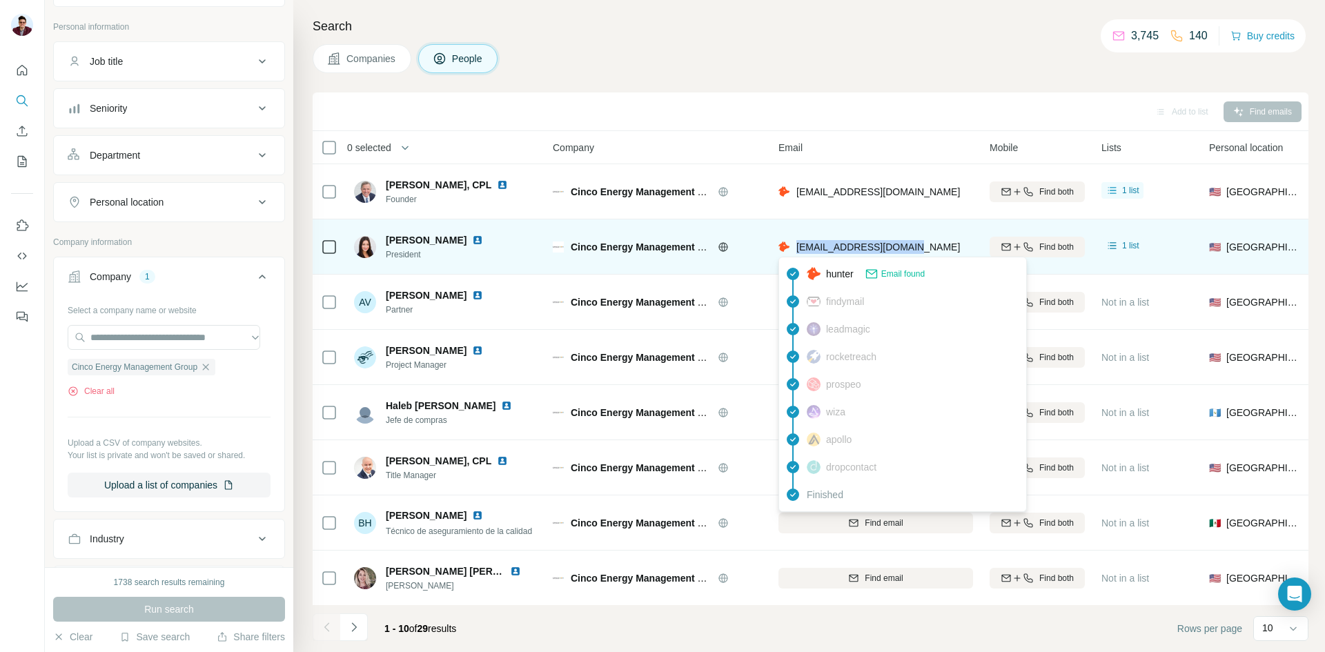
drag, startPoint x: 919, startPoint y: 247, endPoint x: 794, endPoint y: 251, distance: 125.0
click at [794, 251] on div "[EMAIL_ADDRESS][DOMAIN_NAME]" at bounding box center [875, 247] width 195 height 38
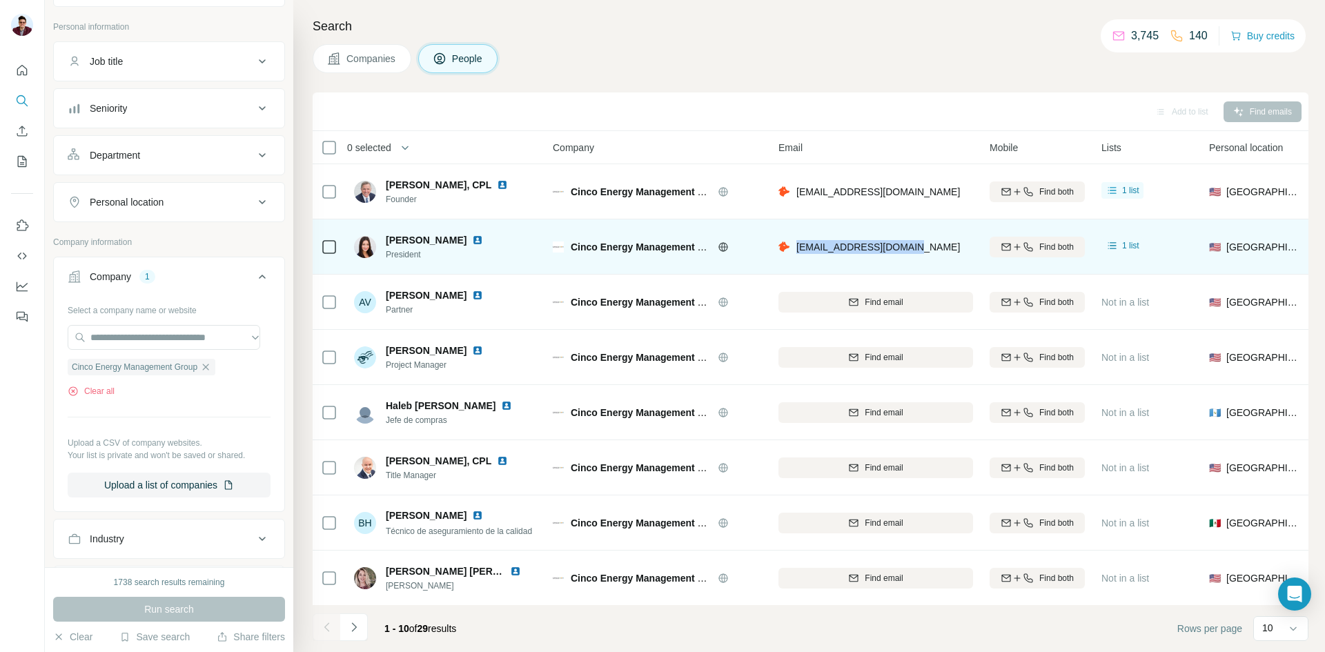
drag, startPoint x: 388, startPoint y: 237, endPoint x: 460, endPoint y: 238, distance: 71.1
click at [460, 238] on div "[PERSON_NAME]" at bounding box center [443, 240] width 114 height 14
click at [472, 239] on img at bounding box center [477, 240] width 11 height 11
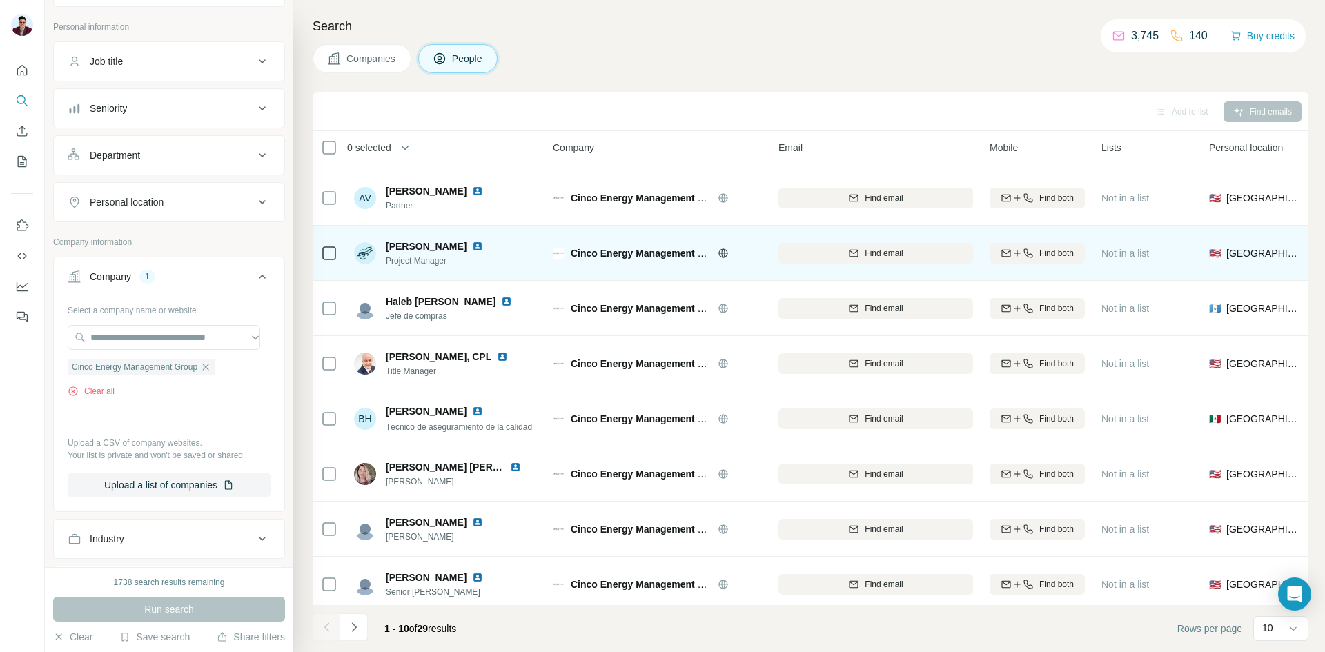
scroll to position [118, 0]
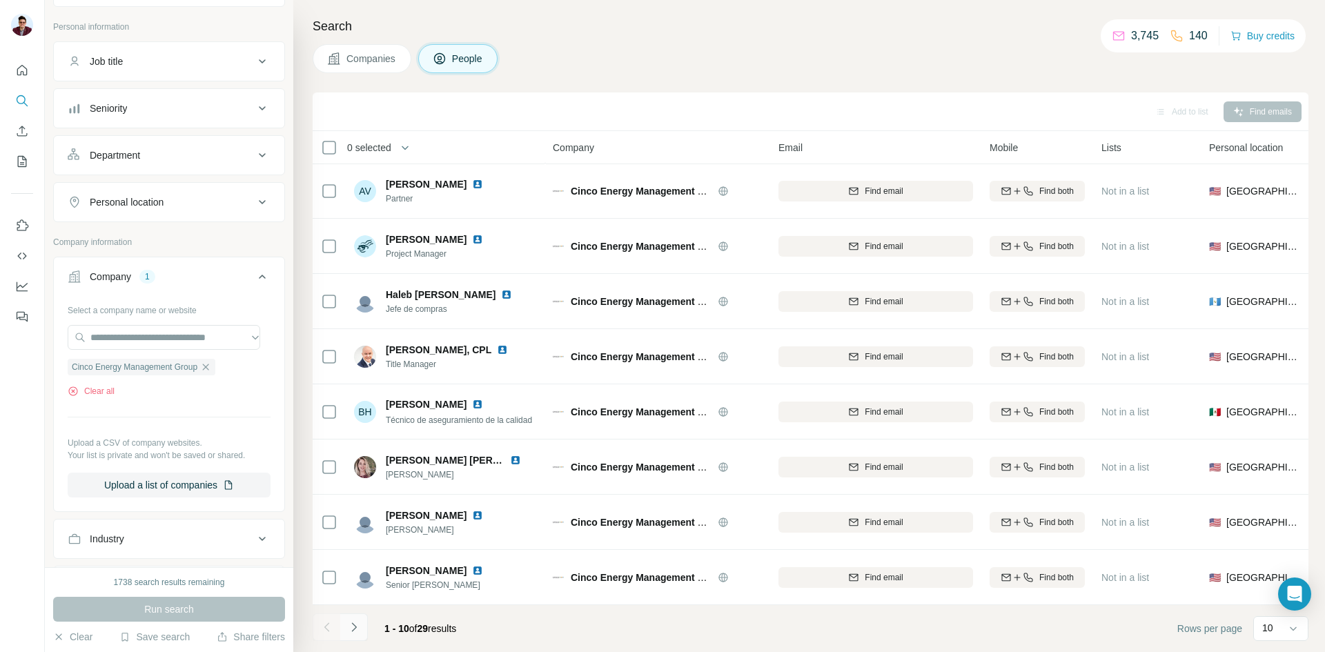
click at [362, 625] on button "Navigate to next page" at bounding box center [354, 627] width 28 height 28
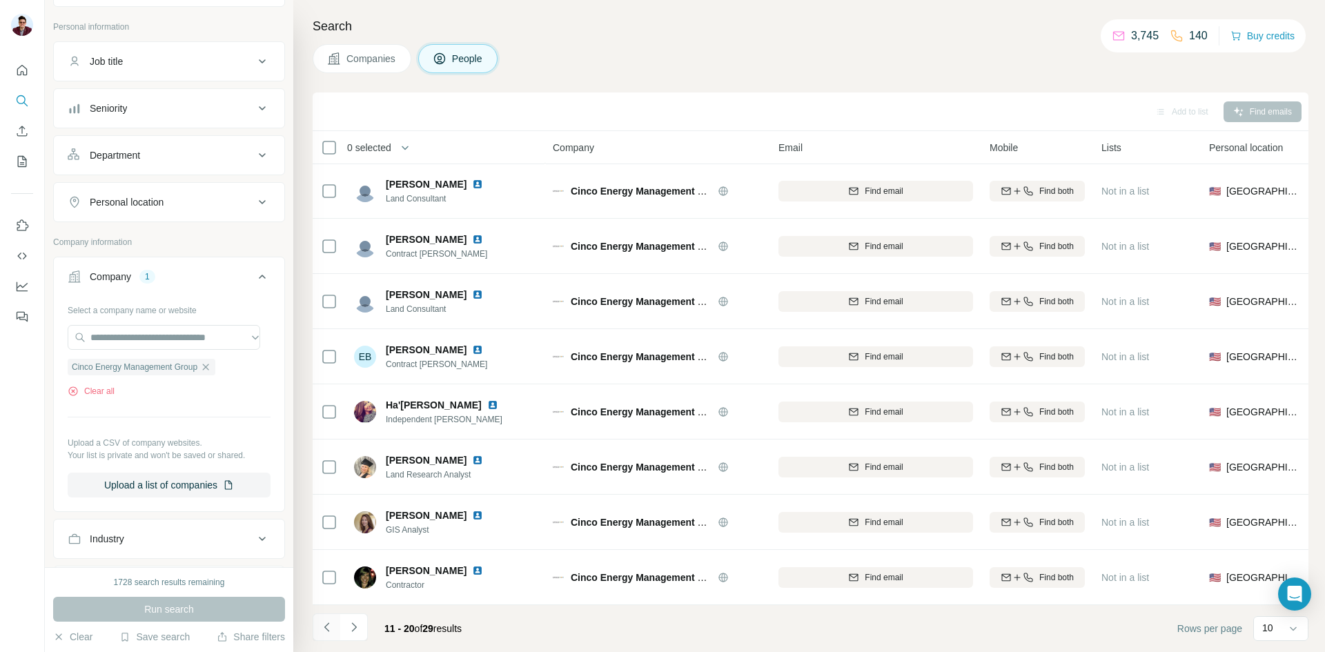
click at [331, 624] on icon "Navigate to previous page" at bounding box center [327, 627] width 14 height 14
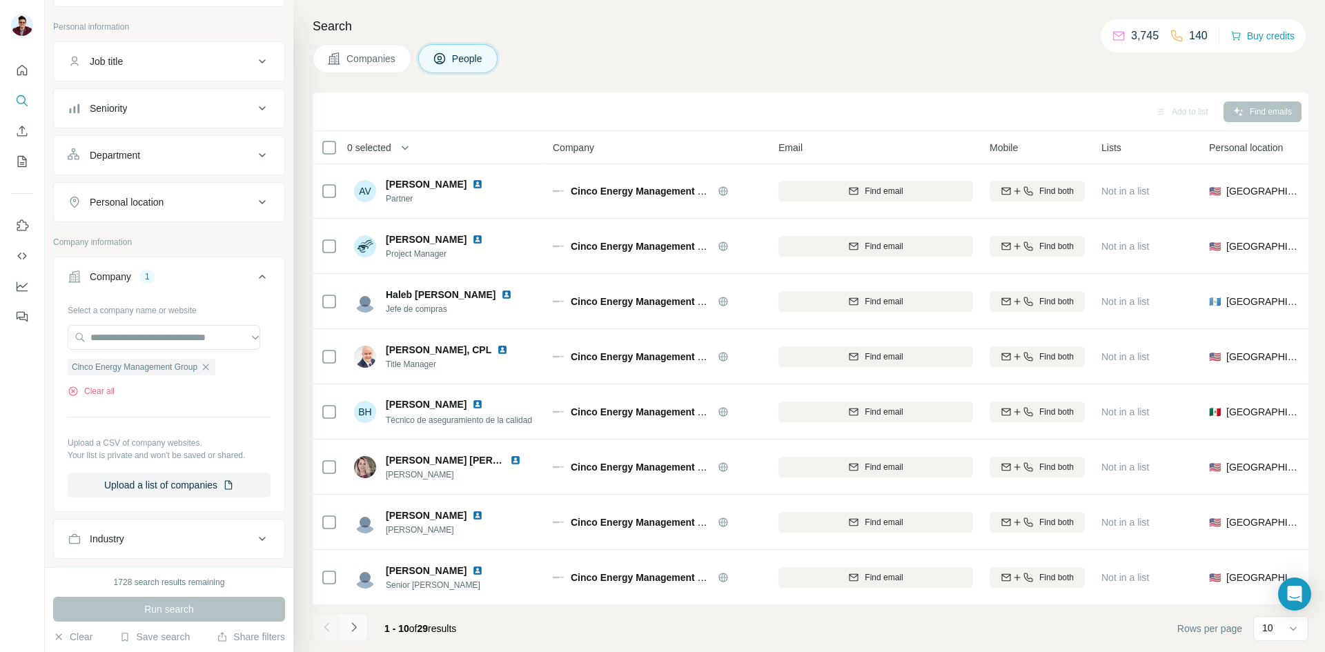
click at [361, 626] on button "Navigate to next page" at bounding box center [354, 627] width 28 height 28
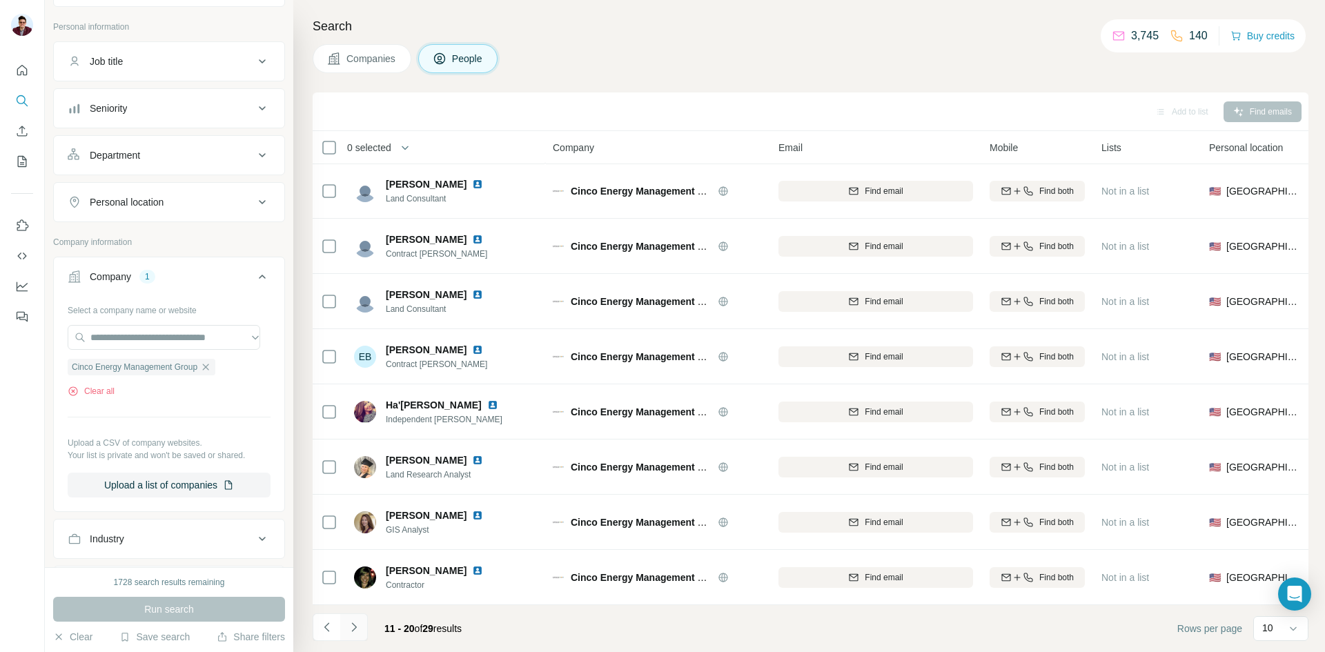
click at [360, 626] on icon "Navigate to next page" at bounding box center [354, 627] width 14 height 14
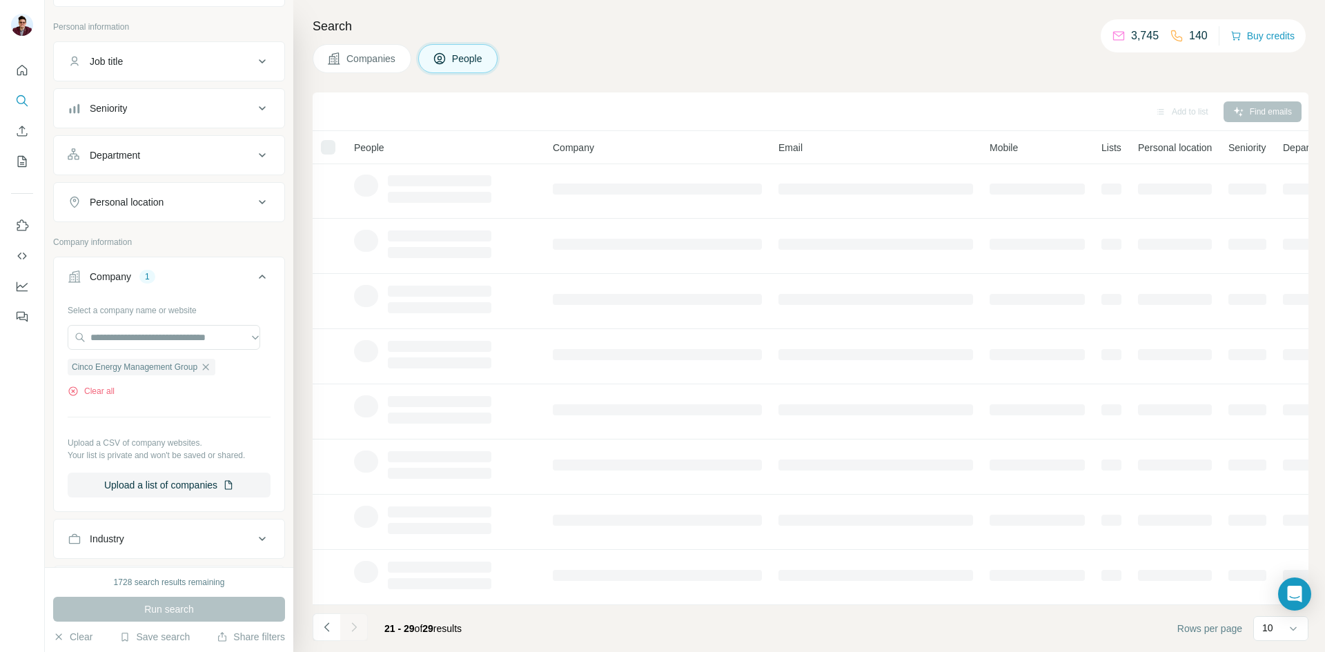
scroll to position [63, 0]
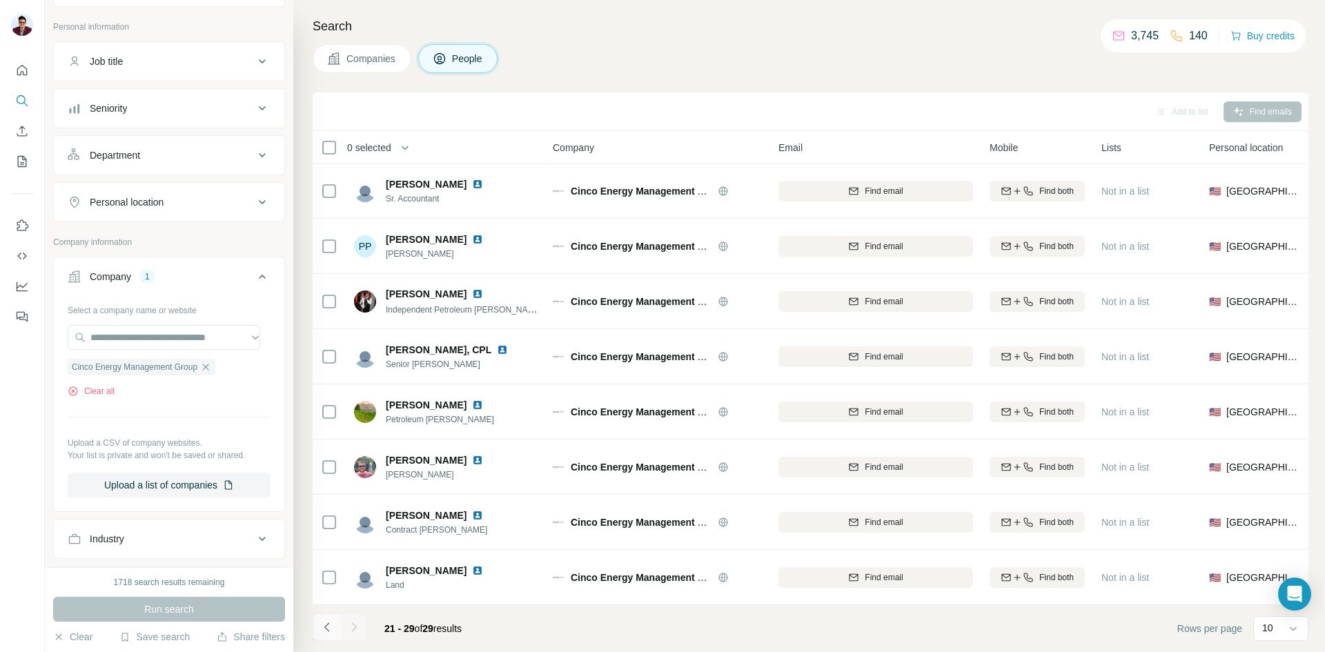
click at [320, 631] on icon "Navigate to previous page" at bounding box center [327, 627] width 14 height 14
click at [320, 631] on div at bounding box center [327, 627] width 28 height 28
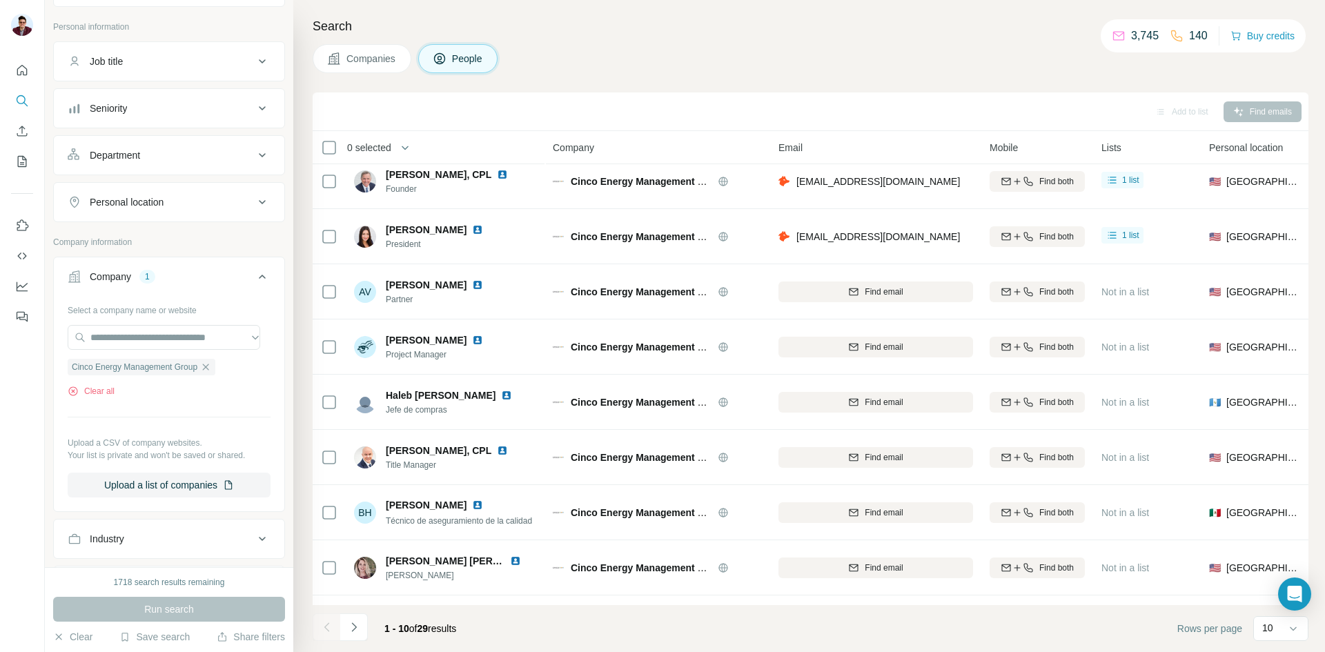
scroll to position [0, 0]
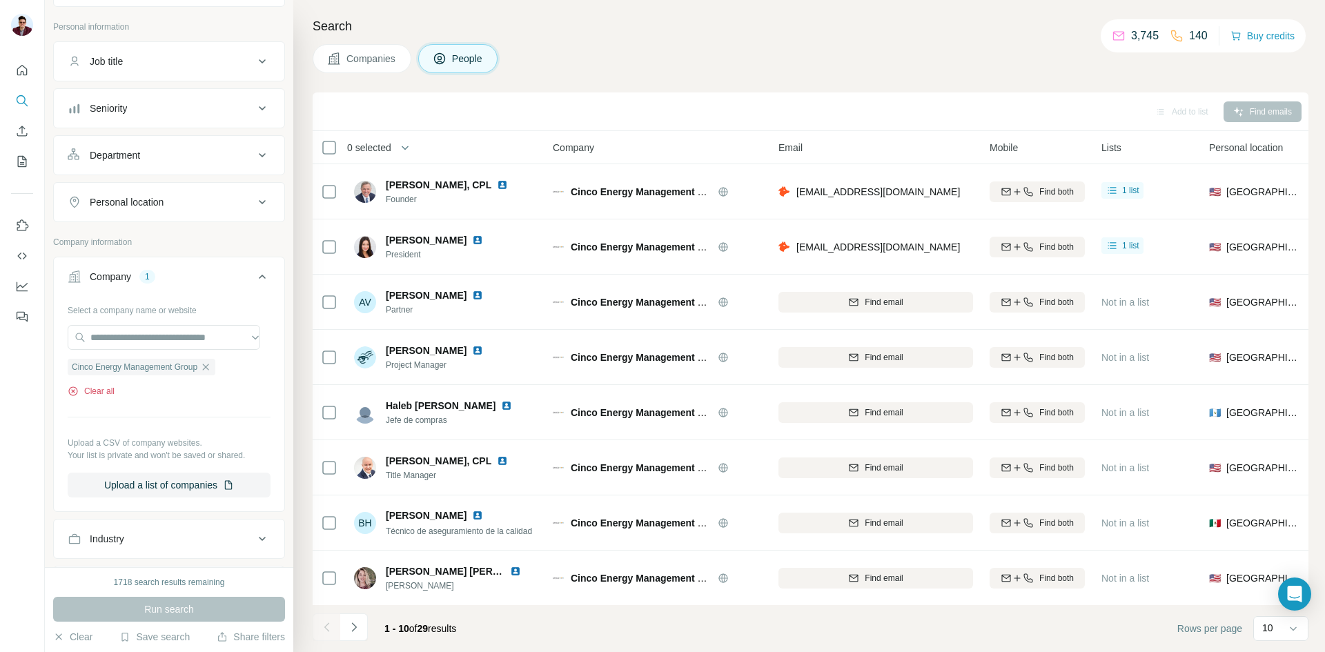
click at [93, 391] on button "Clear all" at bounding box center [91, 391] width 47 height 12
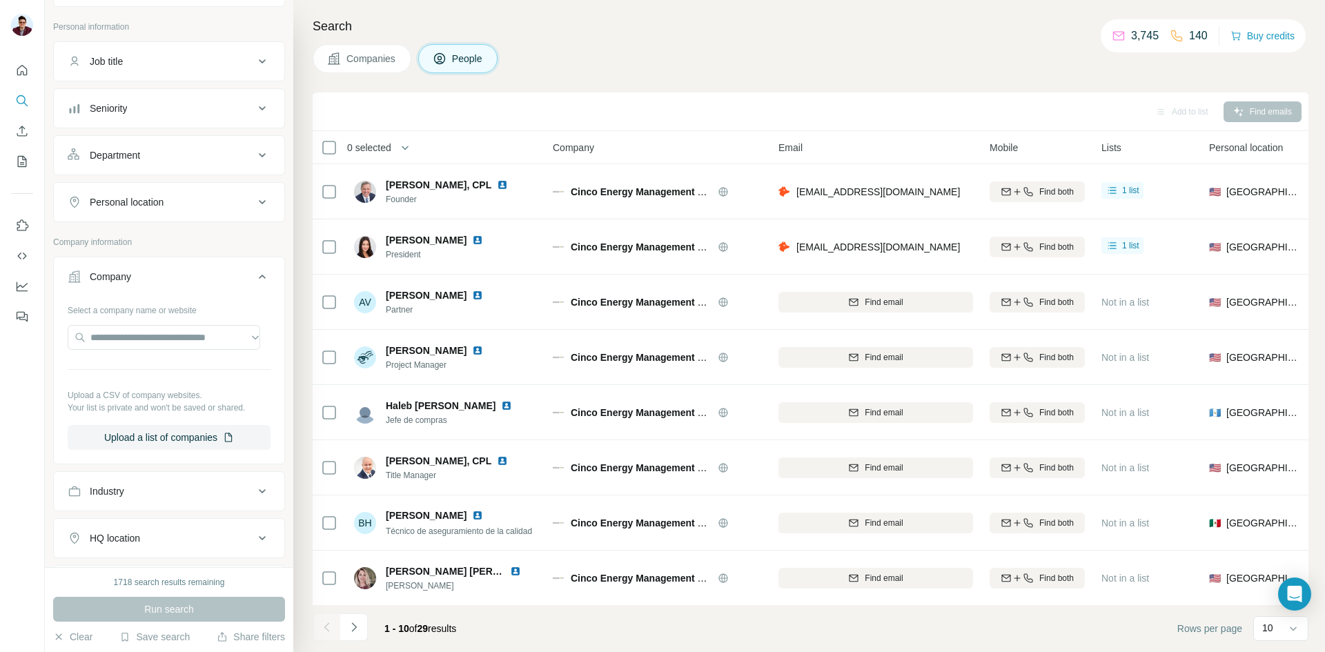
click at [351, 57] on span "Companies" at bounding box center [371, 59] width 50 height 14
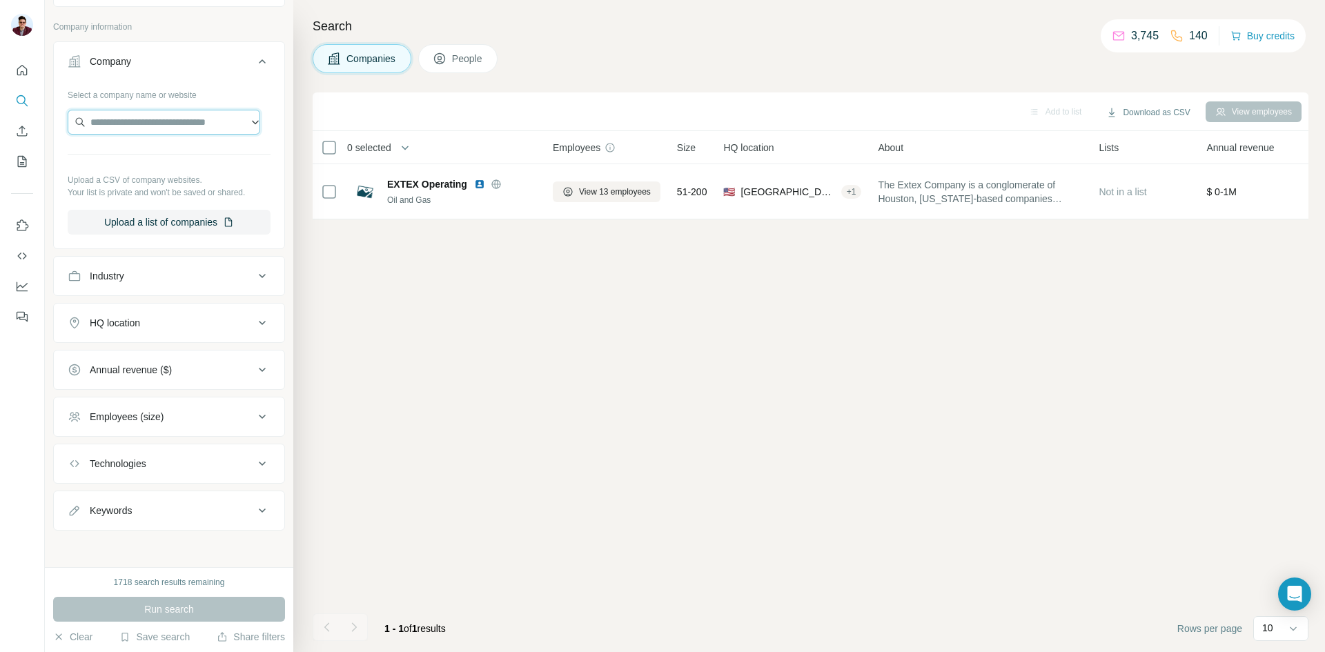
click at [154, 132] on input "text" at bounding box center [164, 122] width 193 height 25
paste input "**********"
type input "**********"
click at [413, 362] on div "Add to list Download as CSV View employees 0 selected Companies Employees Size …" at bounding box center [811, 372] width 996 height 560
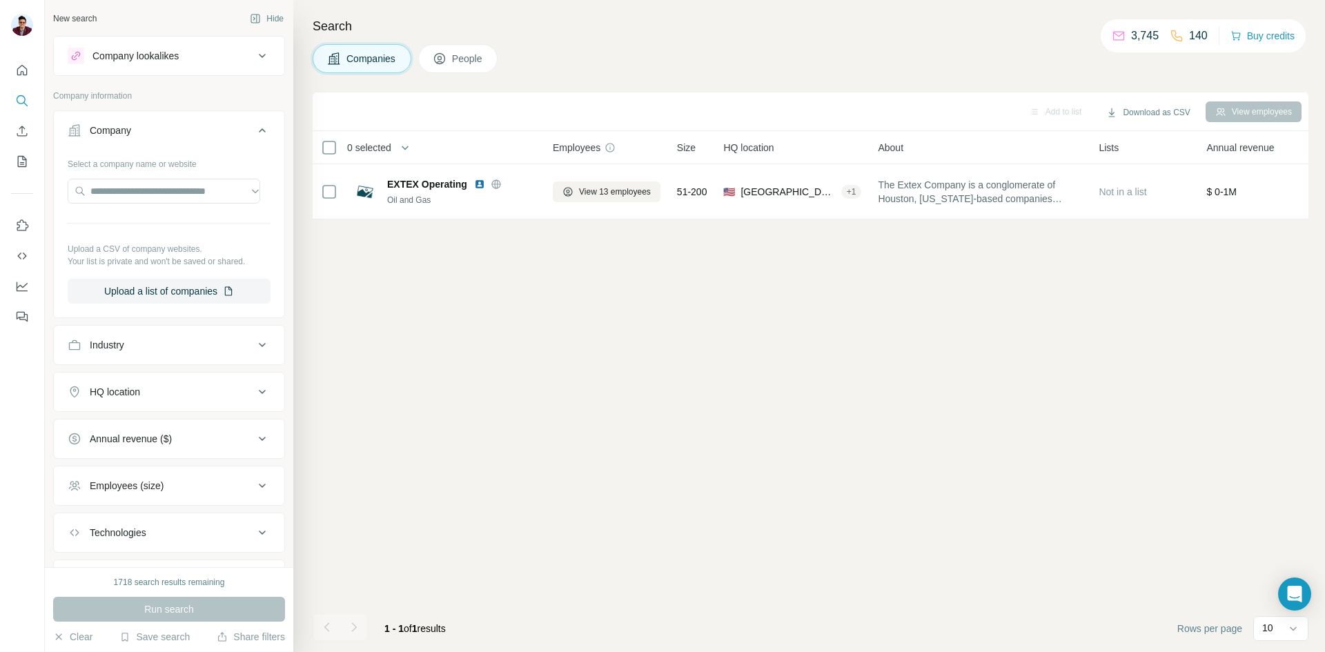
click at [362, 51] on button "Companies" at bounding box center [362, 58] width 99 height 29
click at [129, 187] on input "text" at bounding box center [164, 191] width 193 height 25
paste input "**********"
type input "**********"
click at [146, 240] on p "[DOMAIN_NAME]" at bounding box center [171, 235] width 128 height 12
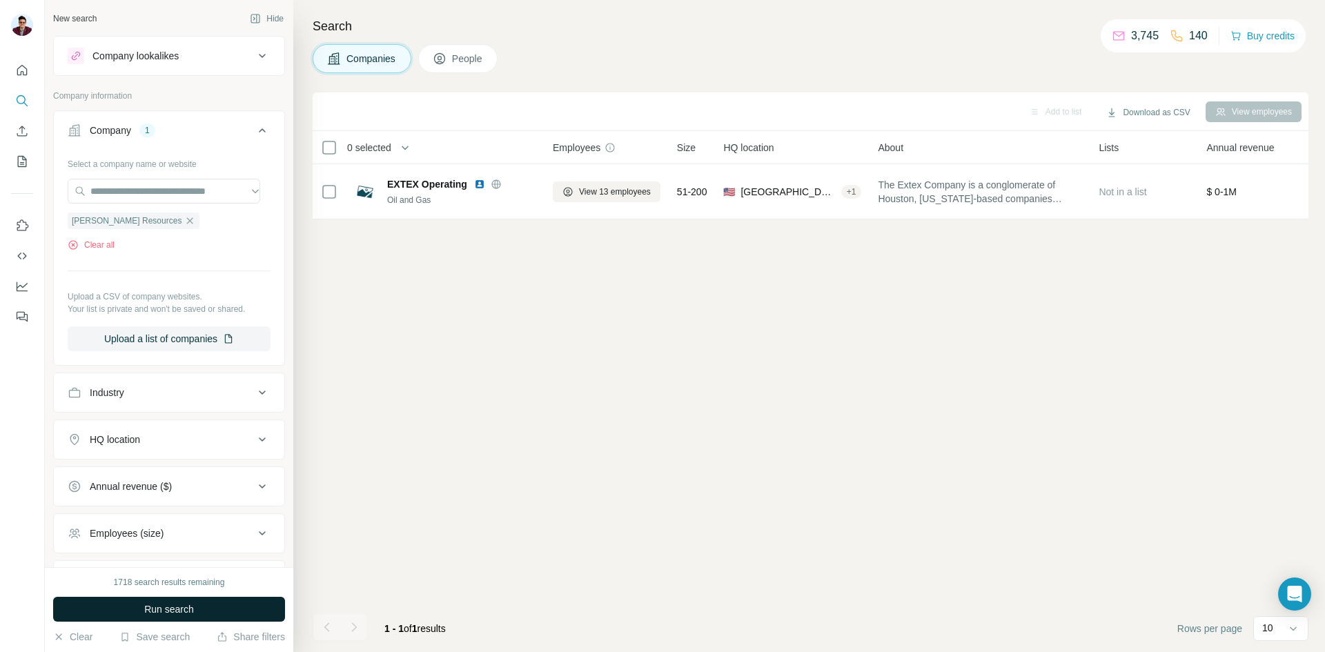
click at [190, 611] on span "Run search" at bounding box center [169, 609] width 50 height 14
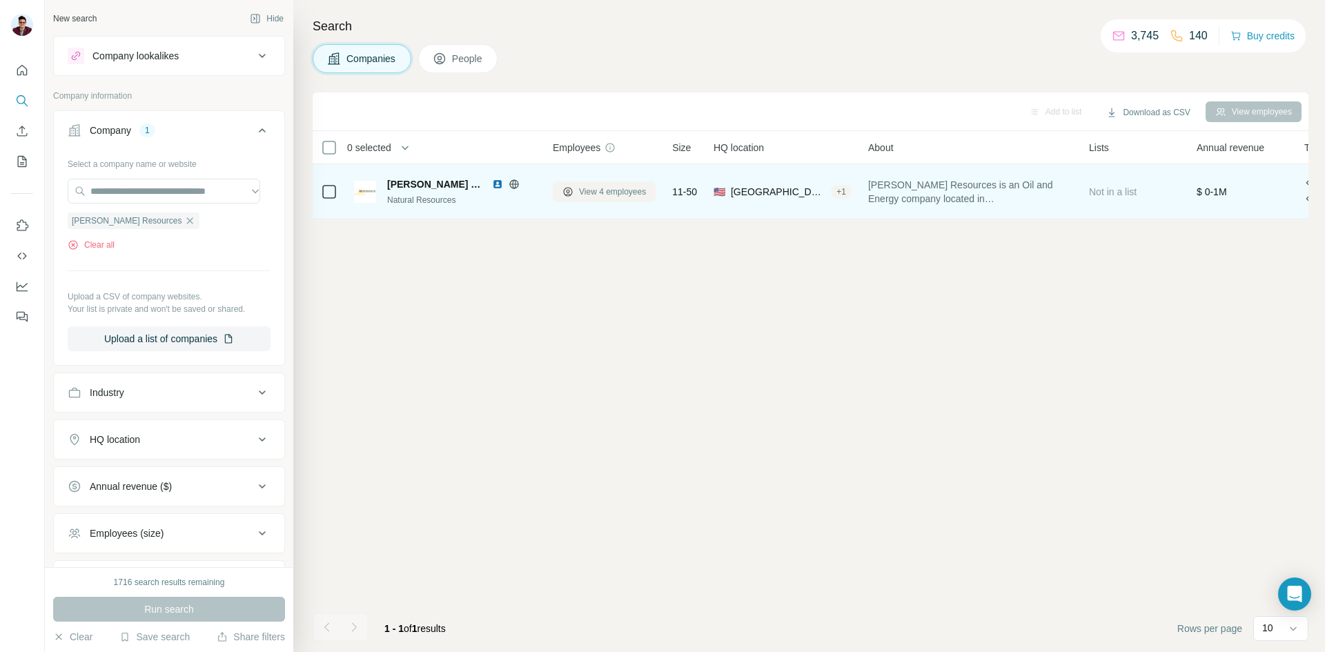
click at [611, 196] on span "View 4 employees" at bounding box center [612, 192] width 67 height 12
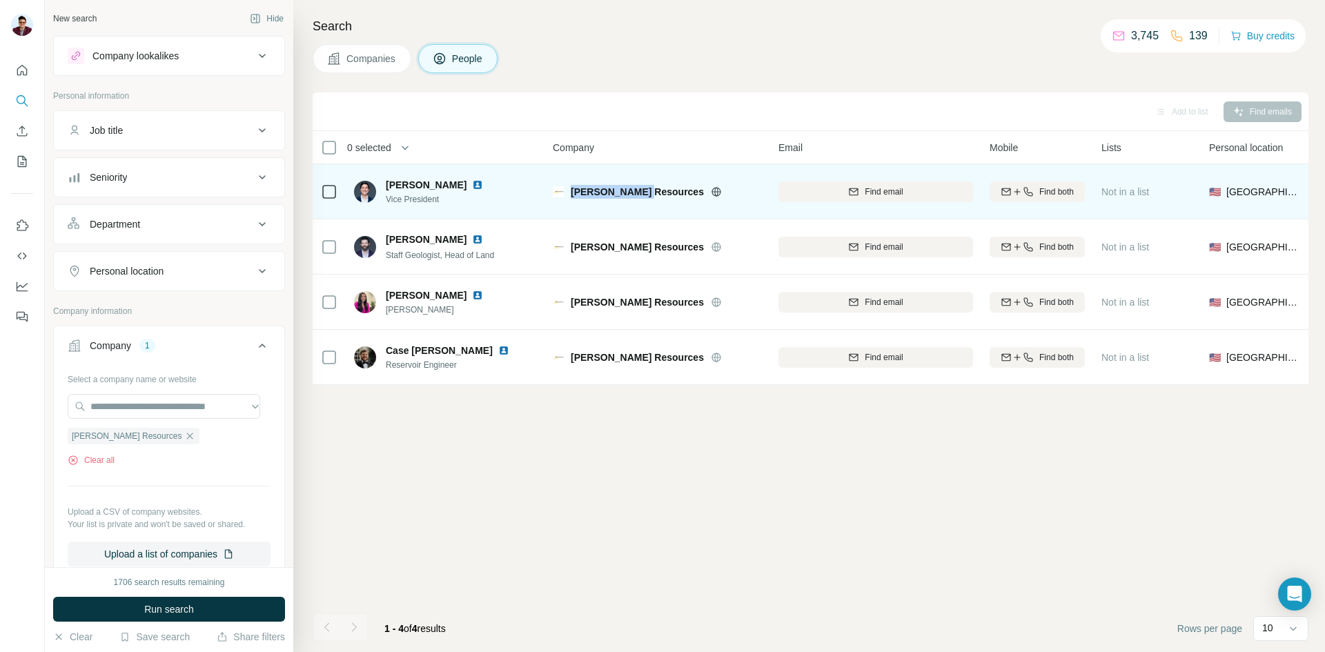
drag, startPoint x: 571, startPoint y: 191, endPoint x: 643, endPoint y: 188, distance: 71.8
click at [643, 188] on div "[PERSON_NAME] Resources" at bounding box center [666, 192] width 191 height 14
drag, startPoint x: 386, startPoint y: 200, endPoint x: 446, endPoint y: 199, distance: 60.0
click at [446, 199] on span "Vice President" at bounding box center [443, 199] width 114 height 12
click at [472, 188] on img at bounding box center [477, 184] width 11 height 11
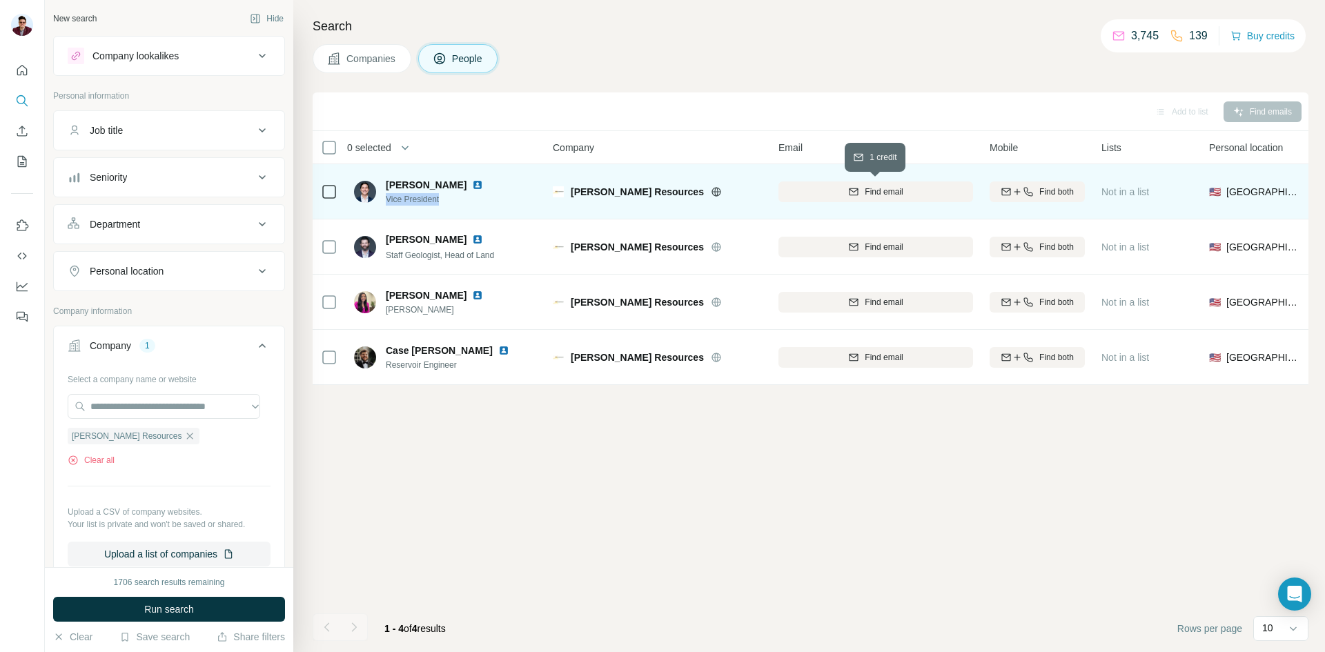
click at [865, 189] on span "Find email" at bounding box center [884, 192] width 38 height 12
drag, startPoint x: 377, startPoint y: 184, endPoint x: 442, endPoint y: 179, distance: 64.3
click at [442, 179] on div "[PERSON_NAME] Vice President" at bounding box center [427, 192] width 146 height 28
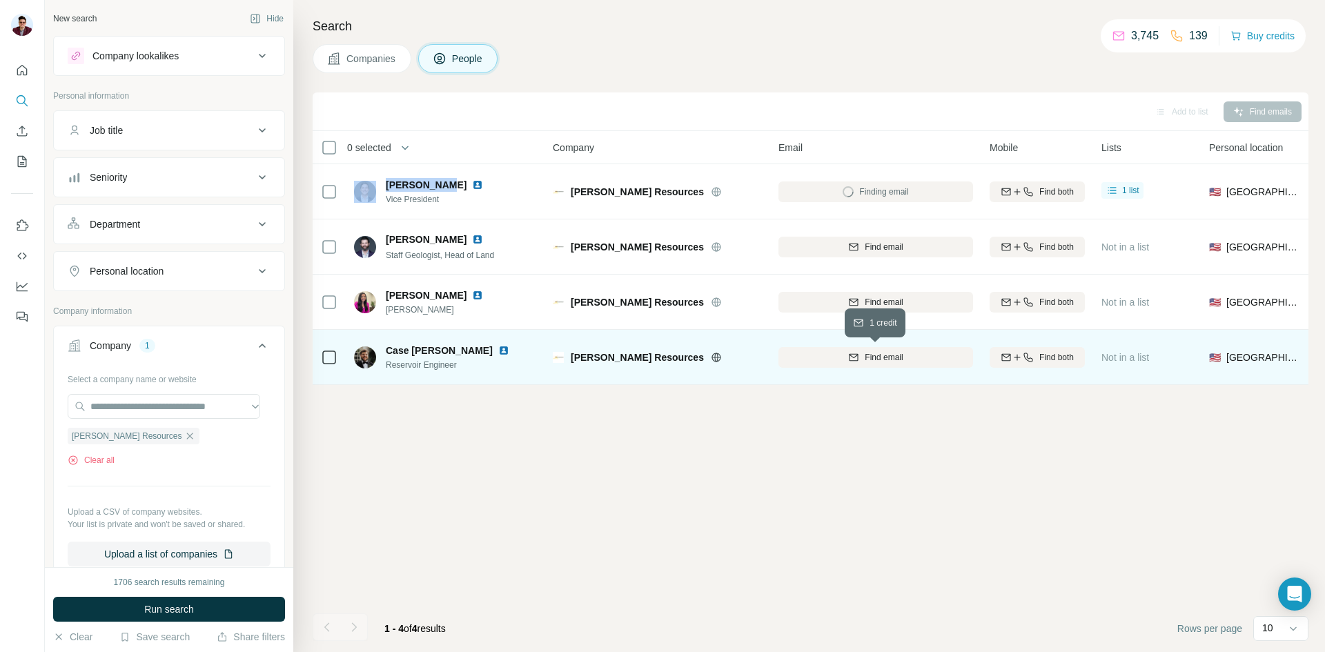
click at [841, 363] on div "Find email" at bounding box center [875, 357] width 195 height 12
drag, startPoint x: 387, startPoint y: 351, endPoint x: 455, endPoint y: 347, distance: 67.7
click at [455, 347] on span "Case [PERSON_NAME]" at bounding box center [439, 351] width 107 height 14
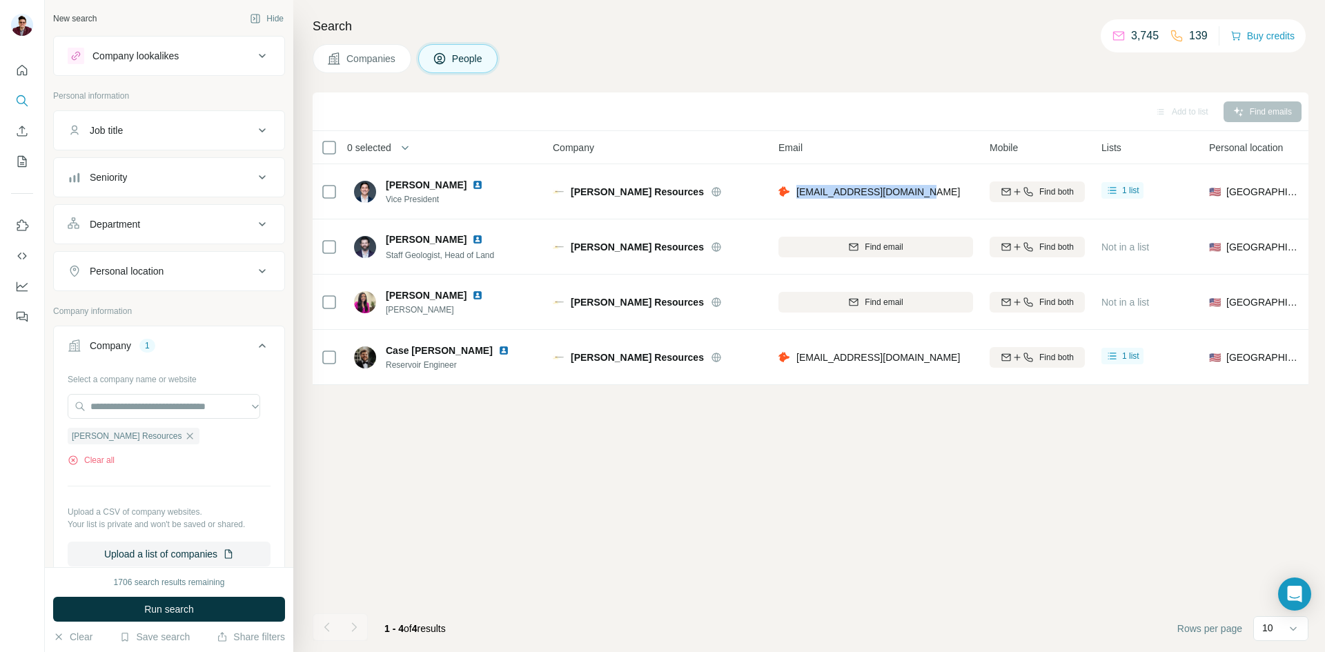
drag, startPoint x: 796, startPoint y: 187, endPoint x: 925, endPoint y: 181, distance: 129.1
click at [925, 181] on div "[EMAIL_ADDRESS][DOMAIN_NAME]" at bounding box center [875, 191] width 195 height 38
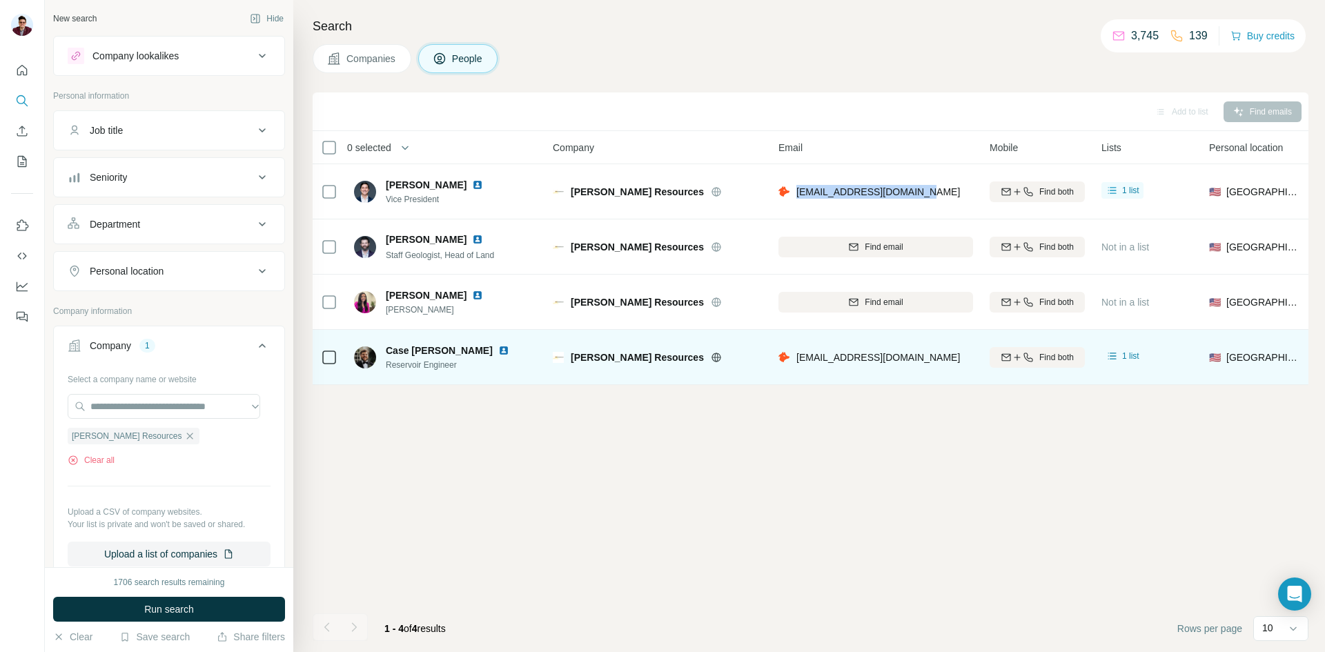
click at [498, 351] on img at bounding box center [503, 350] width 11 height 11
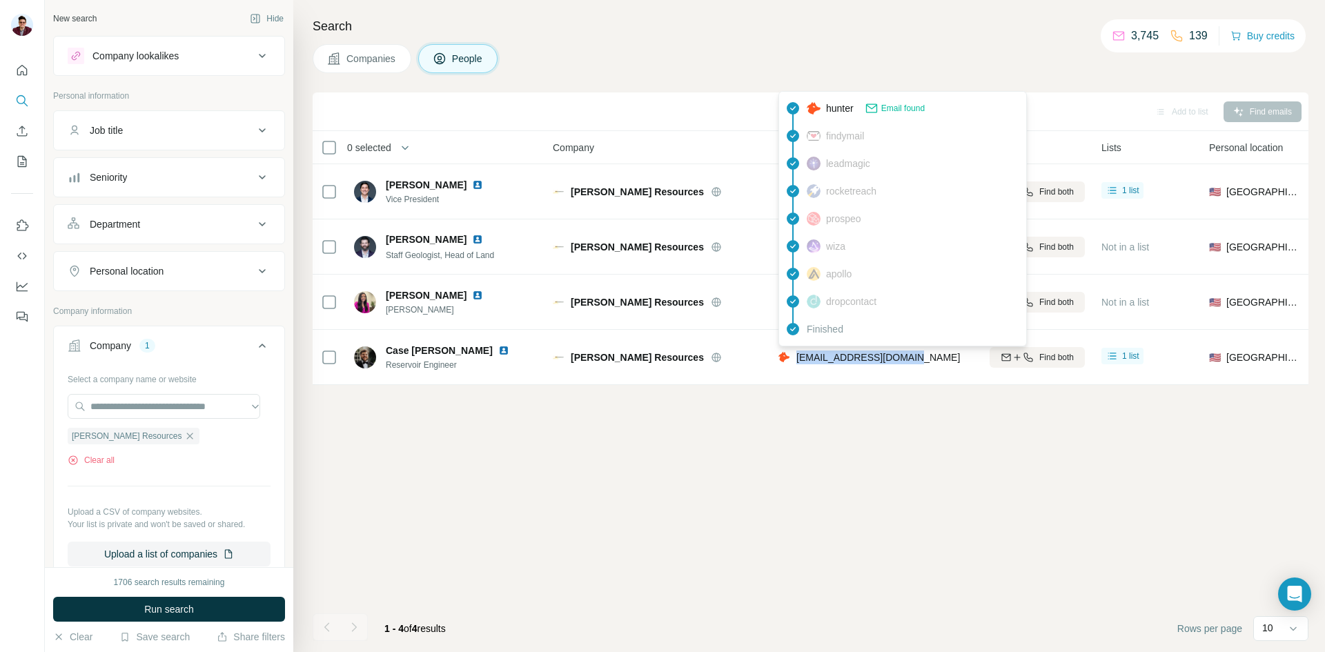
drag, startPoint x: 937, startPoint y: 353, endPoint x: 796, endPoint y: 365, distance: 142.0
click at [796, 365] on div "[EMAIL_ADDRESS][DOMAIN_NAME]" at bounding box center [875, 357] width 195 height 38
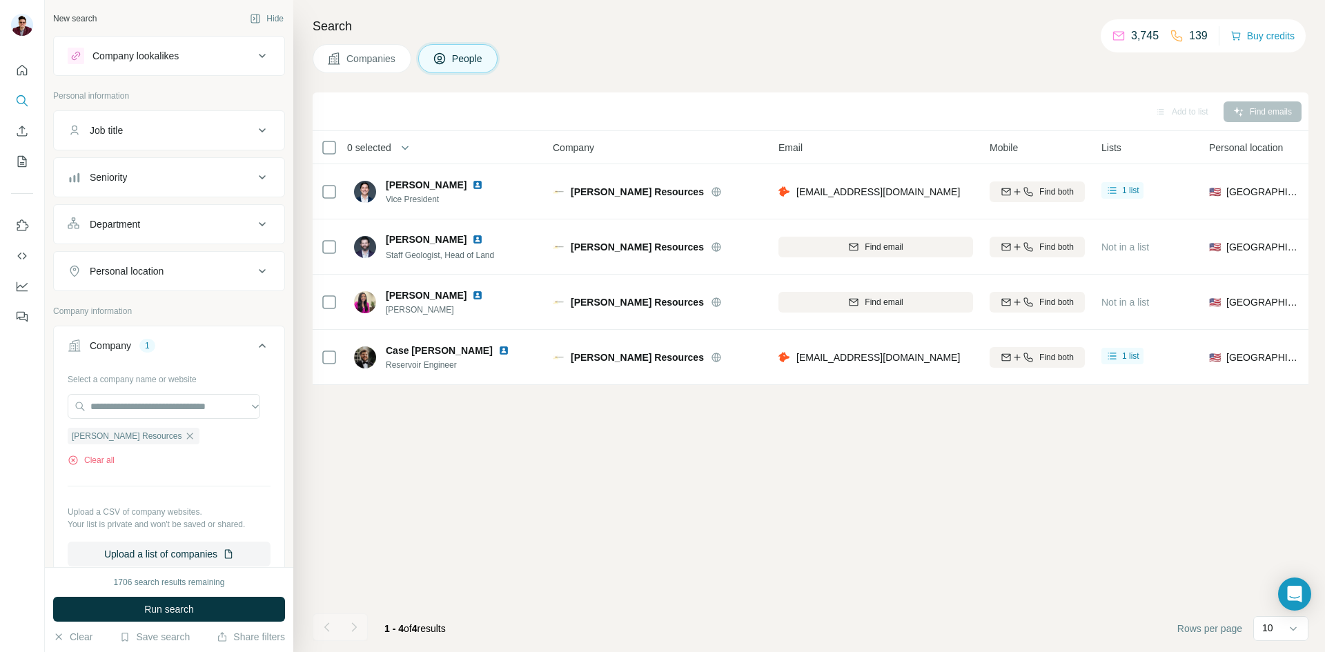
click at [504, 416] on div "Add to list Find emails 0 selected People Company Email Mobile Lists Personal l…" at bounding box center [811, 372] width 996 height 560
click at [101, 457] on button "Clear all" at bounding box center [91, 460] width 47 height 12
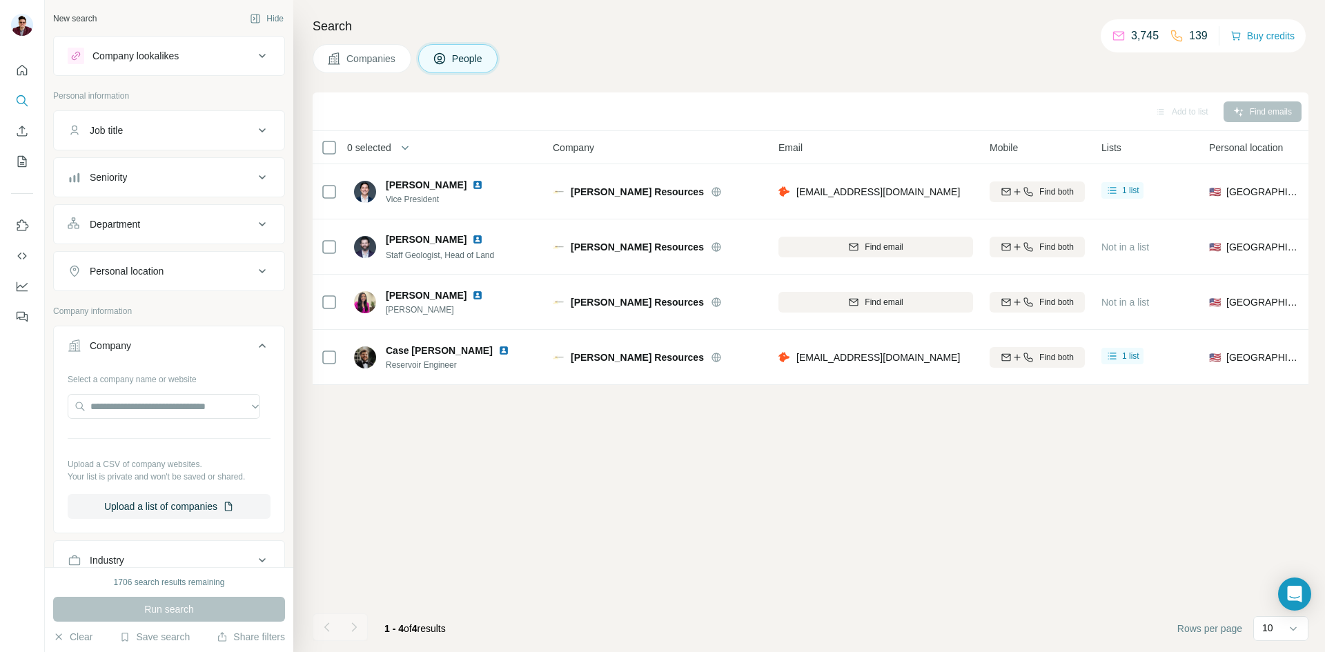
click at [352, 58] on span "Companies" at bounding box center [371, 59] width 50 height 14
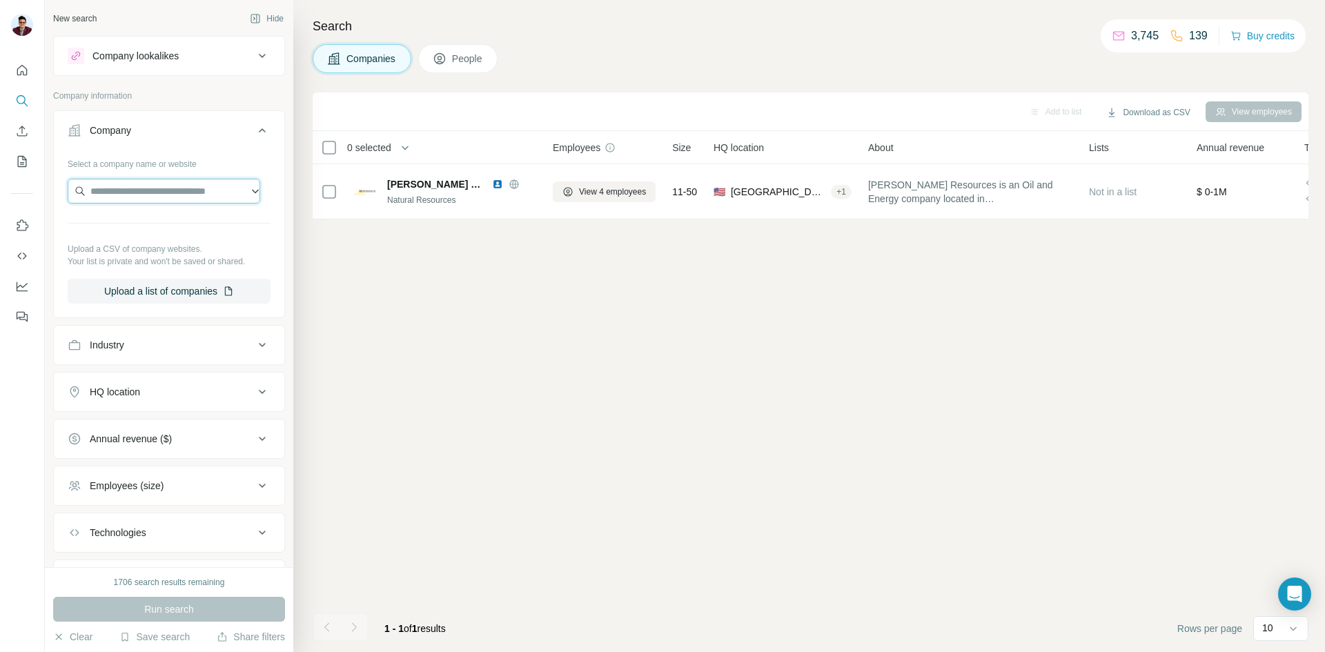
click at [130, 190] on input "text" at bounding box center [164, 191] width 193 height 25
paste input "**********"
type input "**********"
click at [156, 228] on div "TRP Energy [DOMAIN_NAME]" at bounding box center [140, 228] width 66 height 26
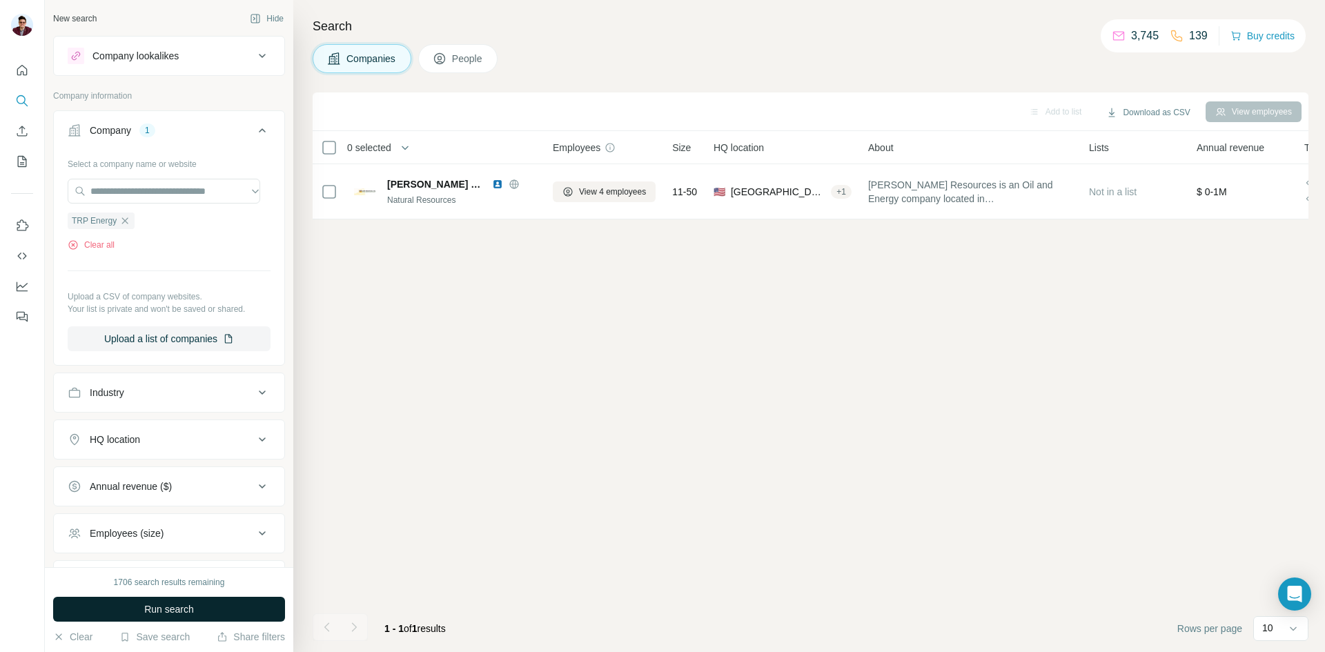
click at [187, 597] on button "Run search" at bounding box center [169, 609] width 232 height 25
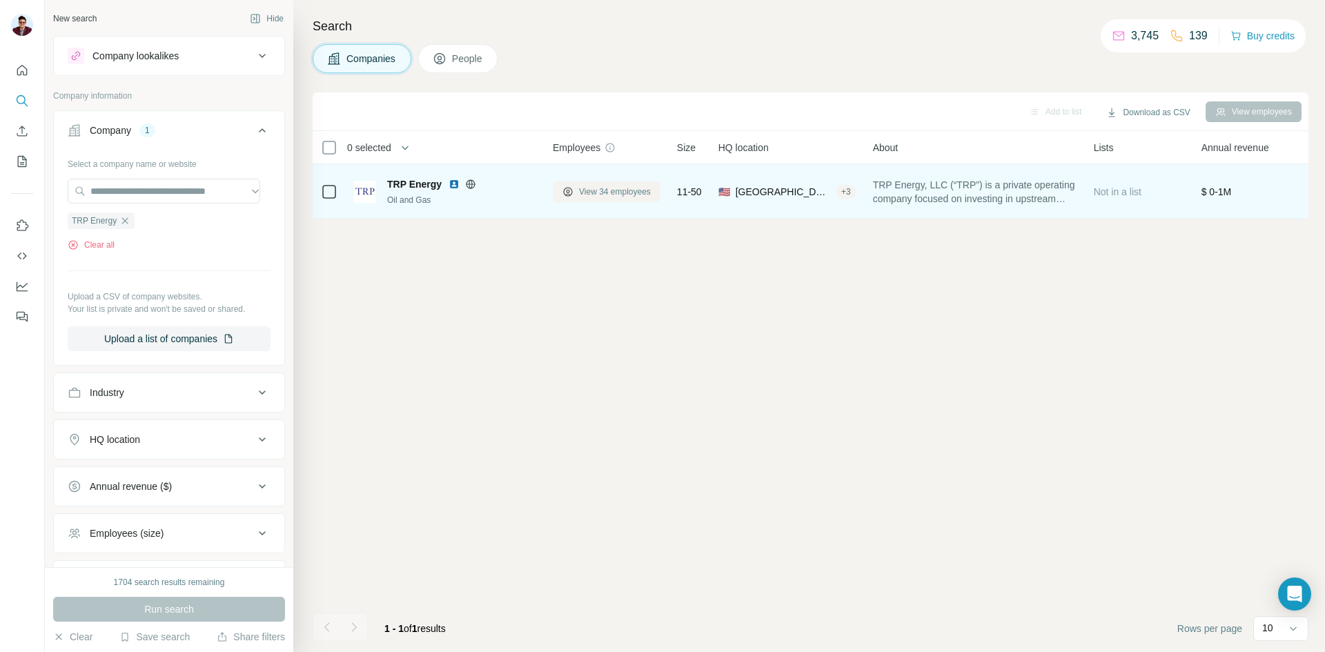
click at [588, 188] on span "View 34 employees" at bounding box center [615, 192] width 72 height 12
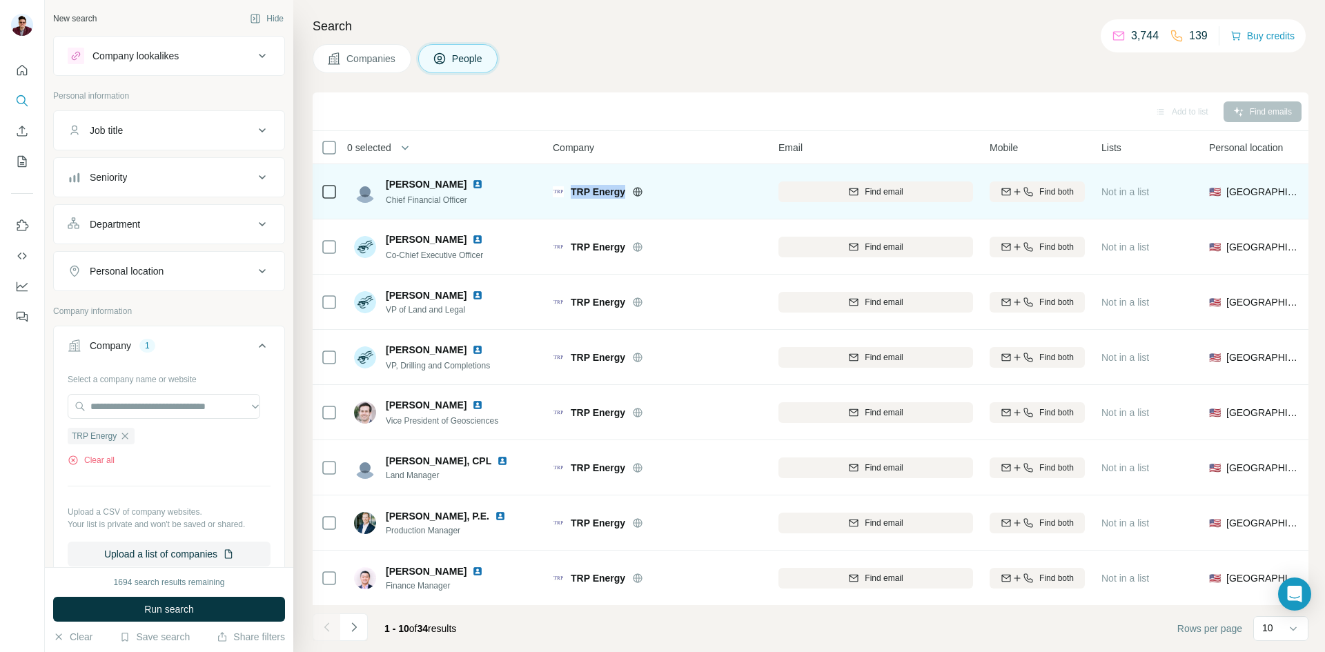
drag, startPoint x: 569, startPoint y: 188, endPoint x: 623, endPoint y: 186, distance: 53.9
click at [623, 186] on div "TRP Energy" at bounding box center [657, 192] width 209 height 14
click at [894, 195] on span "Find email" at bounding box center [884, 192] width 38 height 12
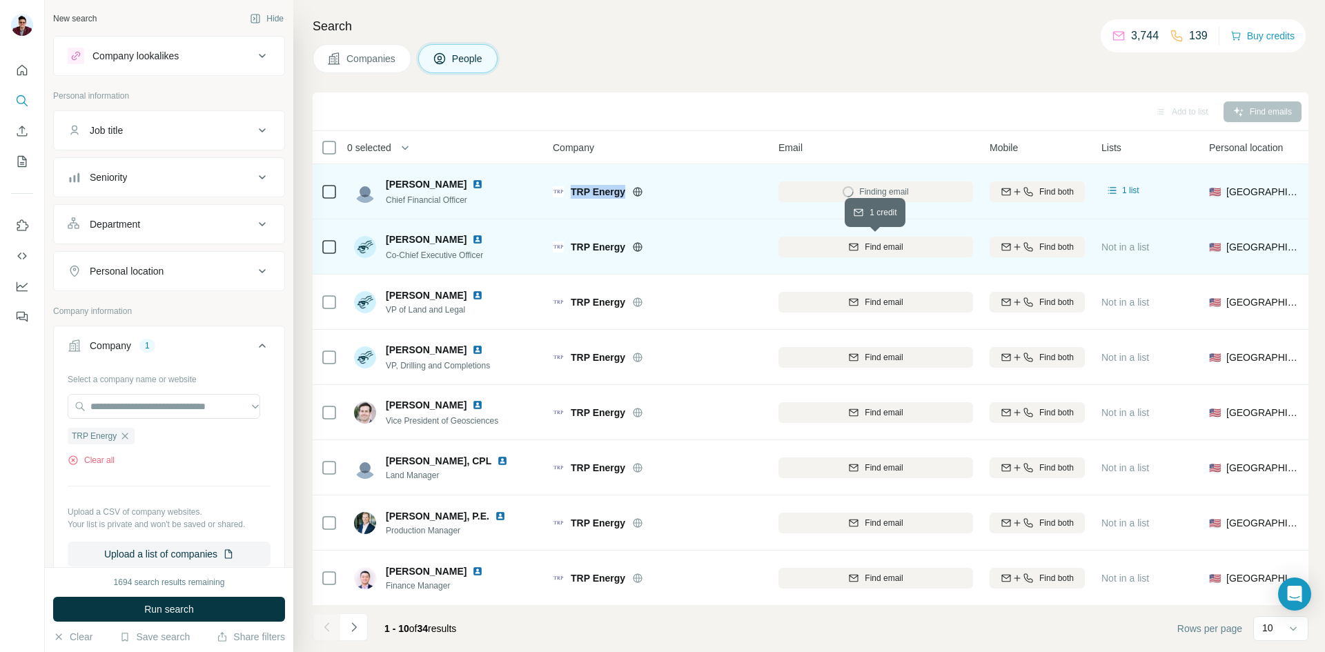
click at [851, 253] on div "Find email" at bounding box center [875, 247] width 195 height 12
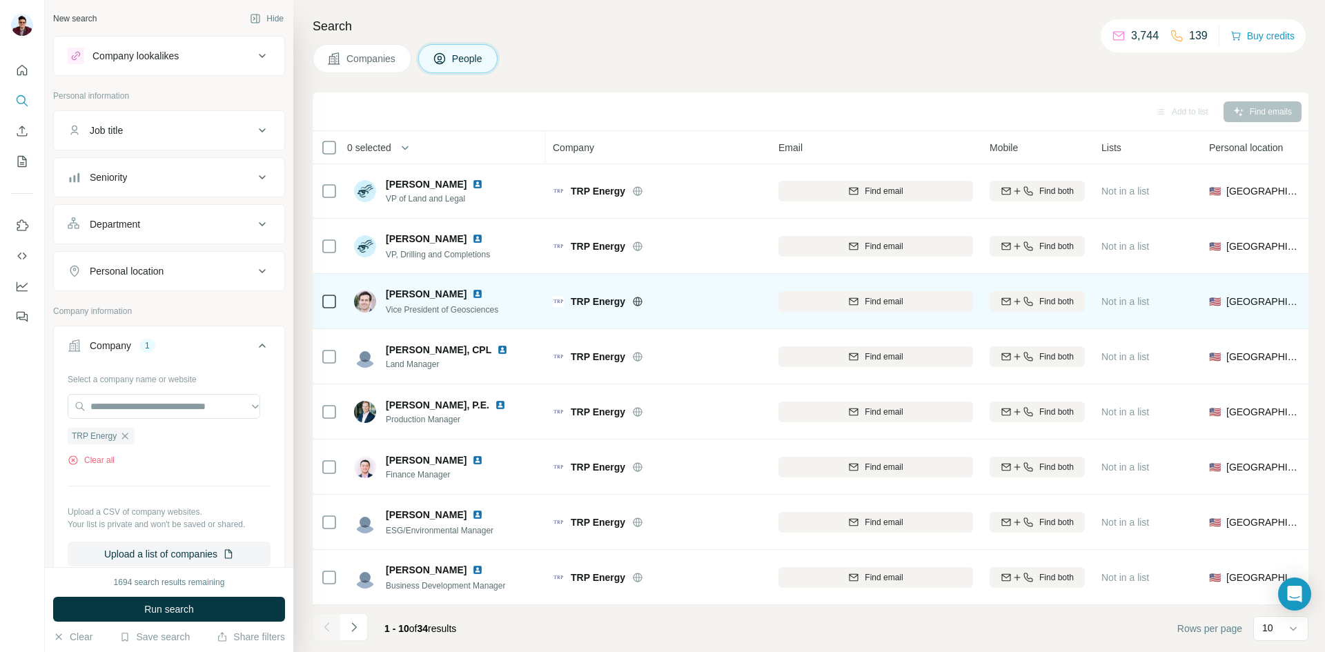
scroll to position [118, 0]
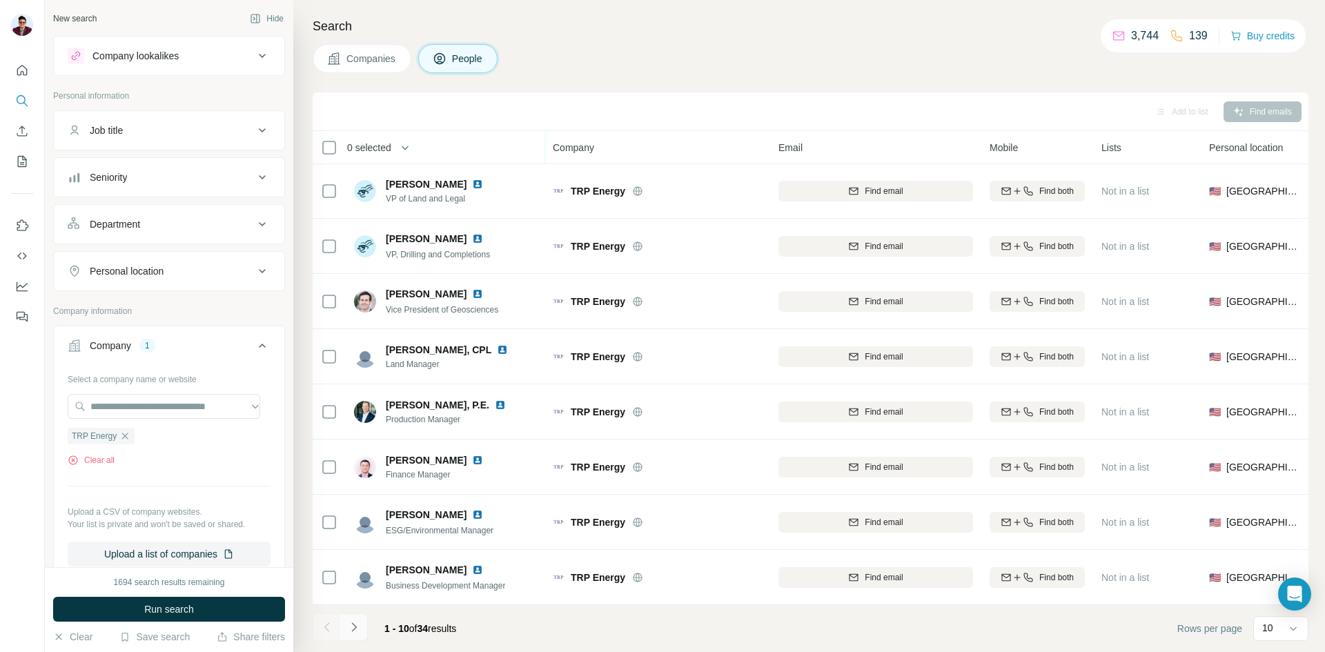
click at [359, 627] on icon "Navigate to next page" at bounding box center [354, 627] width 14 height 14
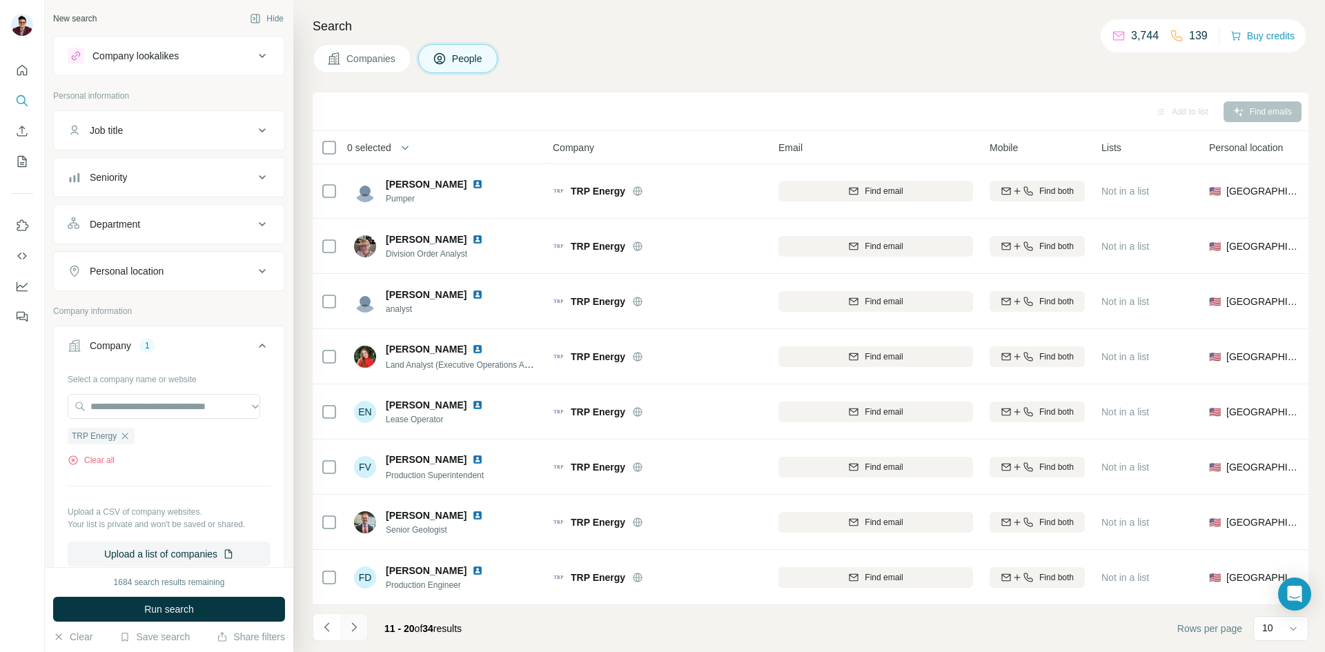
click at [362, 624] on button "Navigate to next page" at bounding box center [354, 627] width 28 height 28
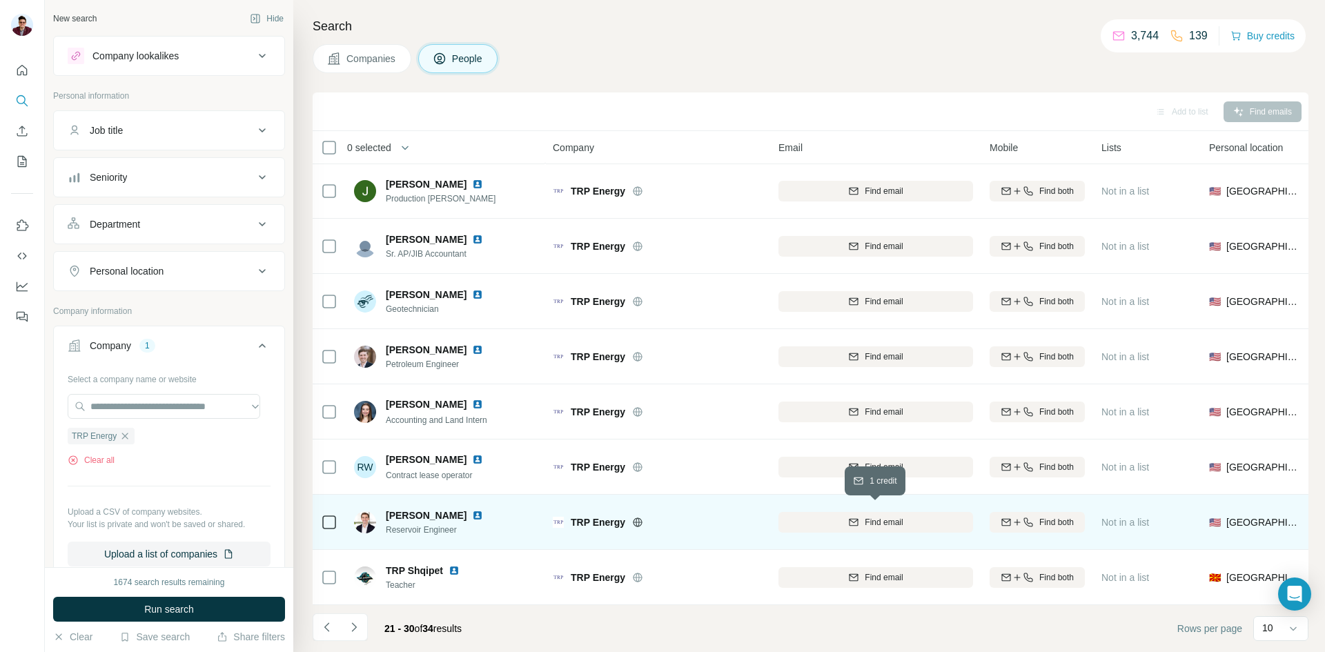
click at [886, 523] on button "Find email" at bounding box center [875, 522] width 195 height 21
click at [330, 626] on icon "Navigate to previous page" at bounding box center [327, 627] width 14 height 14
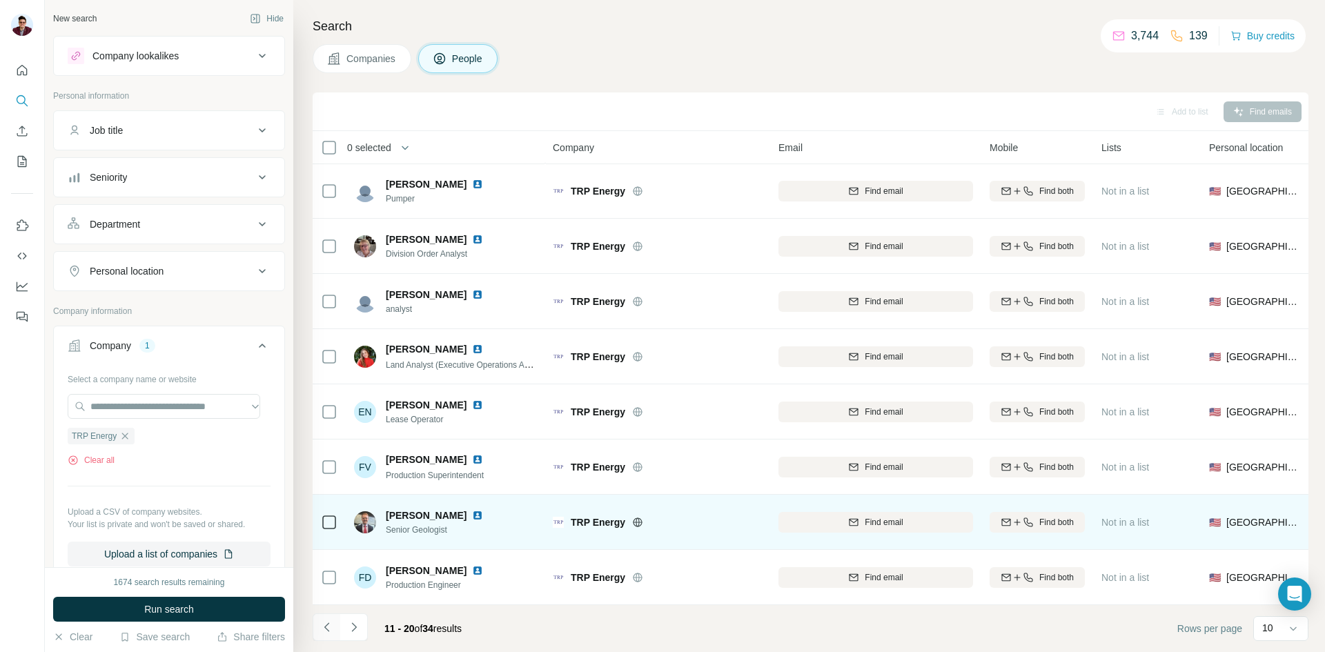
click at [330, 626] on icon "Navigate to previous page" at bounding box center [327, 627] width 14 height 14
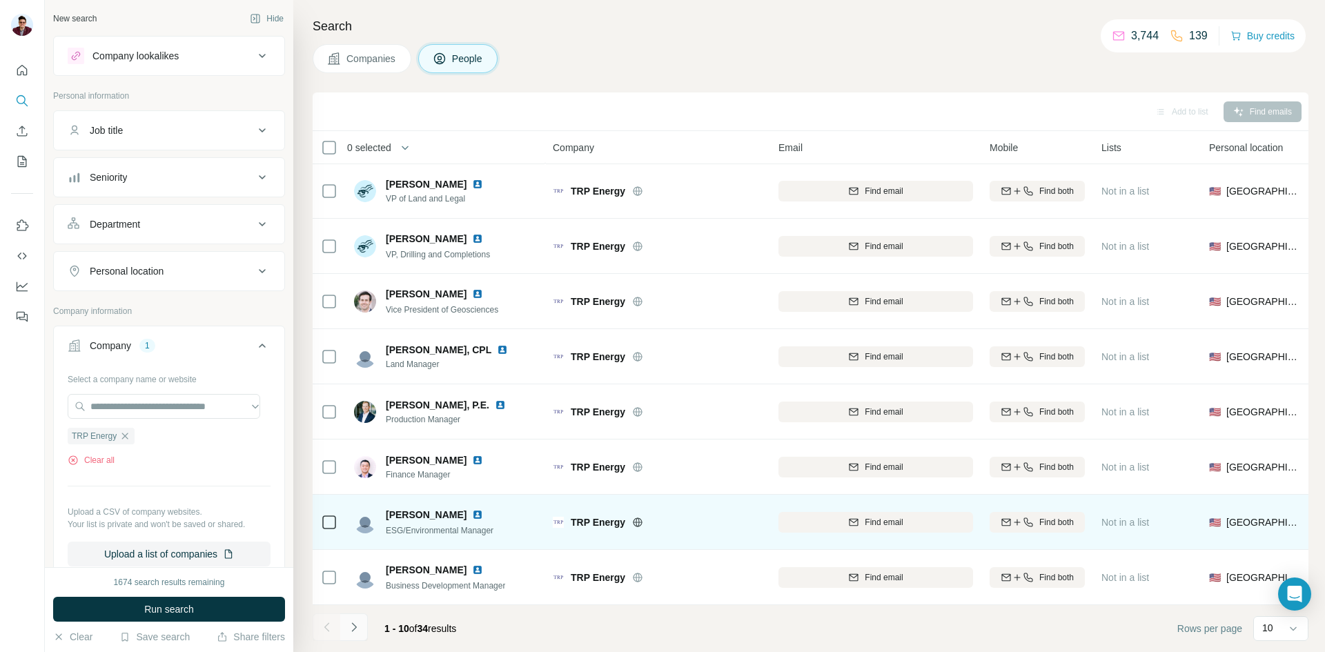
click at [364, 620] on button "Navigate to next page" at bounding box center [354, 627] width 28 height 28
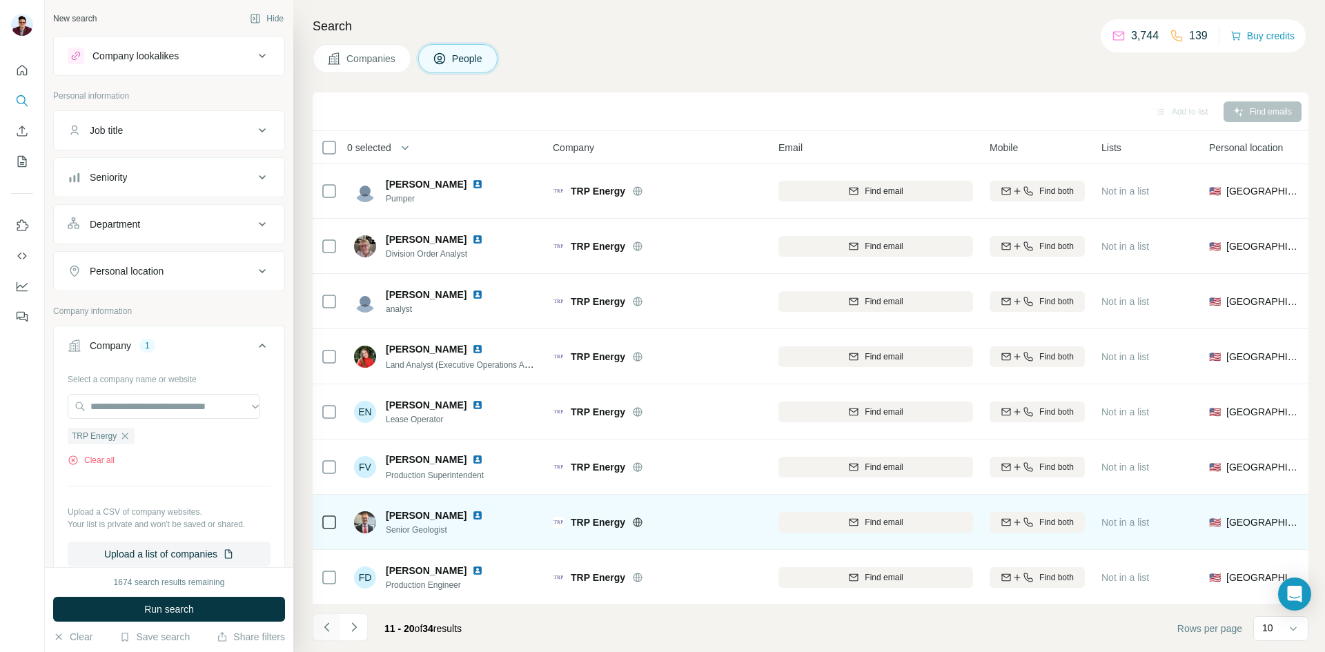
click at [326, 631] on icon "Navigate to previous page" at bounding box center [327, 627] width 14 height 14
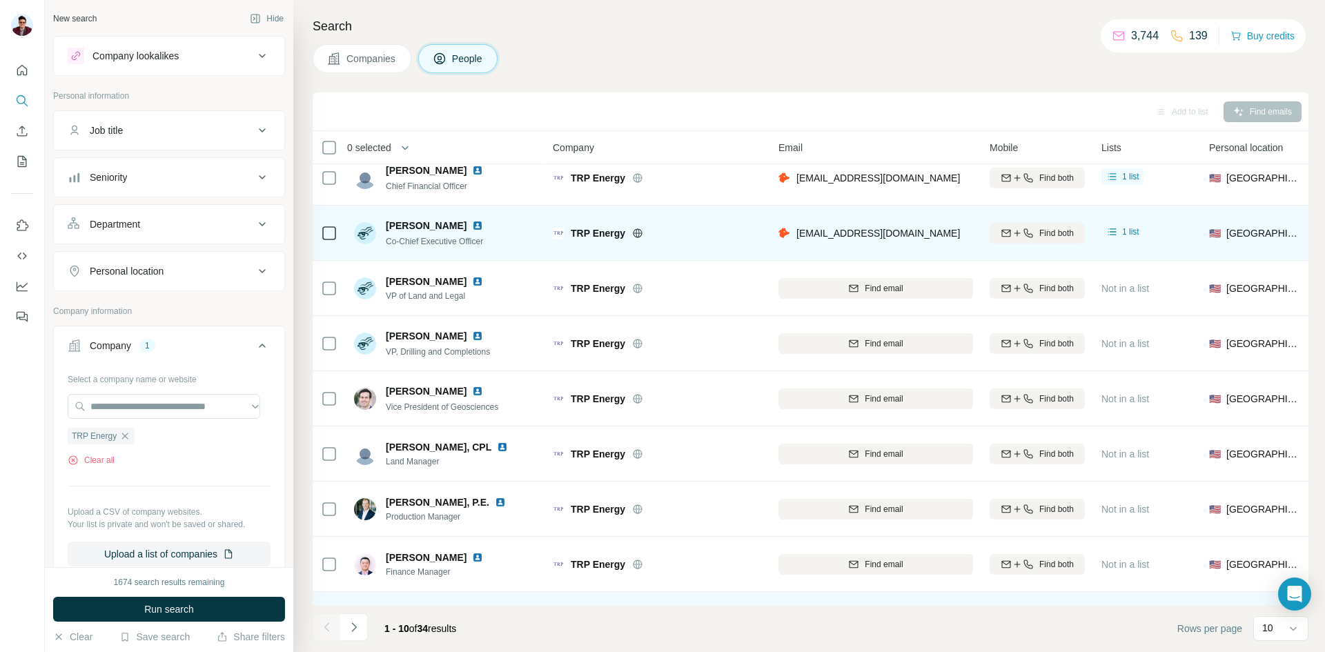
scroll to position [0, 0]
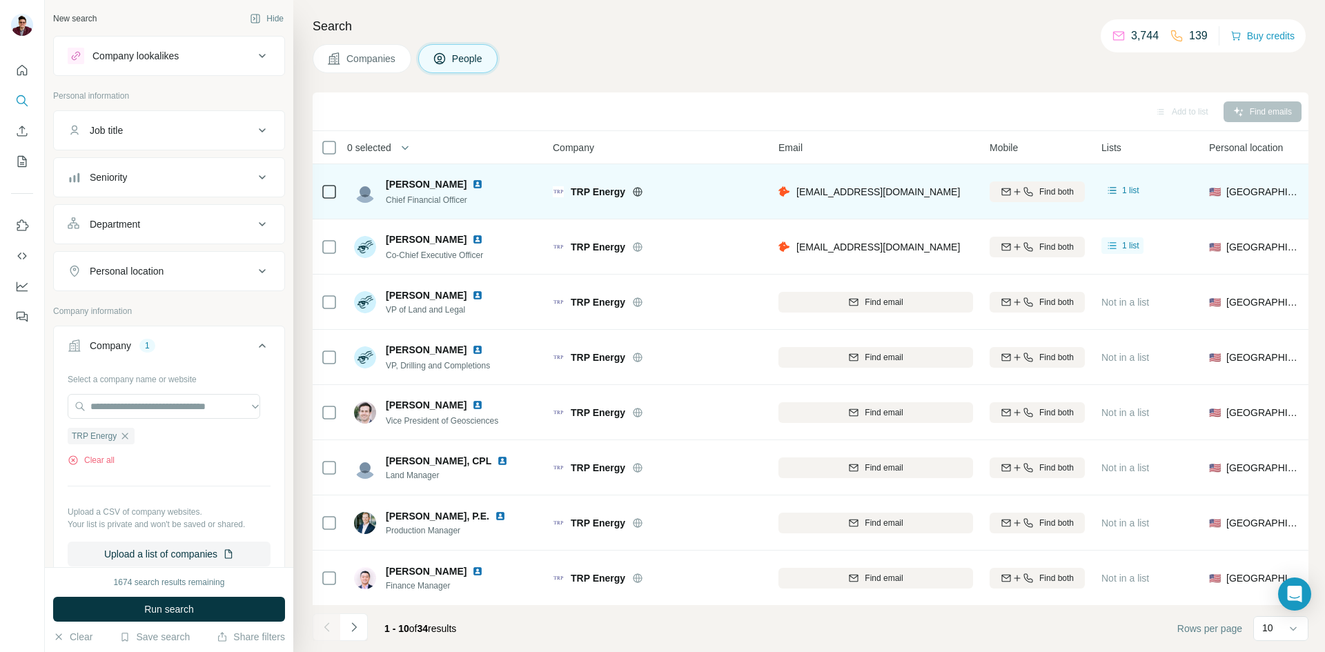
click at [472, 184] on img at bounding box center [477, 184] width 11 height 11
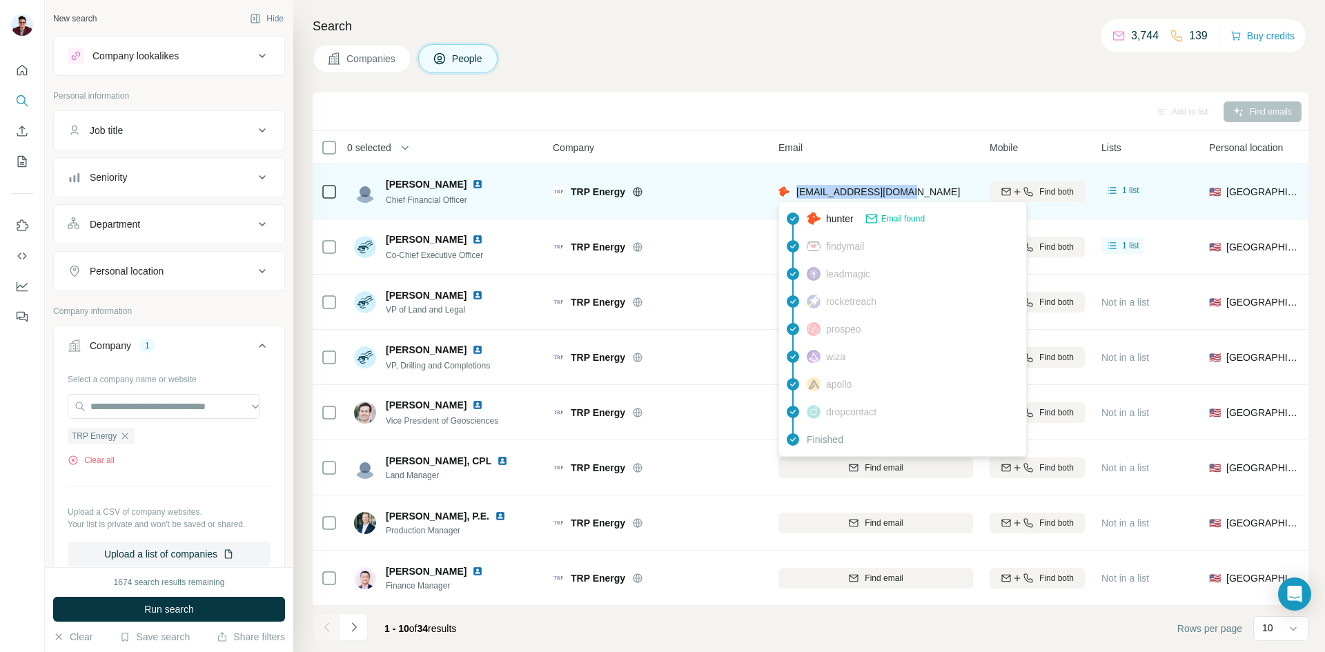
drag, startPoint x: 909, startPoint y: 191, endPoint x: 796, endPoint y: 188, distance: 113.9
click at [796, 188] on div "[EMAIL_ADDRESS][DOMAIN_NAME]" at bounding box center [875, 191] width 195 height 38
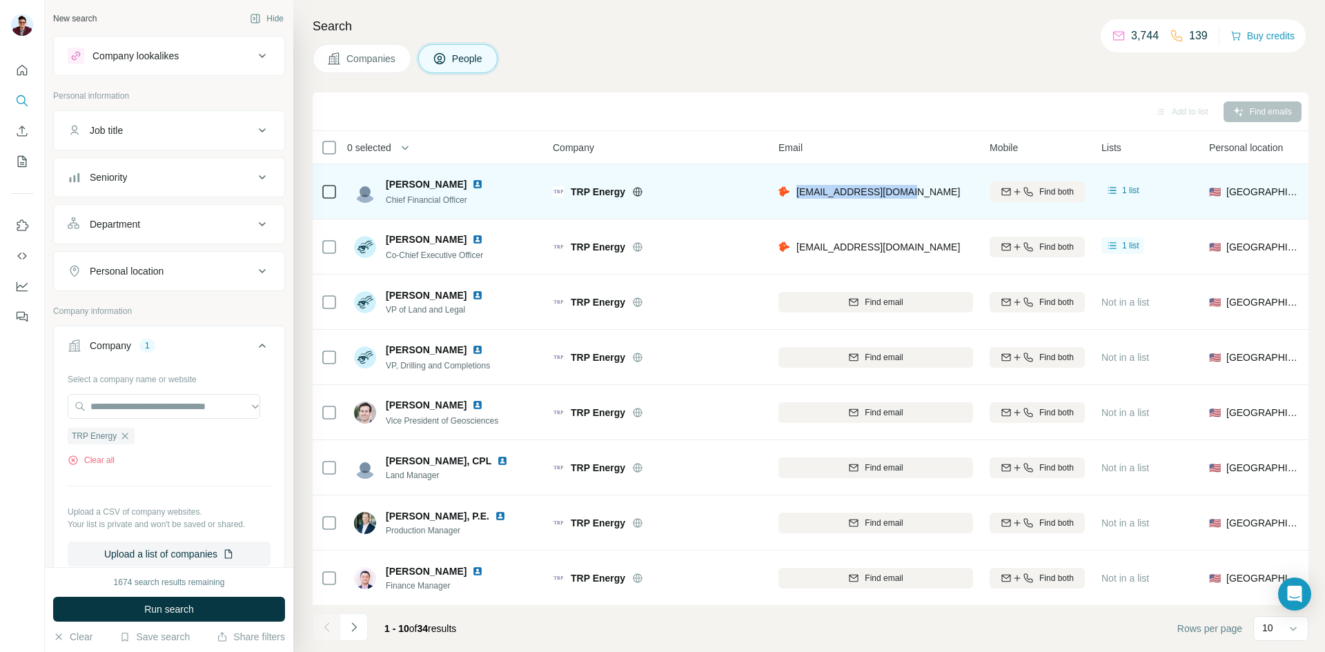
drag, startPoint x: 385, startPoint y: 183, endPoint x: 450, endPoint y: 182, distance: 64.9
click at [450, 182] on div "[PERSON_NAME] Chief Financial Officer" at bounding box center [427, 191] width 146 height 29
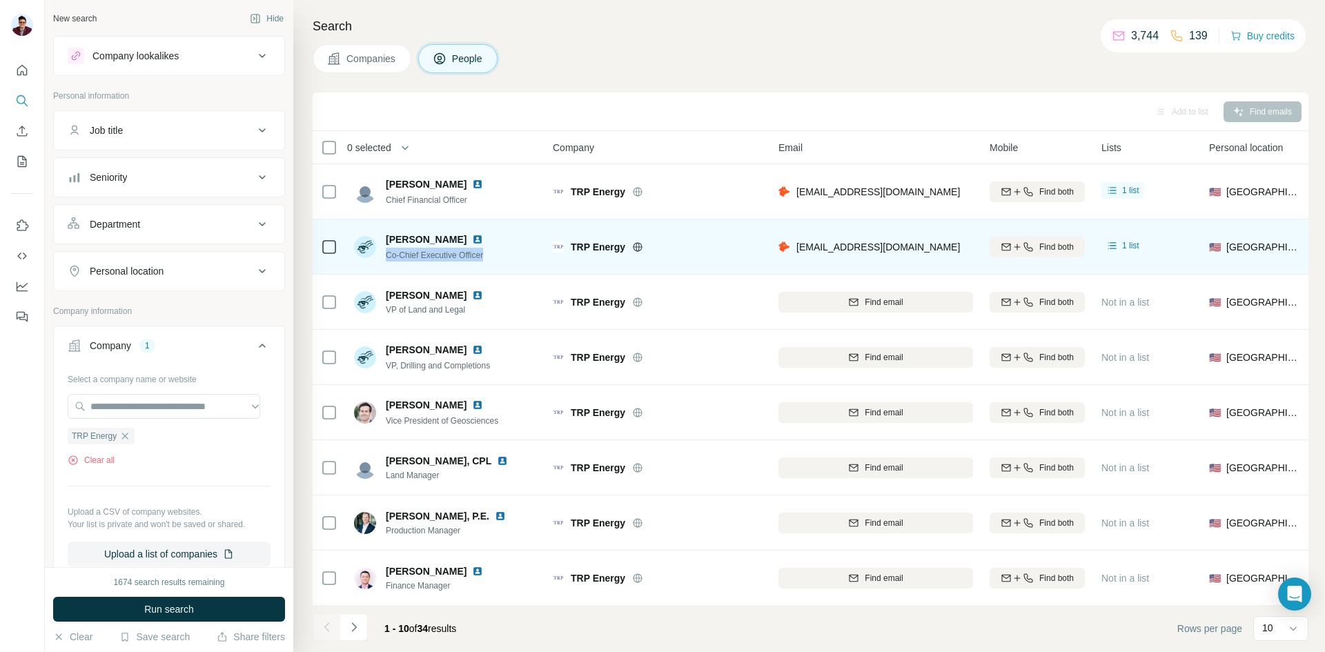
drag, startPoint x: 385, startPoint y: 257, endPoint x: 501, endPoint y: 256, distance: 115.9
click at [501, 256] on div "[PERSON_NAME] Co-Chief Executive Officer" at bounding box center [446, 247] width 184 height 38
drag, startPoint x: 389, startPoint y: 237, endPoint x: 438, endPoint y: 241, distance: 49.1
click at [438, 241] on span "[PERSON_NAME]" at bounding box center [426, 240] width 81 height 14
drag, startPoint x: 445, startPoint y: 239, endPoint x: 384, endPoint y: 239, distance: 61.4
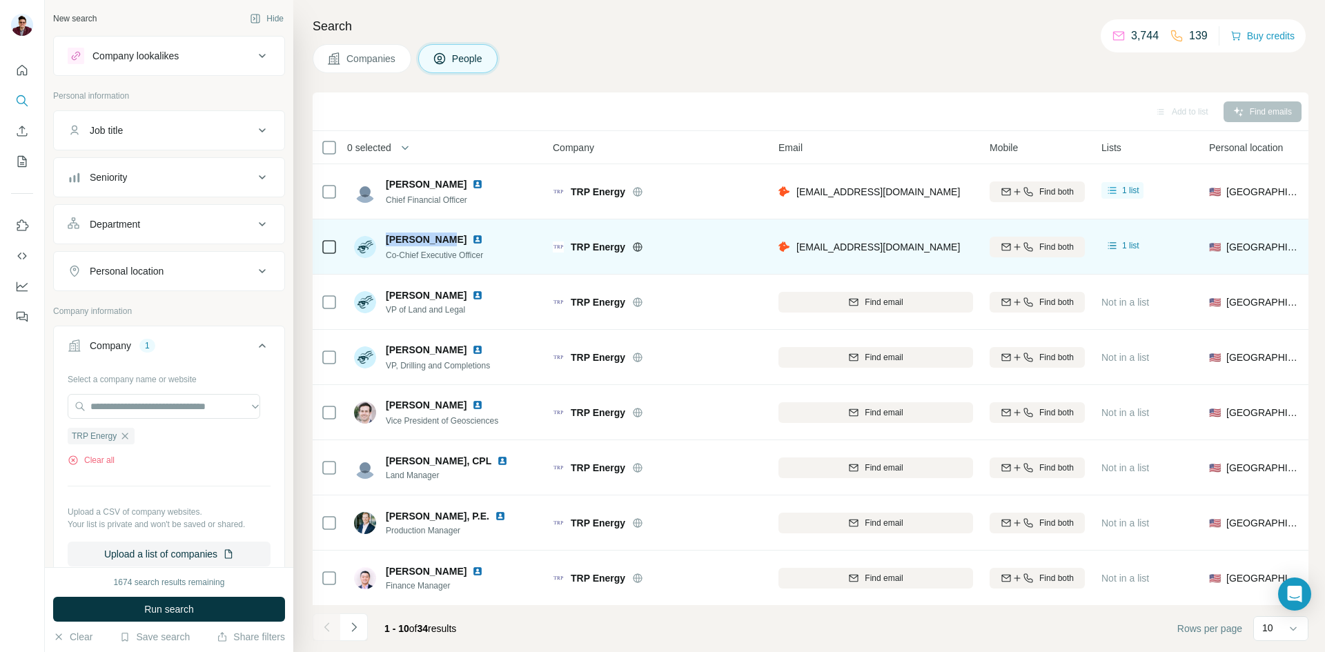
click at [384, 239] on div "[PERSON_NAME] Co-Chief Executive Officer" at bounding box center [427, 247] width 146 height 29
drag, startPoint x: 386, startPoint y: 253, endPoint x: 496, endPoint y: 250, distance: 109.7
click at [496, 250] on div "[PERSON_NAME] Co-Chief Executive Officer" at bounding box center [446, 247] width 184 height 38
drag, startPoint x: 797, startPoint y: 248, endPoint x: 905, endPoint y: 243, distance: 107.7
click at [905, 243] on div "[EMAIL_ADDRESS][DOMAIN_NAME]" at bounding box center [875, 247] width 195 height 38
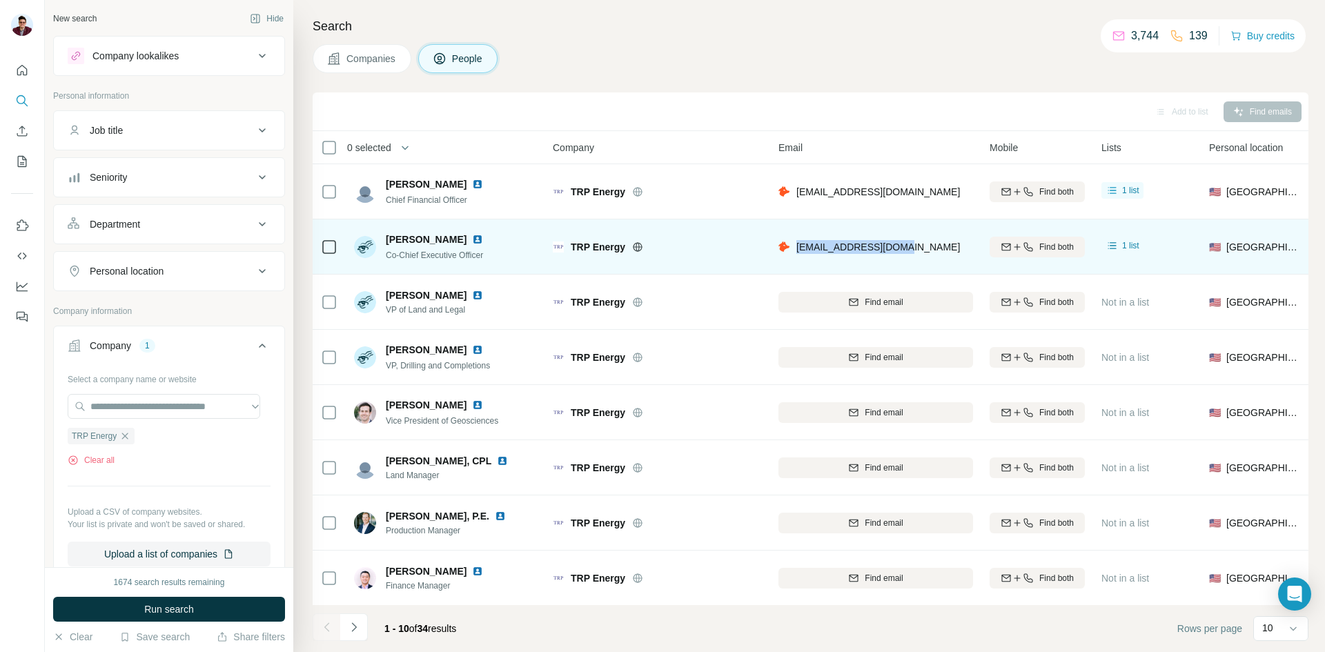
click at [472, 241] on img at bounding box center [477, 239] width 11 height 11
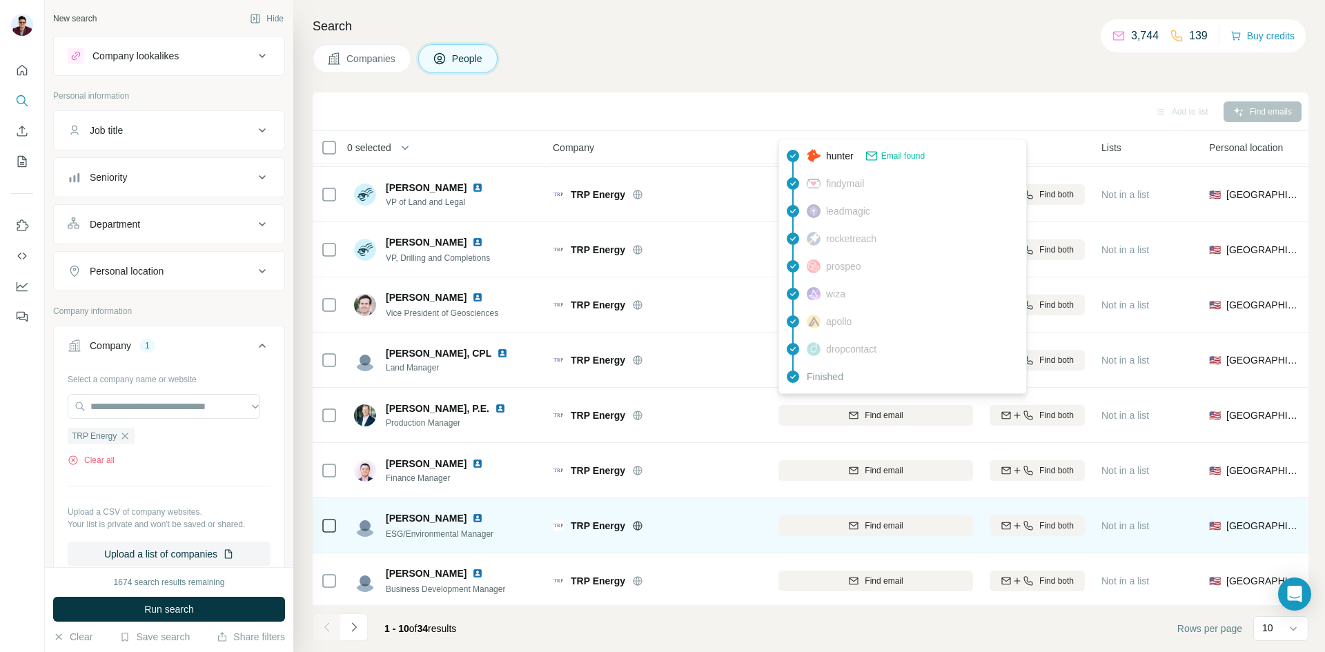
scroll to position [118, 0]
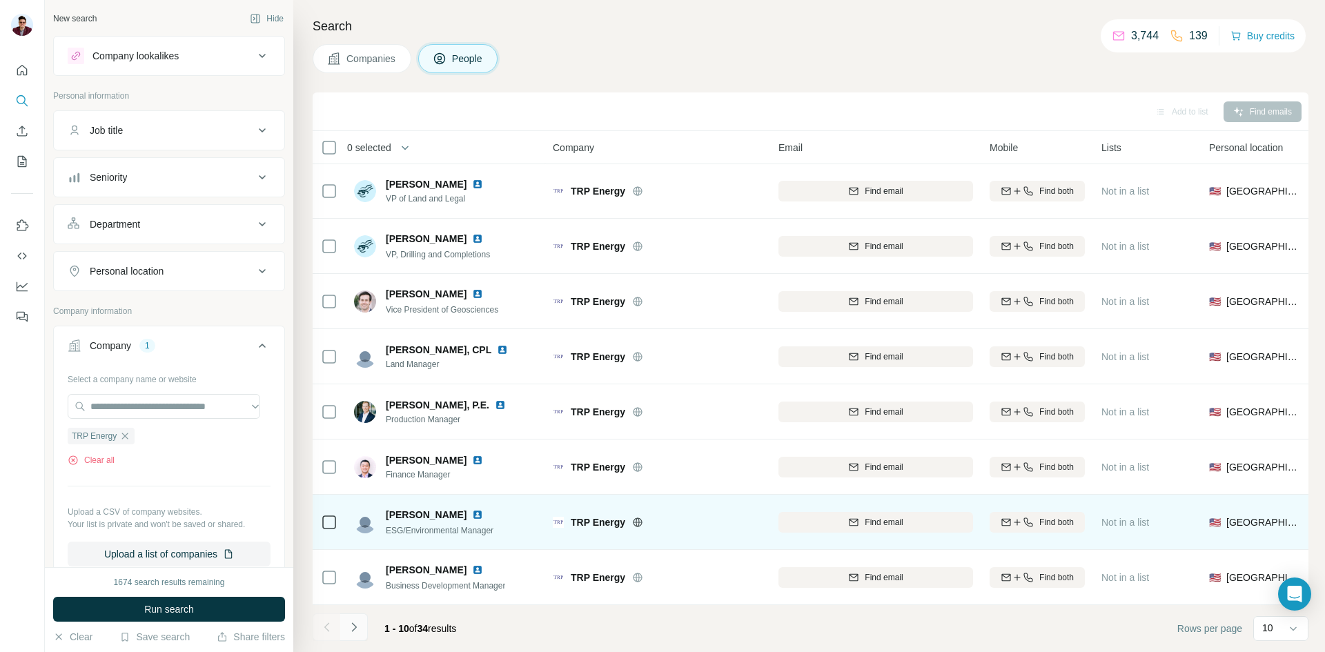
click at [359, 634] on button "Navigate to next page" at bounding box center [354, 627] width 28 height 28
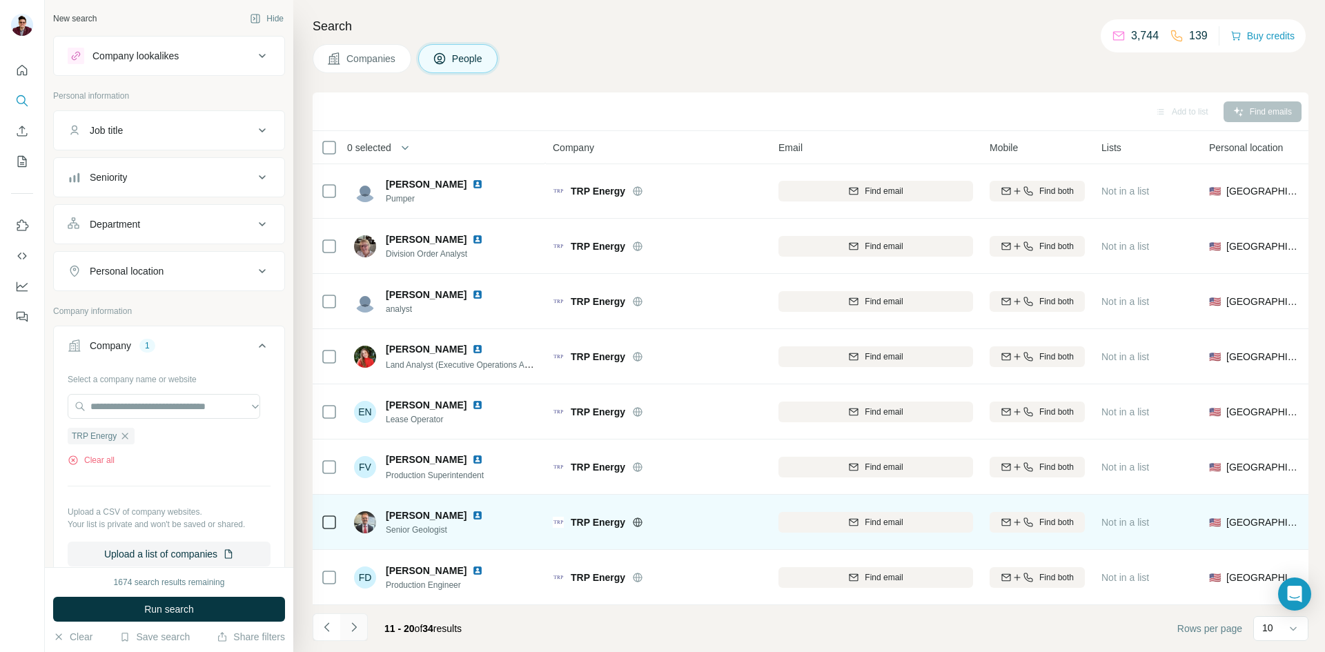
click at [359, 634] on button "Navigate to next page" at bounding box center [354, 627] width 28 height 28
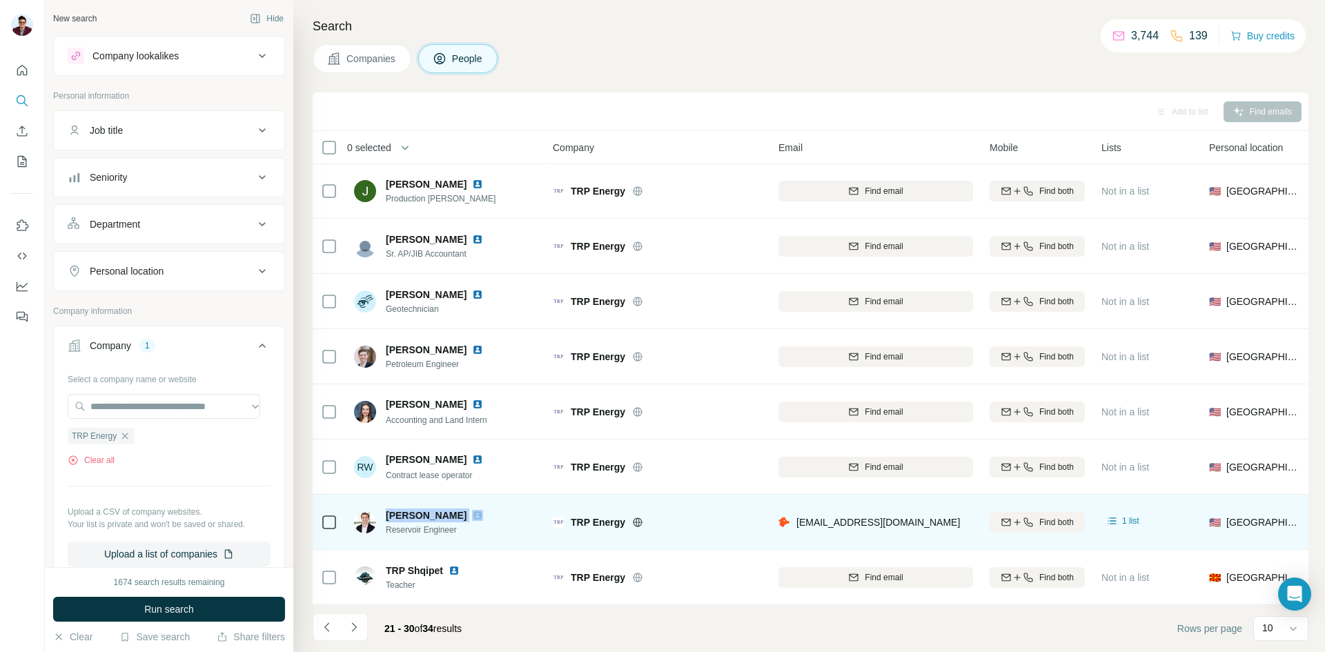
drag, startPoint x: 386, startPoint y: 504, endPoint x: 453, endPoint y: 503, distance: 67.6
click at [453, 509] on div "[PERSON_NAME]" at bounding box center [443, 516] width 114 height 14
click at [472, 511] on img at bounding box center [477, 515] width 11 height 11
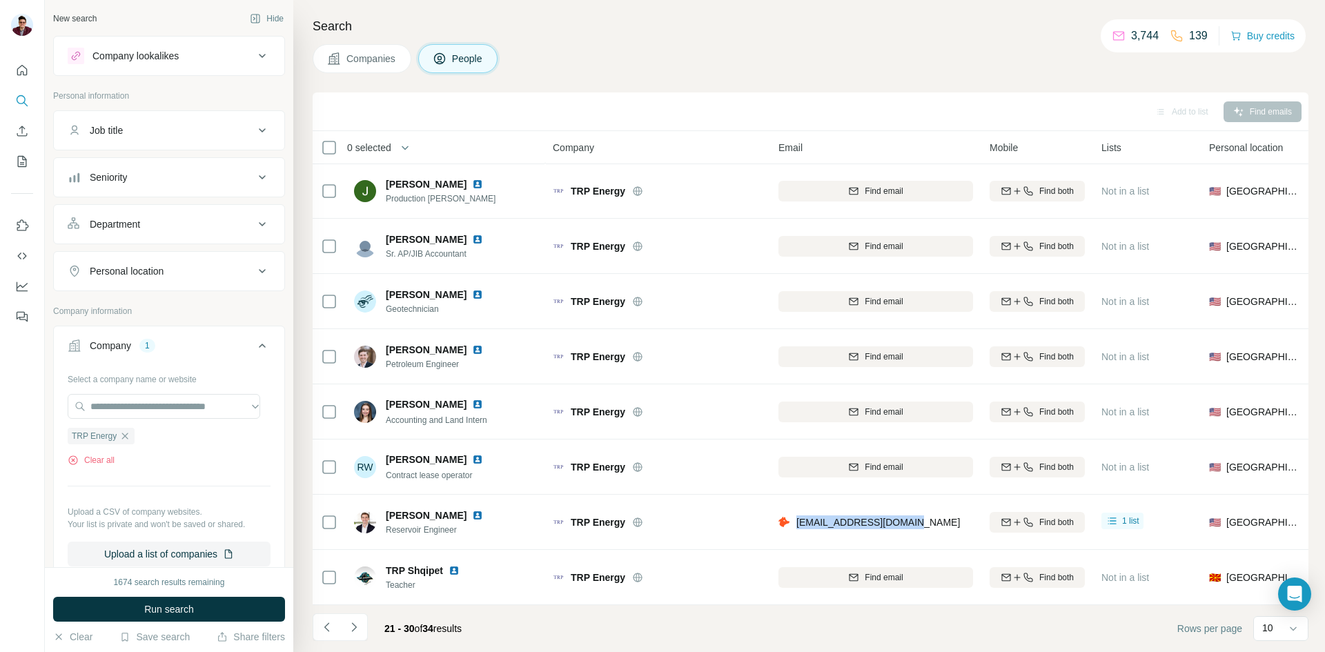
drag, startPoint x: 918, startPoint y: 518, endPoint x: 796, endPoint y: 525, distance: 121.6
click at [796, 525] on div "[EMAIL_ADDRESS][DOMAIN_NAME]" at bounding box center [875, 522] width 195 height 38
click at [119, 436] on div "TRP Energy" at bounding box center [101, 436] width 67 height 17
click at [154, 141] on button "Job title" at bounding box center [169, 130] width 230 height 33
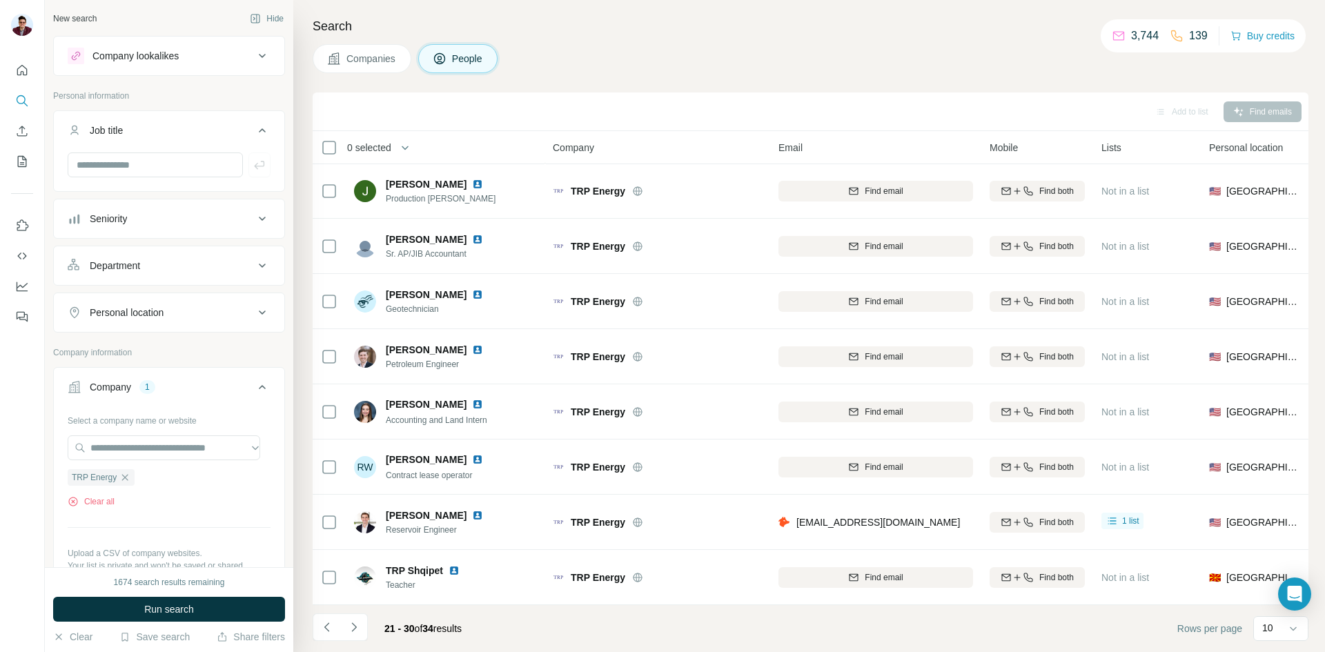
click at [154, 141] on button "Job title" at bounding box center [169, 133] width 230 height 39
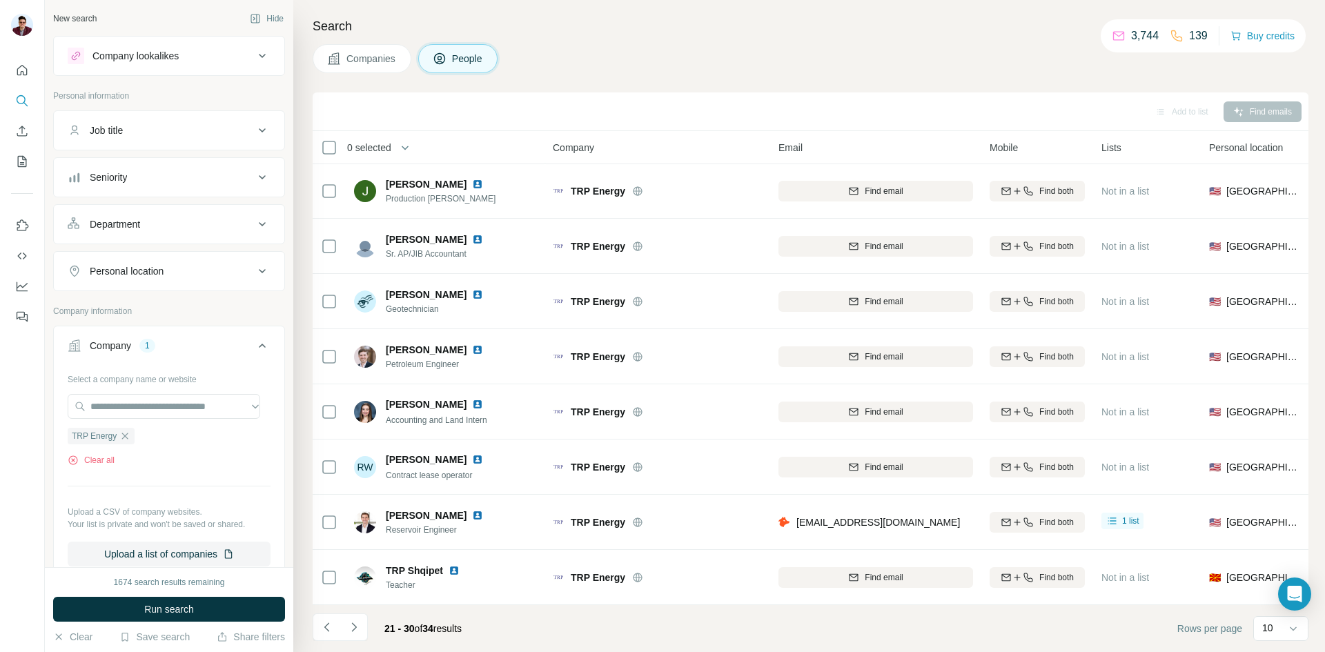
click at [368, 63] on span "Companies" at bounding box center [371, 59] width 50 height 14
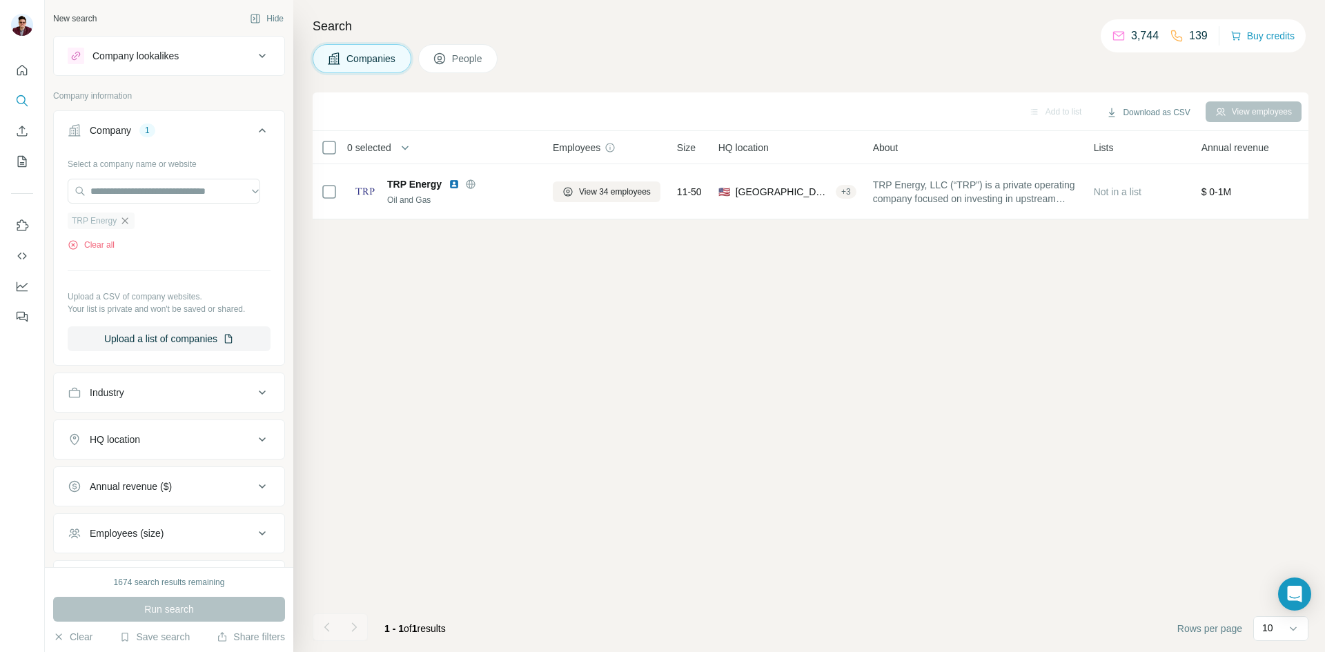
click at [130, 221] on icon "button" at bounding box center [124, 220] width 11 height 11
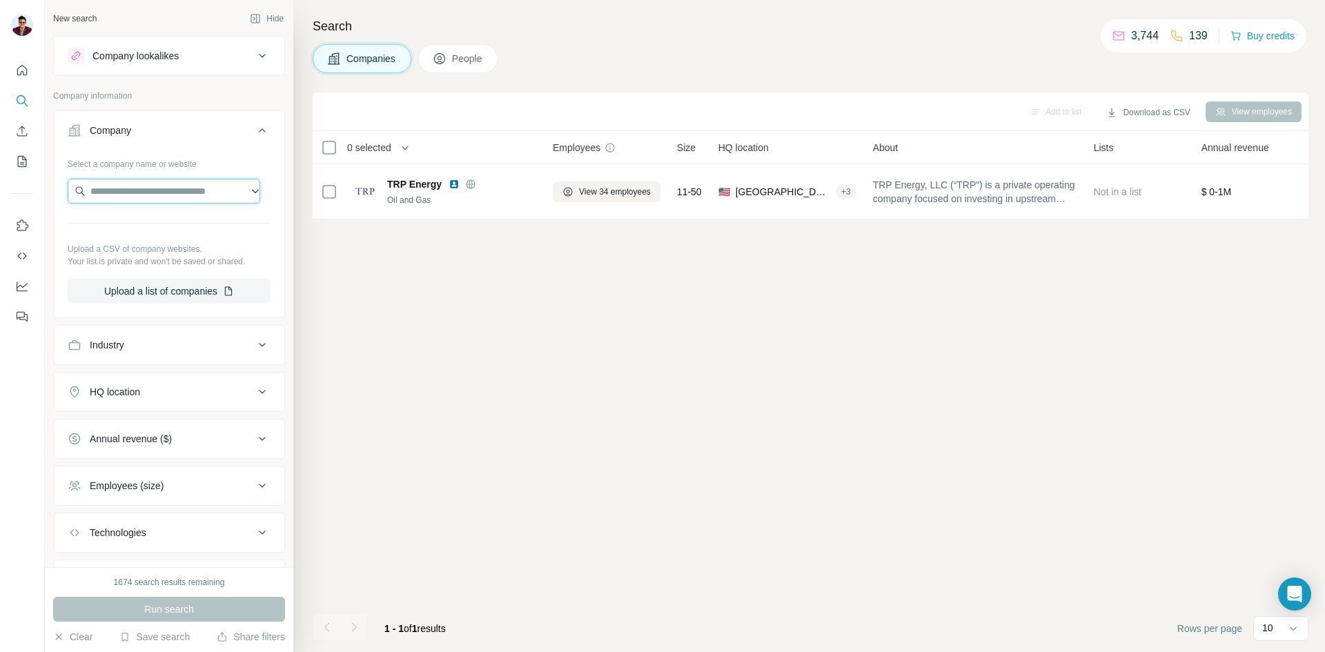
click at [148, 194] on input "text" at bounding box center [164, 191] width 193 height 25
type input "**********"
click at [162, 228] on p "Tidal Petroleum" at bounding box center [141, 222] width 68 height 14
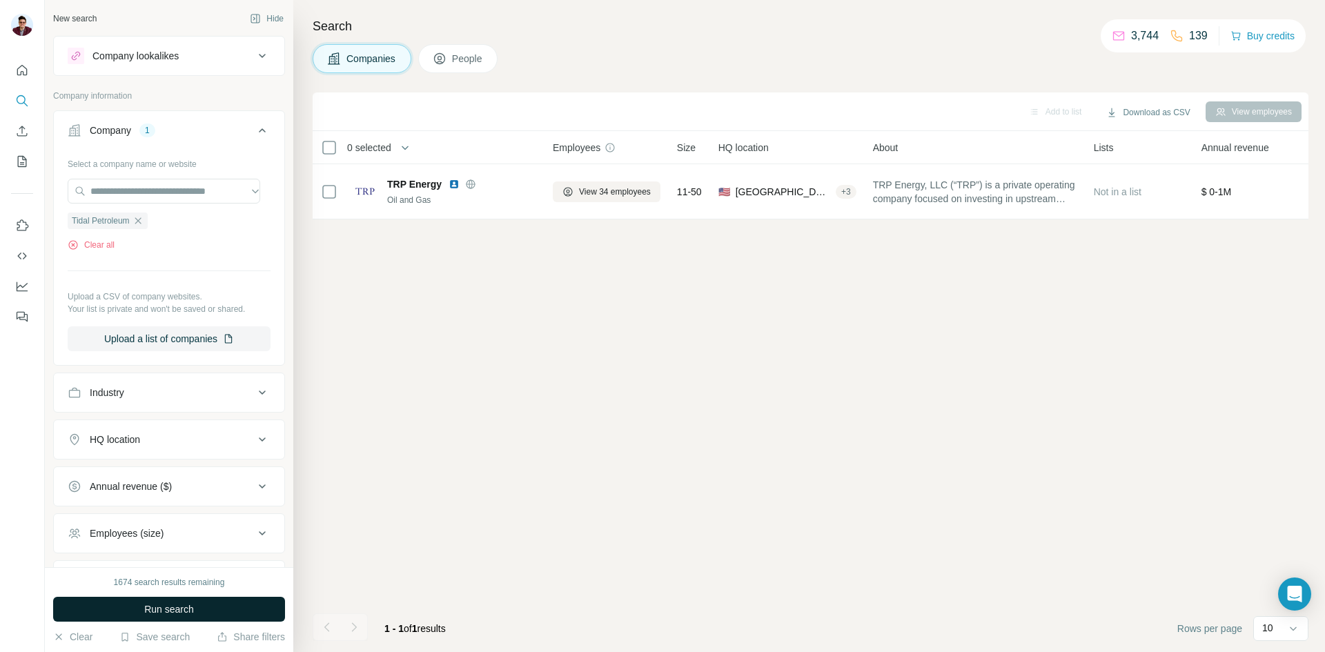
click at [123, 613] on button "Run search" at bounding box center [169, 609] width 232 height 25
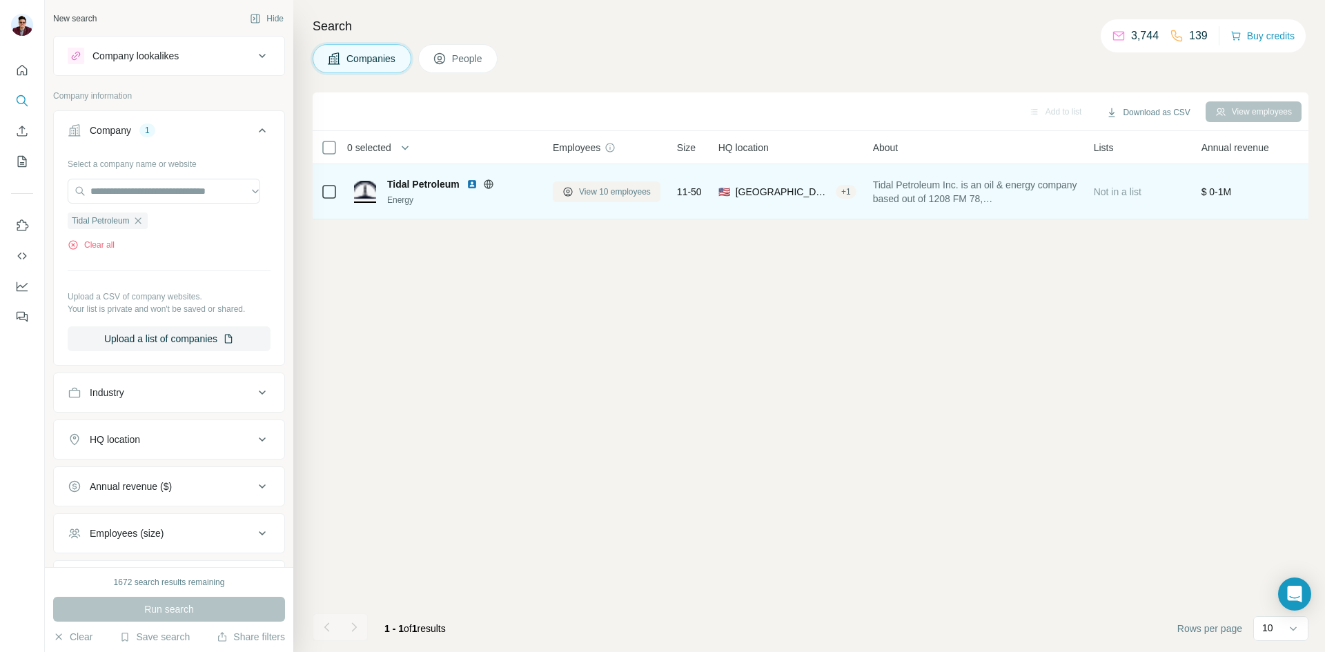
click at [606, 194] on span "View 10 employees" at bounding box center [615, 192] width 72 height 12
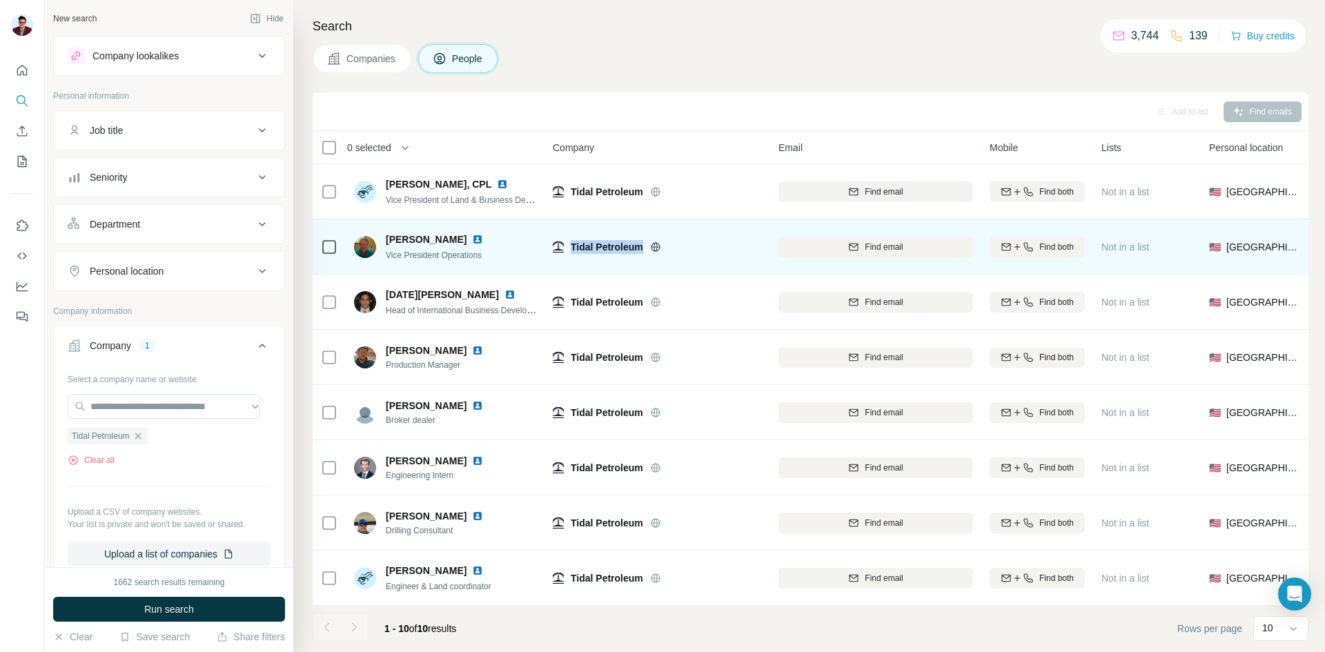
drag, startPoint x: 570, startPoint y: 242, endPoint x: 640, endPoint y: 243, distance: 70.4
click at [640, 243] on div "Tidal Petroleum" at bounding box center [657, 247] width 209 height 14
click at [849, 248] on icon "button" at bounding box center [853, 246] width 9 height 7
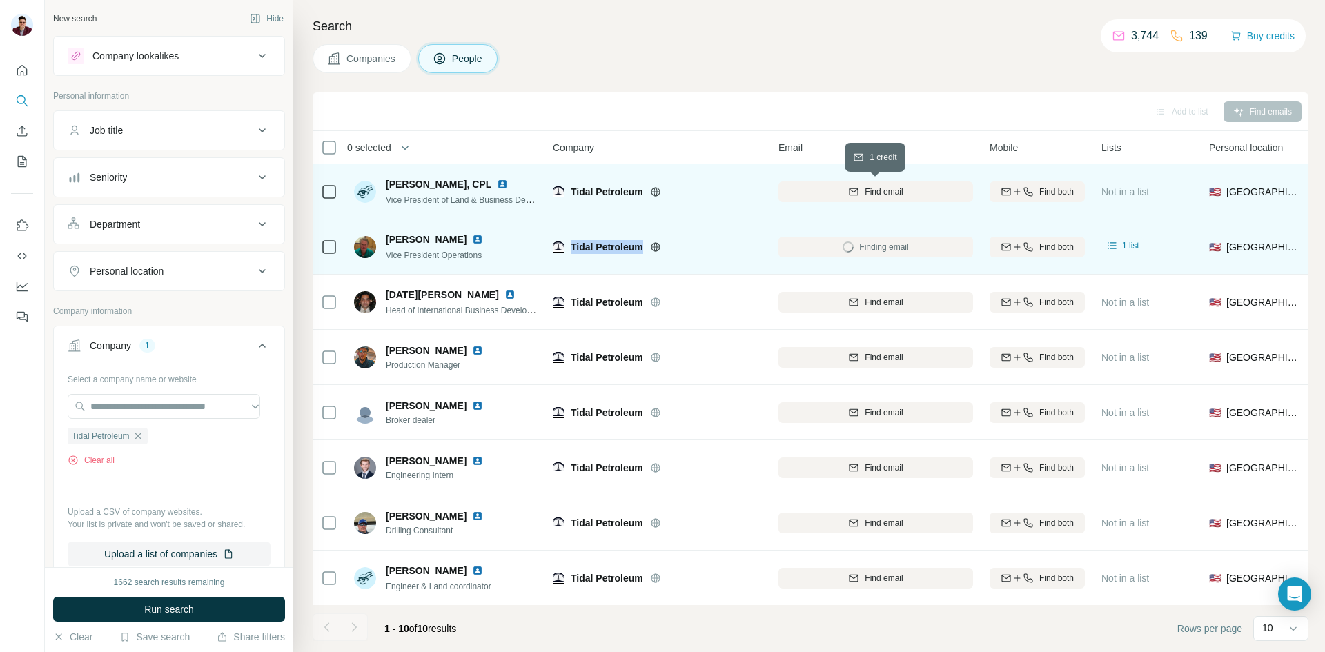
click at [865, 194] on span "Find email" at bounding box center [884, 192] width 38 height 12
drag, startPoint x: 384, startPoint y: 238, endPoint x: 433, endPoint y: 239, distance: 49.0
click at [433, 239] on div "[PERSON_NAME] Vice President Operations" at bounding box center [427, 247] width 146 height 29
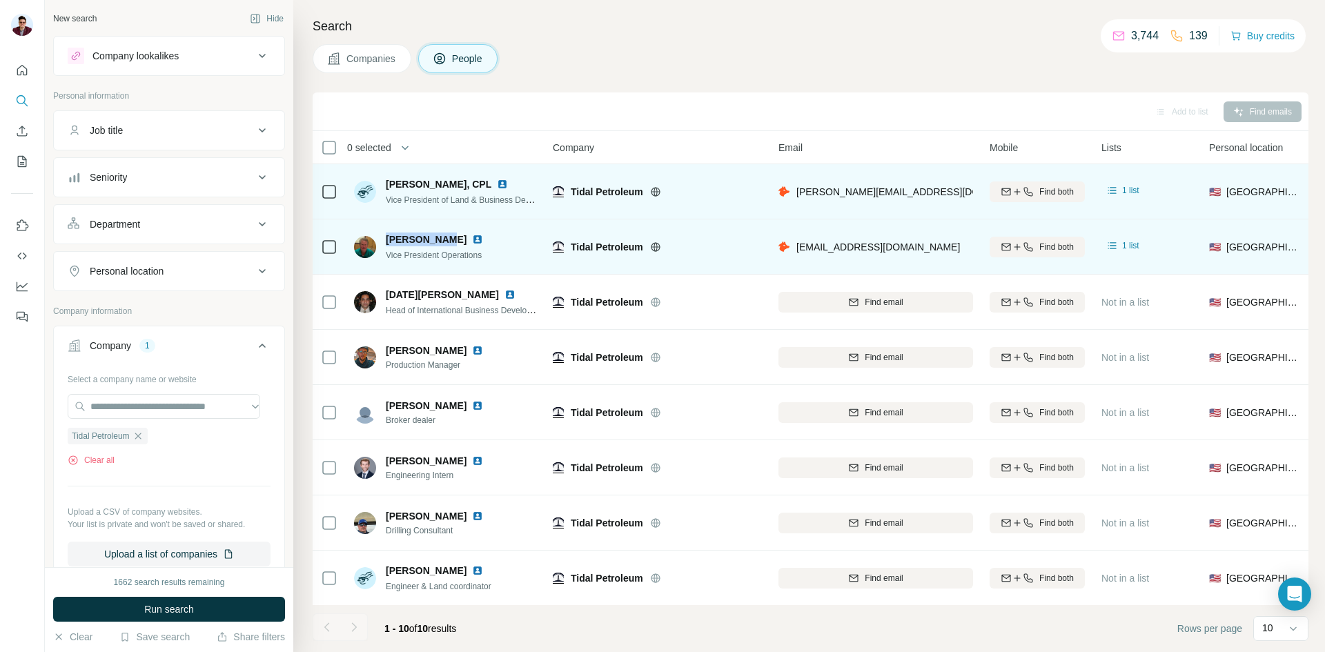
click at [472, 241] on img at bounding box center [477, 239] width 11 height 11
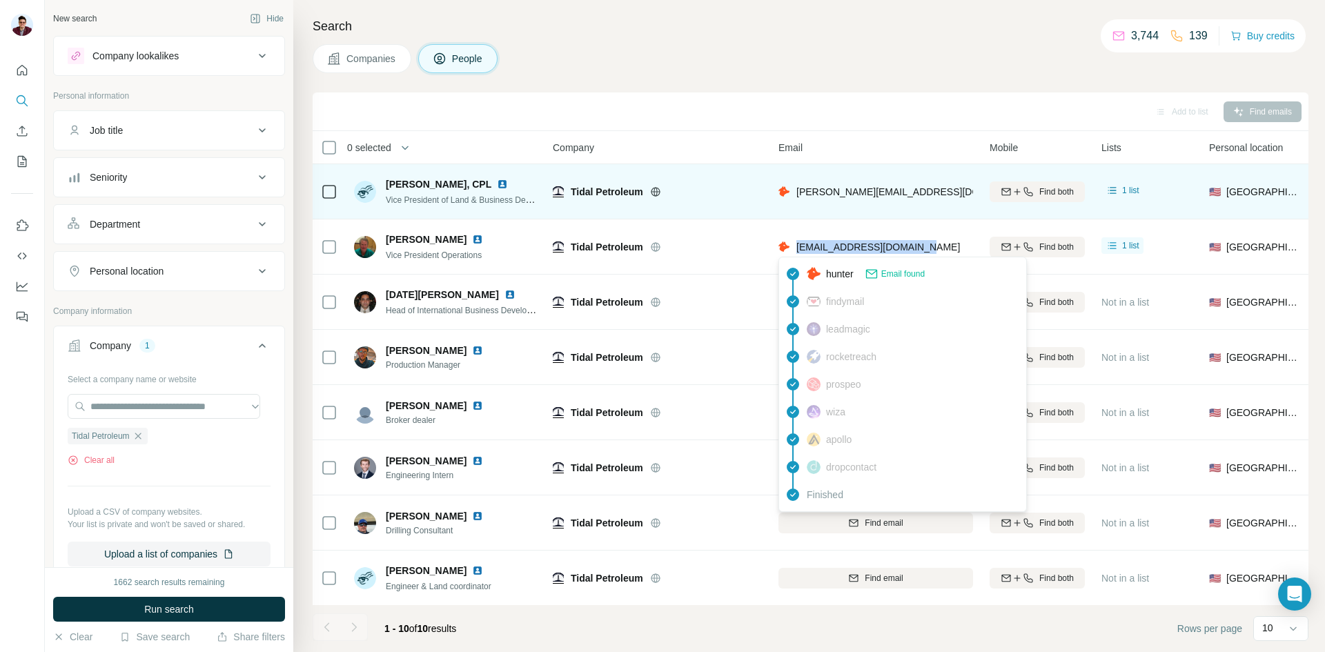
drag, startPoint x: 922, startPoint y: 247, endPoint x: 798, endPoint y: 251, distance: 123.6
click at [798, 251] on div "[EMAIL_ADDRESS][DOMAIN_NAME]" at bounding box center [875, 247] width 195 height 38
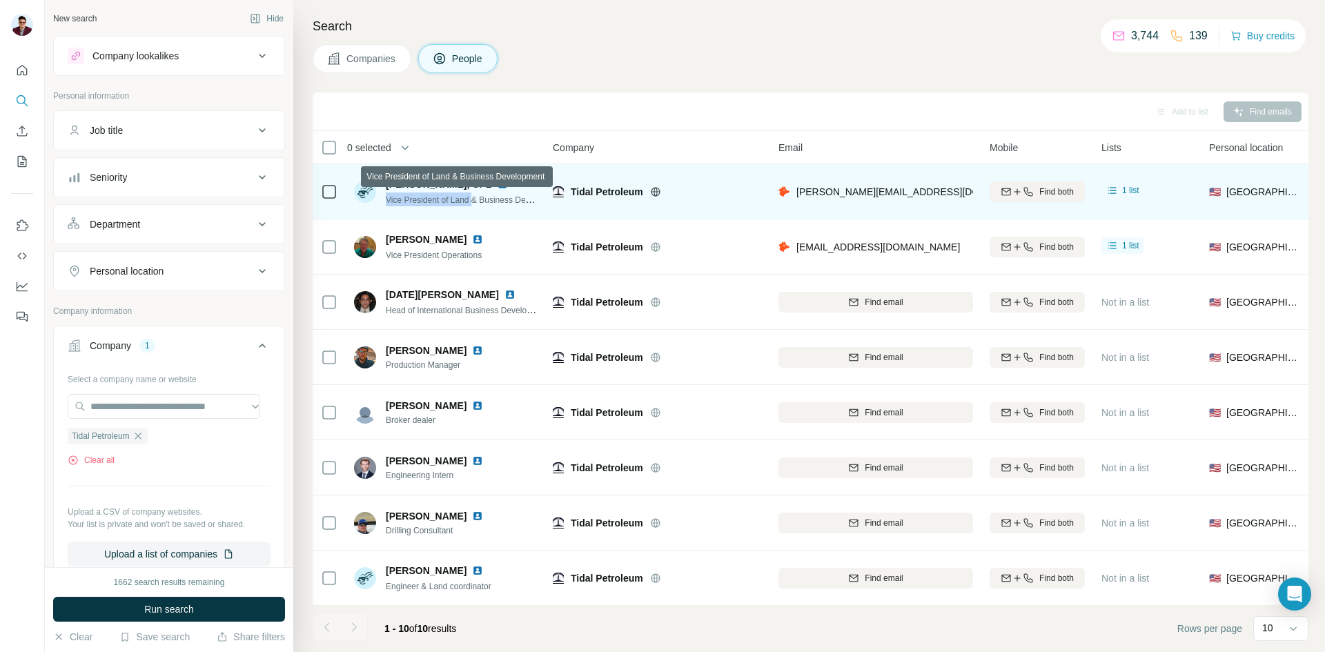
drag, startPoint x: 385, startPoint y: 199, endPoint x: 477, endPoint y: 197, distance: 92.5
click at [477, 197] on div "[PERSON_NAME], CPL Vice President of Land & Business Development" at bounding box center [446, 191] width 184 height 29
click at [497, 182] on img at bounding box center [502, 184] width 11 height 11
drag, startPoint x: 388, startPoint y: 181, endPoint x: 457, endPoint y: 181, distance: 69.7
click at [457, 181] on span "[PERSON_NAME], CPL" at bounding box center [439, 184] width 106 height 14
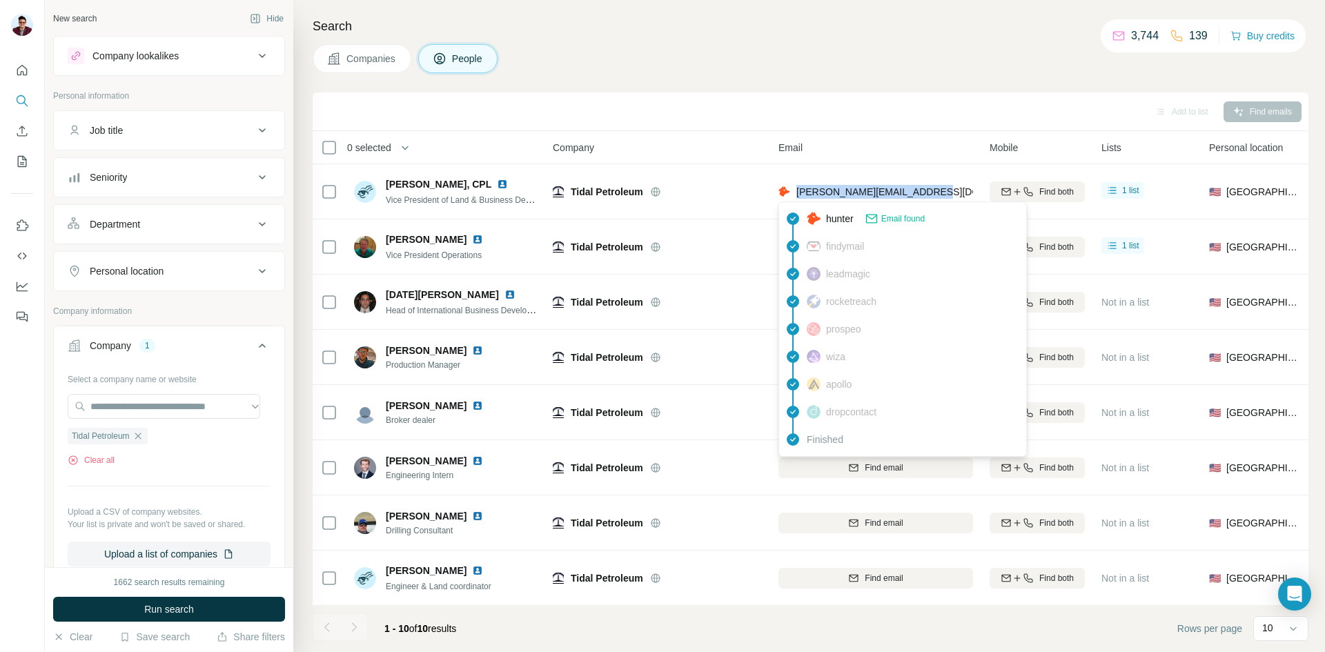
drag, startPoint x: 927, startPoint y: 190, endPoint x: 798, endPoint y: 195, distance: 129.1
click at [798, 195] on span "[PERSON_NAME][EMAIL_ADDRESS][DOMAIN_NAME]" at bounding box center [917, 191] width 243 height 11
click at [138, 437] on icon "button" at bounding box center [137, 436] width 11 height 11
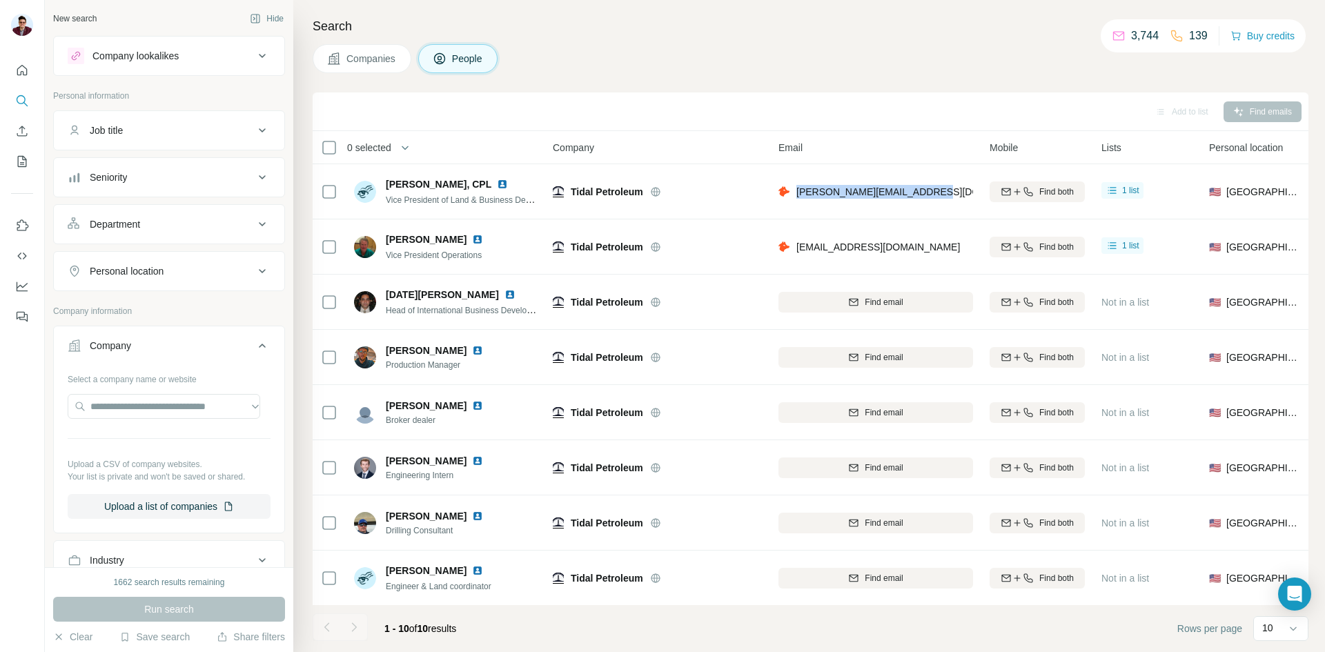
click at [342, 59] on button "Companies" at bounding box center [362, 58] width 99 height 29
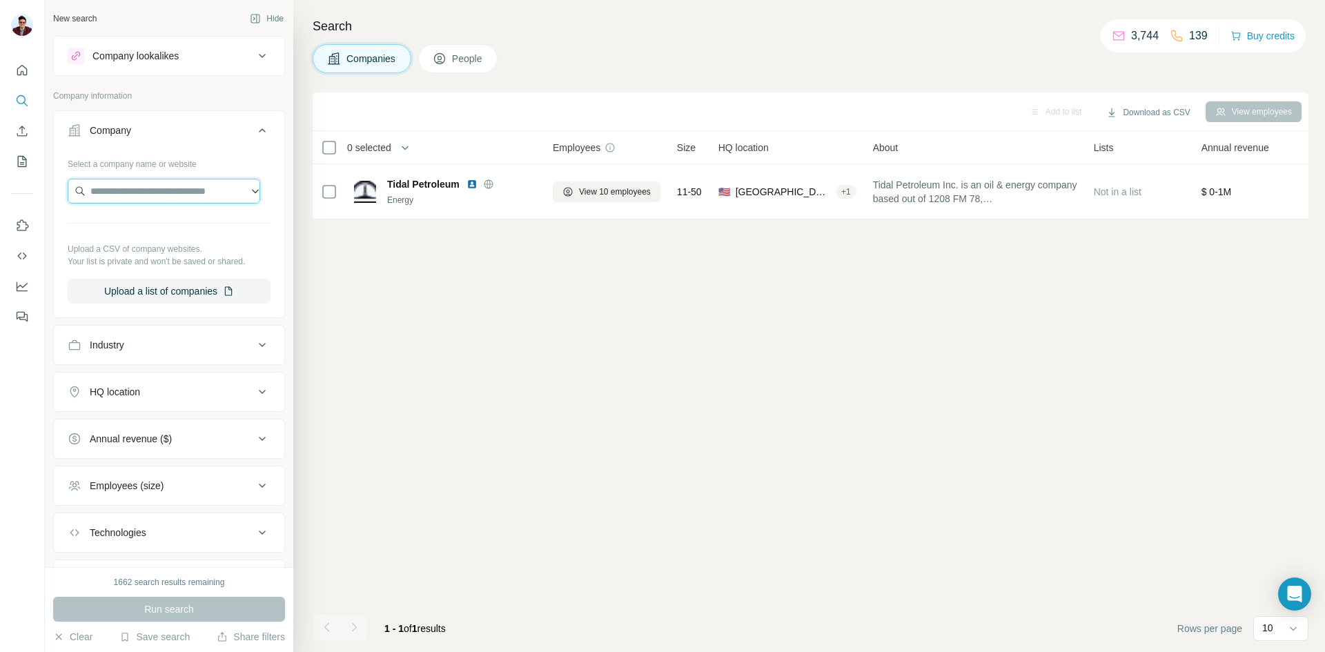
click at [141, 188] on input "text" at bounding box center [164, 191] width 193 height 25
paste input "**********"
type input "**********"
click at [146, 225] on p "BTA Oil Producers" at bounding box center [146, 222] width 79 height 14
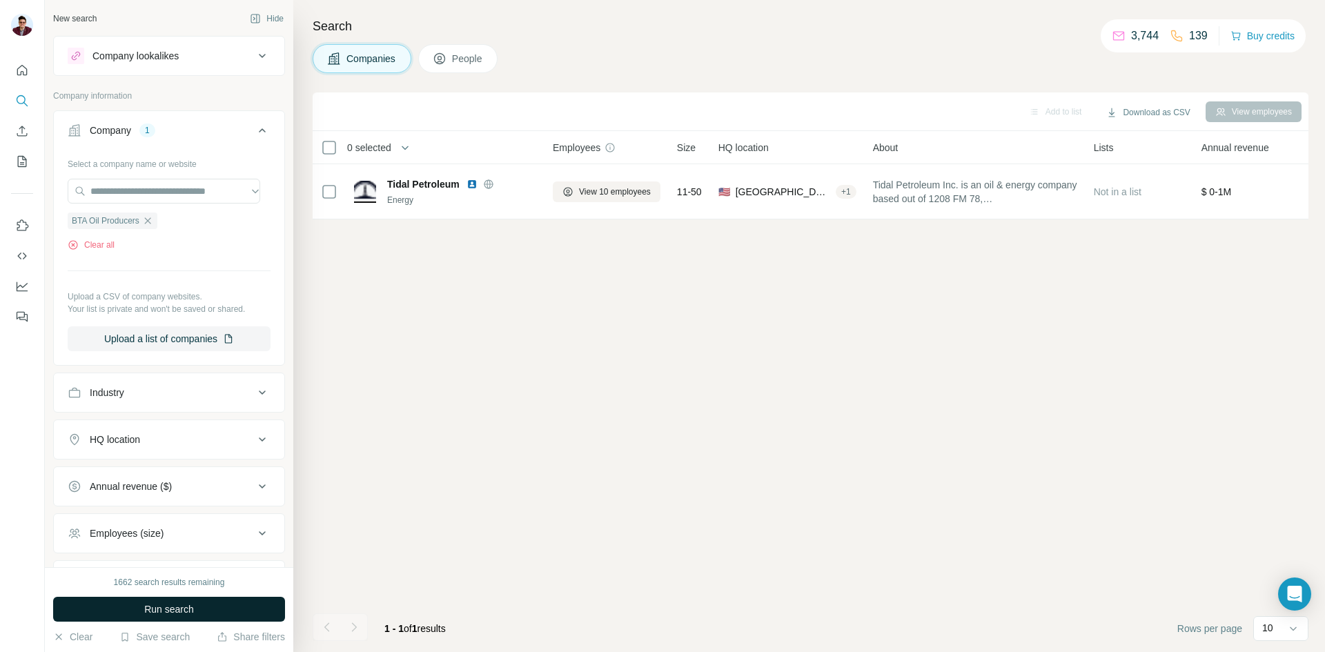
click at [148, 607] on span "Run search" at bounding box center [169, 609] width 50 height 14
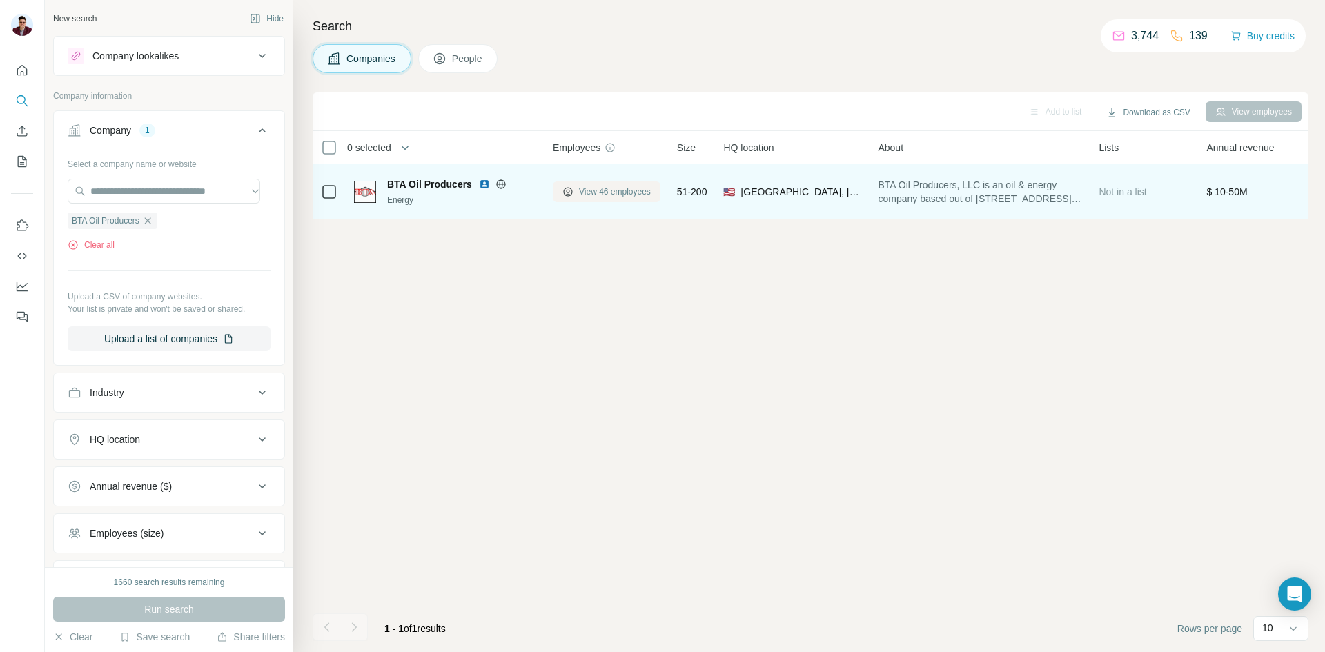
click at [604, 194] on span "View 46 employees" at bounding box center [615, 192] width 72 height 12
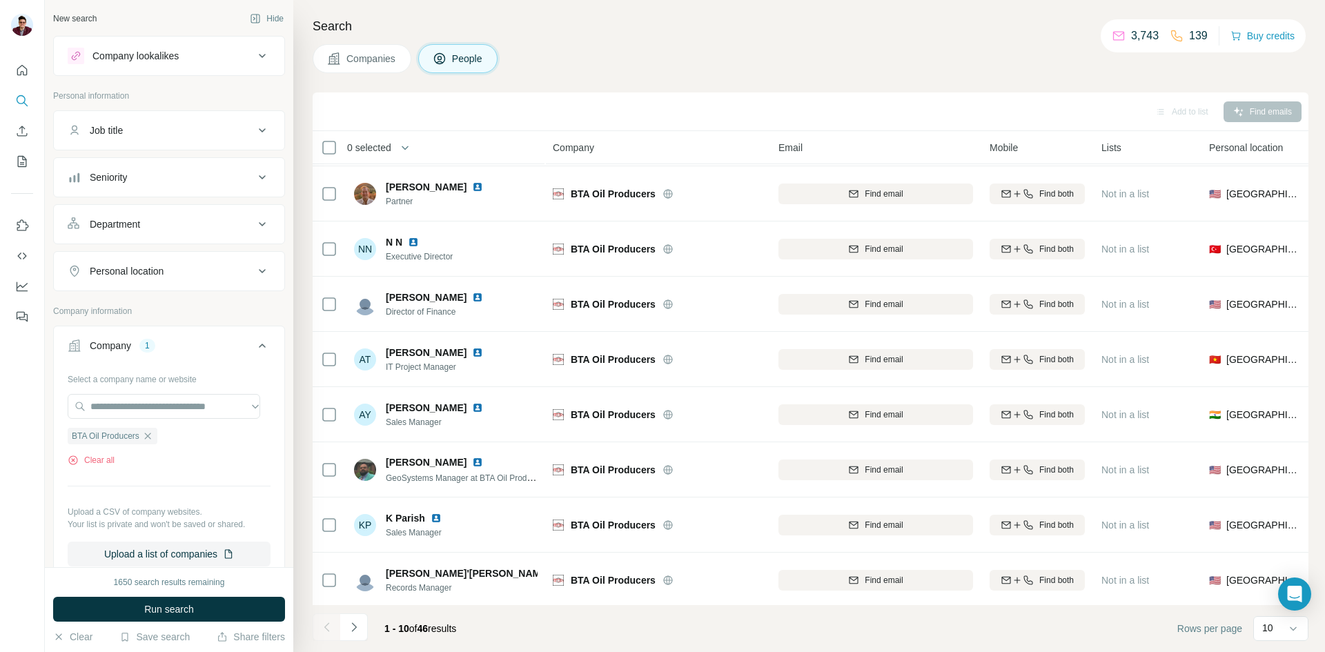
scroll to position [118, 0]
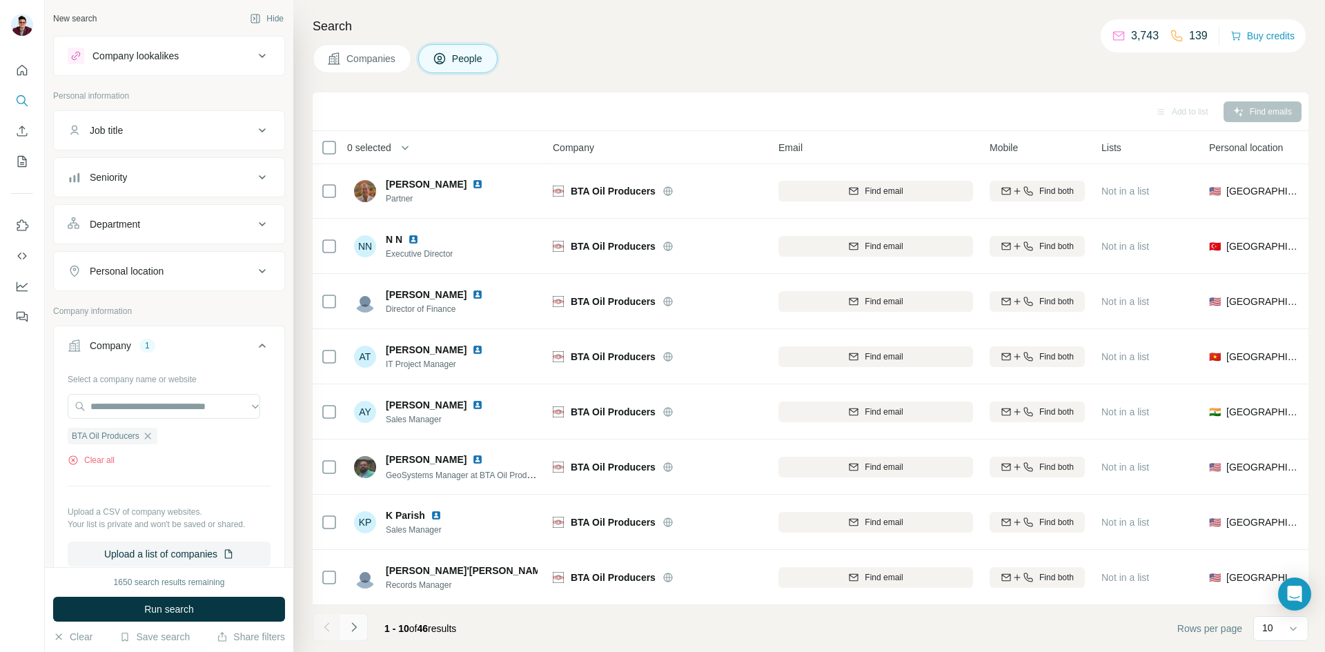
click at [358, 621] on icon "Navigate to next page" at bounding box center [354, 627] width 14 height 14
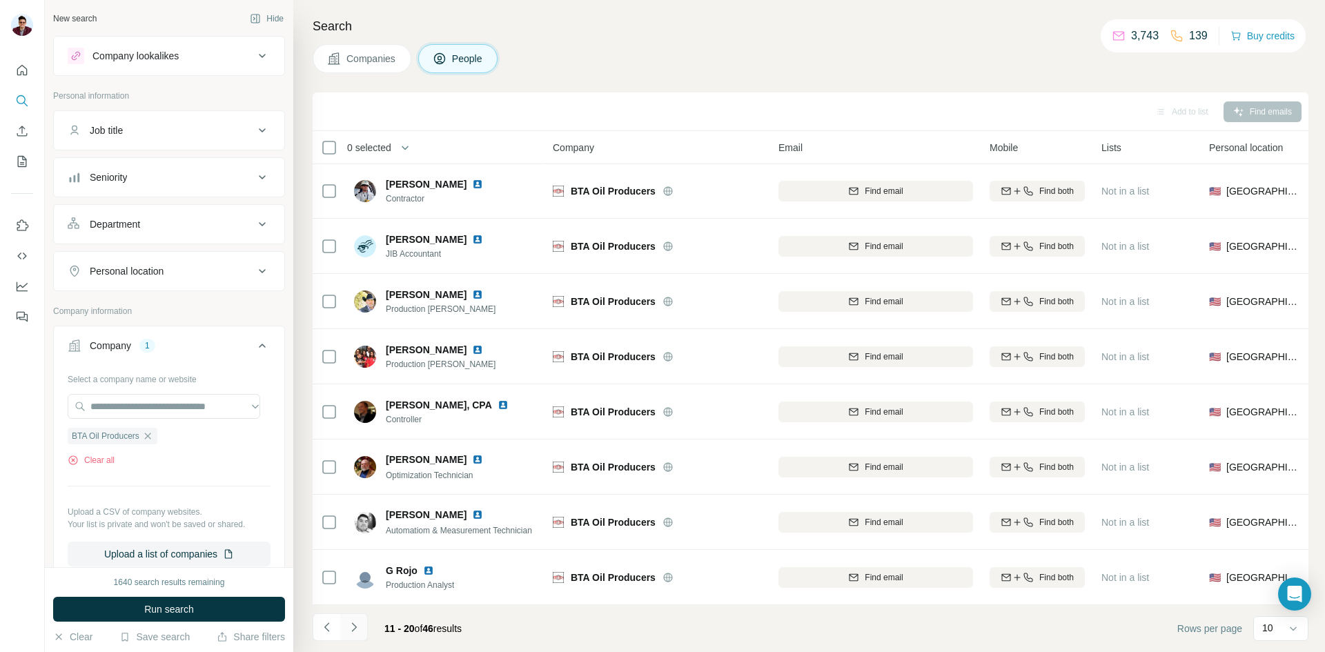
click at [364, 621] on button "Navigate to next page" at bounding box center [354, 627] width 28 height 28
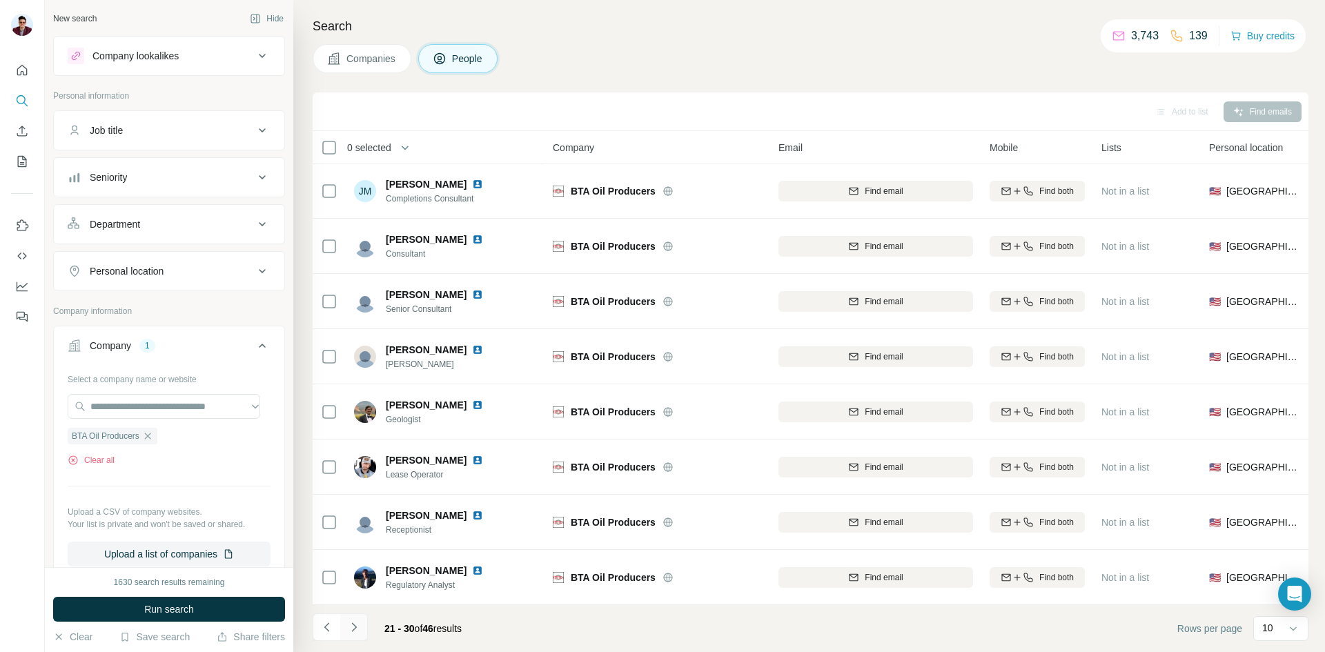
click at [348, 631] on icon "Navigate to next page" at bounding box center [354, 627] width 14 height 14
click at [359, 627] on icon "Navigate to next page" at bounding box center [354, 627] width 14 height 14
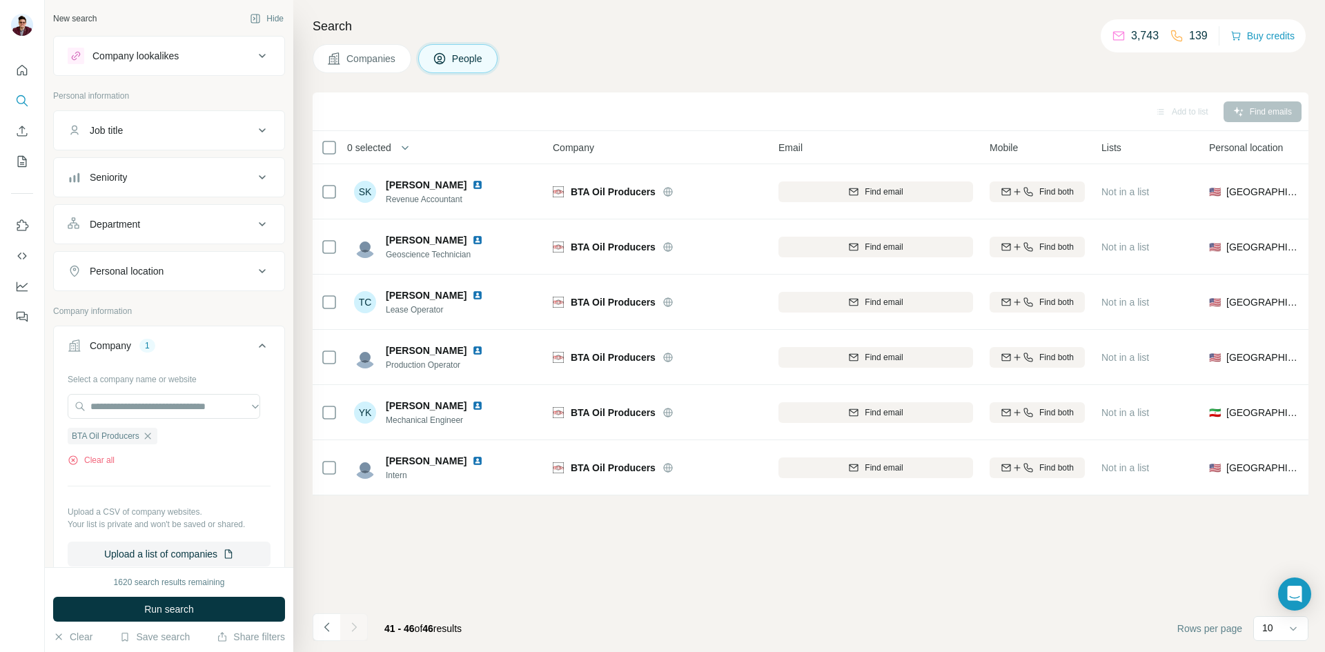
scroll to position [0, 0]
click at [326, 628] on icon "Navigate to previous page" at bounding box center [326, 626] width 5 height 9
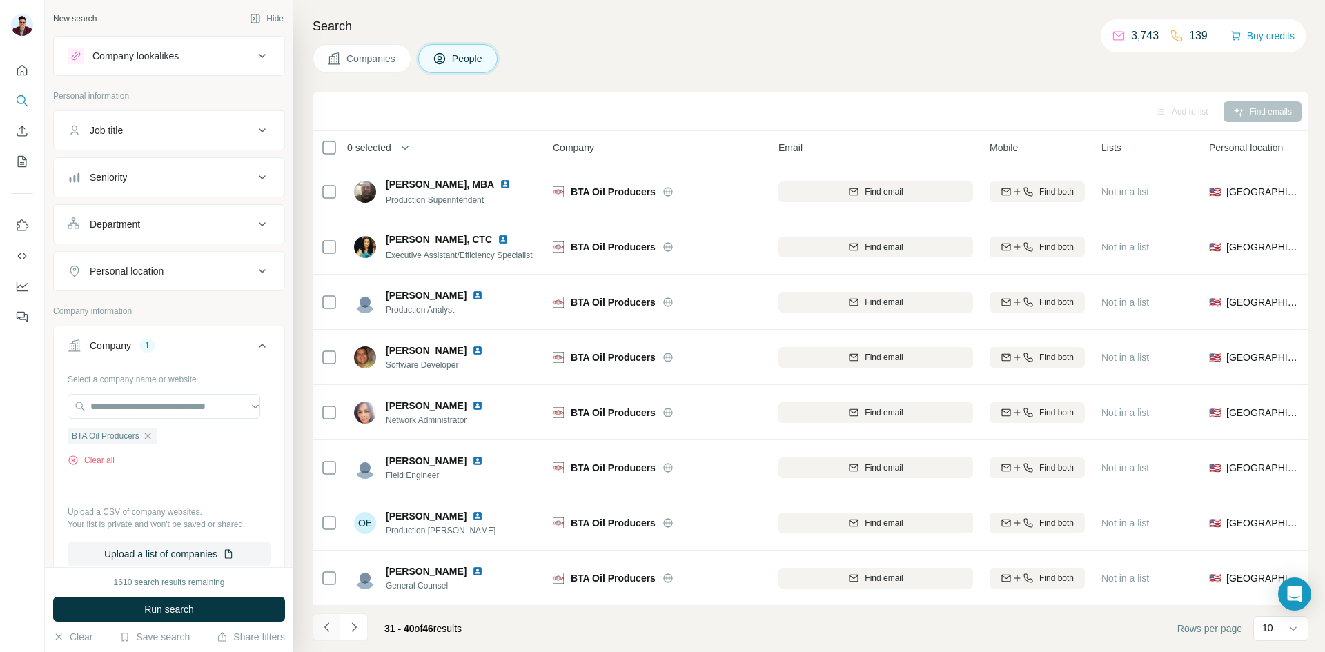
click at [326, 630] on icon "Navigate to previous page" at bounding box center [327, 627] width 14 height 14
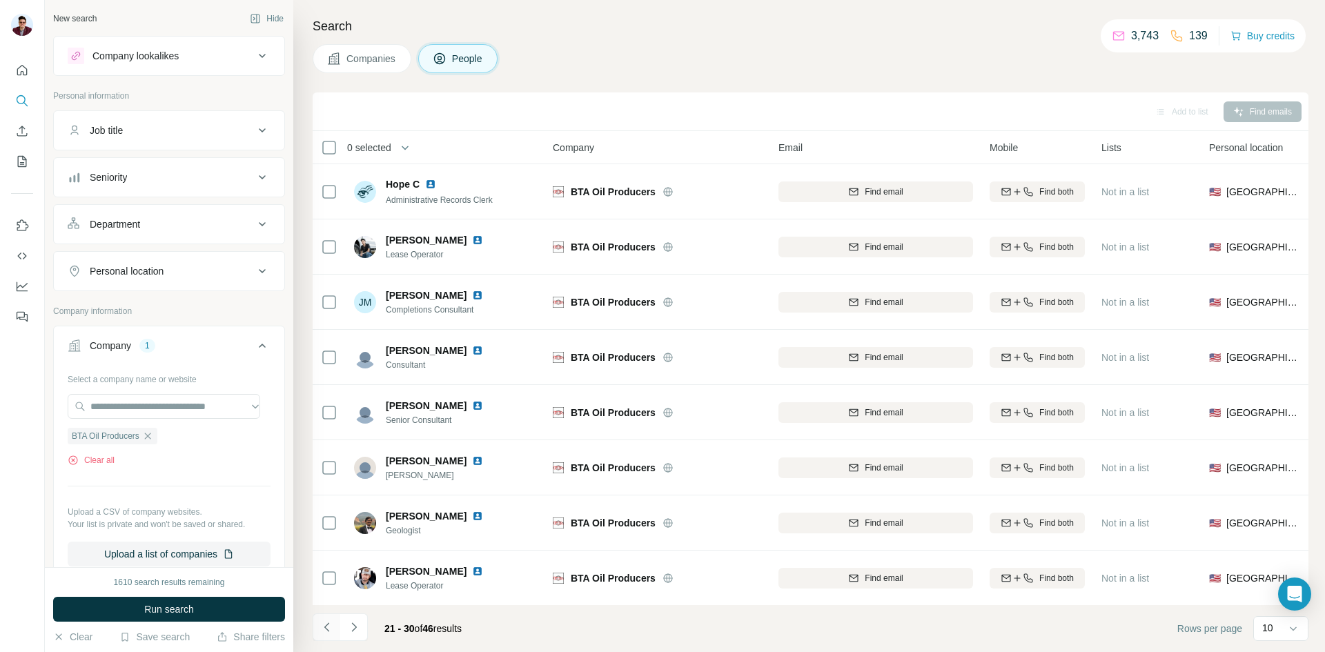
click at [326, 630] on icon "Navigate to previous page" at bounding box center [327, 627] width 14 height 14
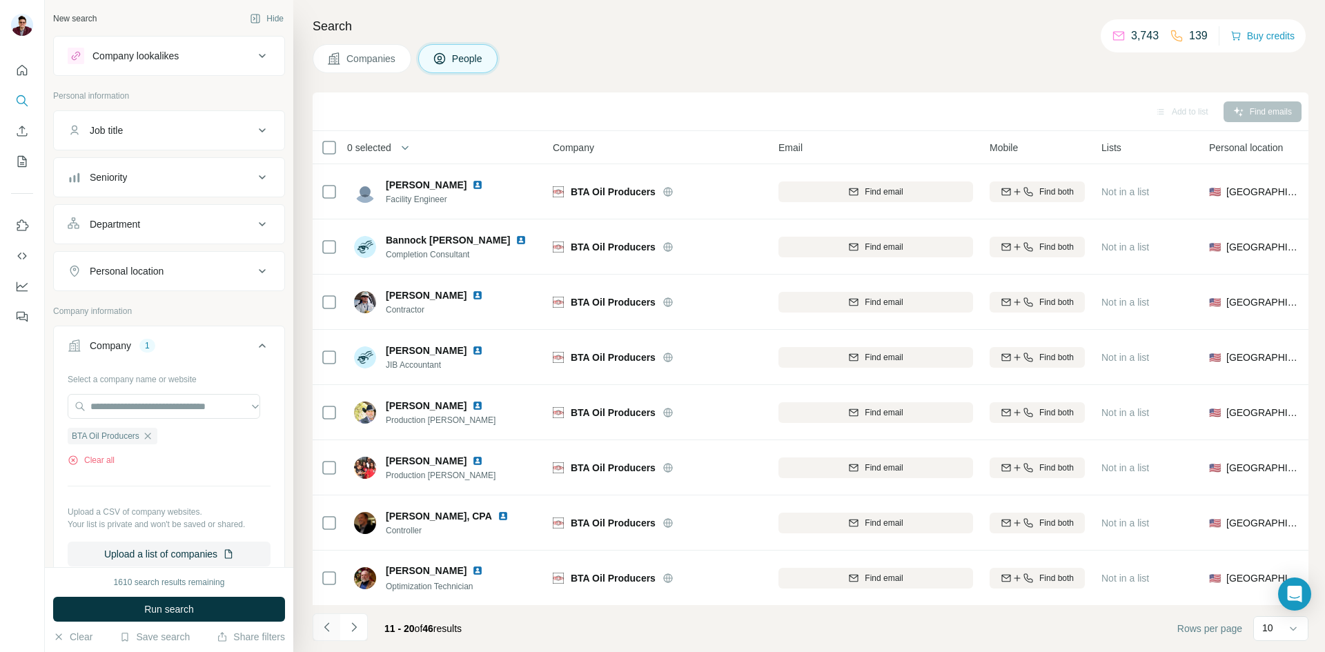
click at [326, 630] on icon "Navigate to previous page" at bounding box center [327, 627] width 14 height 14
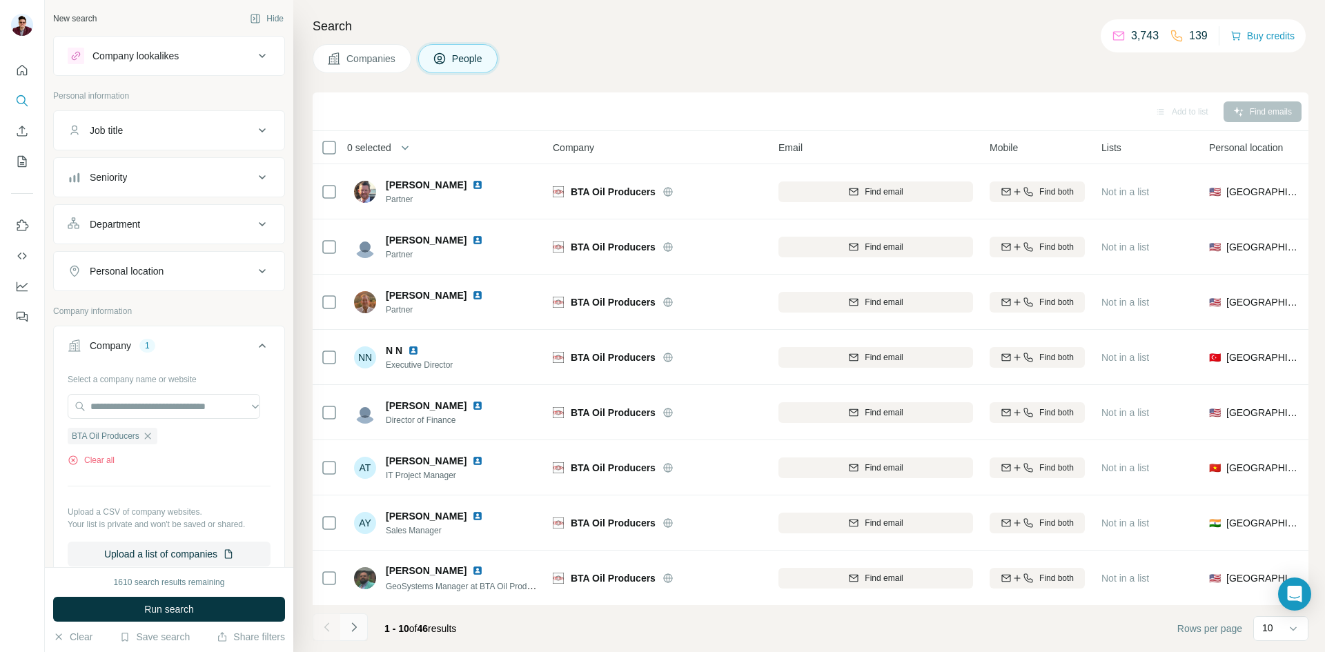
click at [355, 629] on icon "Navigate to next page" at bounding box center [354, 627] width 14 height 14
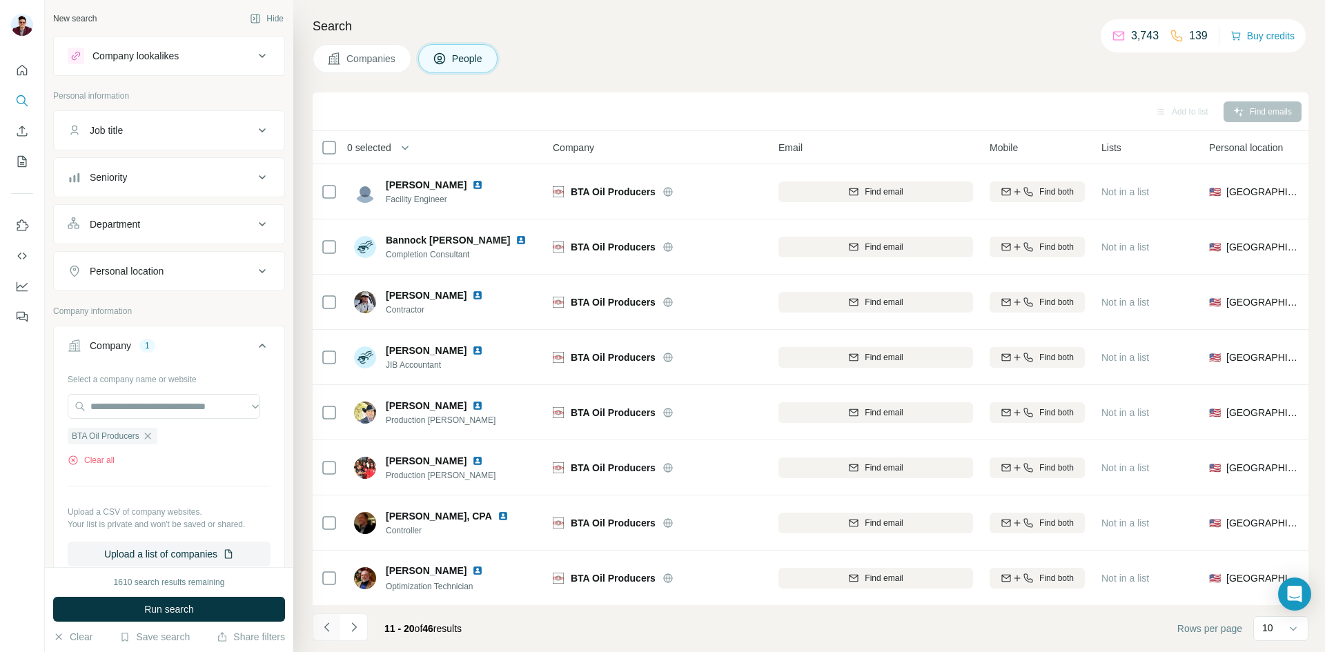
click at [331, 623] on icon "Navigate to previous page" at bounding box center [327, 627] width 14 height 14
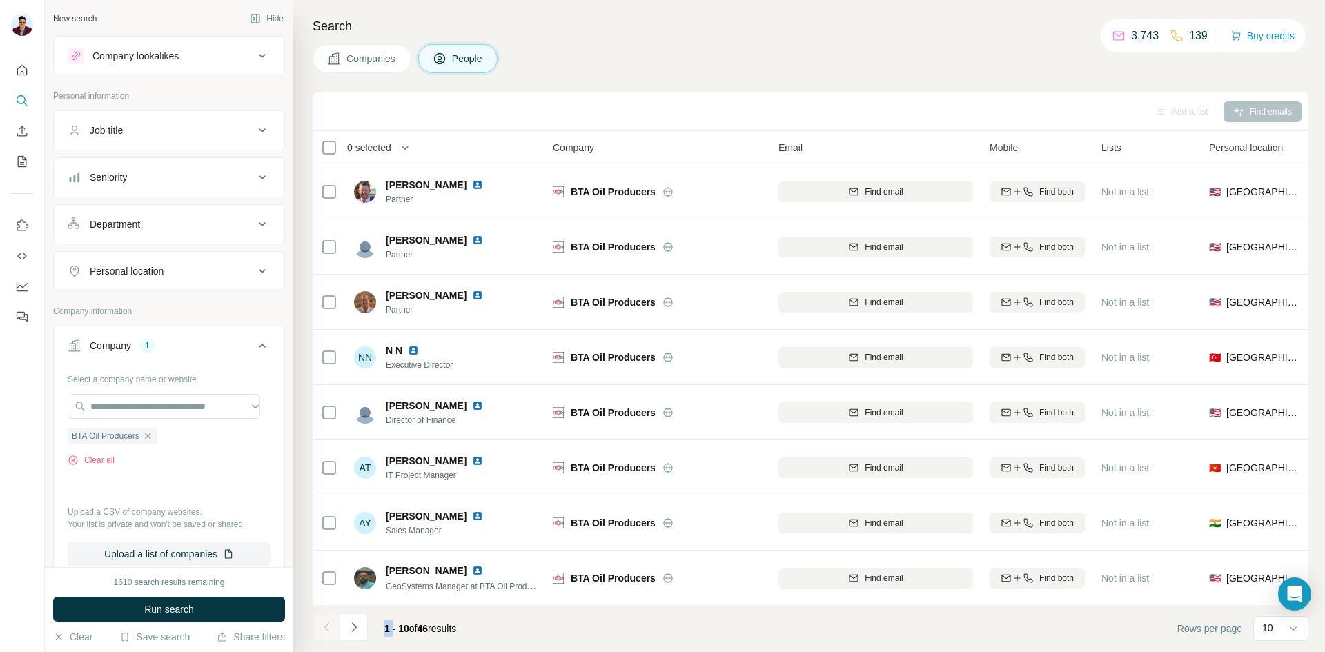
click at [331, 623] on div at bounding box center [327, 627] width 28 height 28
click at [119, 437] on span "BTA Oil Producers" at bounding box center [106, 436] width 68 height 12
click at [146, 434] on icon "button" at bounding box center [147, 436] width 11 height 11
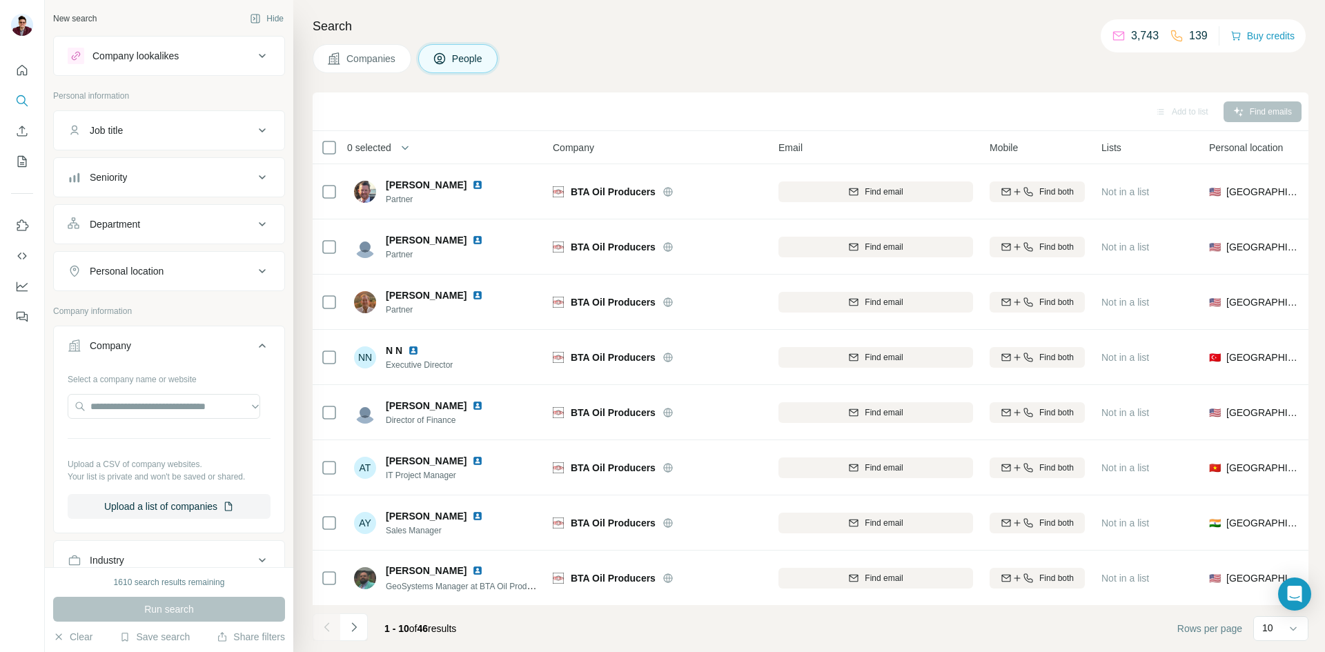
click at [385, 42] on div "Search Companies People Add to list Find emails 0 selected People Company Email…" at bounding box center [809, 326] width 1032 height 652
click at [372, 56] on span "Companies" at bounding box center [371, 59] width 50 height 14
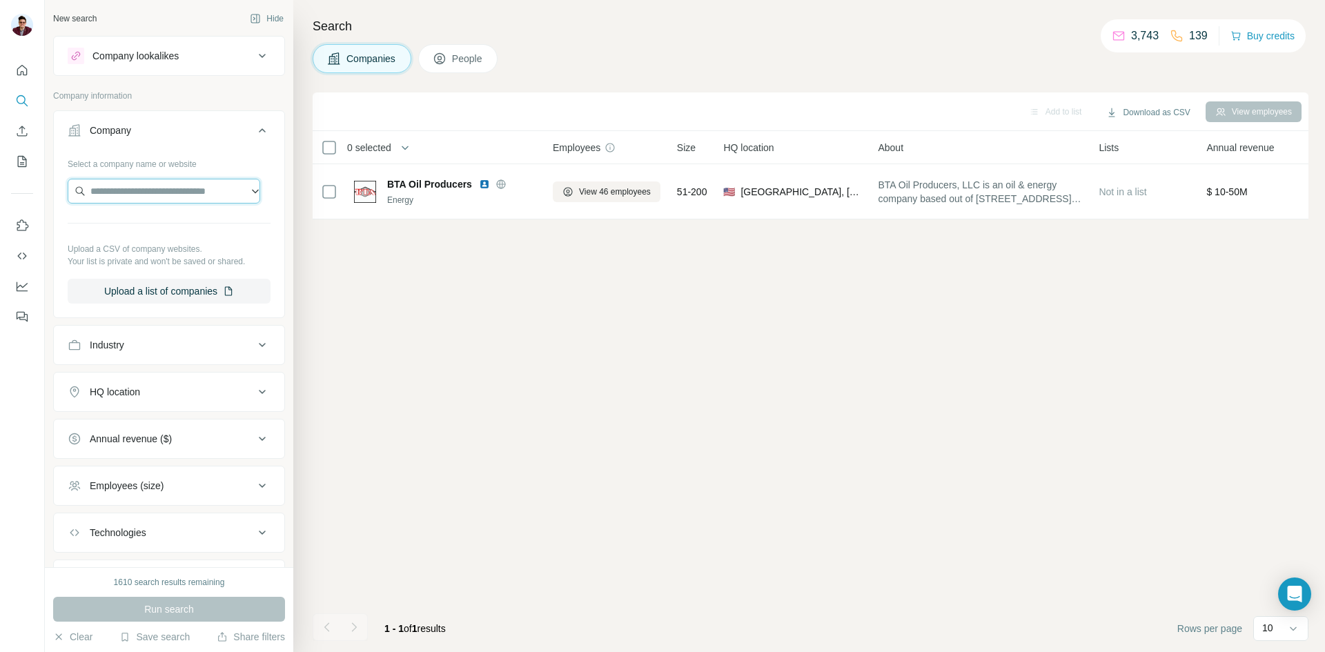
click at [130, 194] on input "text" at bounding box center [164, 191] width 193 height 25
type input "**********"
click at [139, 230] on p "[DOMAIN_NAME]" at bounding box center [140, 235] width 66 height 12
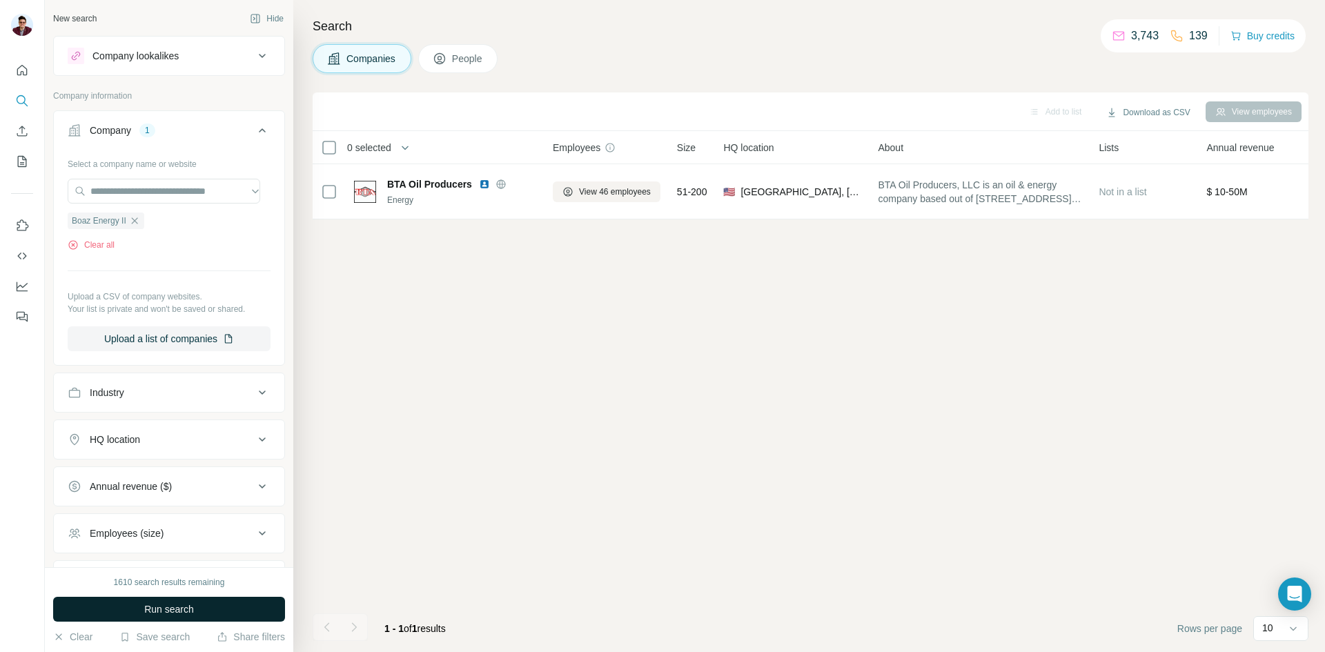
click at [155, 612] on span "Run search" at bounding box center [169, 609] width 50 height 14
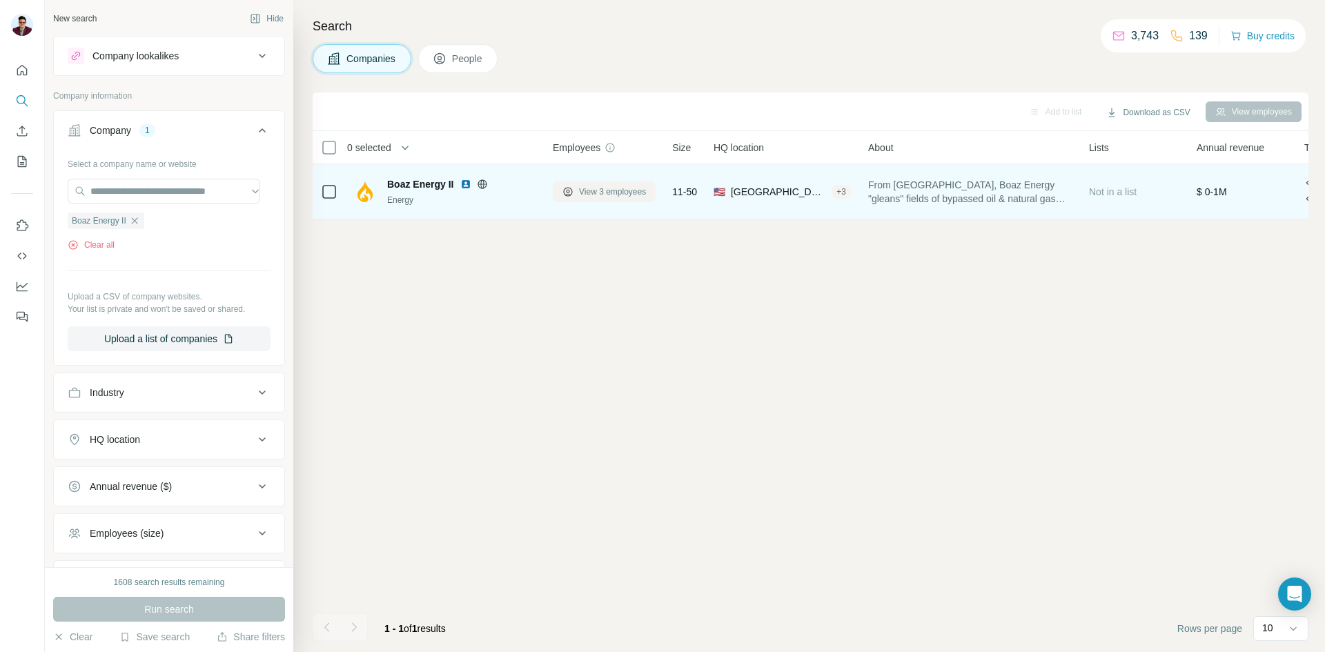
click at [601, 192] on span "View 3 employees" at bounding box center [612, 192] width 67 height 12
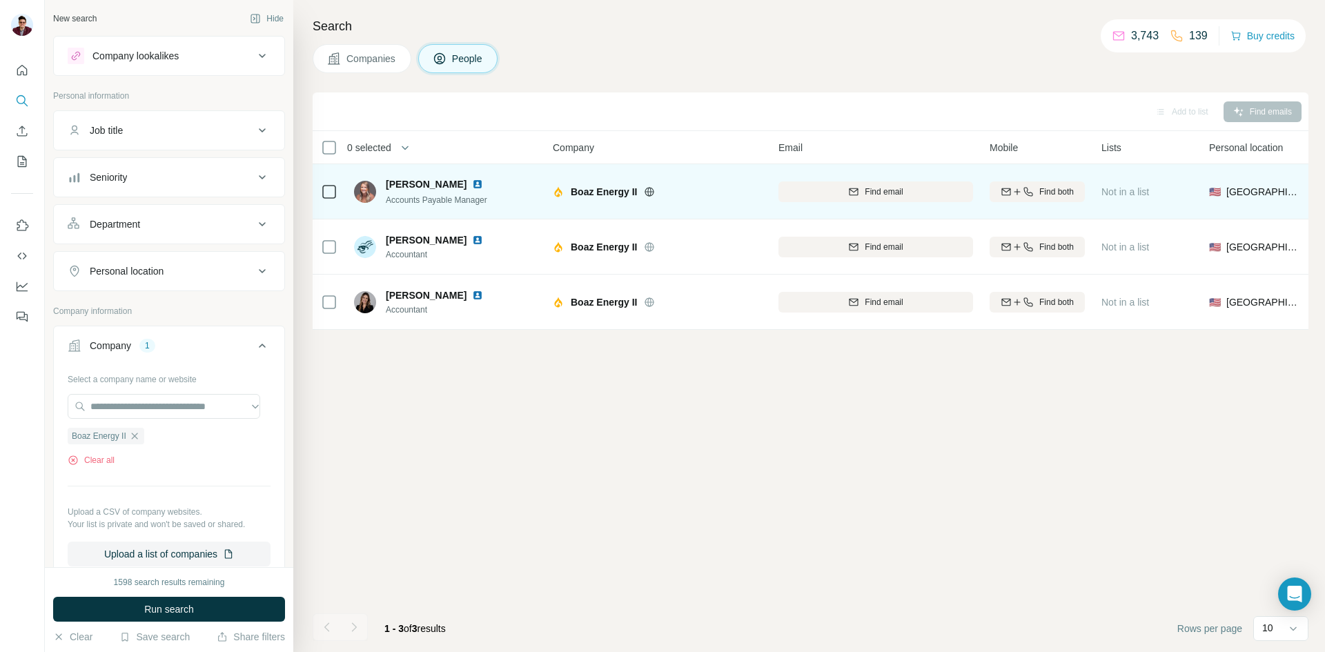
click at [472, 181] on img at bounding box center [477, 184] width 11 height 11
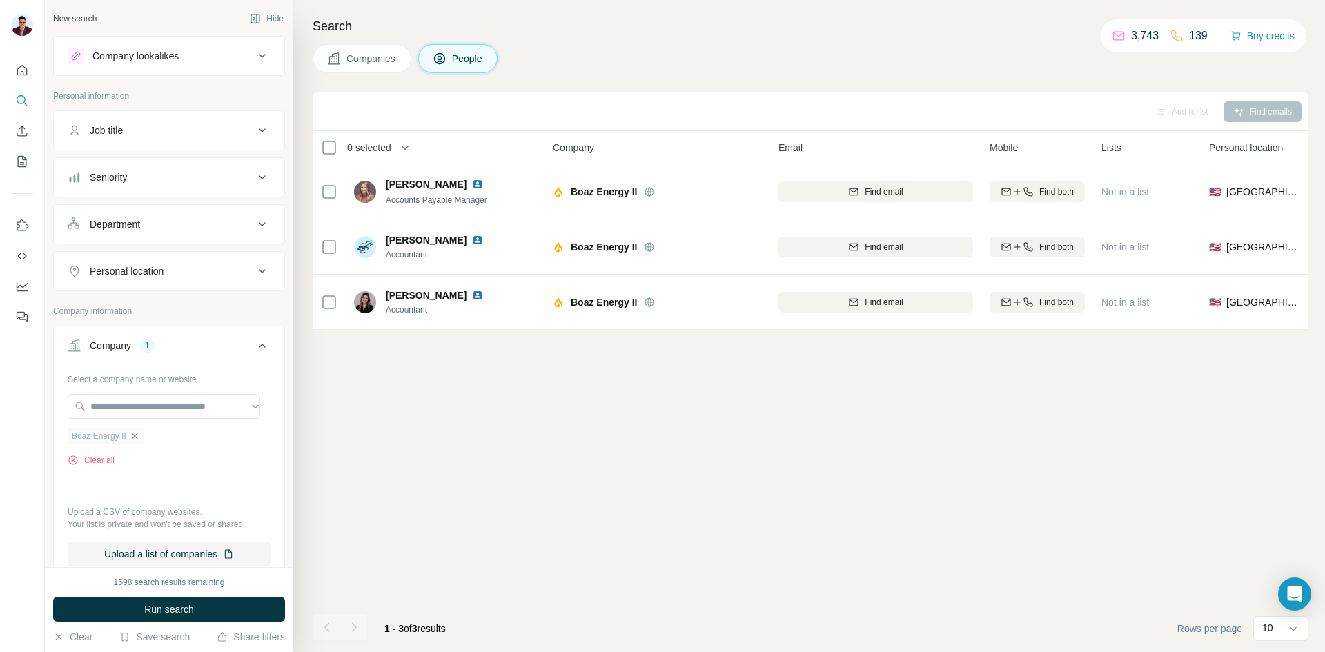
click at [133, 436] on icon "button" at bounding box center [134, 436] width 11 height 11
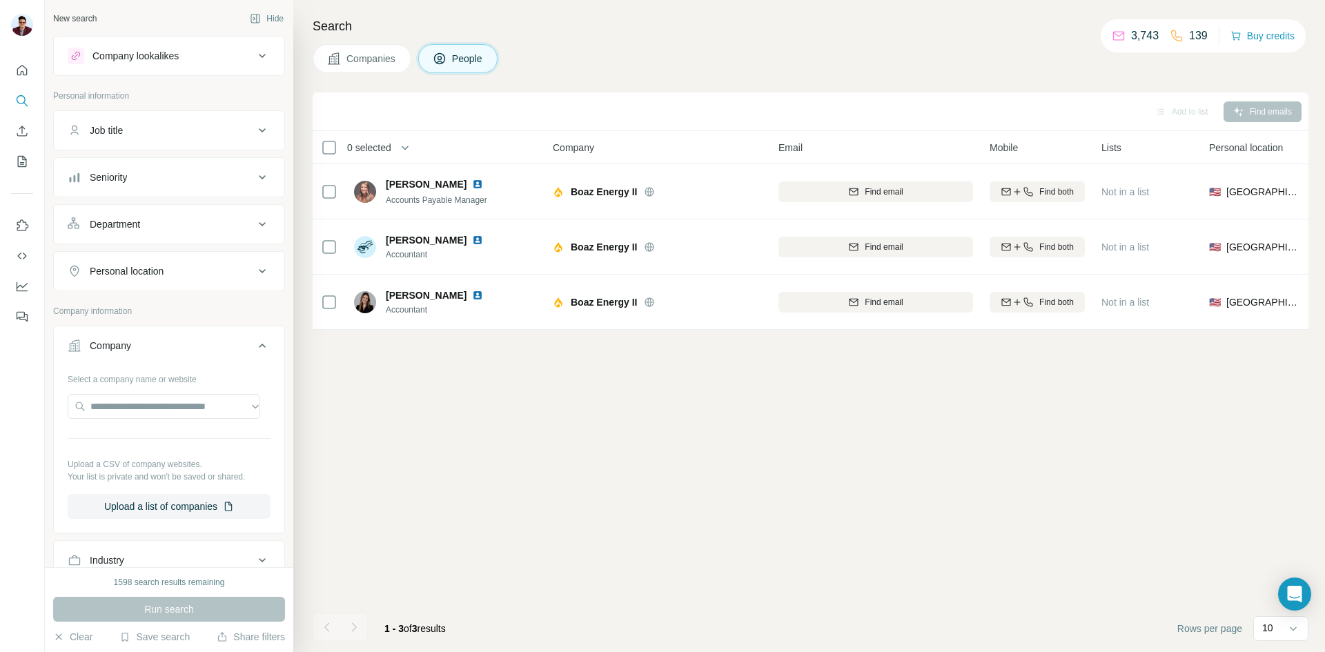
click at [364, 61] on span "Companies" at bounding box center [371, 59] width 50 height 14
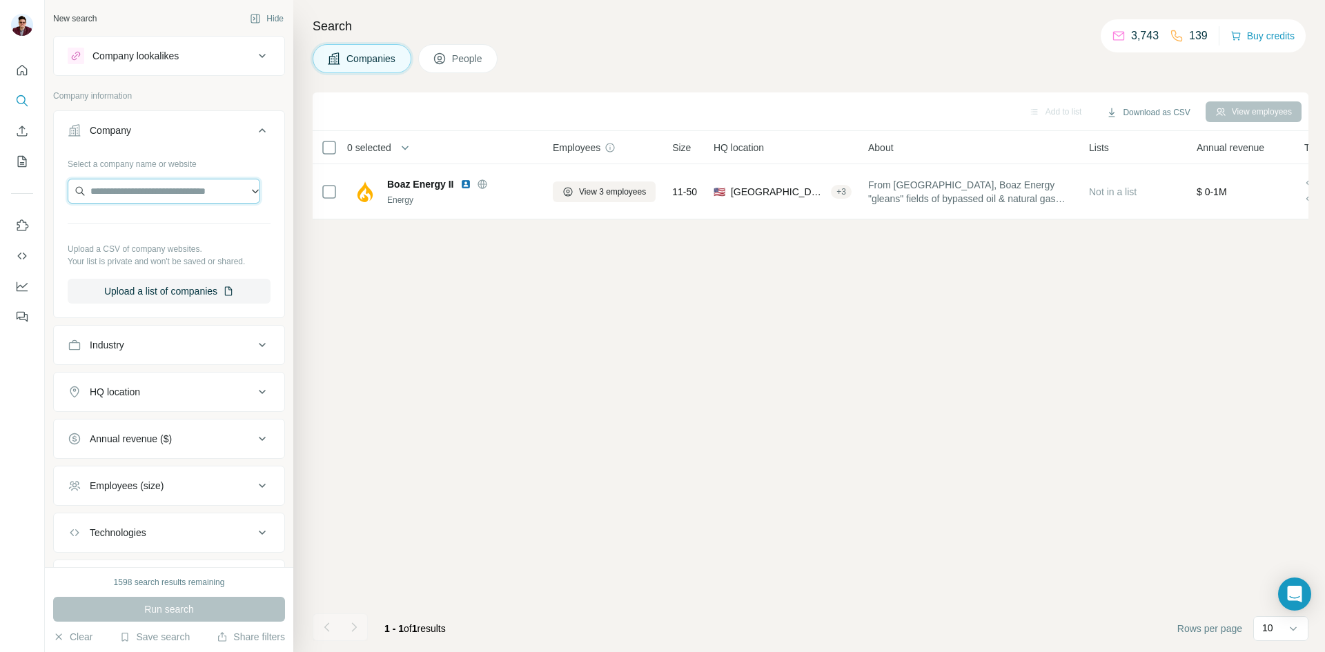
click at [135, 194] on input "text" at bounding box center [164, 191] width 193 height 25
paste input "**********"
type input "**********"
click at [139, 234] on p "[DOMAIN_NAME]" at bounding box center [151, 235] width 88 height 12
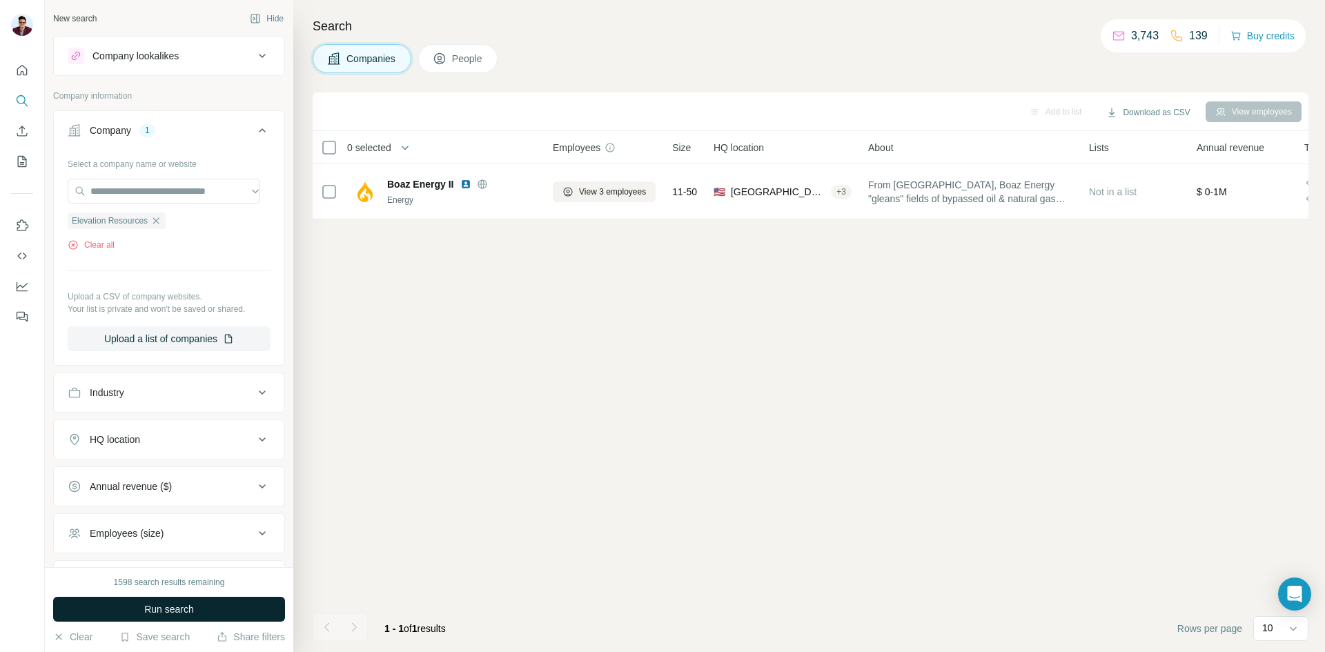
click at [188, 609] on span "Run search" at bounding box center [169, 609] width 50 height 14
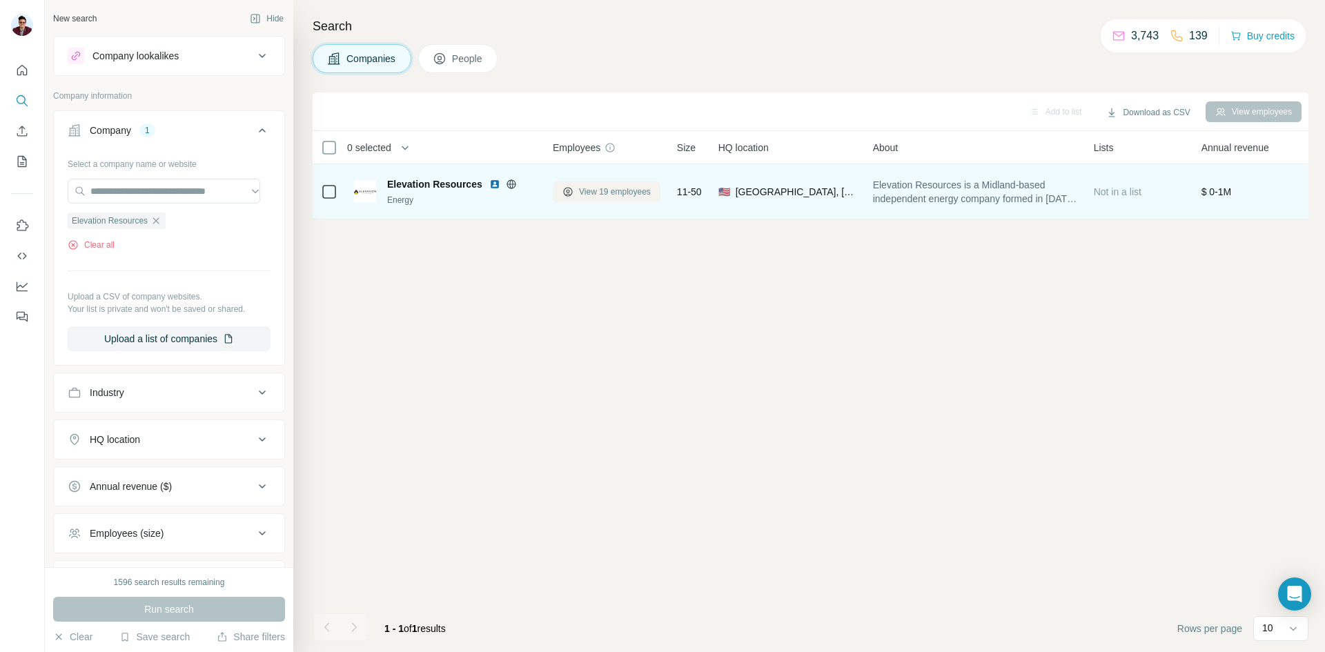
click at [606, 195] on span "View 19 employees" at bounding box center [615, 192] width 72 height 12
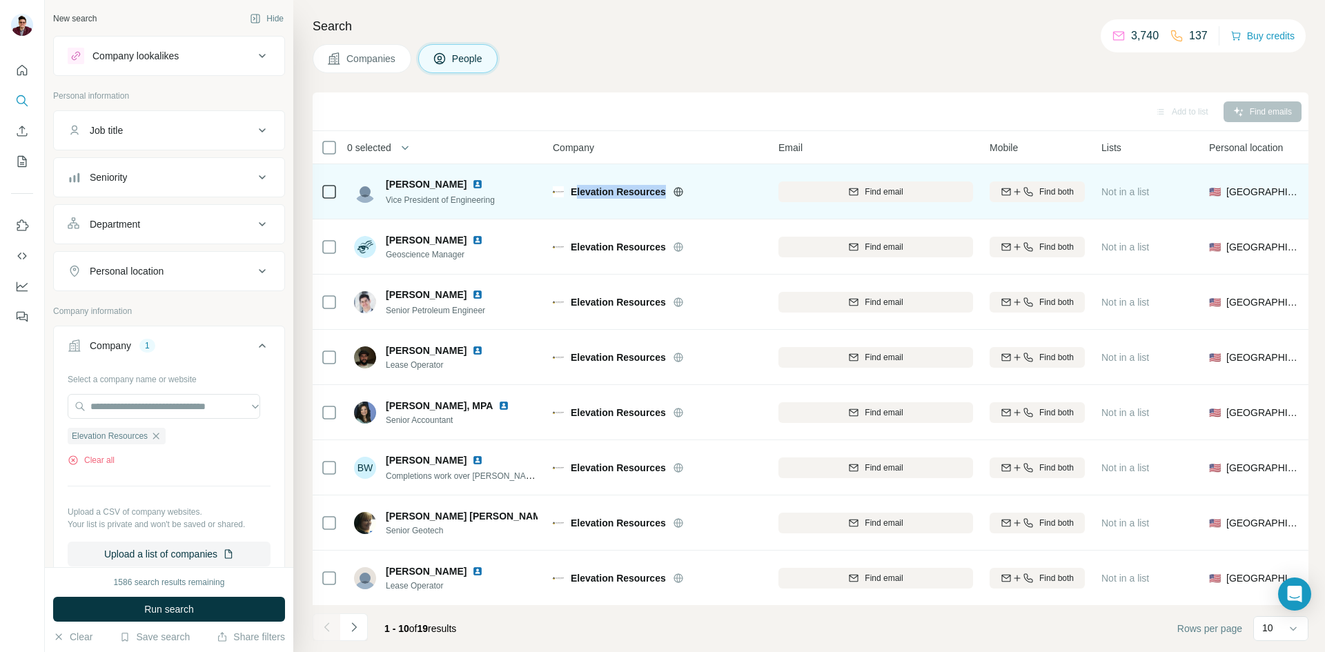
drag, startPoint x: 574, startPoint y: 192, endPoint x: 664, endPoint y: 188, distance: 90.5
click at [664, 188] on span "Elevation Resources" at bounding box center [618, 192] width 95 height 14
click at [660, 195] on span "Elevation Resources" at bounding box center [618, 192] width 95 height 14
drag, startPoint x: 664, startPoint y: 193, endPoint x: 569, endPoint y: 195, distance: 94.5
click at [569, 195] on div "Elevation Resources" at bounding box center [657, 192] width 209 height 14
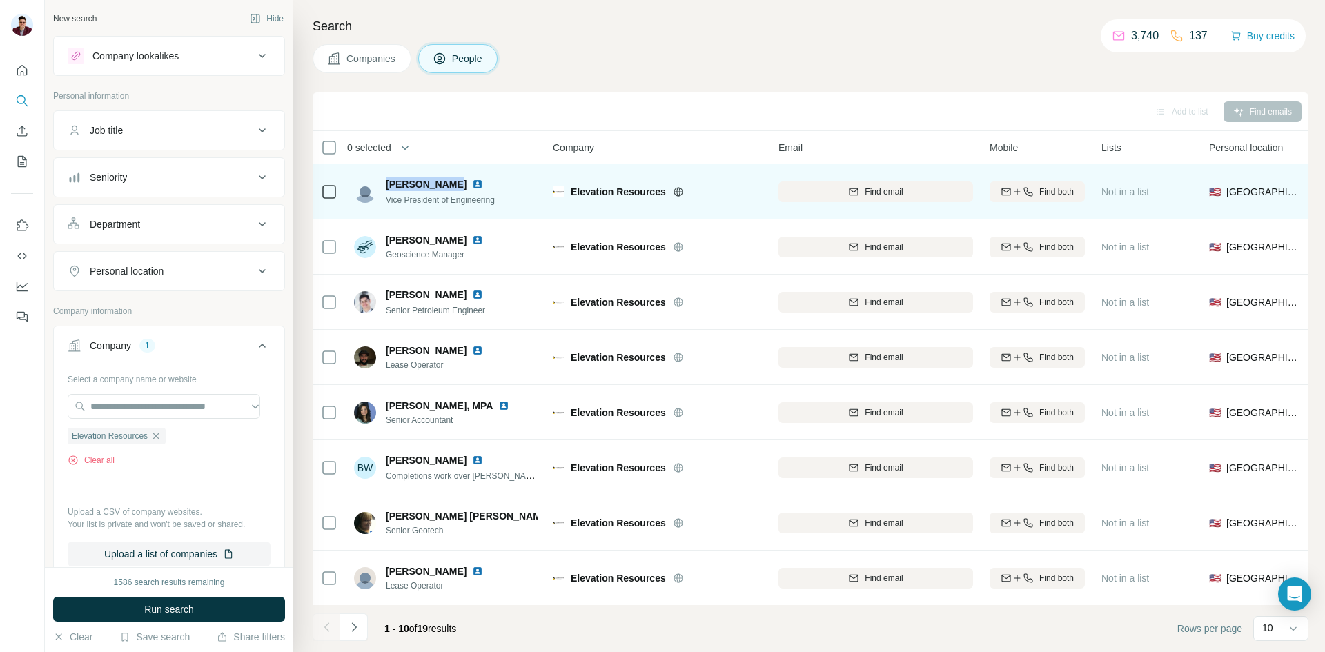
drag, startPoint x: 384, startPoint y: 185, endPoint x: 444, endPoint y: 187, distance: 60.1
click at [444, 187] on div "[PERSON_NAME] Vice President of Engineering" at bounding box center [427, 191] width 146 height 29
click at [853, 196] on icon "button" at bounding box center [853, 191] width 11 height 11
drag, startPoint x: 385, startPoint y: 199, endPoint x: 504, endPoint y: 202, distance: 118.7
click at [504, 202] on div "[PERSON_NAME] Vice President of Engineering" at bounding box center [446, 191] width 184 height 38
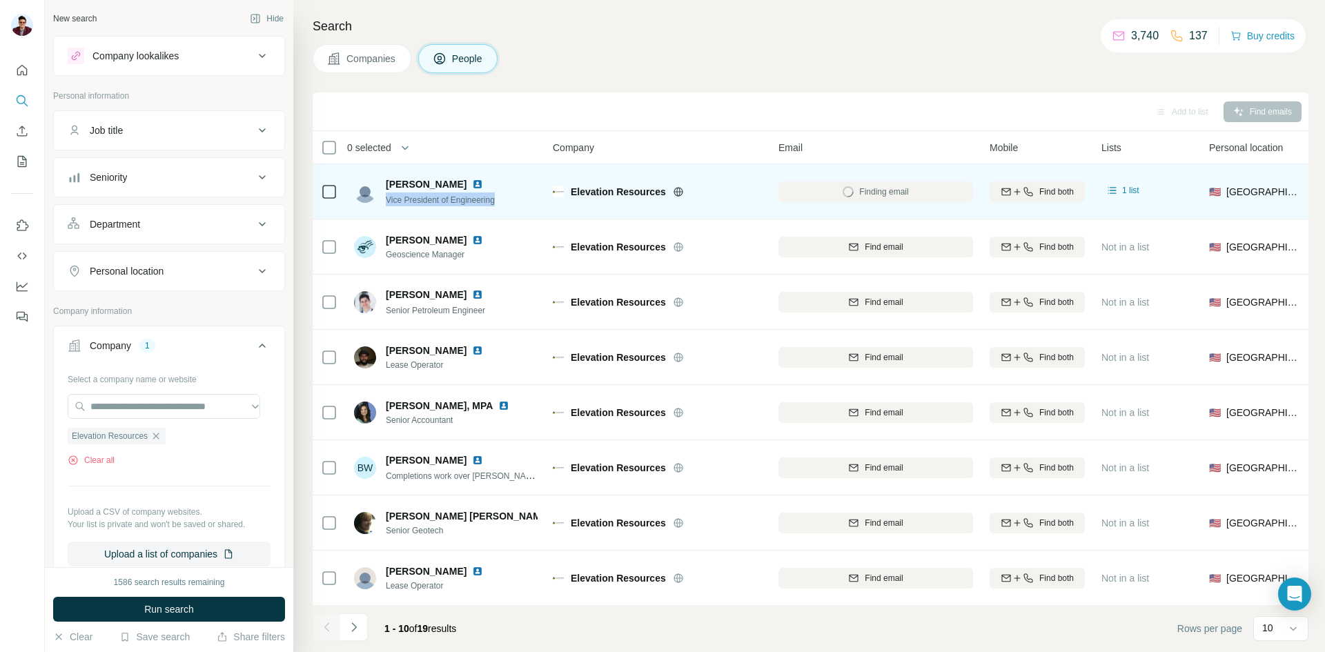
click at [472, 186] on img at bounding box center [477, 184] width 11 height 11
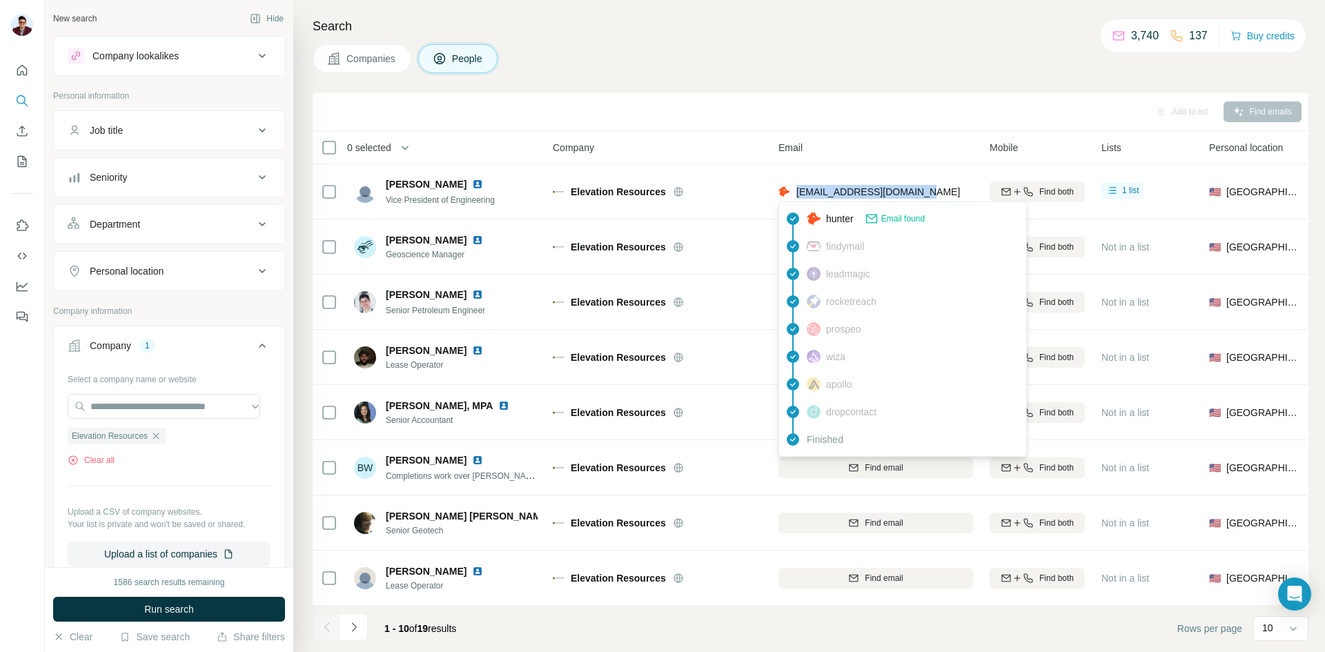
drag, startPoint x: 914, startPoint y: 188, endPoint x: 799, endPoint y: 198, distance: 114.9
click at [799, 198] on div "[EMAIL_ADDRESS][DOMAIN_NAME]" at bounding box center [875, 191] width 195 height 38
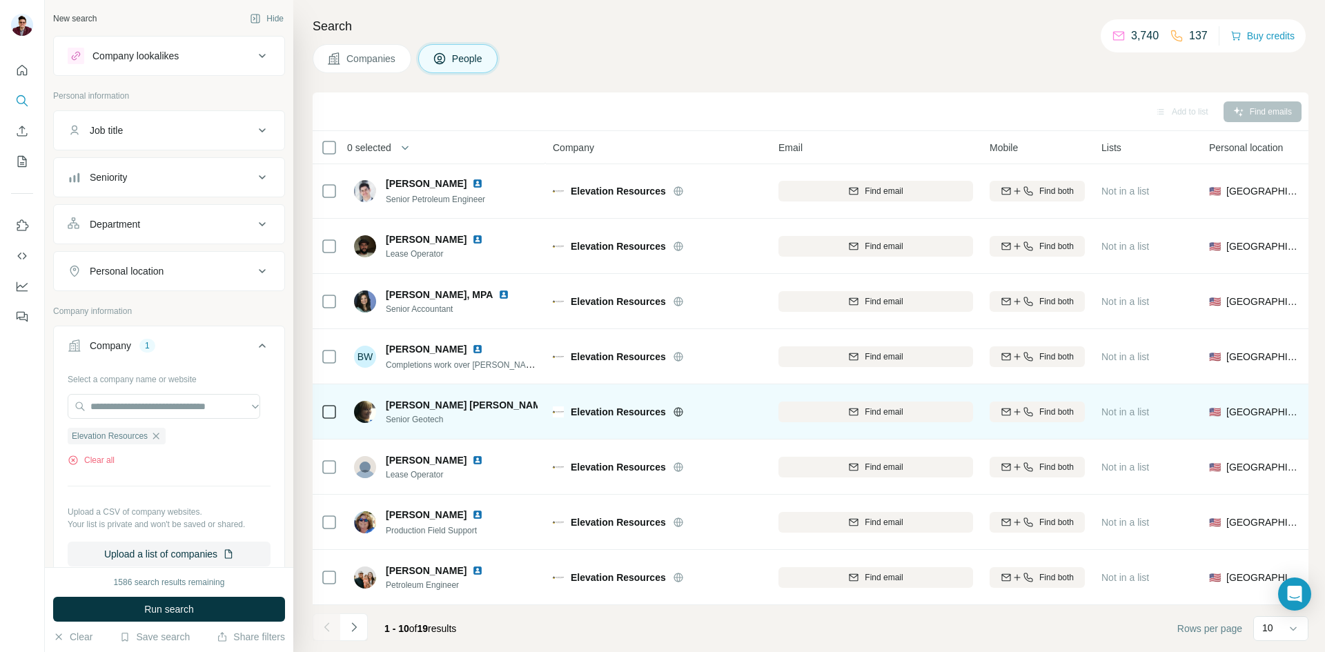
scroll to position [118, 0]
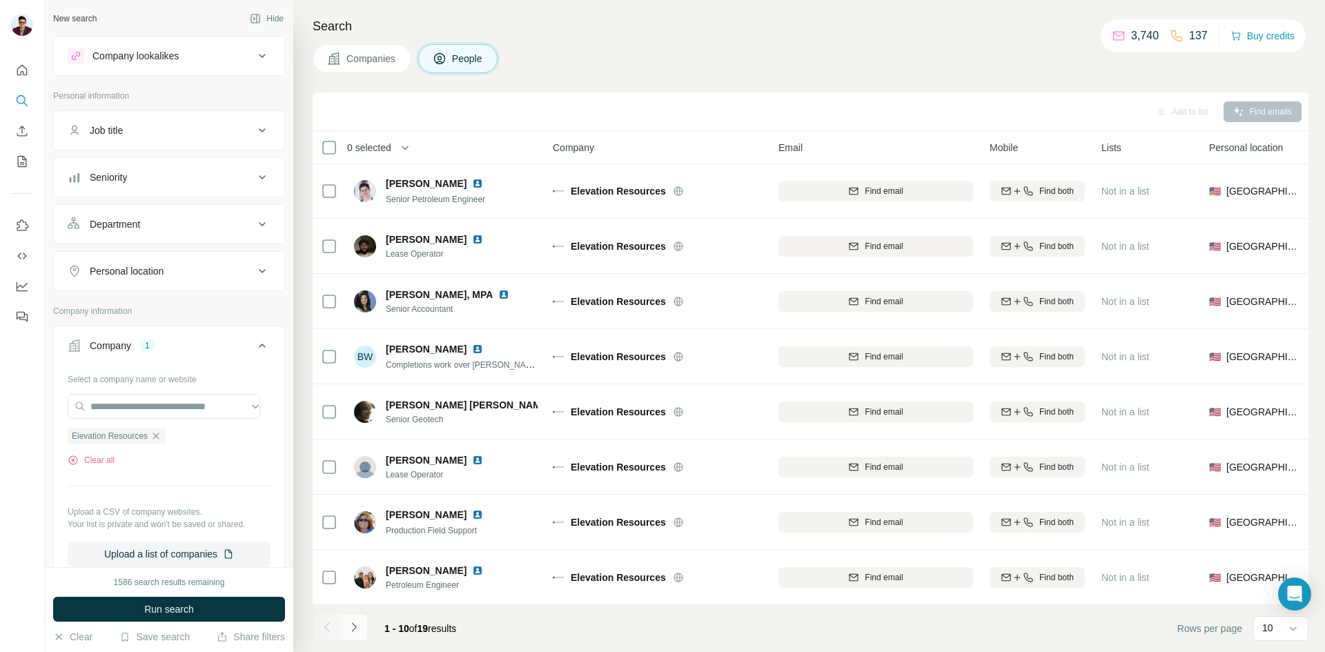
click at [362, 631] on button "Navigate to next page" at bounding box center [354, 627] width 28 height 28
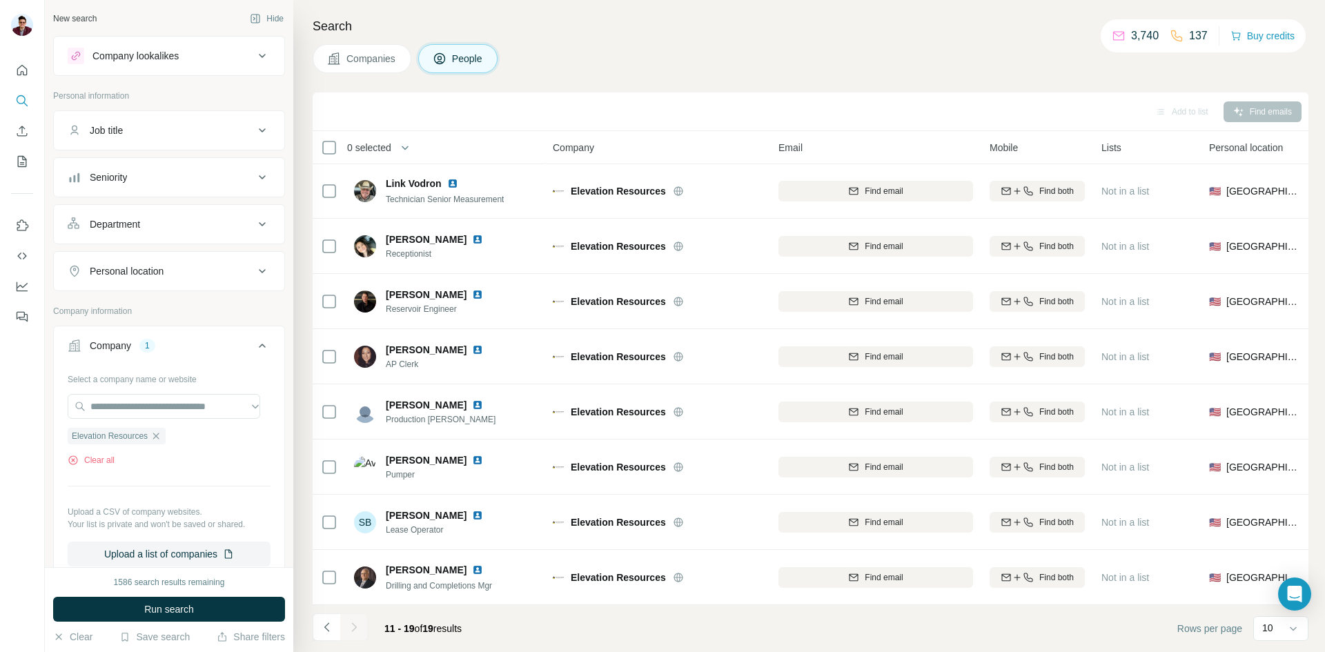
scroll to position [63, 0]
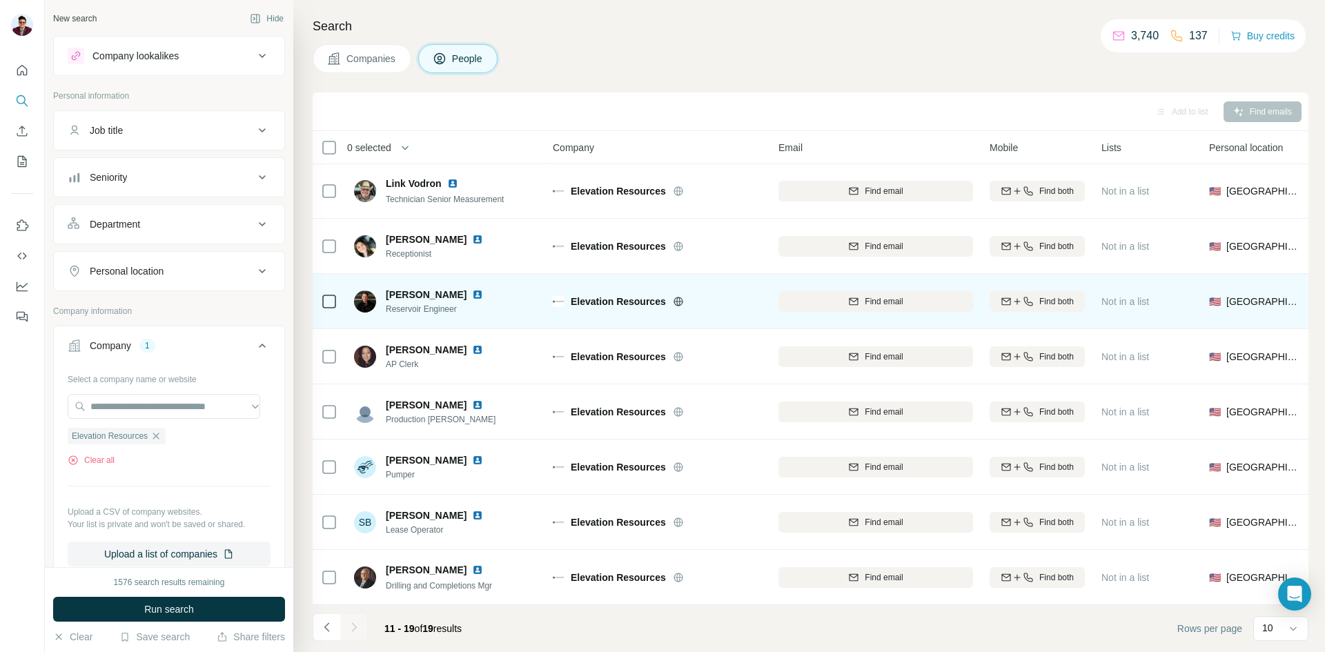
click at [472, 289] on img at bounding box center [477, 294] width 11 height 11
drag, startPoint x: 387, startPoint y: 301, endPoint x: 464, endPoint y: 300, distance: 77.3
click at [464, 303] on span "Reservoir Engineer" at bounding box center [443, 309] width 114 height 12
click at [867, 299] on span "Find email" at bounding box center [884, 301] width 38 height 12
drag, startPoint x: 386, startPoint y: 286, endPoint x: 444, endPoint y: 286, distance: 58.7
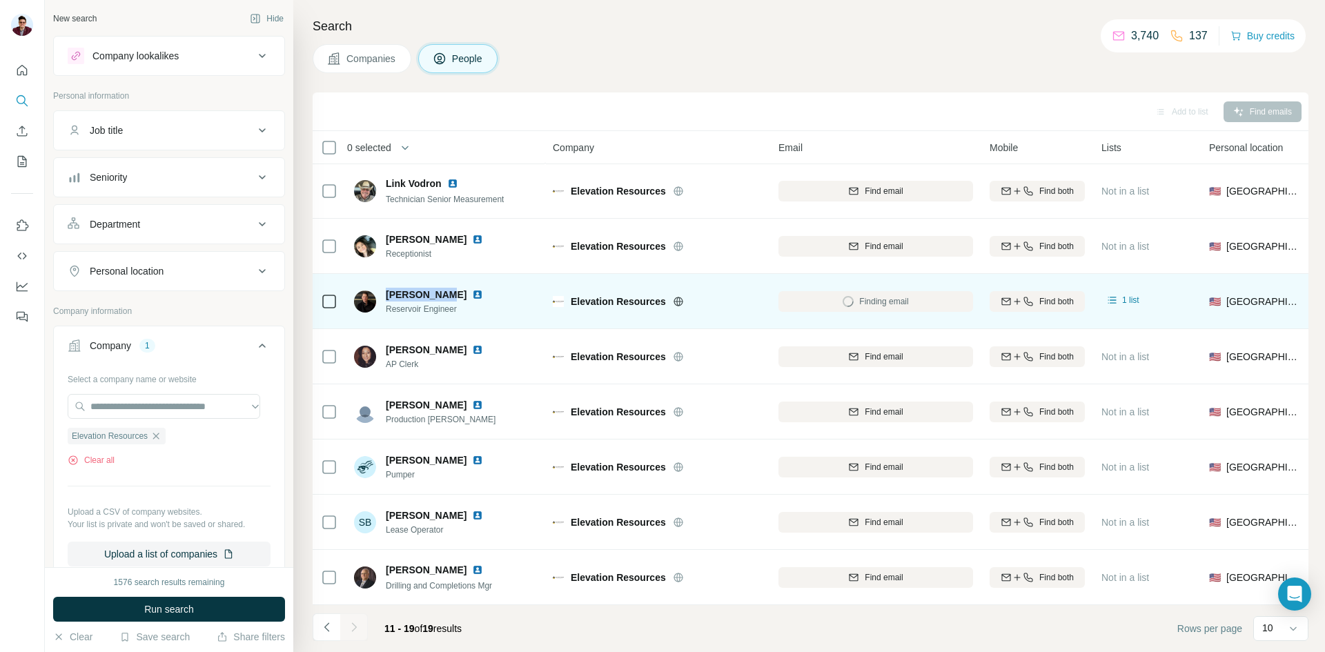
click at [444, 288] on span "[PERSON_NAME]" at bounding box center [426, 295] width 81 height 14
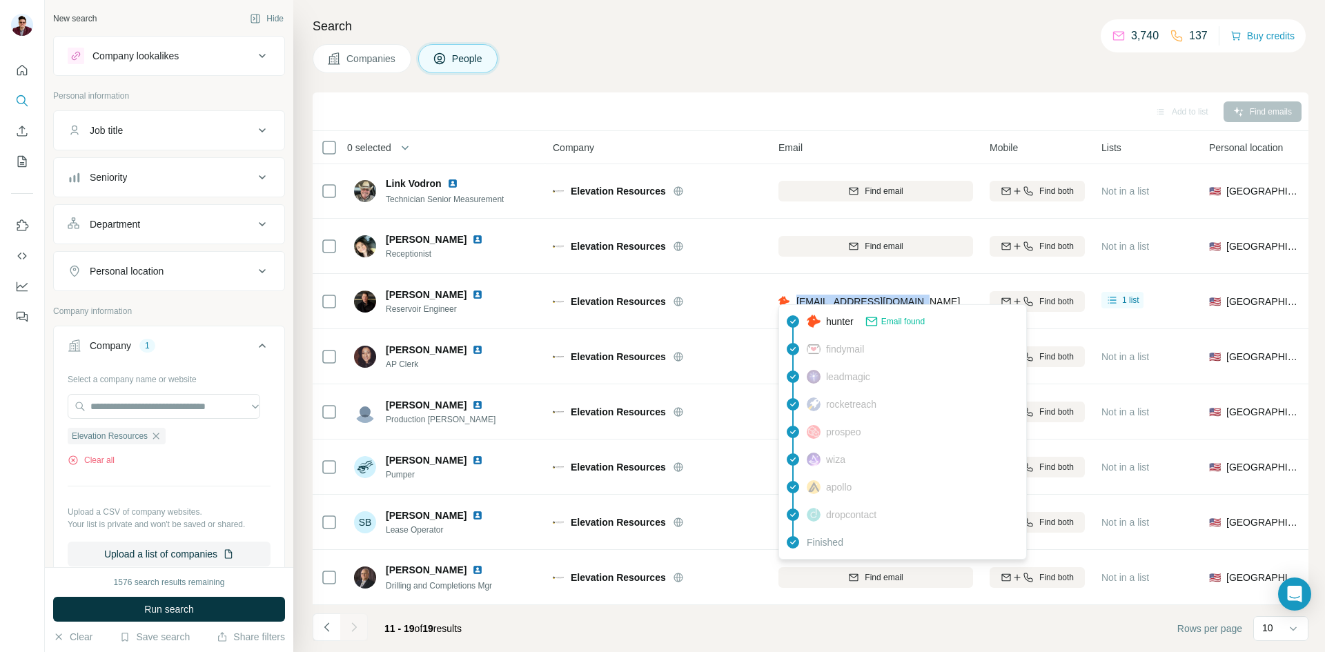
drag, startPoint x: 795, startPoint y: 293, endPoint x: 920, endPoint y: 288, distance: 125.0
click at [920, 295] on div "[EMAIL_ADDRESS][DOMAIN_NAME]" at bounding box center [868, 302] width 181 height 14
click at [383, 59] on span "Companies" at bounding box center [371, 59] width 50 height 14
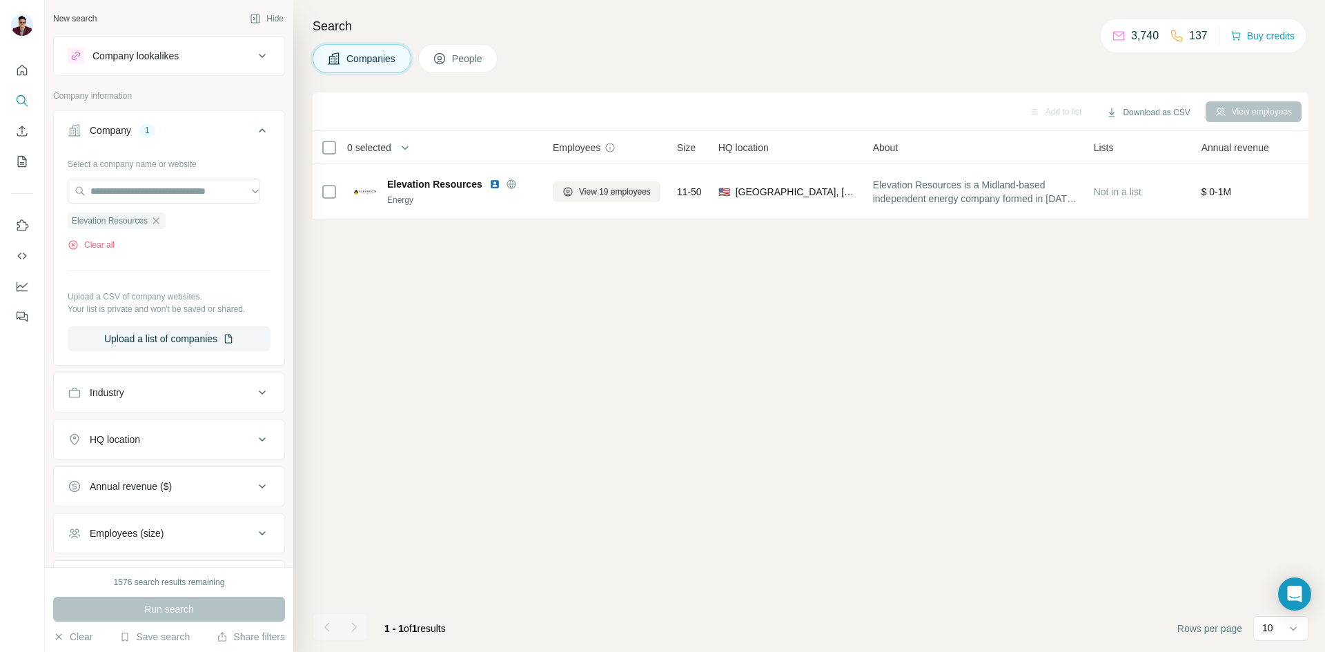
scroll to position [0, 0]
click at [159, 224] on icon "button" at bounding box center [155, 220] width 11 height 11
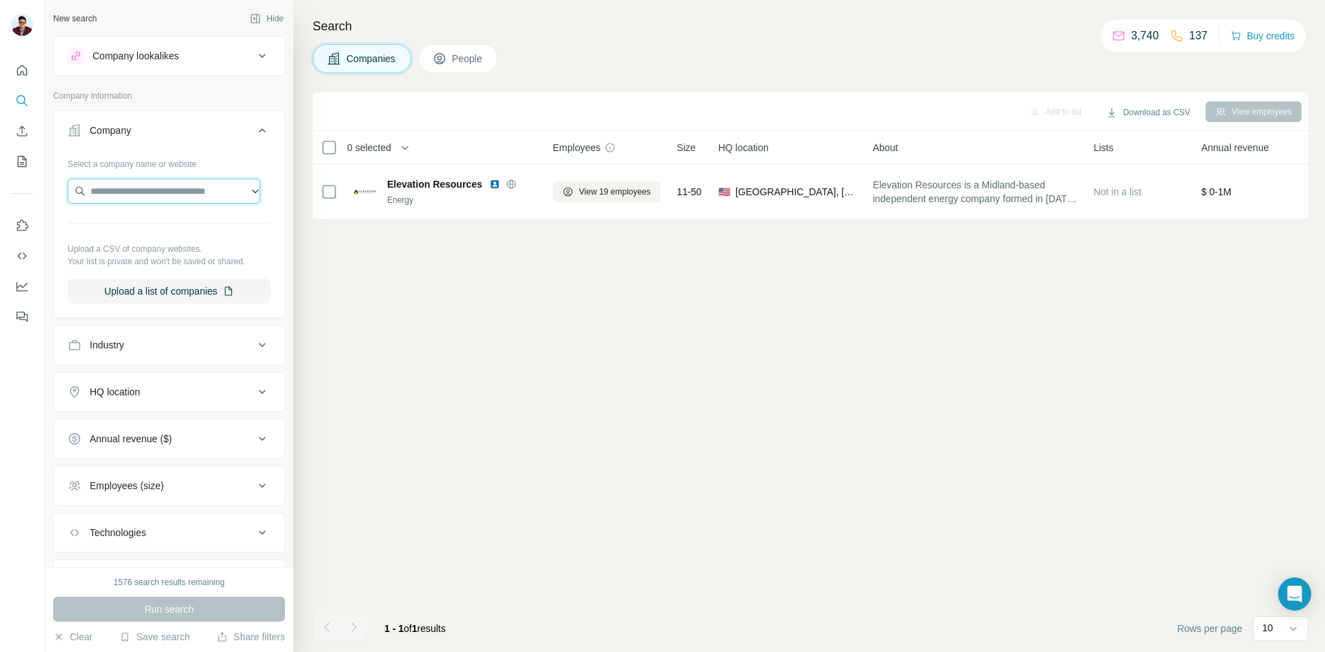
click at [136, 190] on input "text" at bounding box center [164, 191] width 193 height 25
type input "**********"
click at [139, 230] on p "[DOMAIN_NAME]" at bounding box center [140, 235] width 66 height 12
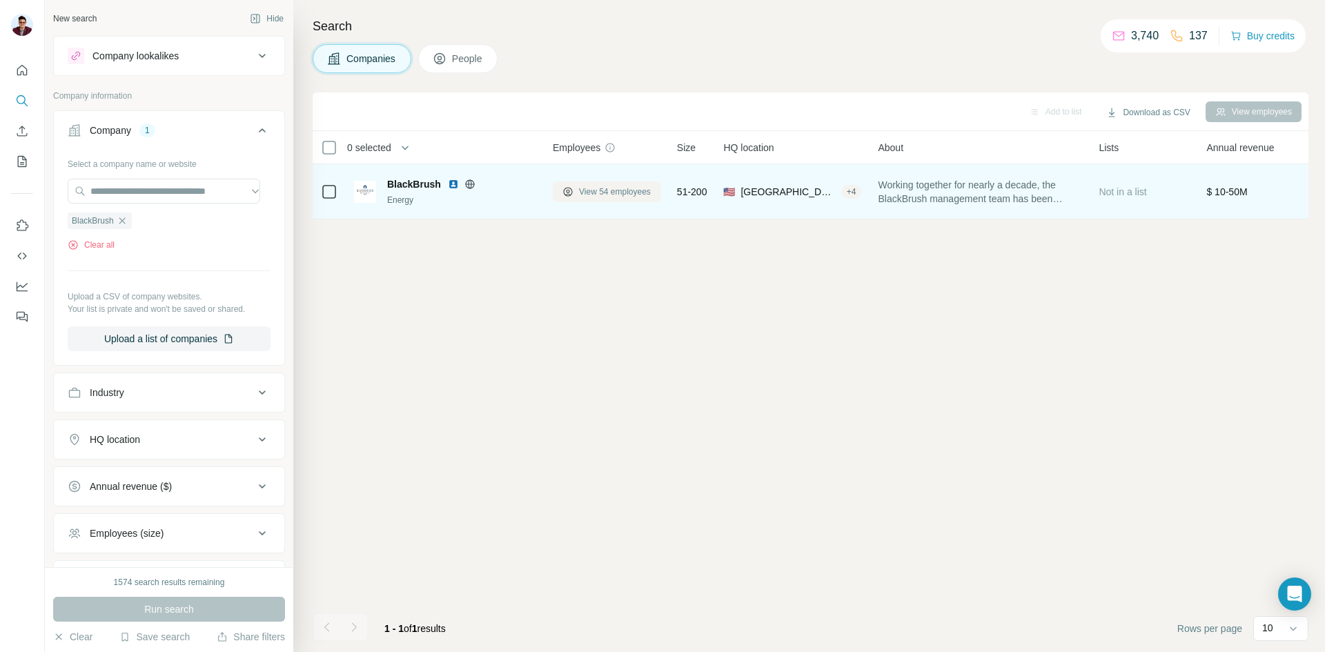
click at [579, 197] on span "View 54 employees" at bounding box center [615, 192] width 72 height 12
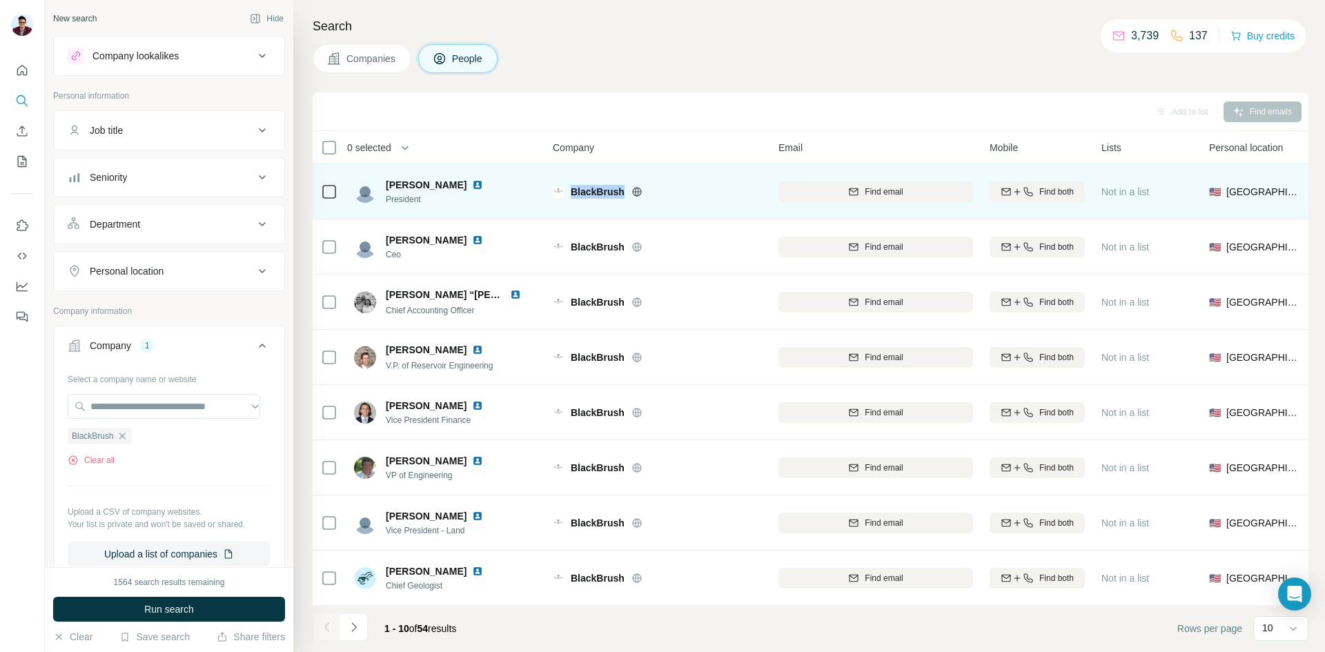
drag, startPoint x: 573, startPoint y: 190, endPoint x: 622, endPoint y: 193, distance: 48.4
click at [622, 193] on span "BlackBrush" at bounding box center [598, 192] width 54 height 14
drag, startPoint x: 386, startPoint y: 184, endPoint x: 451, endPoint y: 179, distance: 65.0
click at [451, 179] on div "[PERSON_NAME]" at bounding box center [443, 185] width 114 height 14
drag, startPoint x: 384, startPoint y: 197, endPoint x: 426, endPoint y: 201, distance: 43.0
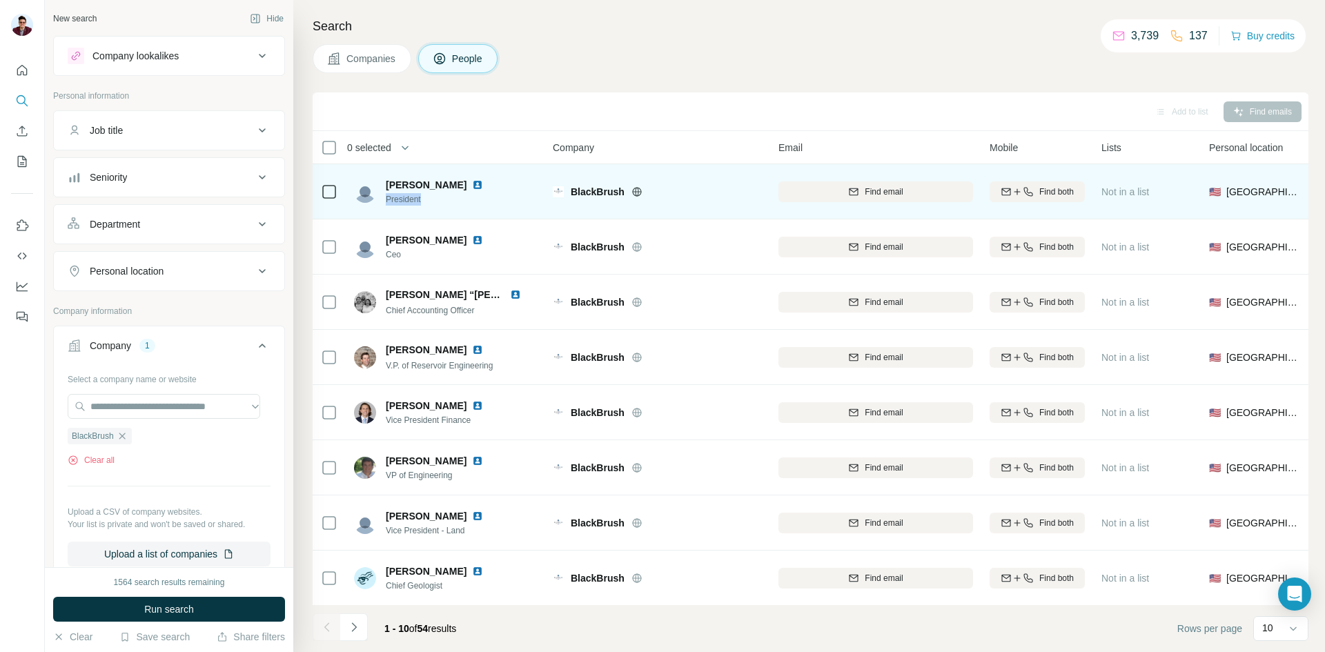
click at [426, 201] on div "[PERSON_NAME] President" at bounding box center [427, 192] width 146 height 28
click at [860, 181] on button "Find email" at bounding box center [875, 191] width 195 height 21
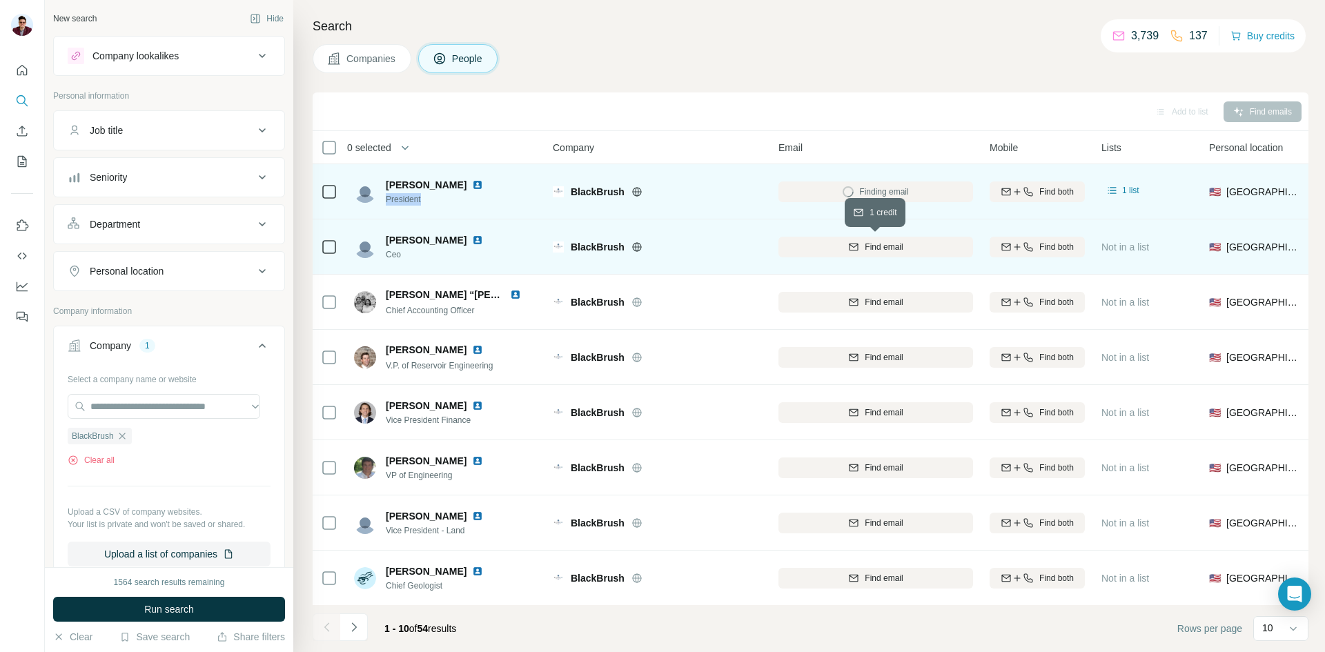
click at [865, 241] on span "Find email" at bounding box center [884, 247] width 38 height 12
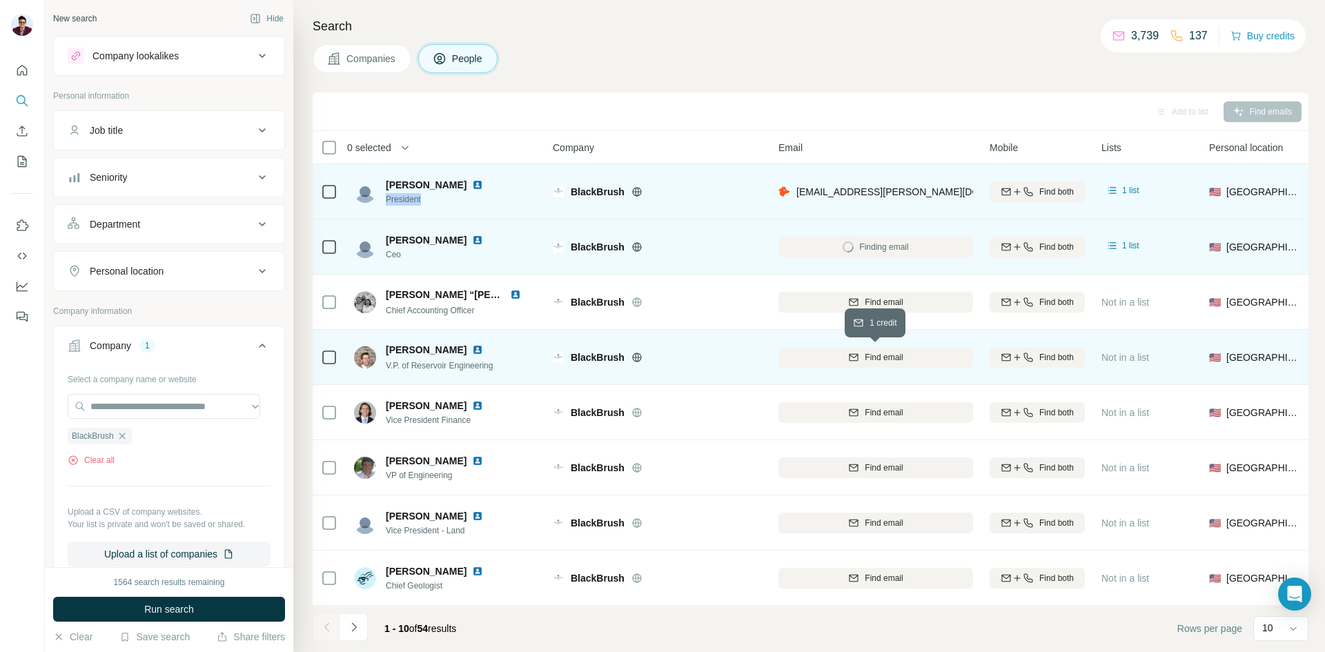
click at [865, 356] on span "Find email" at bounding box center [884, 357] width 38 height 12
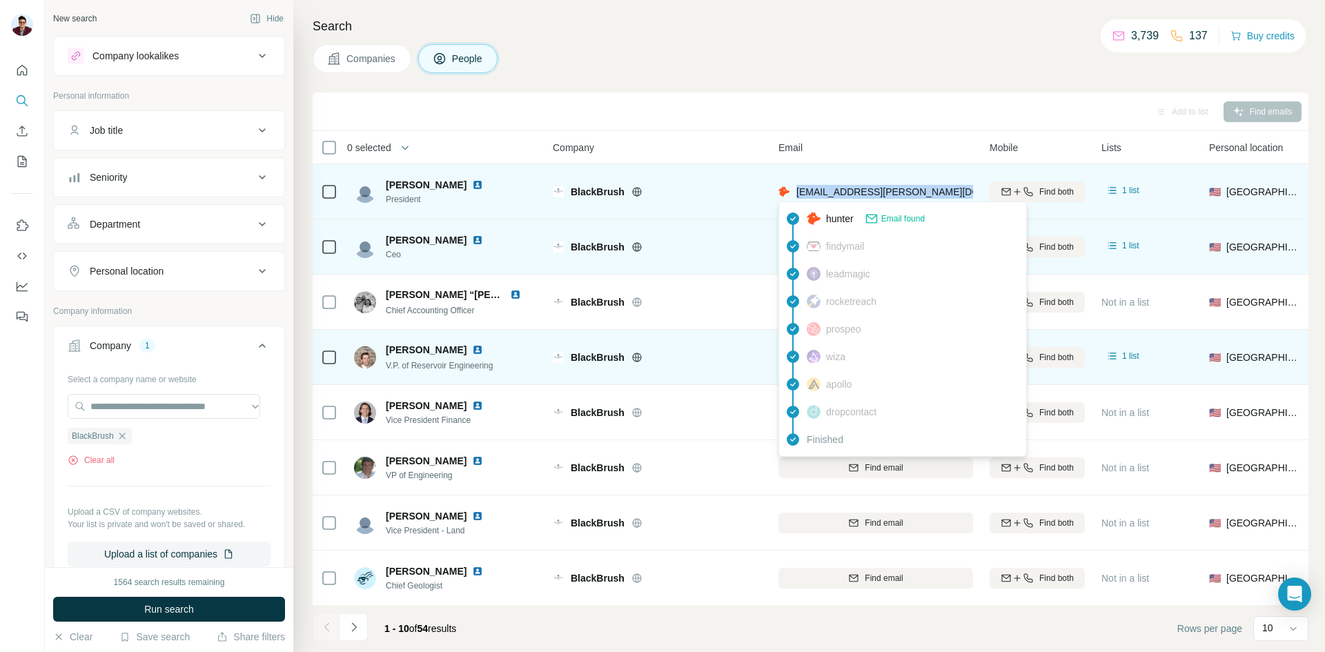
drag, startPoint x: 798, startPoint y: 190, endPoint x: 967, endPoint y: 190, distance: 168.4
click at [967, 190] on span "[EMAIL_ADDRESS][PERSON_NAME][DOMAIN_NAME]" at bounding box center [917, 191] width 243 height 11
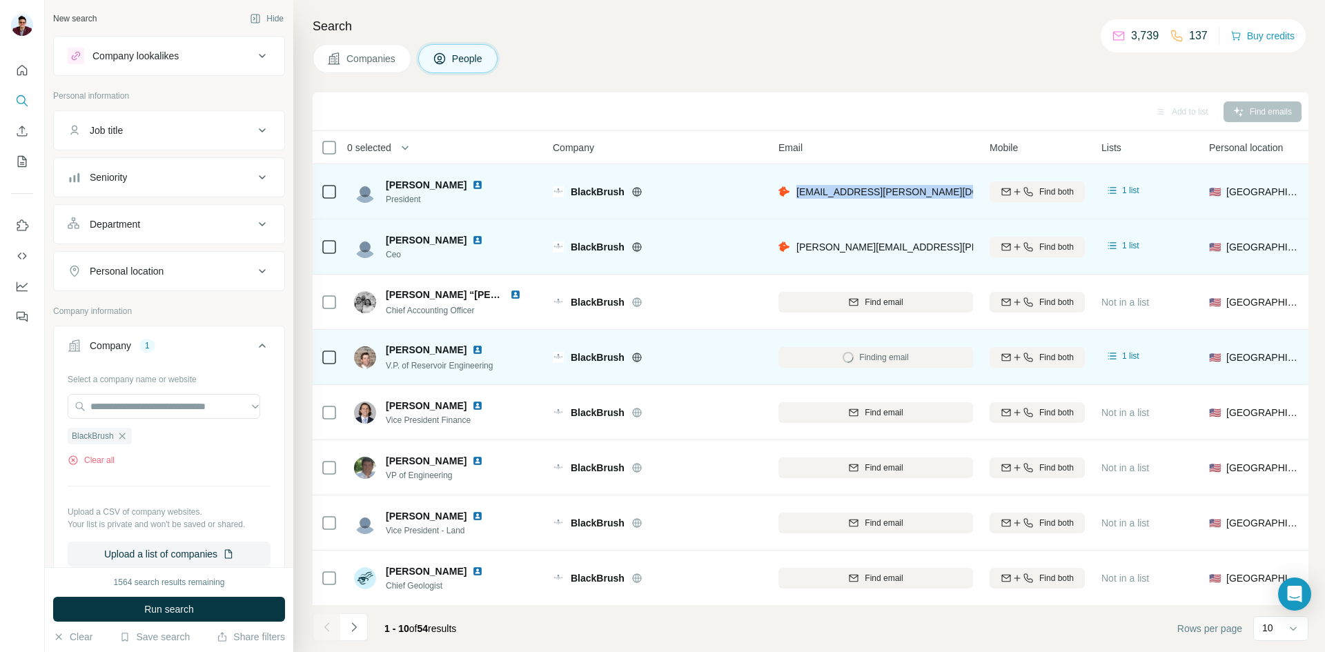
click at [472, 188] on img at bounding box center [477, 184] width 11 height 11
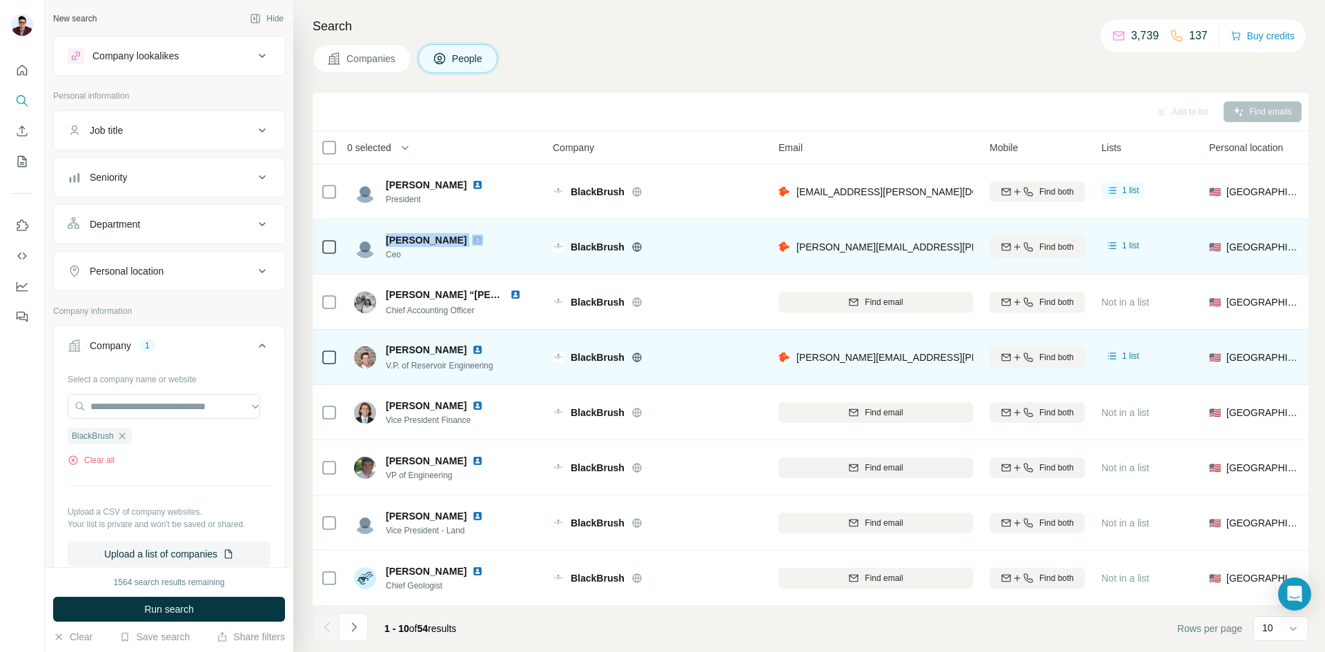
drag, startPoint x: 385, startPoint y: 238, endPoint x: 451, endPoint y: 239, distance: 66.3
click at [451, 239] on div "[PERSON_NAME]" at bounding box center [427, 247] width 146 height 28
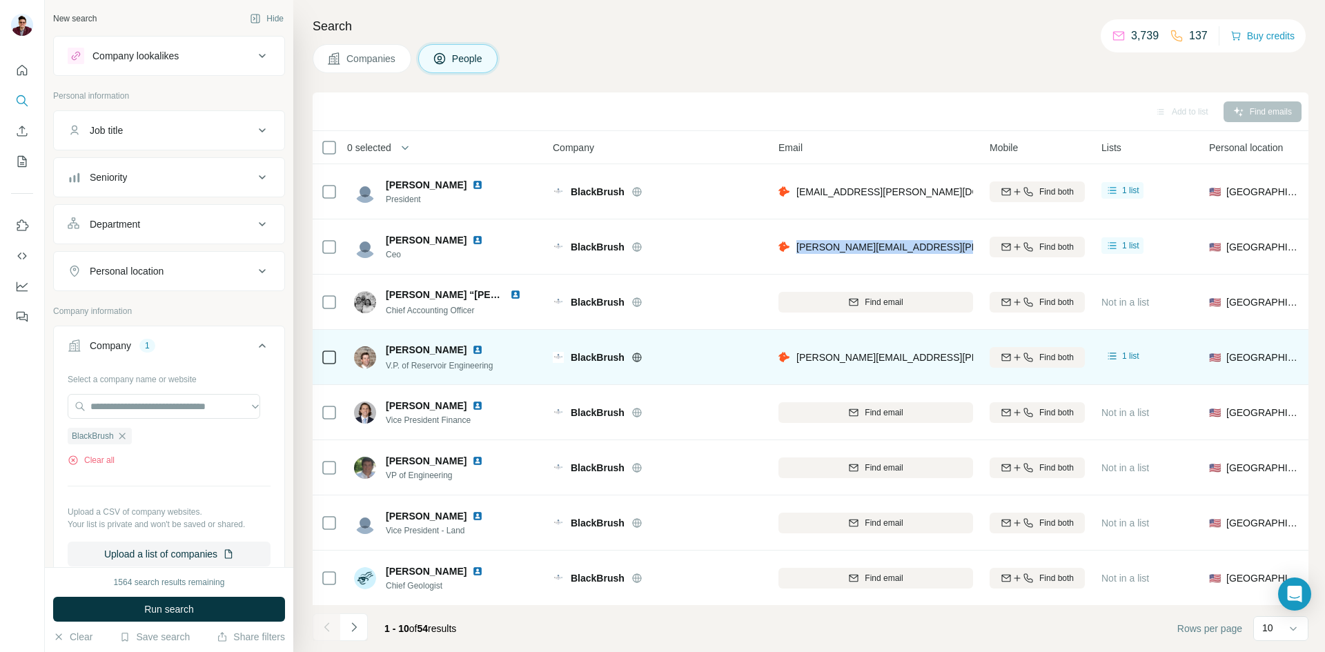
drag, startPoint x: 796, startPoint y: 247, endPoint x: 970, endPoint y: 244, distance: 174.6
click at [970, 244] on div "[PERSON_NAME][EMAIL_ADDRESS][PERSON_NAME][DOMAIN_NAME]" at bounding box center [875, 247] width 195 height 38
click at [472, 237] on img at bounding box center [477, 240] width 11 height 11
drag, startPoint x: 386, startPoint y: 354, endPoint x: 451, endPoint y: 351, distance: 64.9
click at [451, 351] on div "[PERSON_NAME]" at bounding box center [443, 350] width 114 height 14
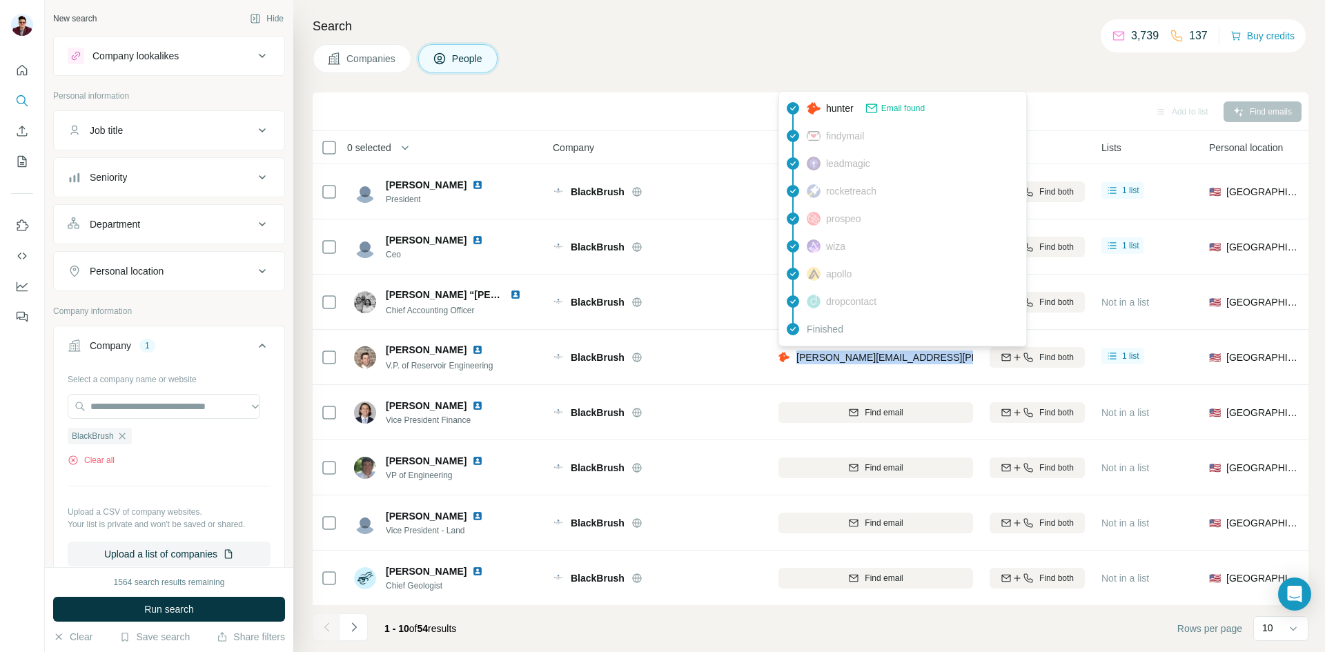
drag, startPoint x: 798, startPoint y: 359, endPoint x: 965, endPoint y: 356, distance: 167.7
click at [965, 356] on span "[PERSON_NAME][EMAIL_ADDRESS][PERSON_NAME][DOMAIN_NAME]" at bounding box center [957, 357] width 323 height 11
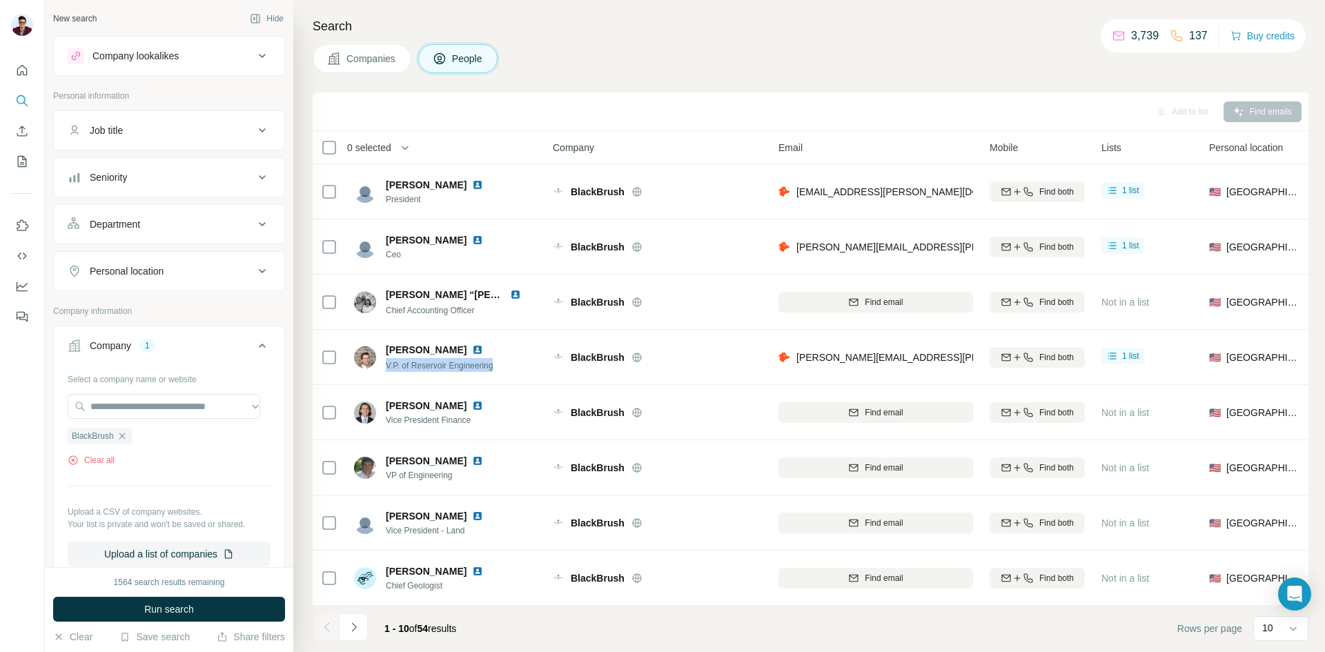
drag, startPoint x: 385, startPoint y: 364, endPoint x: 499, endPoint y: 366, distance: 113.9
click at [499, 366] on div "[PERSON_NAME] V.P. of Reservoir Engineering" at bounding box center [446, 357] width 184 height 38
click at [472, 345] on img at bounding box center [477, 349] width 11 height 11
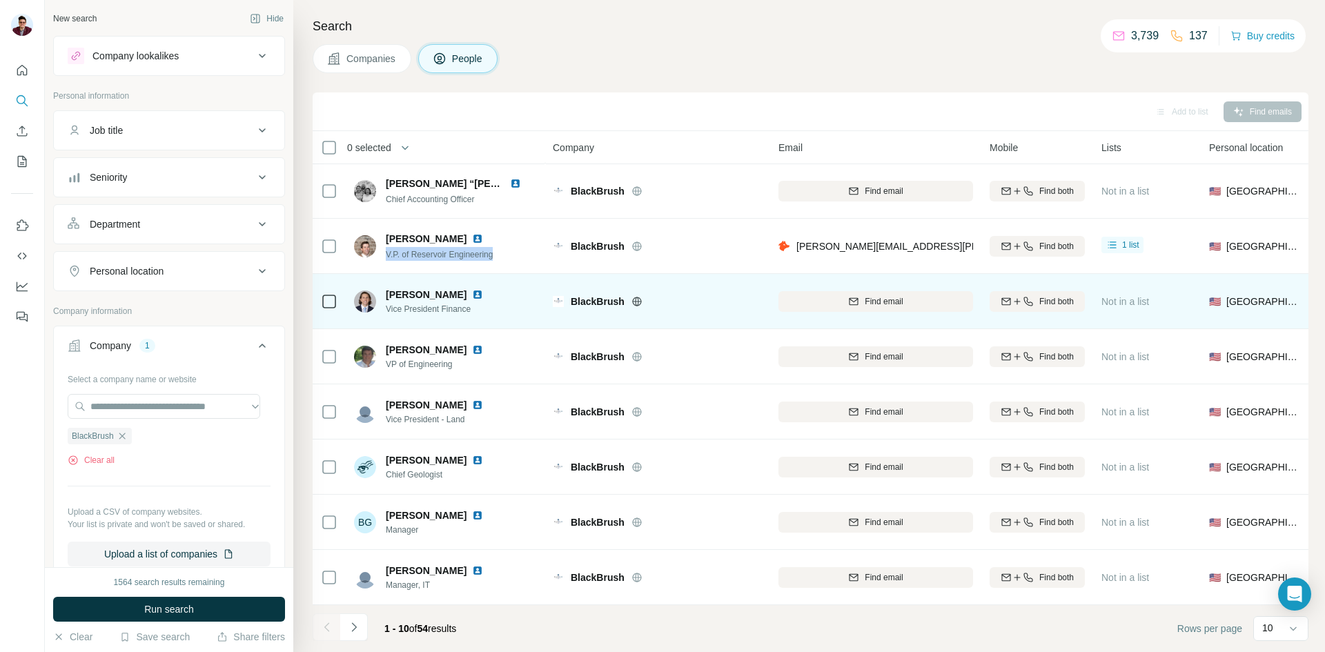
scroll to position [118, 0]
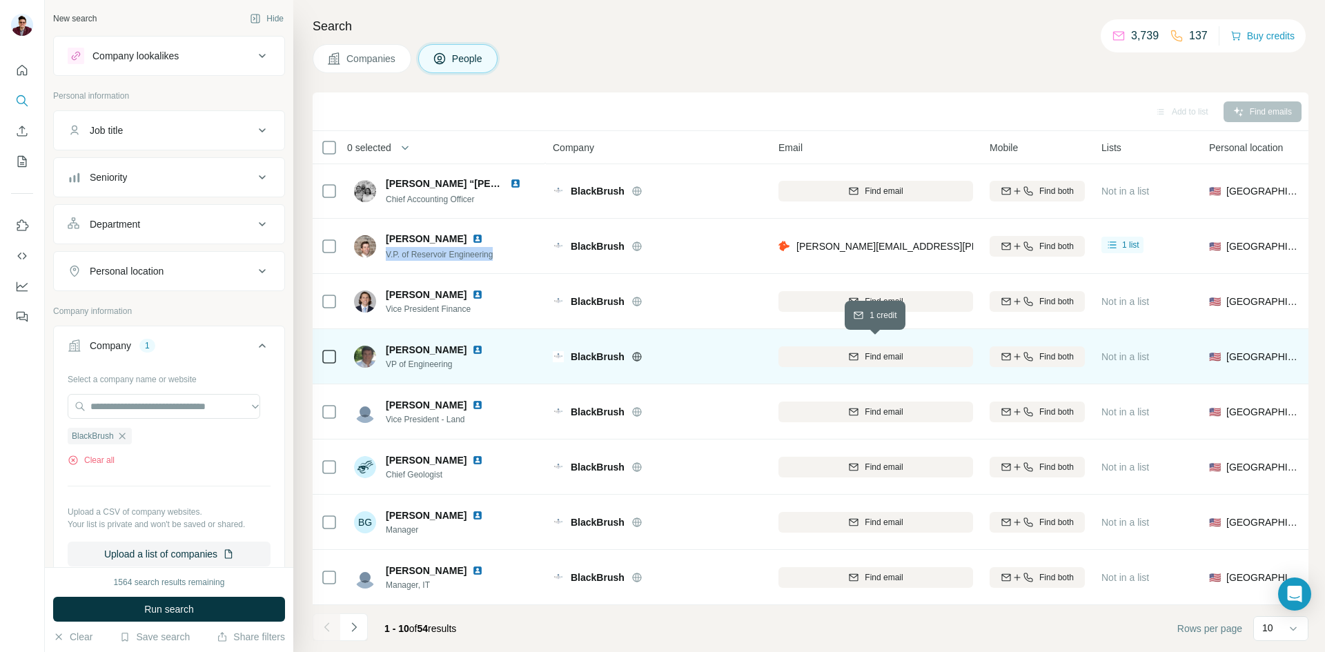
click at [871, 353] on span "Find email" at bounding box center [884, 357] width 38 height 12
drag, startPoint x: 386, startPoint y: 359, endPoint x: 453, endPoint y: 359, distance: 66.9
click at [453, 359] on span "VP of Engineering" at bounding box center [443, 364] width 114 height 12
drag, startPoint x: 387, startPoint y: 343, endPoint x: 454, endPoint y: 344, distance: 66.9
click at [454, 344] on div "[PERSON_NAME]" at bounding box center [443, 350] width 114 height 14
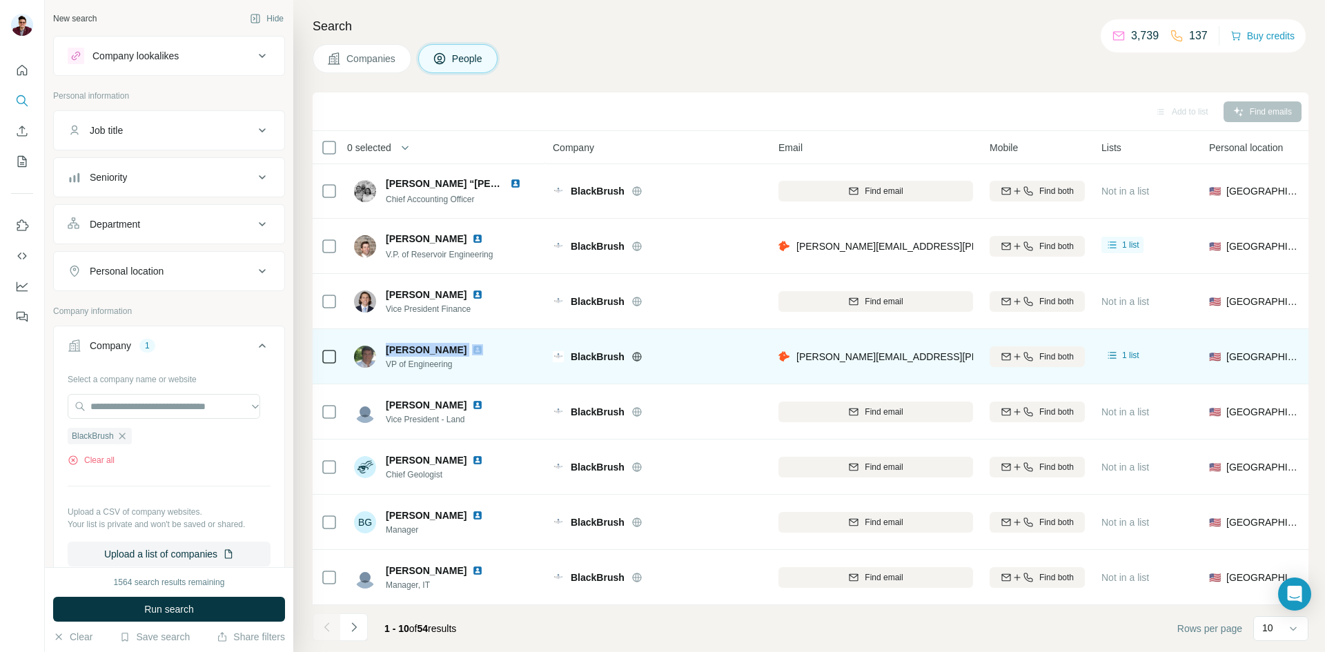
click at [472, 346] on img at bounding box center [477, 349] width 11 height 11
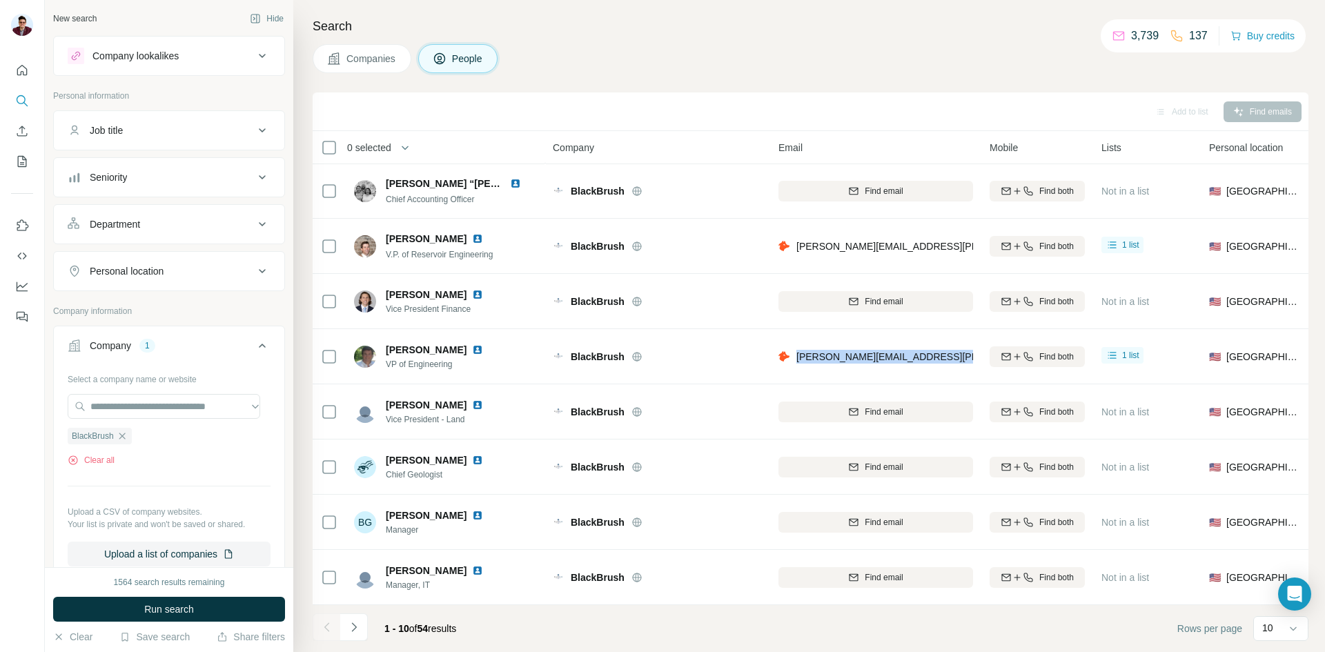
drag, startPoint x: 797, startPoint y: 351, endPoint x: 969, endPoint y: 351, distance: 171.8
click at [969, 351] on div "[PERSON_NAME][EMAIL_ADDRESS][PERSON_NAME][DOMAIN_NAME]" at bounding box center [875, 356] width 195 height 38
